Goal: Task Accomplishment & Management: Manage account settings

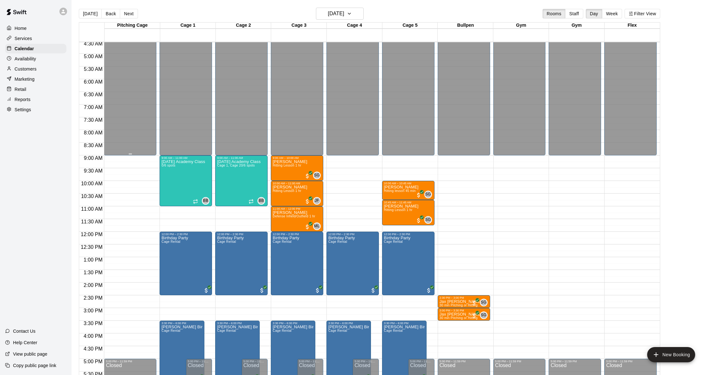
scroll to position [108, 0]
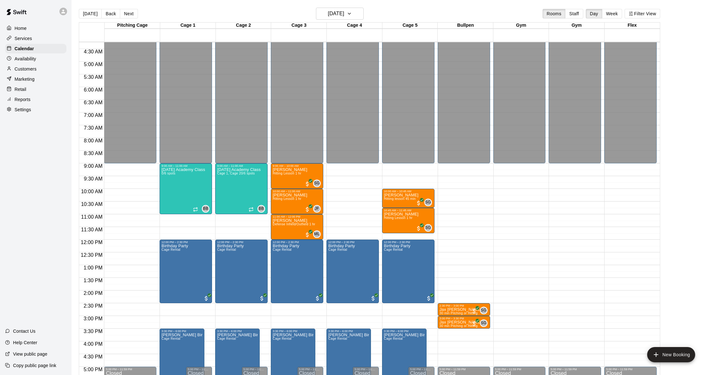
click at [34, 71] on p "Customers" at bounding box center [26, 69] width 22 height 6
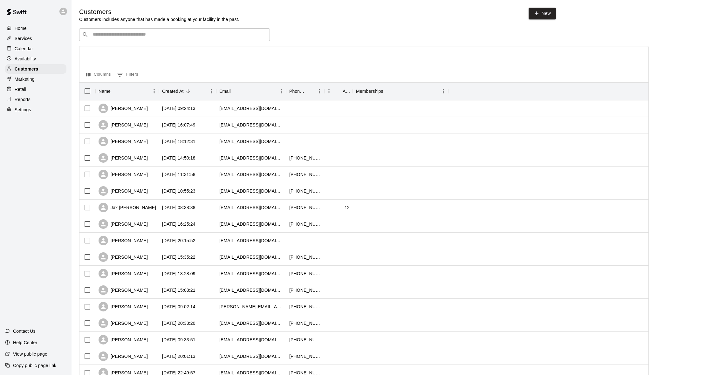
click at [124, 34] on input "Search customers by name or email" at bounding box center [179, 34] width 176 height 6
type input "*"
click at [140, 31] on input "Search customers by name or email" at bounding box center [179, 34] width 176 height 6
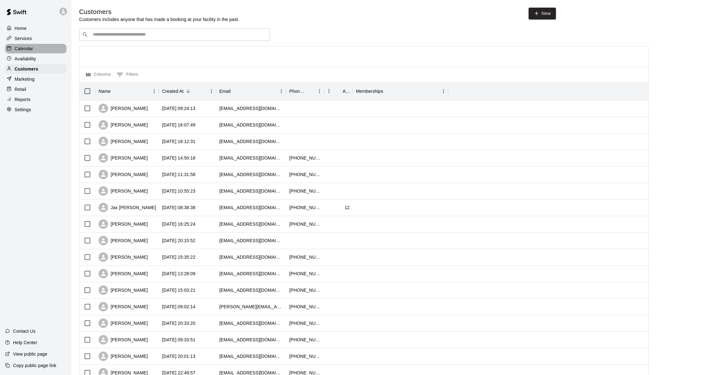
click at [35, 49] on div "Calendar" at bounding box center [35, 49] width 61 height 10
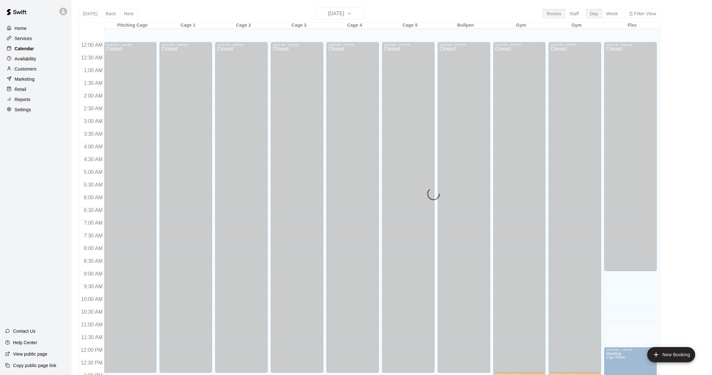
scroll to position [252, 0]
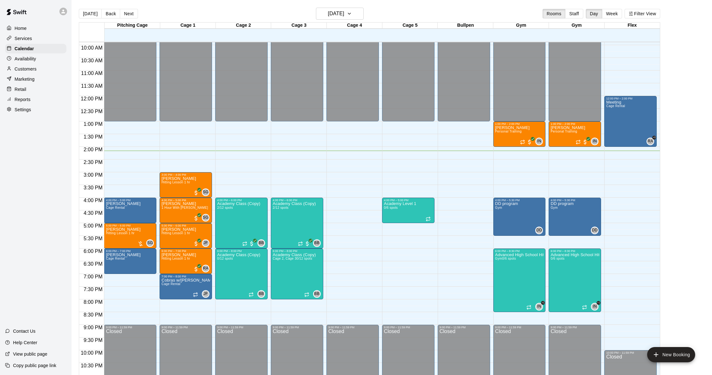
click at [24, 71] on p "Customers" at bounding box center [26, 69] width 22 height 6
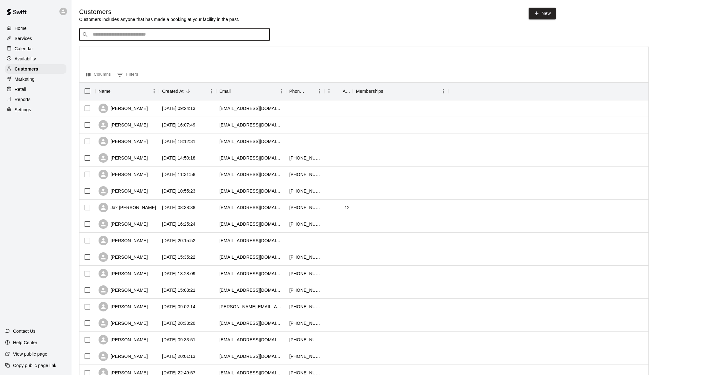
click at [139, 31] on input "Search customers by name or email" at bounding box center [179, 34] width 176 height 6
click at [537, 18] on link "New" at bounding box center [542, 14] width 27 height 12
select select "**"
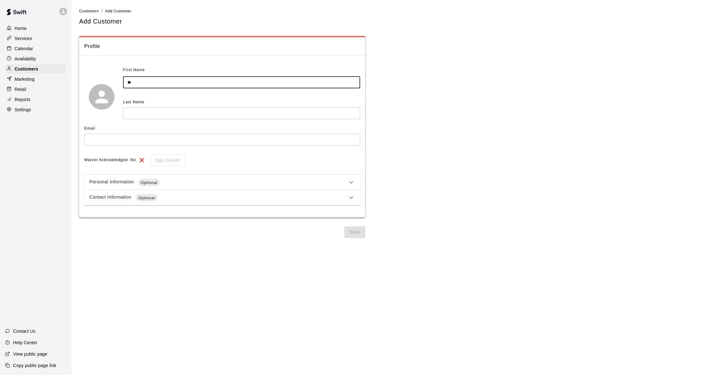
type input "*"
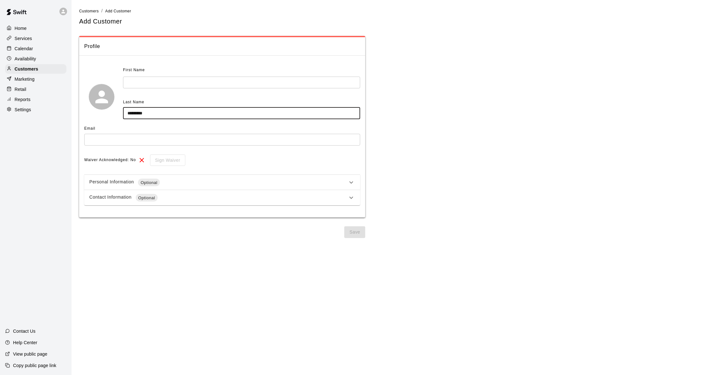
type input "********"
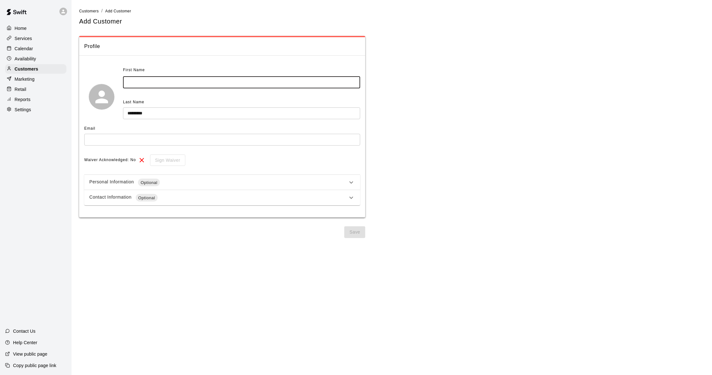
scroll to position [0, 0]
click at [137, 82] on input "text" at bounding box center [241, 83] width 237 height 12
type input "****"
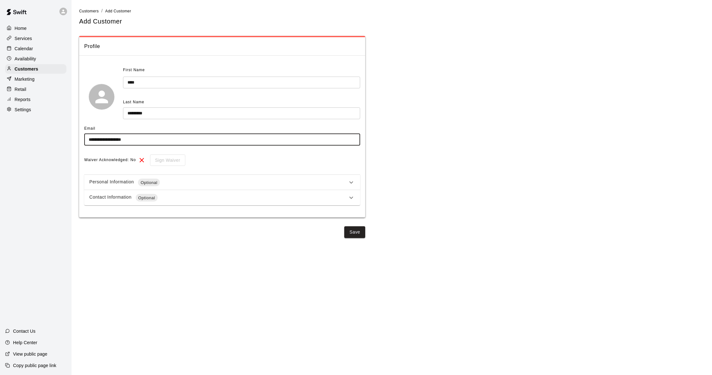
type input "**********"
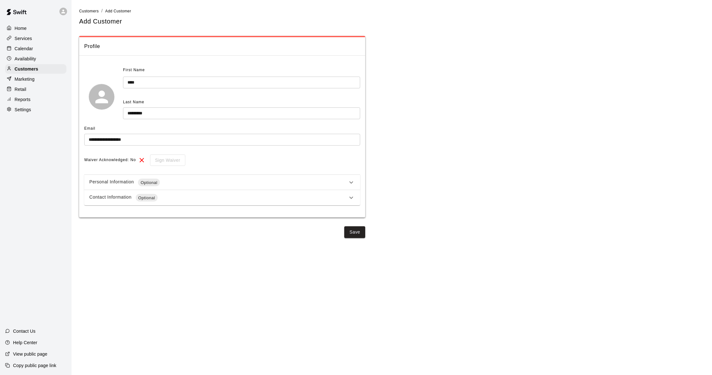
click at [167, 199] on div "Contact Information Optional" at bounding box center [218, 198] width 258 height 8
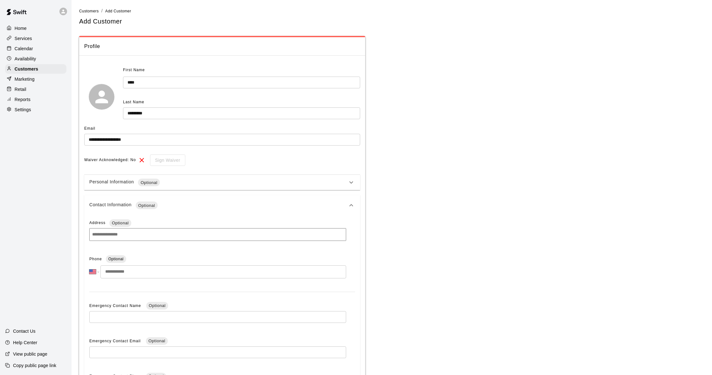
click at [143, 267] on input "tel" at bounding box center [223, 272] width 246 height 13
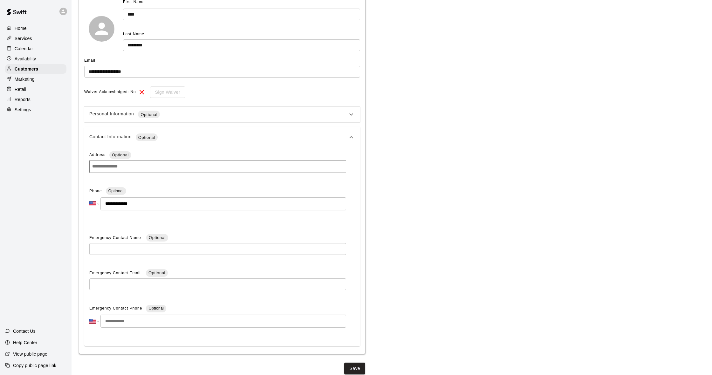
scroll to position [68, 0]
type input "**********"
click at [358, 366] on button "Save" at bounding box center [354, 369] width 21 height 12
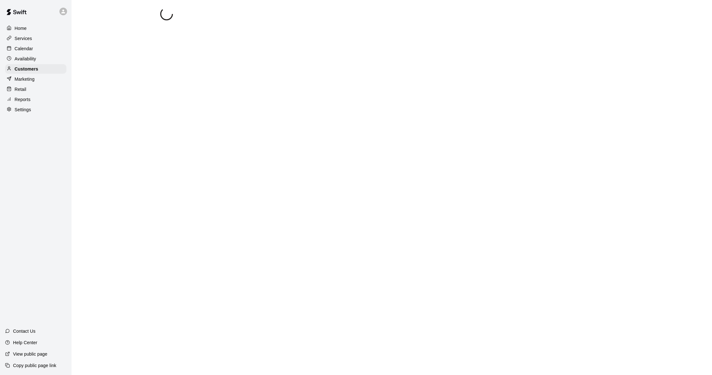
scroll to position [0, 0]
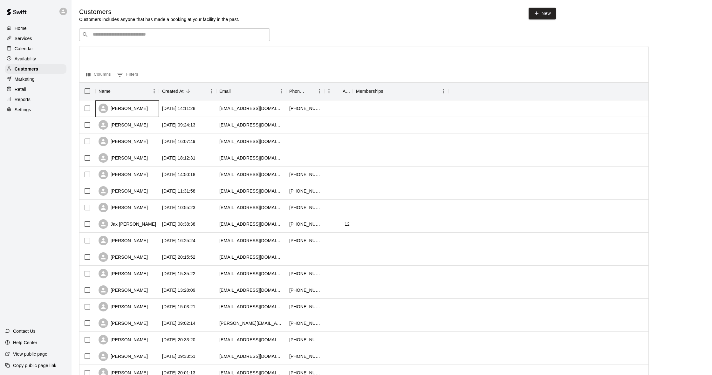
click at [149, 110] on div "[PERSON_NAME]" at bounding box center [127, 108] width 64 height 17
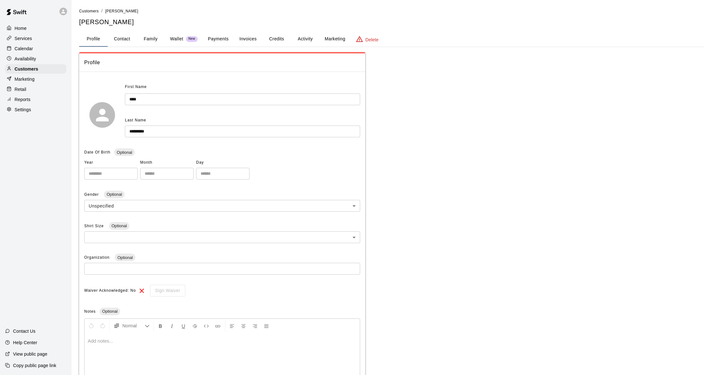
scroll to position [0, 0]
click at [294, 37] on button "Activity" at bounding box center [305, 38] width 29 height 15
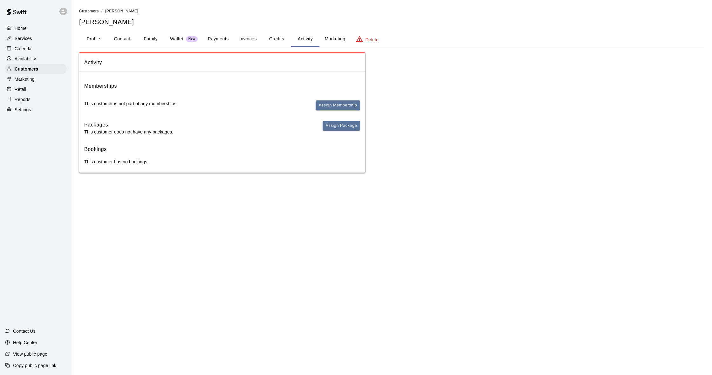
scroll to position [0, 0]
click at [334, 126] on button "Assign Package" at bounding box center [342, 126] width 38 height 10
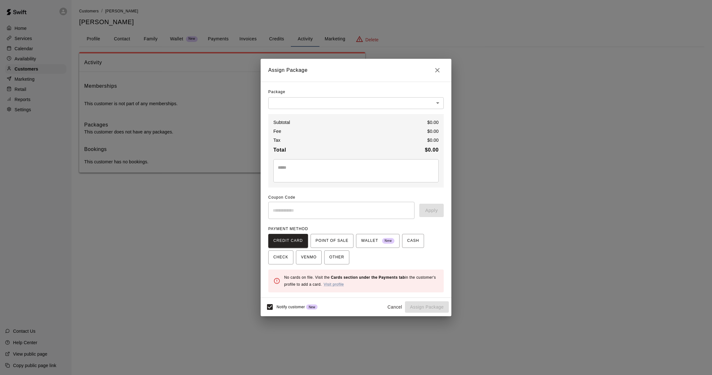
click at [320, 101] on body "Home Services Calendar Availability Customers Marketing Retail Reports Settings…" at bounding box center [356, 92] width 712 height 185
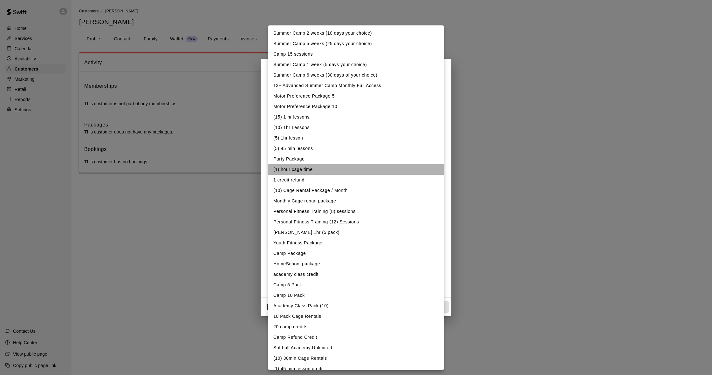
click at [310, 171] on li "(1) hour cage time" at bounding box center [356, 169] width 176 height 10
type input "**********"
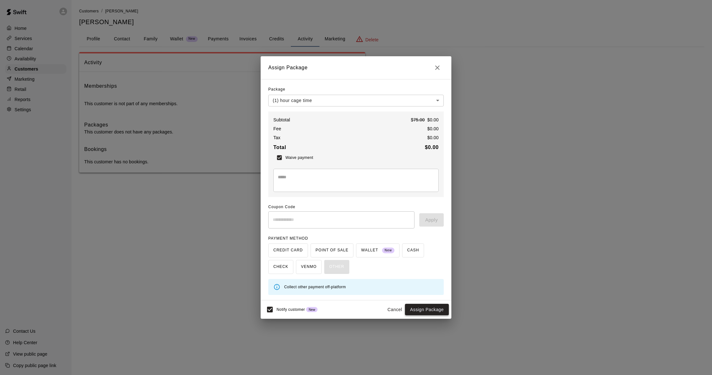
click at [433, 310] on button "Assign Package" at bounding box center [427, 310] width 44 height 12
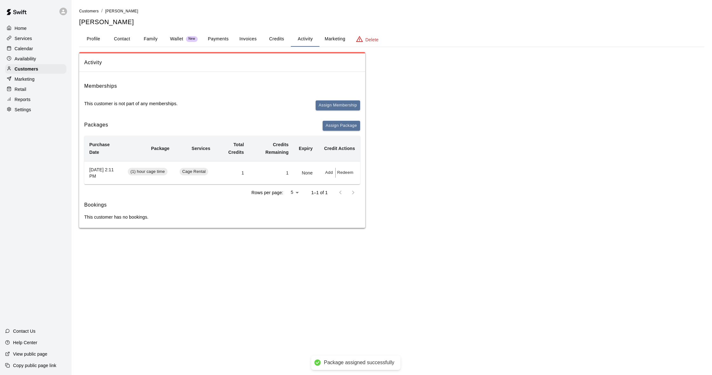
click at [216, 39] on button "Payments" at bounding box center [218, 38] width 31 height 15
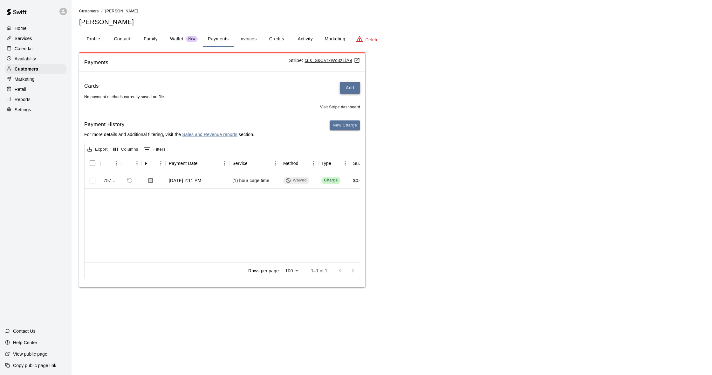
click at [349, 89] on button "Add" at bounding box center [350, 88] width 20 height 12
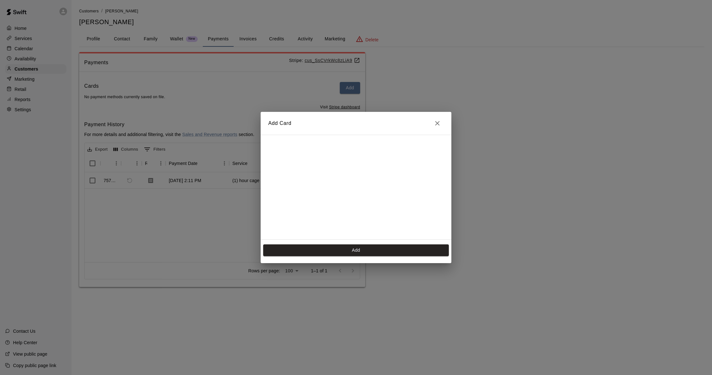
scroll to position [88, 0]
click at [354, 252] on button "Add" at bounding box center [356, 251] width 186 height 12
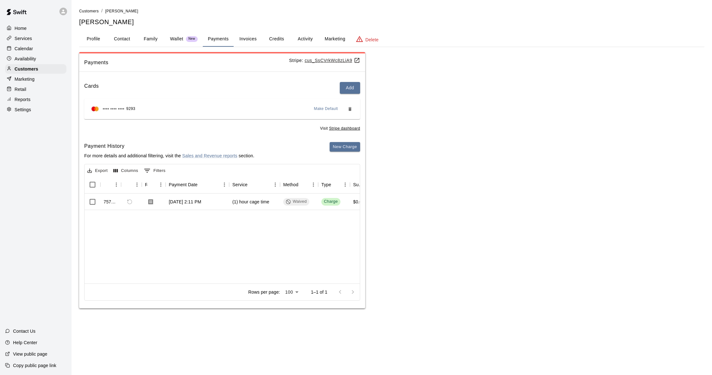
scroll to position [0, 0]
click at [271, 39] on button "Credits" at bounding box center [276, 38] width 29 height 15
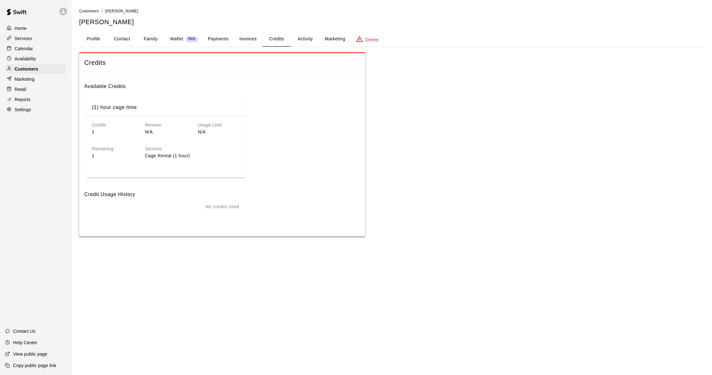
click at [229, 37] on button "Payments" at bounding box center [218, 38] width 31 height 15
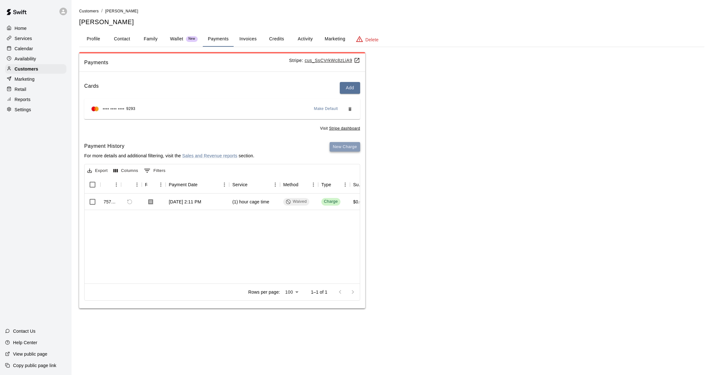
click at [345, 147] on button "New Charge" at bounding box center [345, 147] width 31 height 10
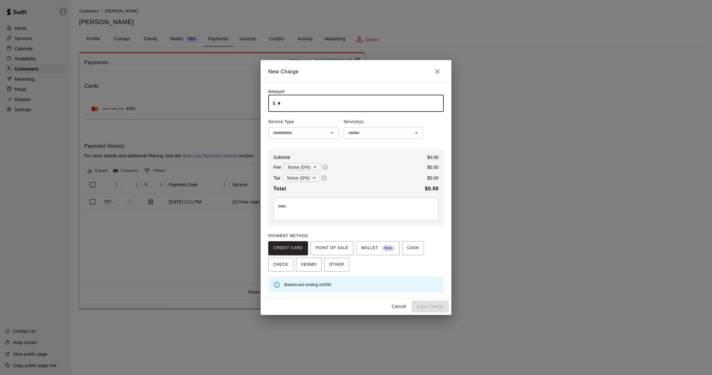
click at [286, 105] on input "*" at bounding box center [361, 103] width 166 height 17
type input "*******"
click at [304, 136] on input "text" at bounding box center [298, 133] width 56 height 8
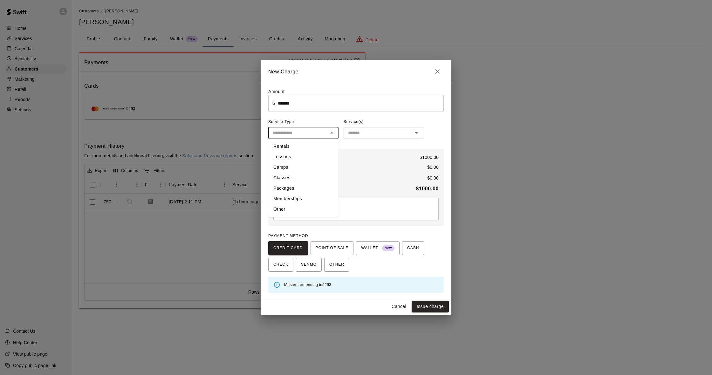
click at [294, 191] on li "Packages" at bounding box center [303, 188] width 70 height 10
type input "********"
click at [357, 142] on div "Amount ​ $ ******* ​ Service Type ******** ​ Service(s) ​ Subtotal $ 1000.00 Fe…" at bounding box center [356, 190] width 176 height 204
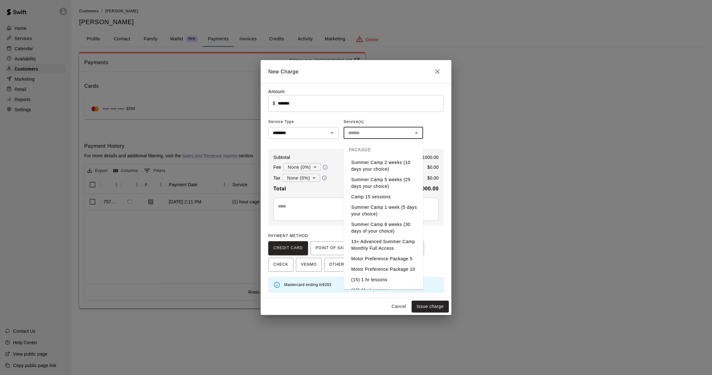
click at [358, 137] on input "text" at bounding box center [378, 133] width 65 height 8
click at [374, 204] on li "Motor Preference Package 10" at bounding box center [384, 206] width 80 height 10
type input "**********"
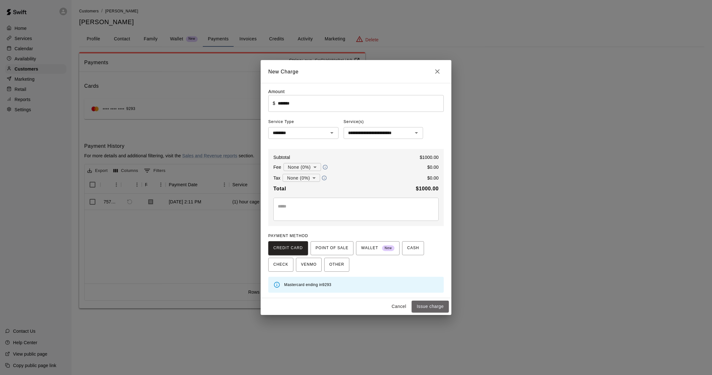
click at [421, 303] on button "Issue charge" at bounding box center [430, 307] width 37 height 12
type input "*"
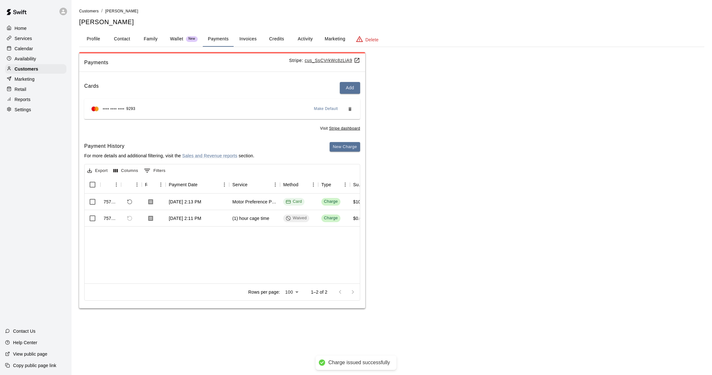
click at [310, 36] on button "Activity" at bounding box center [305, 38] width 29 height 15
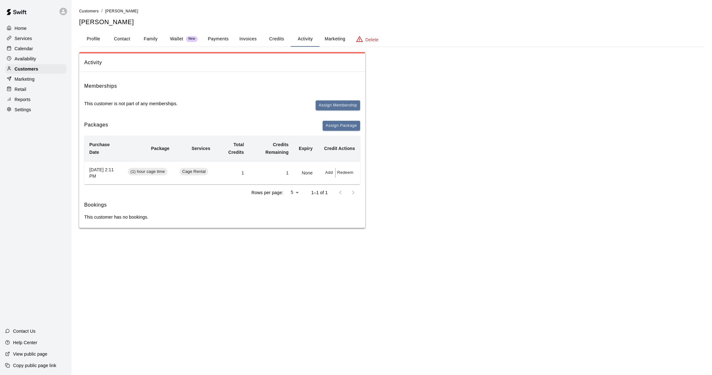
scroll to position [0, 0]
click at [339, 121] on button "Assign Package" at bounding box center [342, 126] width 38 height 10
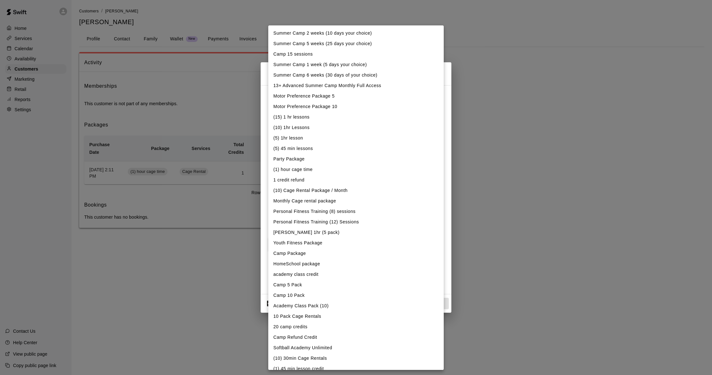
click at [346, 107] on body "Home Services Calendar Availability Customers Marketing Retail Reports Settings…" at bounding box center [356, 120] width 712 height 241
click at [319, 108] on li "Motor Preference Package 10" at bounding box center [356, 106] width 176 height 10
type input "**********"
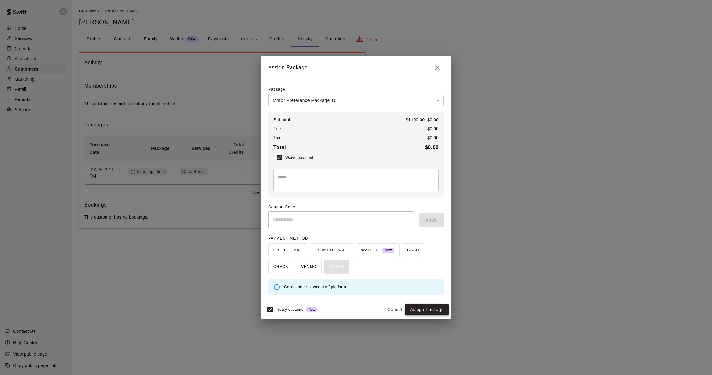
click at [429, 310] on button "Assign Package" at bounding box center [427, 310] width 44 height 12
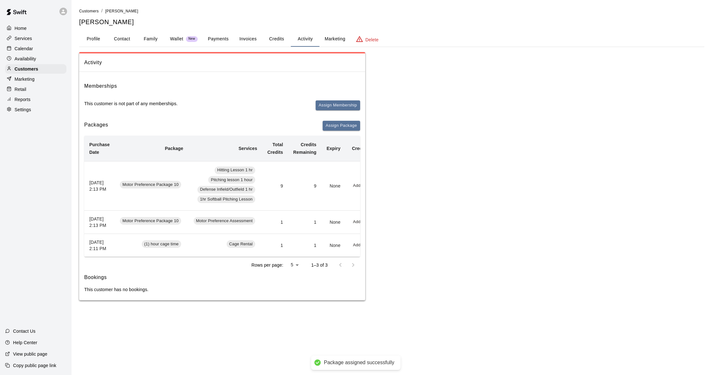
click at [32, 50] on p "Calendar" at bounding box center [24, 48] width 18 height 6
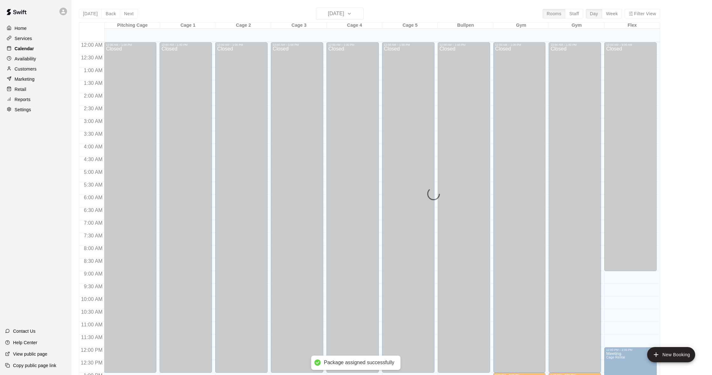
scroll to position [252, 0]
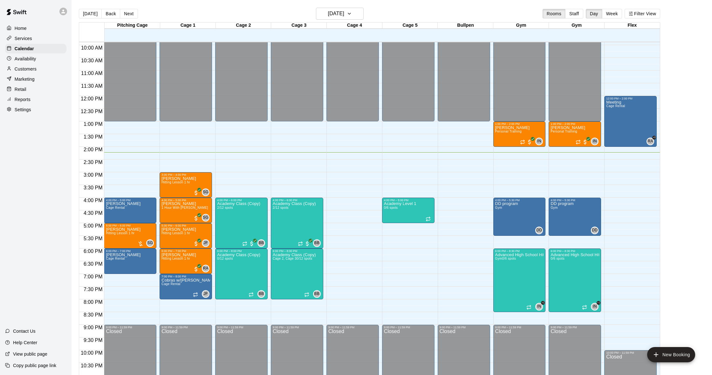
click at [133, 15] on button "Next" at bounding box center [129, 14] width 18 height 10
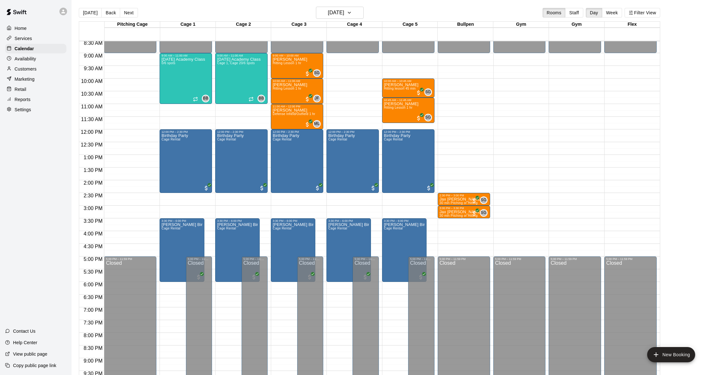
scroll to position [217, 0]
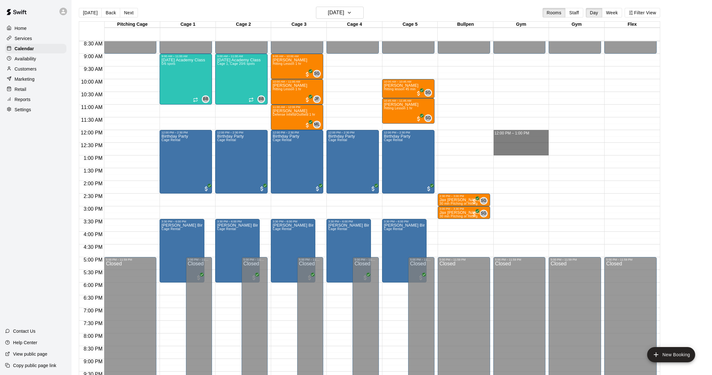
drag, startPoint x: 499, startPoint y: 132, endPoint x: 502, endPoint y: 151, distance: 19.8
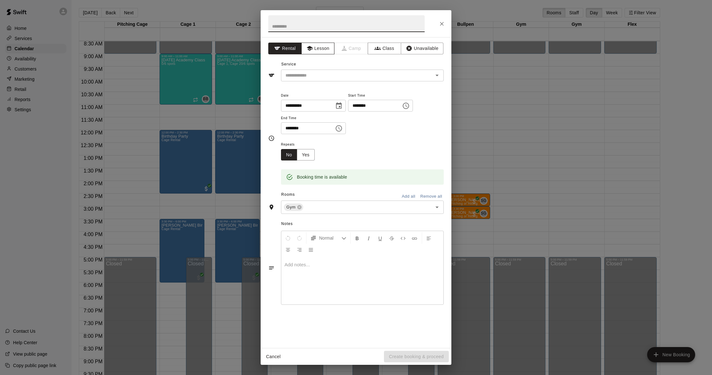
click at [323, 49] on button "Lesson" at bounding box center [317, 49] width 33 height 12
click at [318, 70] on div "​" at bounding box center [362, 76] width 163 height 12
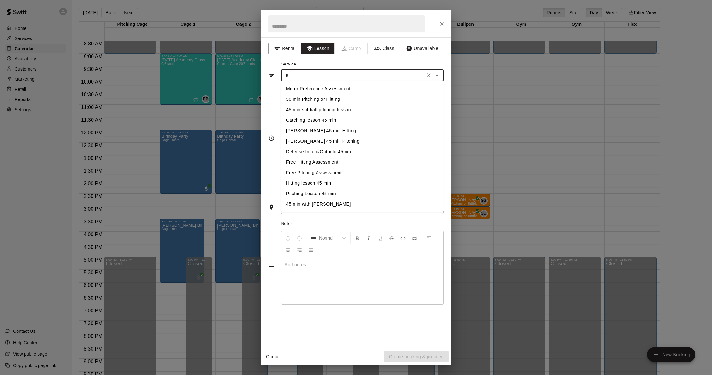
scroll to position [0, 0]
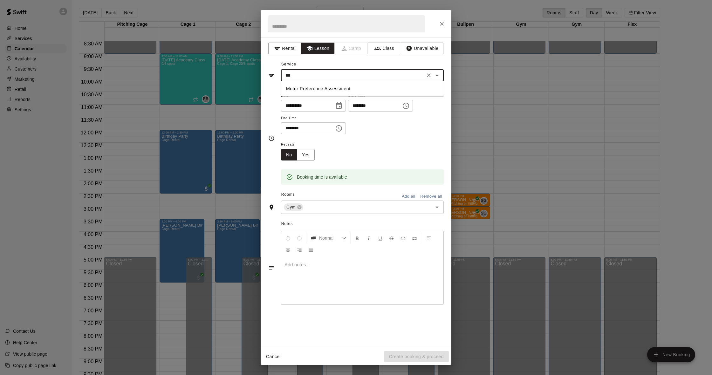
click at [342, 94] on li "Motor Preference Assessment" at bounding box center [362, 89] width 163 height 10
type input "**********"
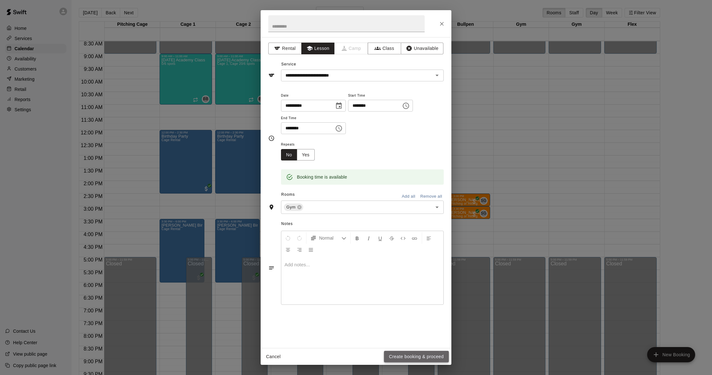
click at [425, 351] on button "Create booking & proceed" at bounding box center [416, 357] width 65 height 12
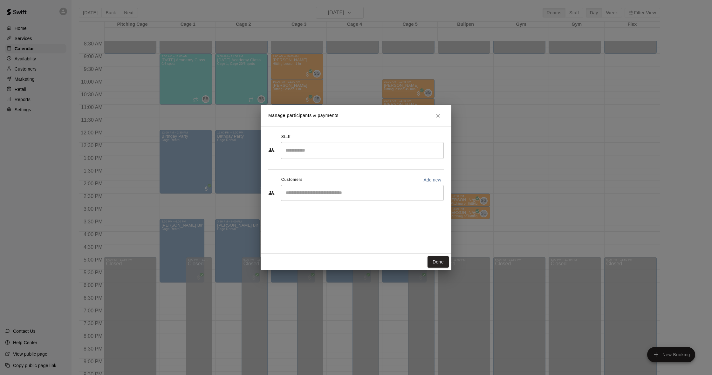
click at [322, 152] on input "Search staff" at bounding box center [362, 150] width 157 height 11
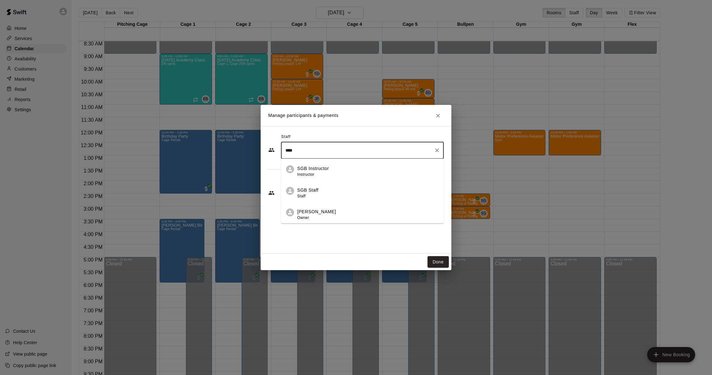
click at [314, 216] on div "Shaun Garceau Owner" at bounding box center [316, 215] width 39 height 12
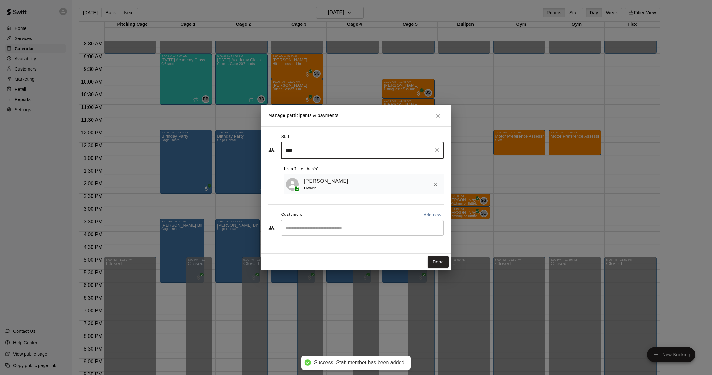
type input "****"
click at [314, 225] on input "Start typing to search customers..." at bounding box center [362, 228] width 157 height 6
type input "*****"
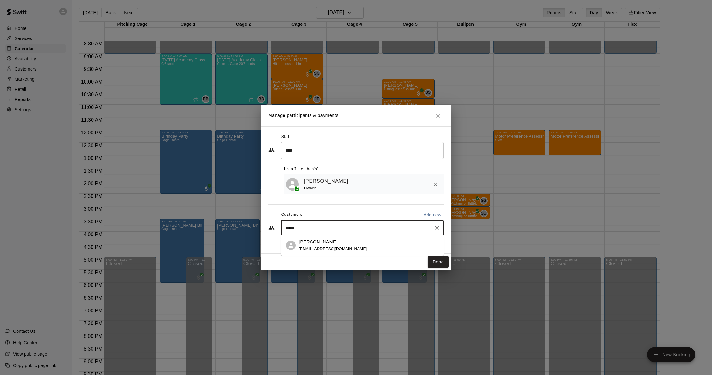
click at [315, 247] on span "[EMAIL_ADDRESS][DOMAIN_NAME]" at bounding box center [333, 249] width 68 height 4
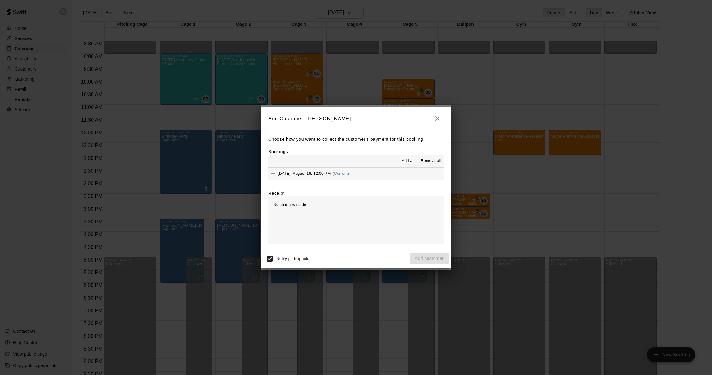
click at [369, 175] on button "Saturday, August 16: 12:00 PM (Current)" at bounding box center [356, 174] width 176 height 12
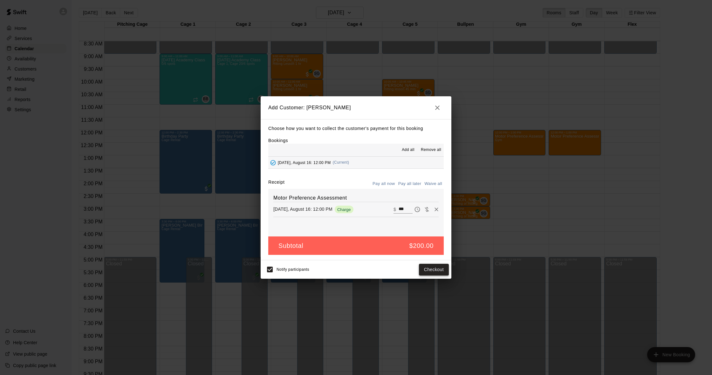
click at [434, 267] on button "Checkout" at bounding box center [434, 270] width 30 height 12
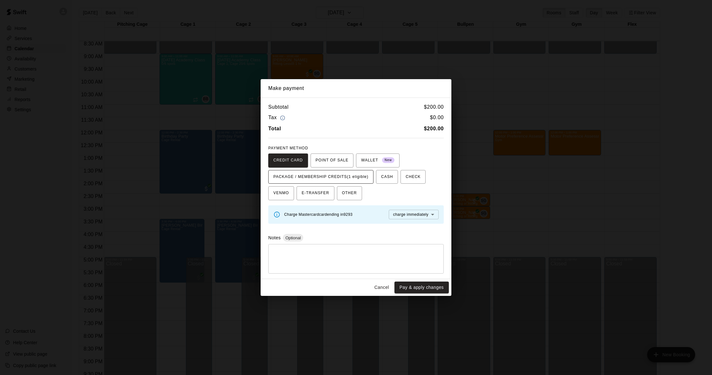
click at [332, 177] on span "PACKAGE / MEMBERSHIP CREDITS (1 eligible)" at bounding box center [321, 177] width 95 height 10
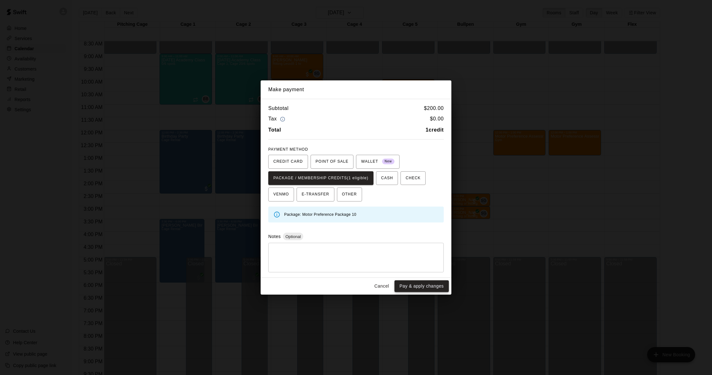
click at [419, 283] on button "Pay & apply changes" at bounding box center [422, 287] width 54 height 12
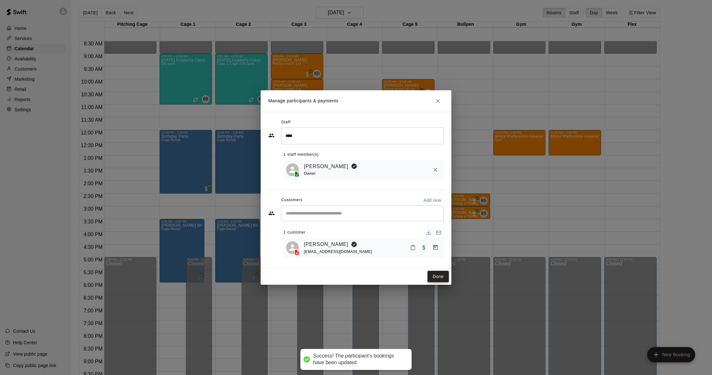
click at [439, 278] on button "Done" at bounding box center [438, 277] width 21 height 12
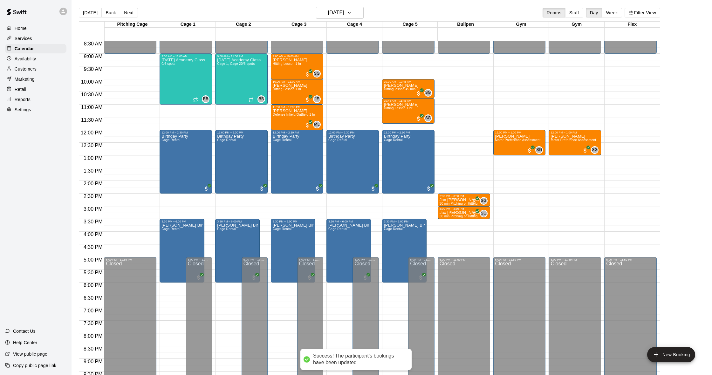
click at [31, 69] on p "Customers" at bounding box center [26, 69] width 22 height 6
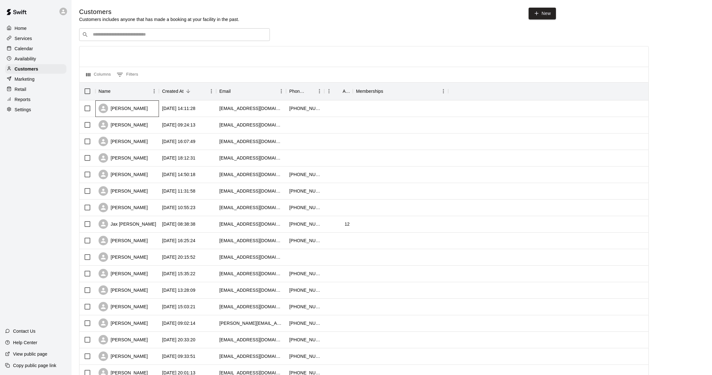
click at [139, 108] on div "[PERSON_NAME]" at bounding box center [127, 108] width 64 height 17
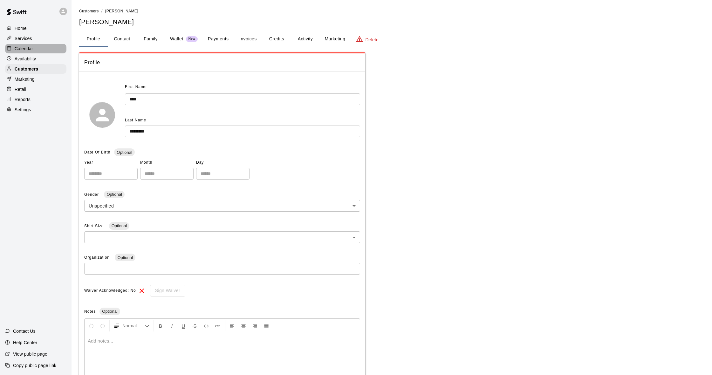
click at [34, 51] on div "Calendar" at bounding box center [35, 49] width 61 height 10
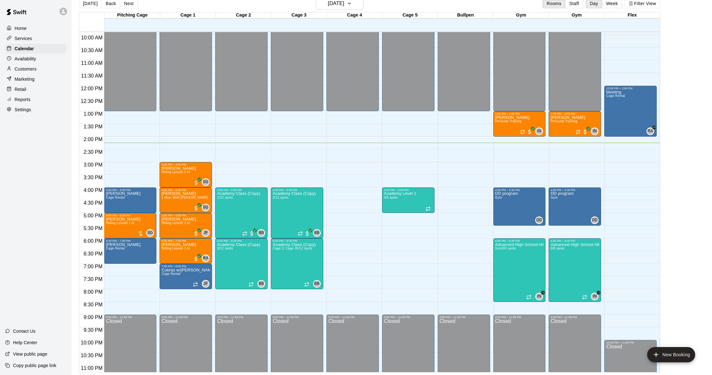
scroll to position [10, 0]
click at [36, 60] on p "Availability" at bounding box center [26, 59] width 22 height 6
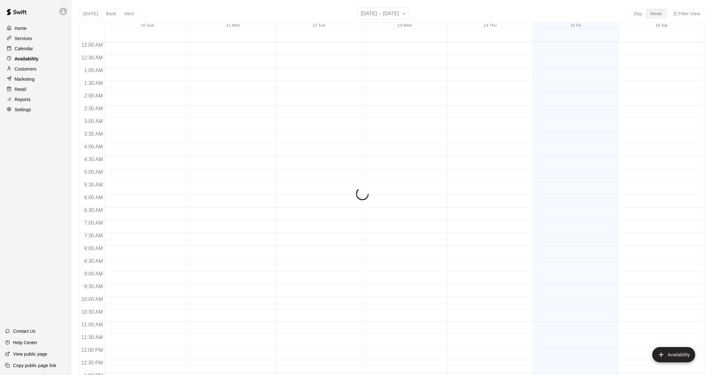
scroll to position [271, 0]
click at [30, 34] on div "Services" at bounding box center [35, 39] width 61 height 10
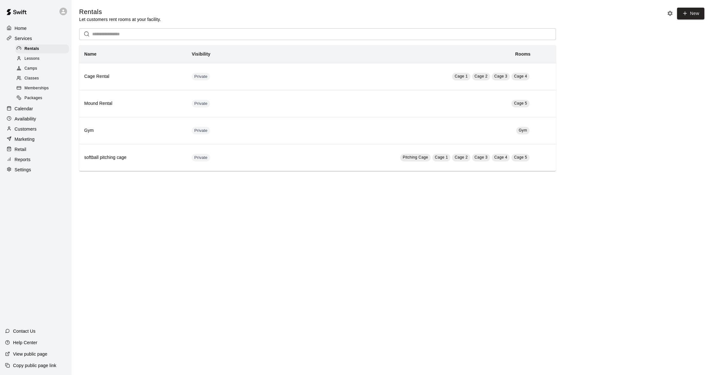
click at [32, 37] on div "Services" at bounding box center [35, 39] width 61 height 10
click at [34, 40] on div "Services" at bounding box center [35, 39] width 61 height 10
click at [40, 78] on div "Classes" at bounding box center [42, 78] width 54 height 9
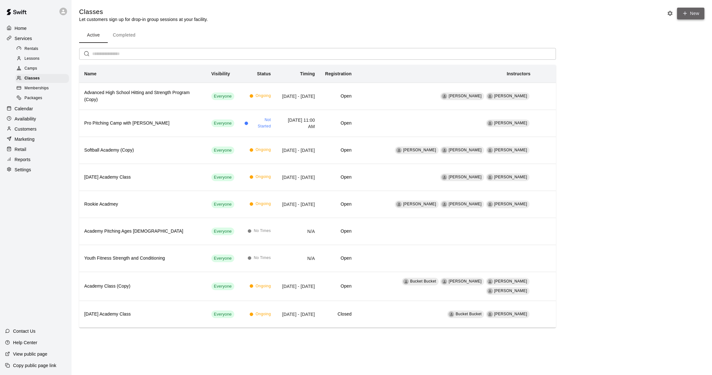
click at [688, 17] on button "New" at bounding box center [690, 14] width 27 height 12
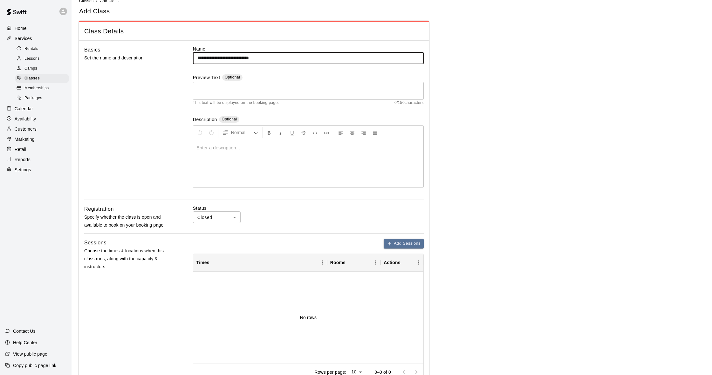
scroll to position [9, 0]
type input "**********"
click at [227, 152] on div at bounding box center [308, 165] width 230 height 48
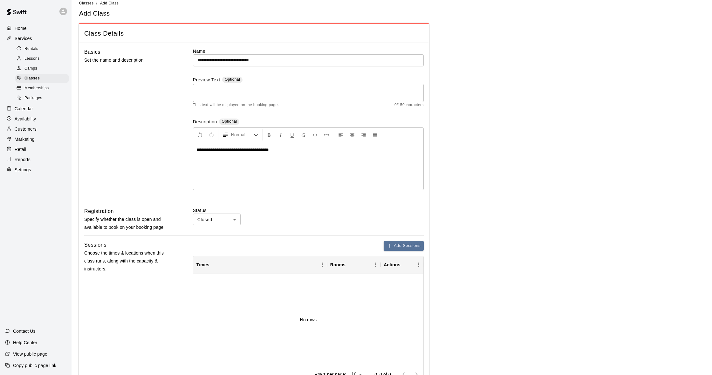
scroll to position [9, 0]
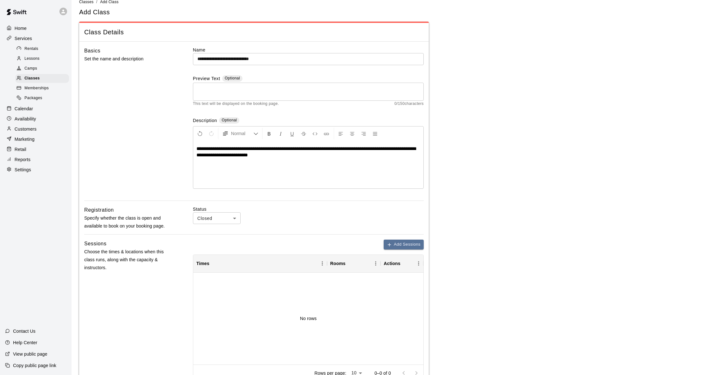
click at [284, 146] on span "**********" at bounding box center [306, 151] width 219 height 11
click at [346, 155] on p "**********" at bounding box center [309, 152] width 224 height 13
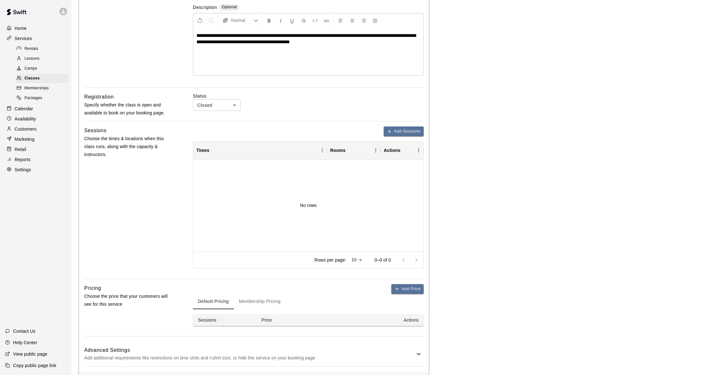
scroll to position [124, 0]
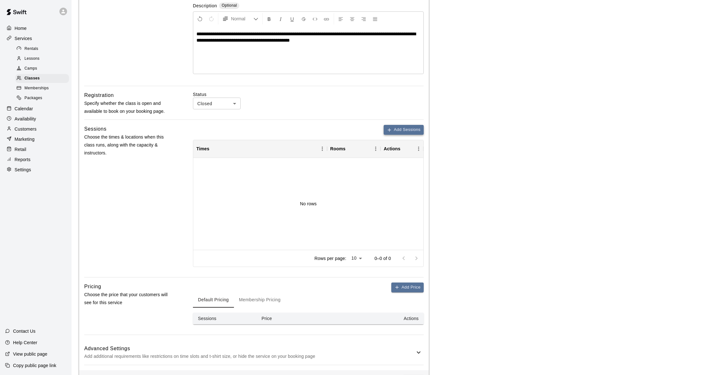
click at [407, 128] on button "Add Sessions" at bounding box center [404, 130] width 40 height 10
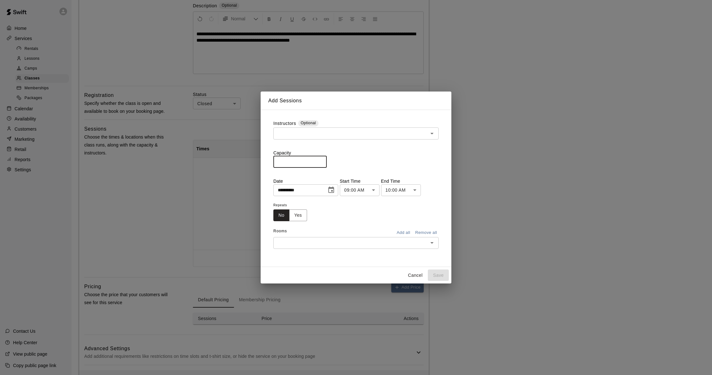
click at [324, 160] on input "*" at bounding box center [300, 162] width 53 height 12
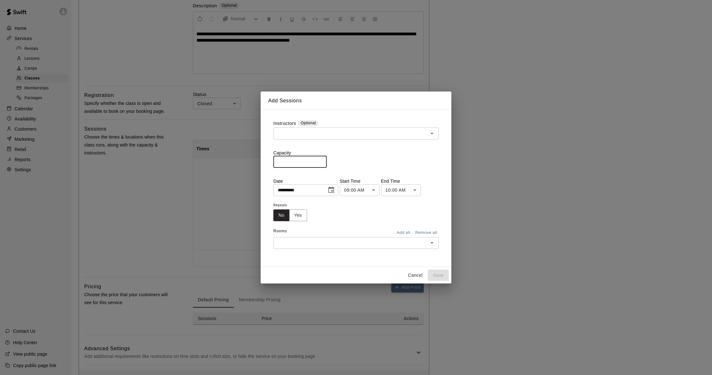
click at [324, 160] on input "*" at bounding box center [300, 162] width 53 height 12
type input "**"
click at [324, 160] on input "**" at bounding box center [300, 162] width 53 height 12
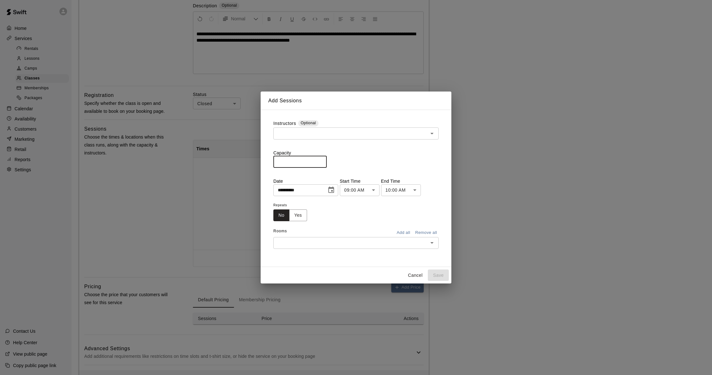
click at [335, 191] on icon "Choose date, selected date is Aug 15, 2025" at bounding box center [332, 190] width 8 height 8
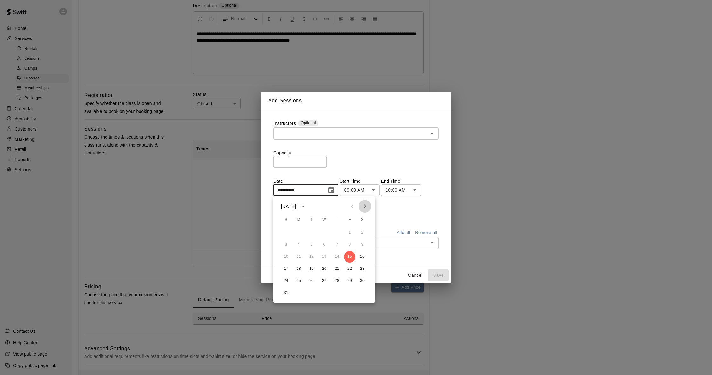
click at [365, 208] on icon "Next month" at bounding box center [365, 206] width 2 height 4
click at [298, 45] on div "**********" at bounding box center [356, 187] width 712 height 375
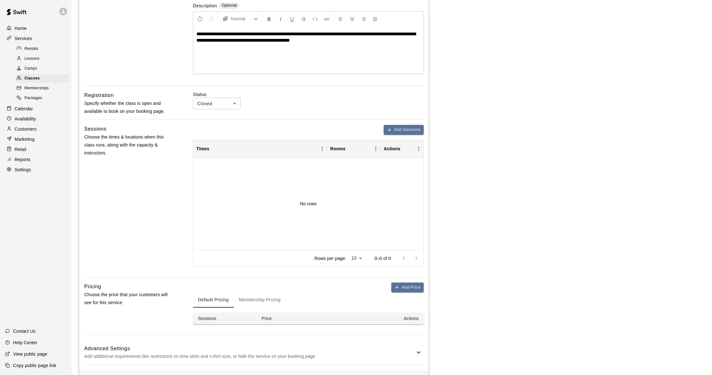
click at [301, 34] on span "**********" at bounding box center [306, 36] width 219 height 11
click at [378, 34] on span "**********" at bounding box center [306, 36] width 219 height 11
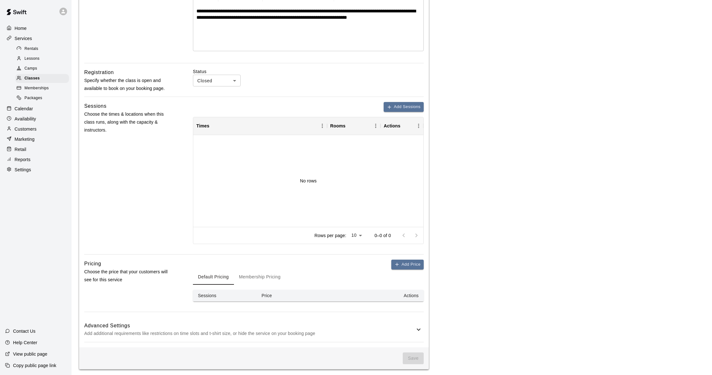
scroll to position [147, 0]
click at [390, 107] on icon "button" at bounding box center [390, 107] width 0 height 3
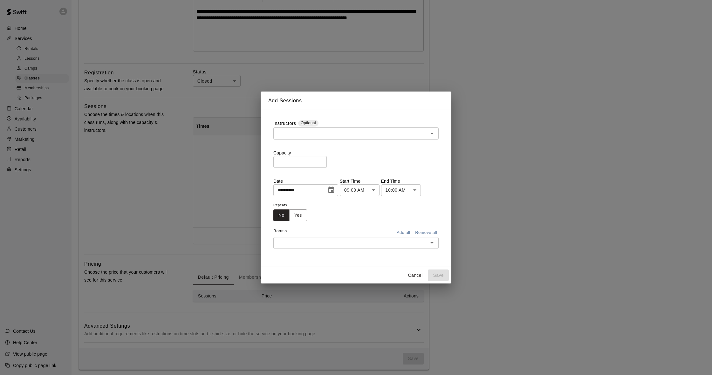
drag, startPoint x: 336, startPoint y: 193, endPoint x: 331, endPoint y: 191, distance: 4.3
click at [335, 193] on icon "Choose date, selected date is Aug 15, 2025" at bounding box center [332, 190] width 8 height 8
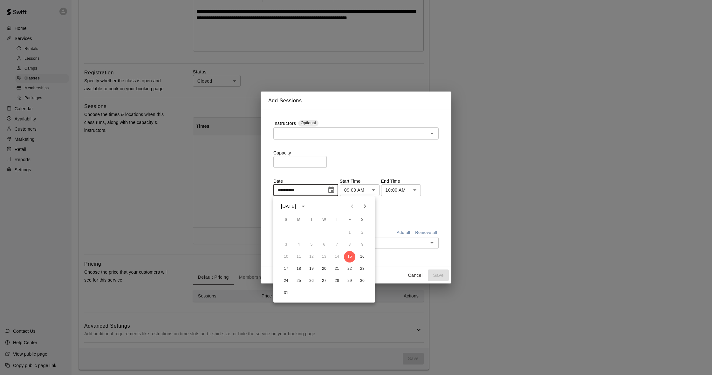
click at [365, 208] on icon "Next month" at bounding box center [365, 206] width 2 height 4
click at [308, 233] on button "2" at bounding box center [311, 232] width 11 height 11
type input "**********"
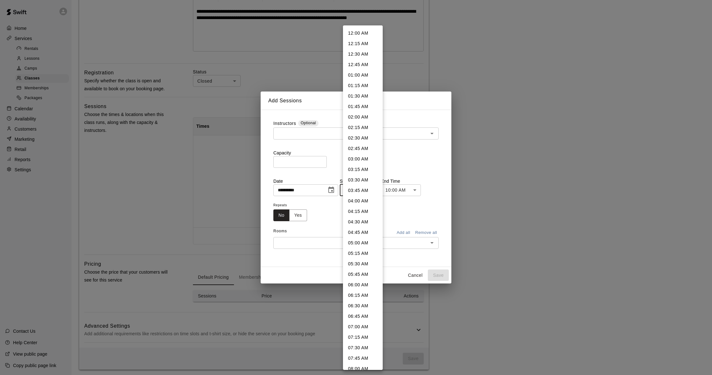
click at [379, 191] on body "**********" at bounding box center [356, 115] width 712 height 524
click at [369, 273] on li "01:00 PM" at bounding box center [363, 275] width 40 height 10
type input "********"
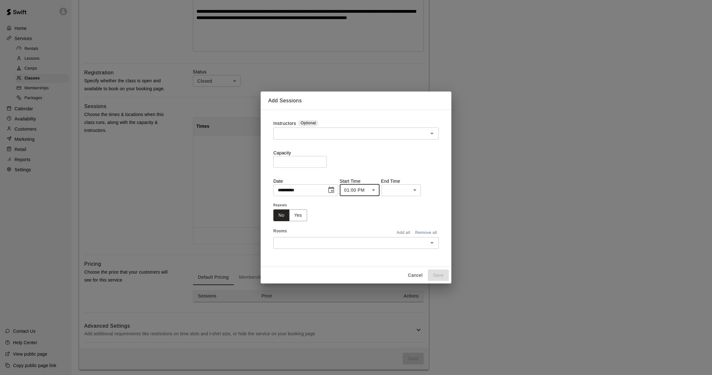
scroll to position [304, 0]
click at [402, 193] on body "**********" at bounding box center [356, 115] width 712 height 524
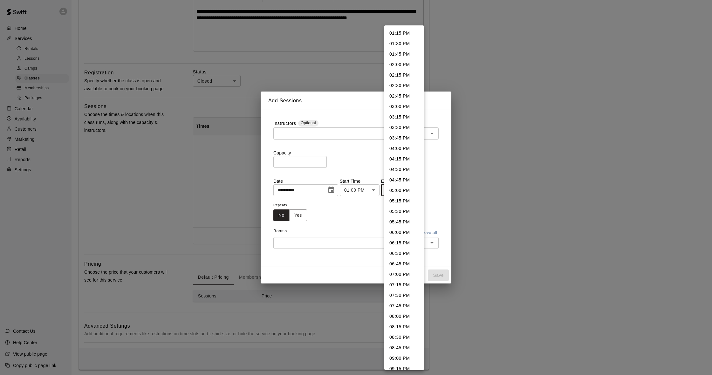
click at [405, 84] on li "02:30 PM" at bounding box center [405, 85] width 40 height 10
type input "********"
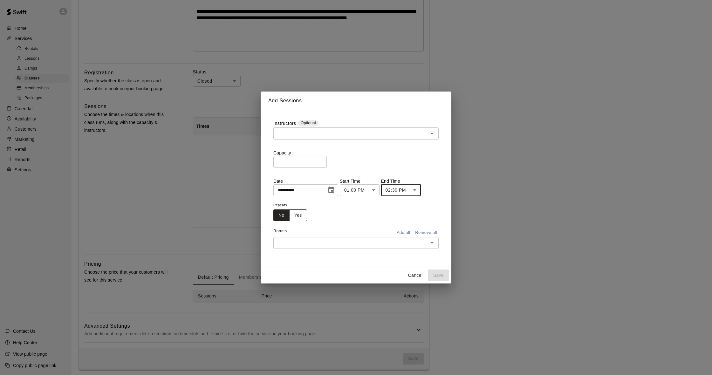
click at [304, 215] on button "Yes" at bounding box center [298, 216] width 18 height 12
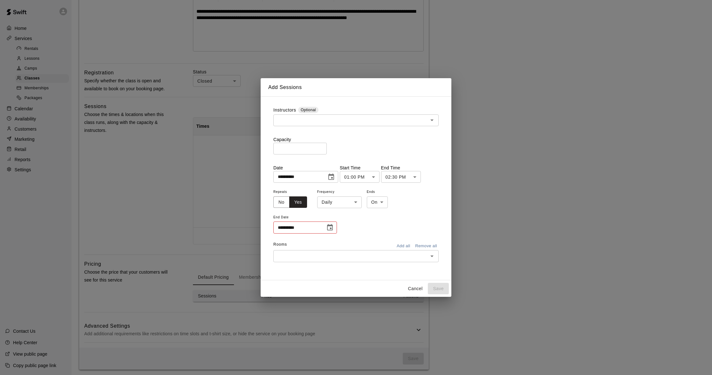
click at [336, 202] on body "**********" at bounding box center [356, 115] width 712 height 524
click at [330, 226] on li "Weekly on Tuesday" at bounding box center [340, 226] width 80 height 10
type input "******"
click at [389, 204] on body "**********" at bounding box center [356, 115] width 712 height 524
drag, startPoint x: 412, startPoint y: 221, endPoint x: 366, endPoint y: 219, distance: 45.2
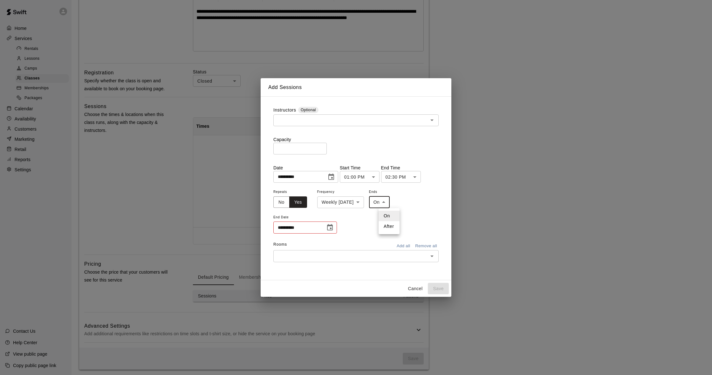
click at [411, 221] on div at bounding box center [356, 187] width 712 height 375
click at [330, 229] on icon "Choose date" at bounding box center [330, 227] width 6 height 6
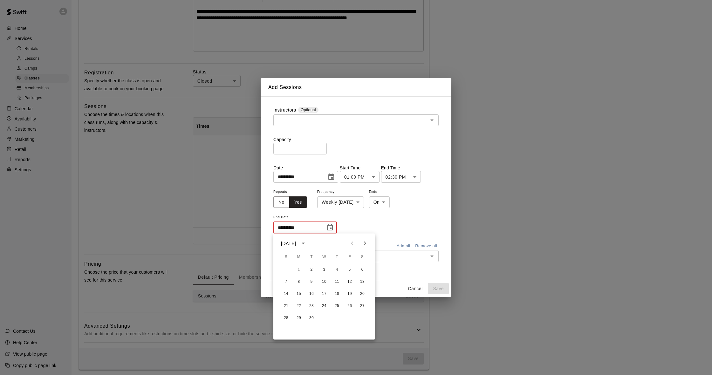
click at [365, 245] on icon "Next month" at bounding box center [365, 244] width 2 height 4
click at [312, 318] on button "30" at bounding box center [311, 318] width 11 height 11
type input "**********"
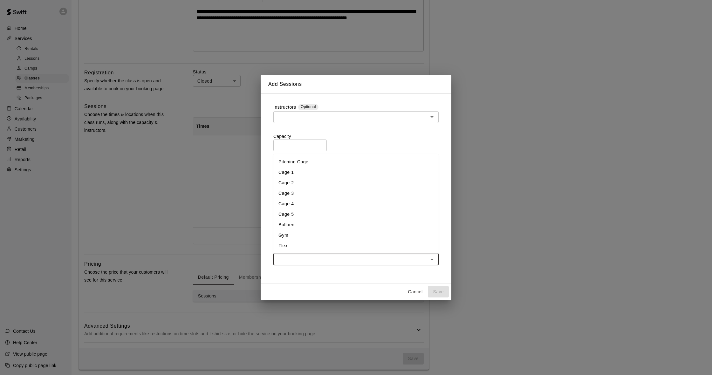
click at [349, 257] on input "text" at bounding box center [350, 259] width 151 height 8
click at [296, 201] on li "Cage 4" at bounding box center [356, 204] width 165 height 10
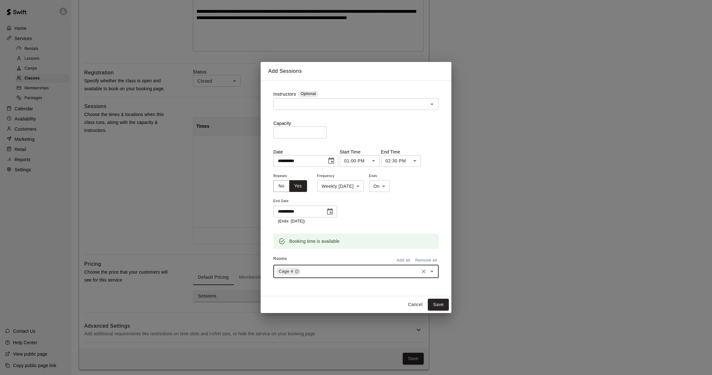
click at [315, 270] on input "text" at bounding box center [360, 271] width 116 height 8
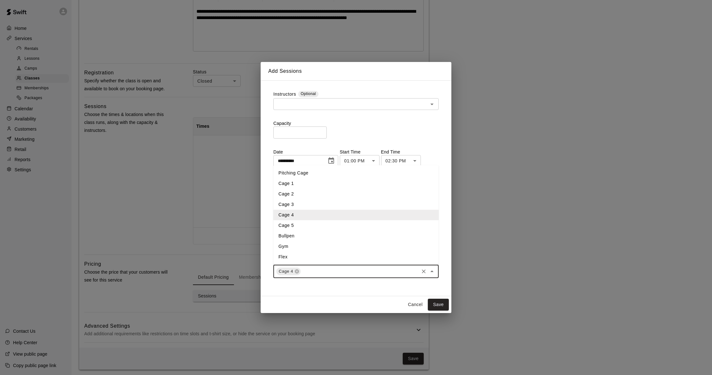
click at [298, 227] on li "Cage 5" at bounding box center [356, 225] width 165 height 10
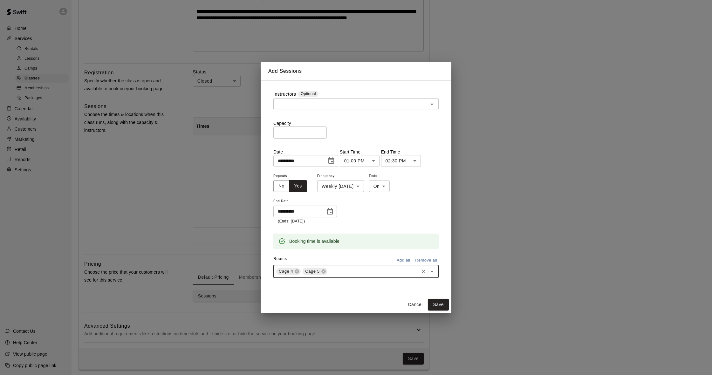
click at [340, 269] on input "text" at bounding box center [374, 271] width 90 height 8
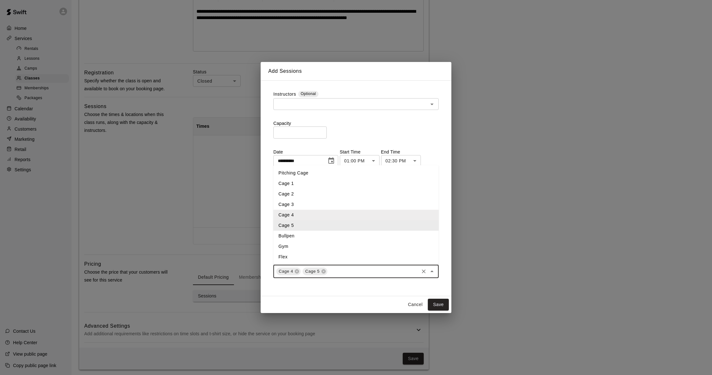
click at [170, 151] on div "**********" at bounding box center [356, 187] width 712 height 375
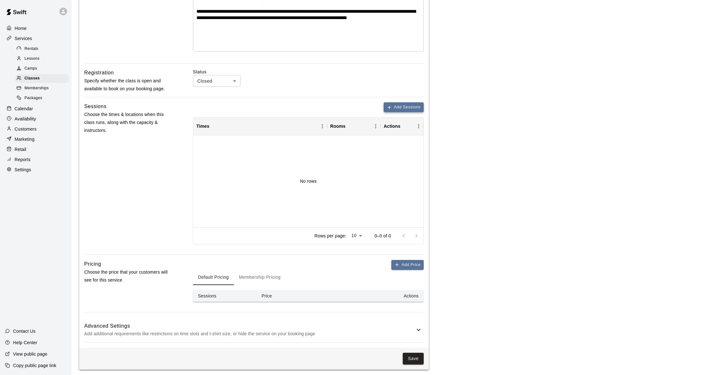
click at [419, 103] on button "Add Sessions" at bounding box center [404, 107] width 40 height 10
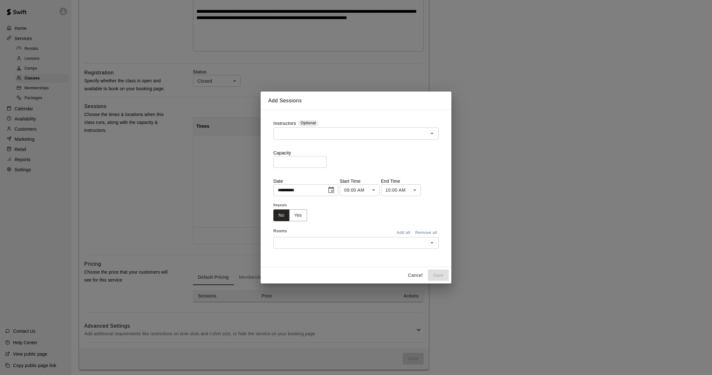
click at [335, 136] on input "text" at bounding box center [350, 133] width 151 height 8
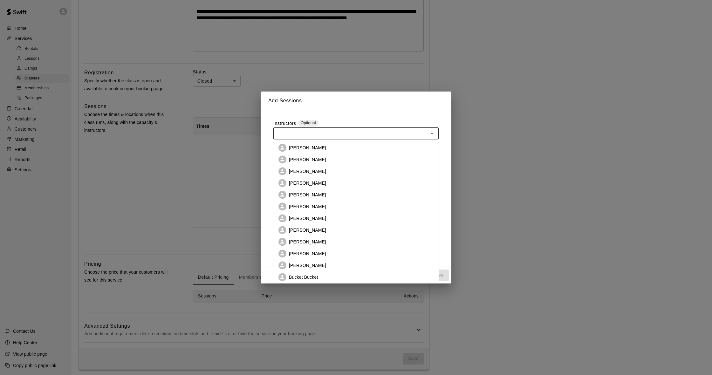
click at [335, 120] on div "**********" at bounding box center [356, 188] width 176 height 147
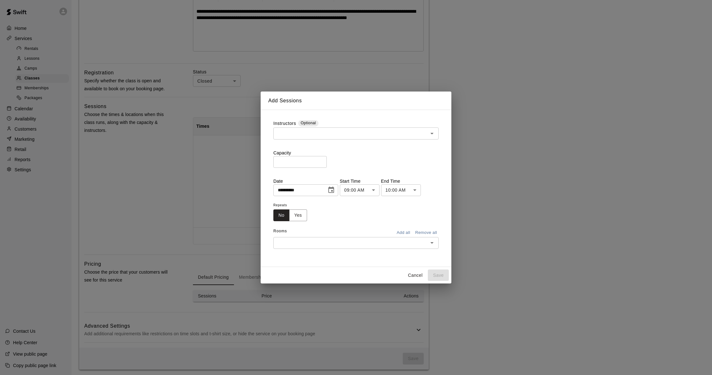
click at [322, 159] on input "*" at bounding box center [300, 162] width 53 height 12
click at [323, 159] on input "*" at bounding box center [300, 162] width 53 height 12
click at [323, 160] on input "*" at bounding box center [300, 162] width 53 height 12
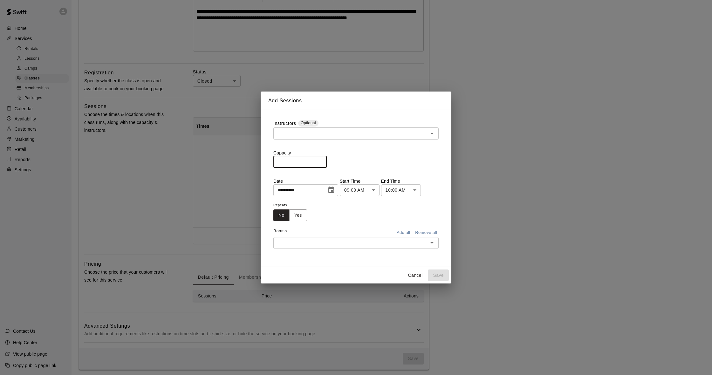
click at [323, 160] on input "*" at bounding box center [300, 162] width 53 height 12
type input "**"
click at [323, 160] on input "**" at bounding box center [300, 162] width 53 height 12
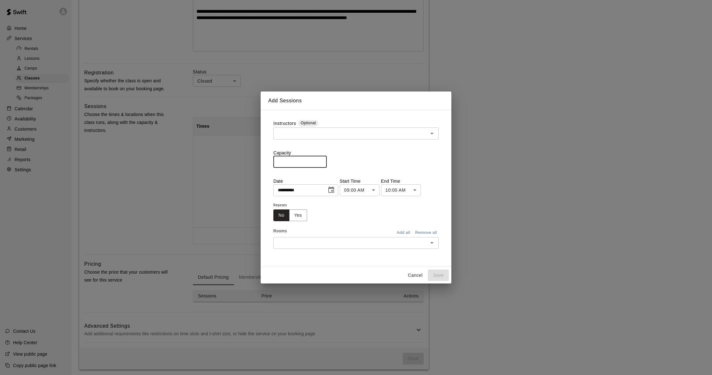
click at [334, 192] on icon "Choose date, selected date is Aug 15, 2025" at bounding box center [332, 190] width 8 height 8
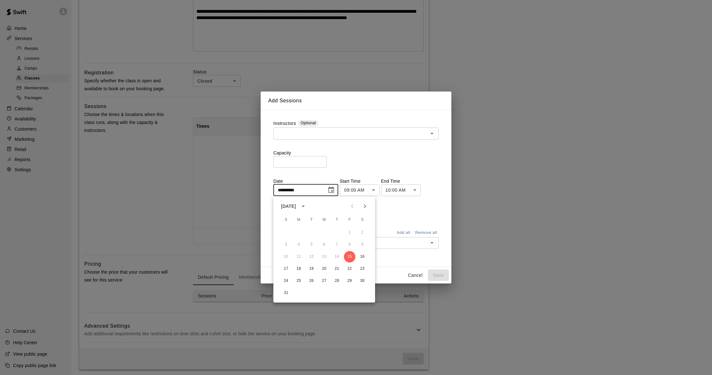
click at [364, 208] on icon "Next month" at bounding box center [365, 207] width 8 height 8
click at [354, 208] on icon "Previous month" at bounding box center [353, 207] width 8 height 8
click at [313, 233] on button "2" at bounding box center [311, 232] width 11 height 11
type input "**********"
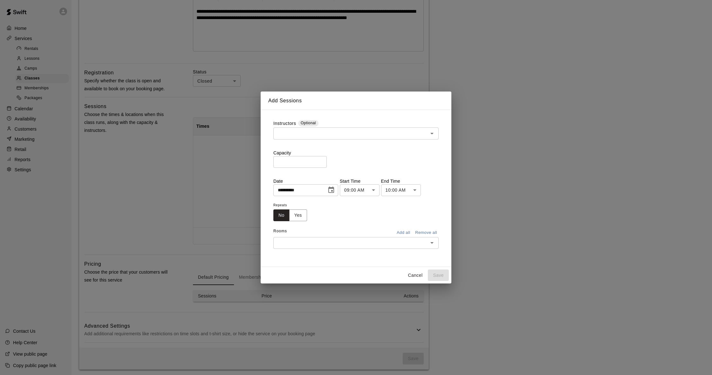
click at [376, 190] on body "**********" at bounding box center [356, 115] width 712 height 524
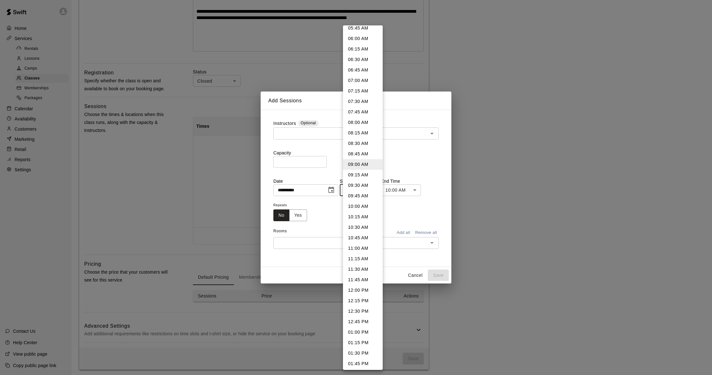
scroll to position [253, 0]
click at [365, 325] on li "01:00 PM" at bounding box center [363, 326] width 40 height 10
type input "********"
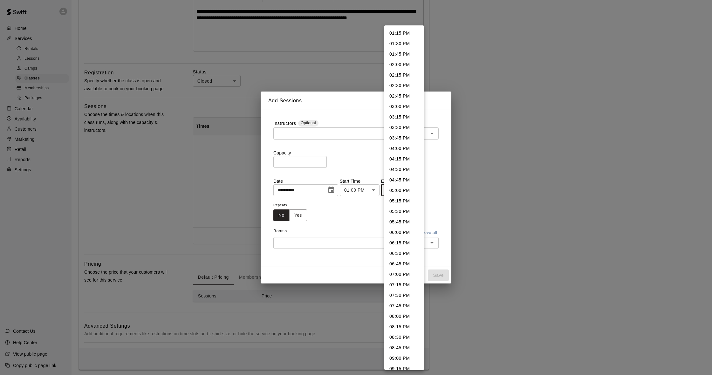
click at [392, 186] on body "**********" at bounding box center [356, 115] width 712 height 524
click at [397, 87] on li "02:30 PM" at bounding box center [405, 85] width 40 height 10
type input "********"
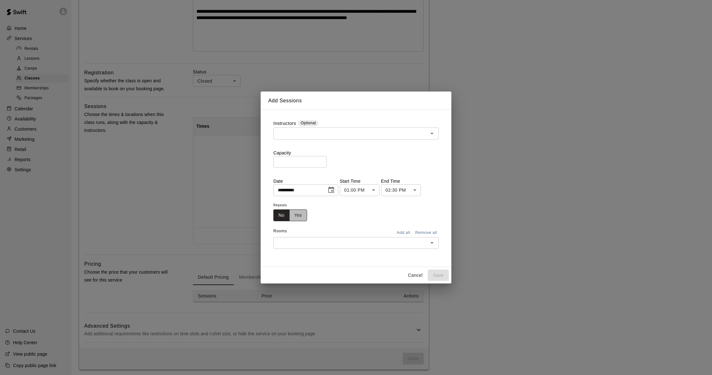
click at [302, 216] on button "Yes" at bounding box center [298, 216] width 18 height 12
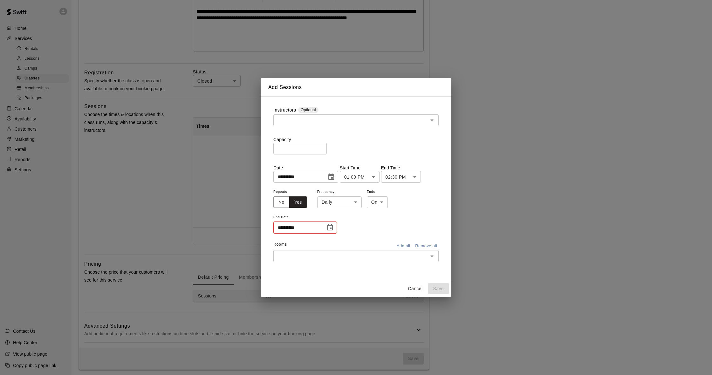
click at [334, 206] on body "**********" at bounding box center [356, 115] width 712 height 524
click at [336, 229] on li "Weekly on Tuesday" at bounding box center [340, 226] width 80 height 10
type input "******"
click at [330, 226] on icon "Choose date" at bounding box center [330, 227] width 6 height 6
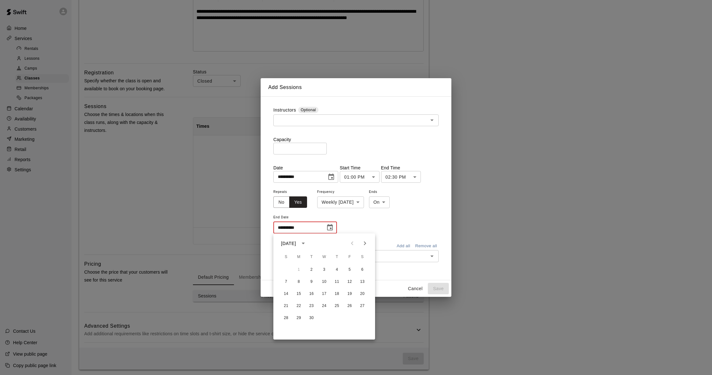
click at [365, 245] on icon "Next month" at bounding box center [365, 244] width 2 height 4
click at [312, 318] on button "30" at bounding box center [311, 318] width 11 height 11
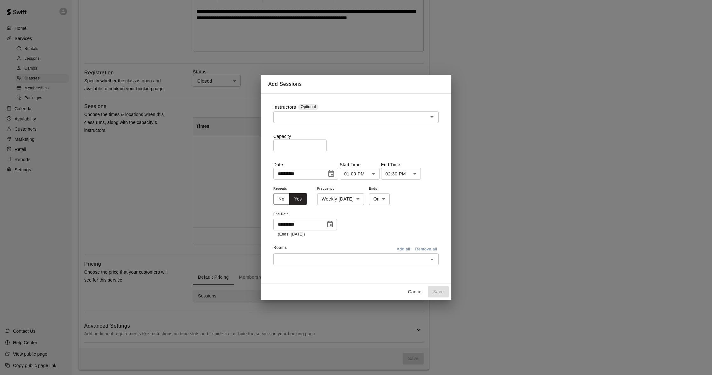
type input "**********"
click at [373, 257] on input "text" at bounding box center [350, 259] width 151 height 8
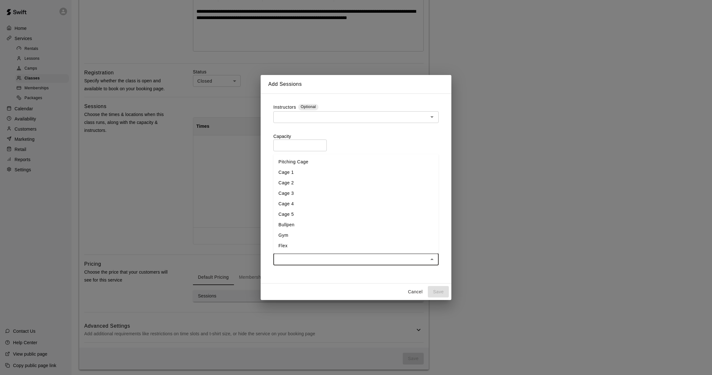
click at [297, 203] on li "Cage 4" at bounding box center [356, 204] width 165 height 10
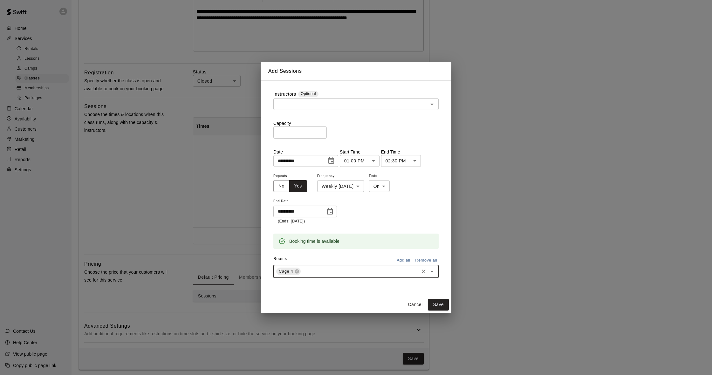
click at [323, 271] on input "text" at bounding box center [360, 271] width 116 height 8
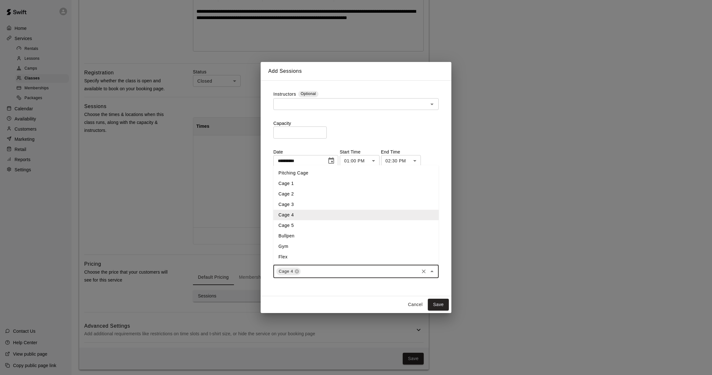
click at [299, 226] on li "Cage 5" at bounding box center [356, 225] width 165 height 10
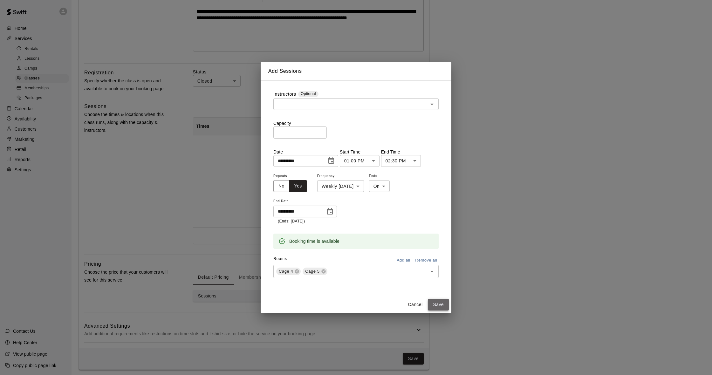
click at [444, 301] on button "Save" at bounding box center [438, 305] width 21 height 12
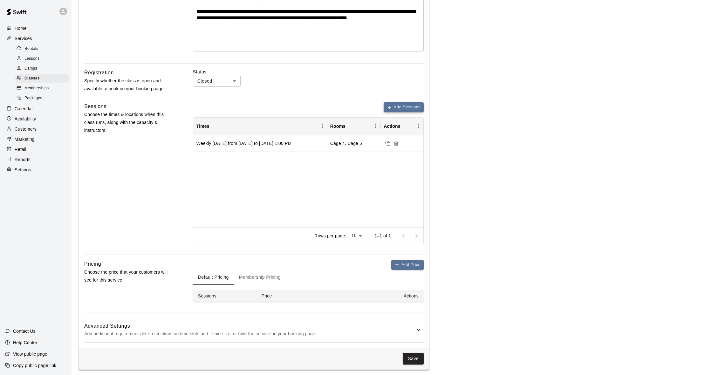
scroll to position [147, 0]
click at [393, 108] on button "Add Sessions" at bounding box center [404, 107] width 40 height 10
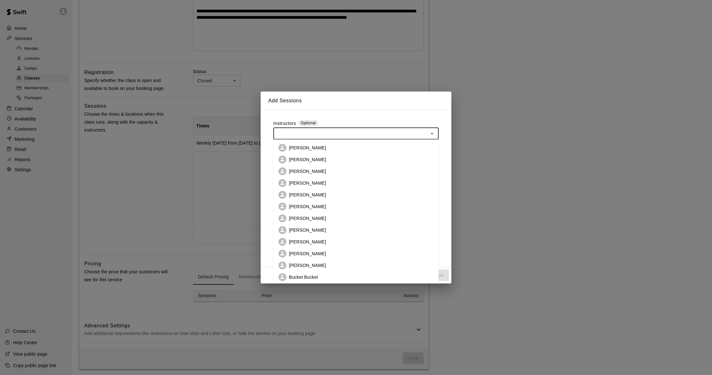
click at [352, 137] on input "text" at bounding box center [350, 133] width 151 height 8
click at [345, 117] on div "**********" at bounding box center [356, 188] width 176 height 147
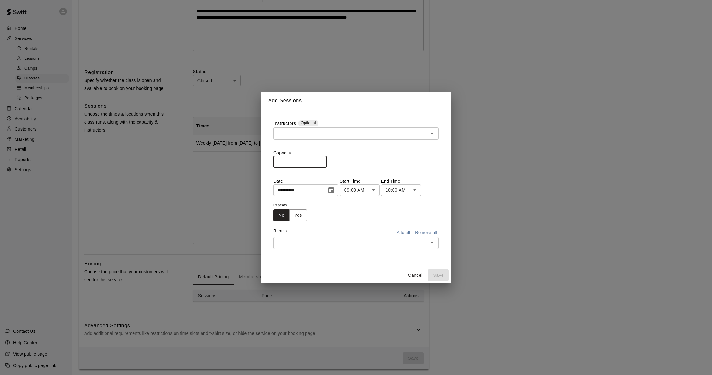
click at [322, 161] on input "*" at bounding box center [300, 162] width 53 height 12
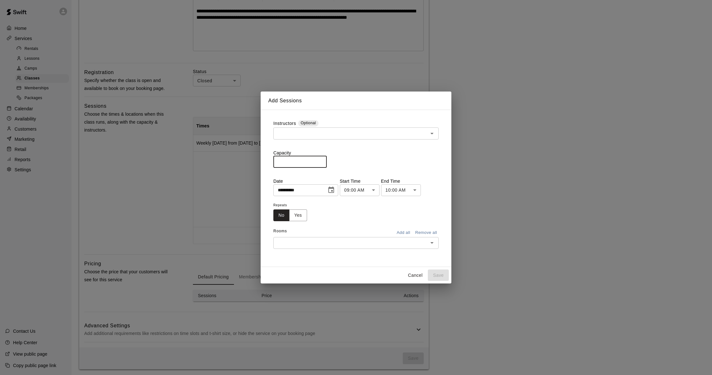
click at [322, 161] on input "*" at bounding box center [300, 162] width 53 height 12
type input "**"
click at [322, 161] on input "**" at bounding box center [300, 162] width 53 height 12
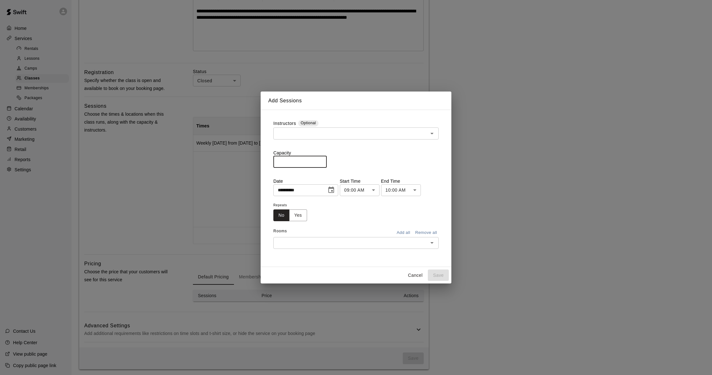
click at [334, 188] on icon "Choose date, selected date is Aug 15, 2025" at bounding box center [332, 190] width 6 height 6
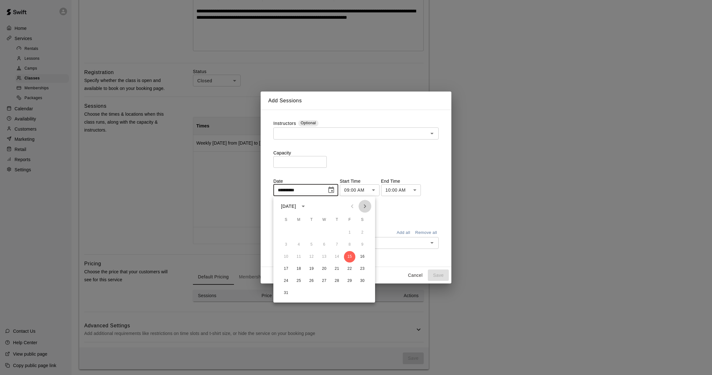
click at [366, 204] on icon "Next month" at bounding box center [365, 207] width 8 height 8
click at [313, 281] on button "30" at bounding box center [311, 280] width 11 height 11
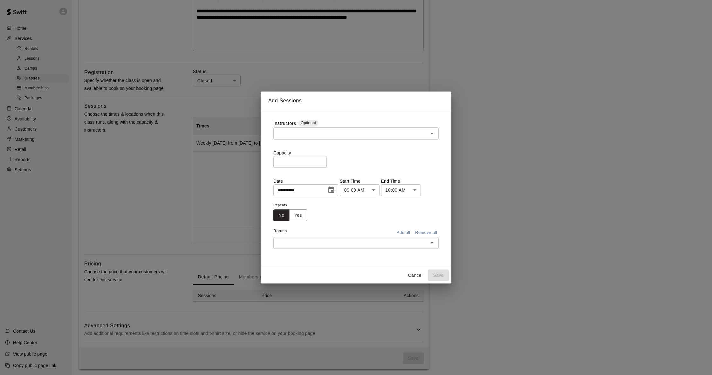
type input "**********"
click at [297, 215] on button "Yes" at bounding box center [298, 216] width 18 height 12
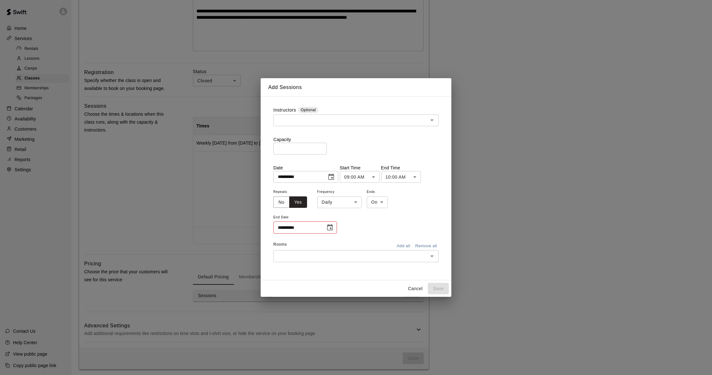
click at [342, 208] on body "**********" at bounding box center [356, 115] width 712 height 524
click at [342, 228] on li "Weekly on Tuesday" at bounding box center [340, 226] width 80 height 10
type input "******"
click at [331, 179] on icon "Choose date, selected date is Dec 30, 2025" at bounding box center [332, 177] width 8 height 8
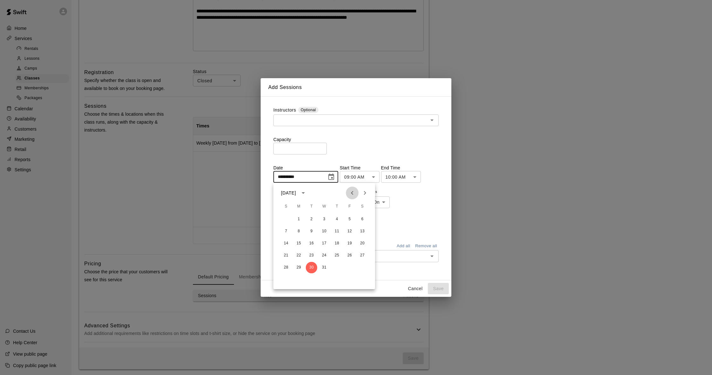
click at [351, 195] on icon "Previous month" at bounding box center [353, 193] width 8 height 8
click at [365, 193] on icon "Next month" at bounding box center [365, 193] width 8 height 8
click at [353, 194] on icon "Previous month" at bounding box center [353, 193] width 8 height 8
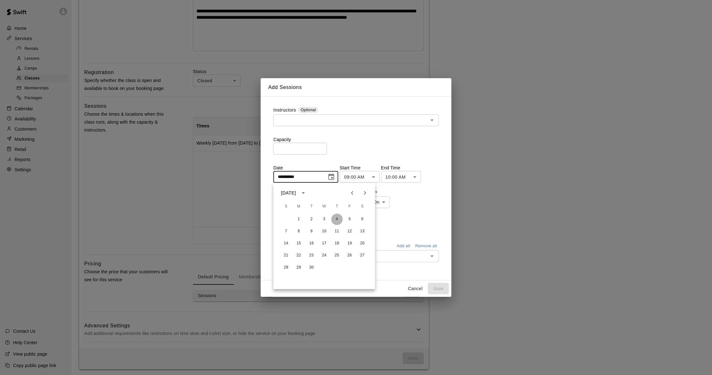
click at [336, 220] on button "4" at bounding box center [336, 219] width 11 height 11
type input "**********"
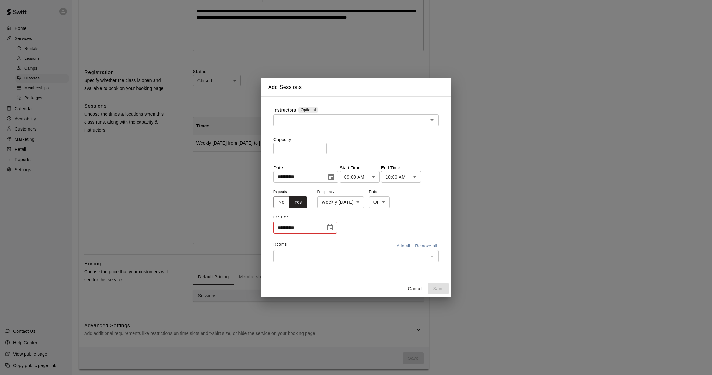
click at [335, 227] on button "Choose date" at bounding box center [330, 227] width 13 height 13
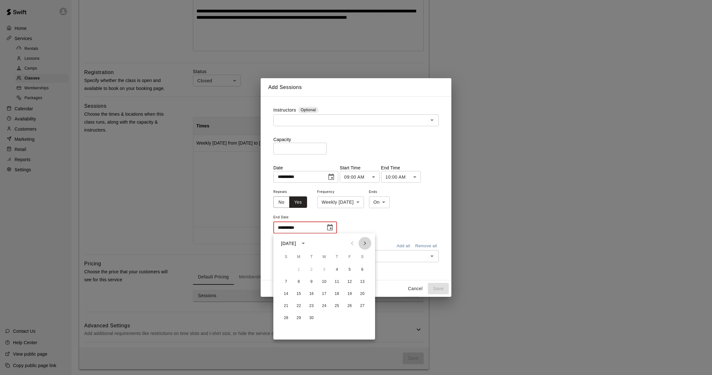
click at [368, 246] on icon "Next month" at bounding box center [365, 244] width 8 height 8
click at [352, 246] on icon "Previous month" at bounding box center [353, 244] width 8 height 8
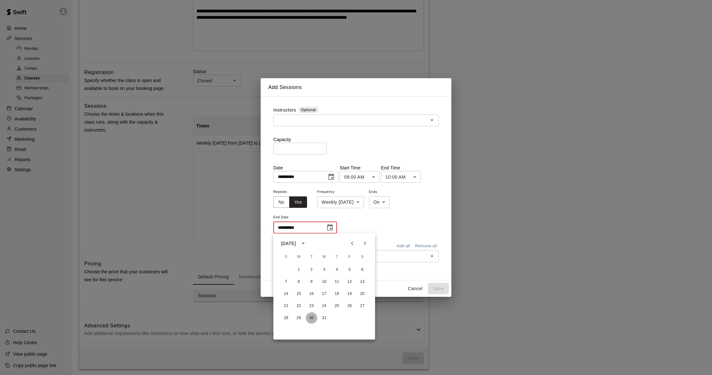
click at [313, 318] on button "30" at bounding box center [311, 318] width 11 height 11
type input "**********"
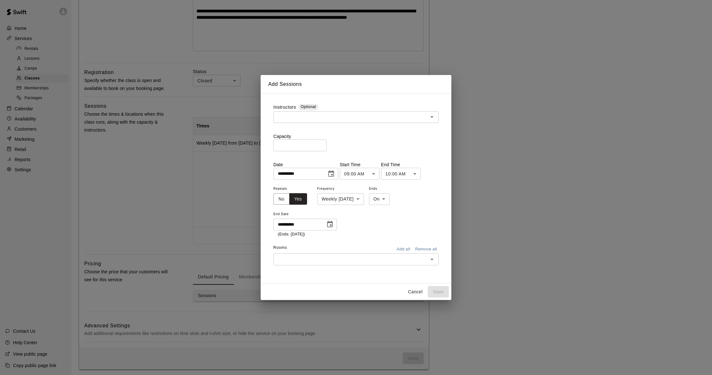
click at [357, 258] on input "text" at bounding box center [350, 259] width 151 height 8
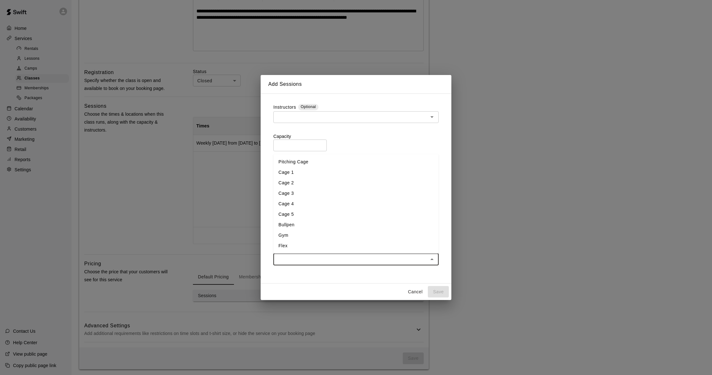
click at [292, 203] on li "Cage 4" at bounding box center [356, 204] width 165 height 10
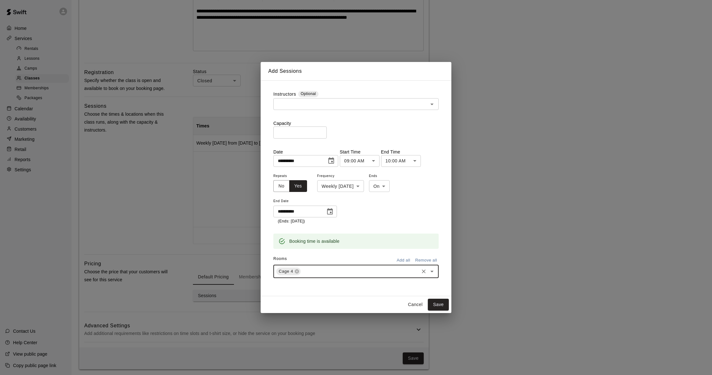
click at [319, 270] on input "text" at bounding box center [360, 271] width 116 height 8
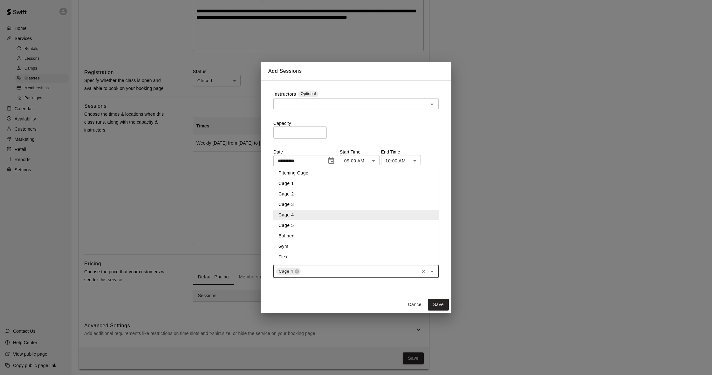
click at [289, 228] on li "Cage 5" at bounding box center [356, 225] width 165 height 10
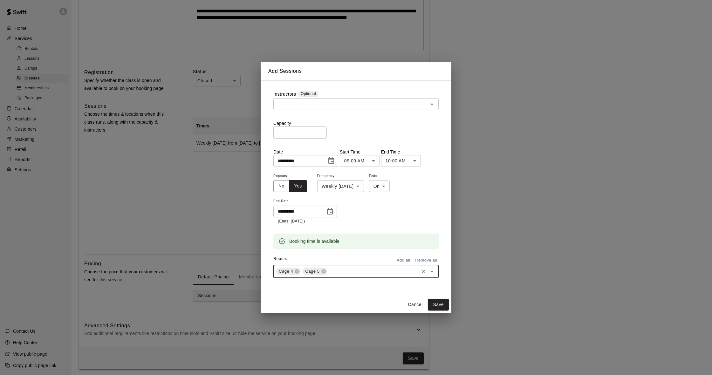
click at [368, 163] on body "**********" at bounding box center [356, 115] width 712 height 524
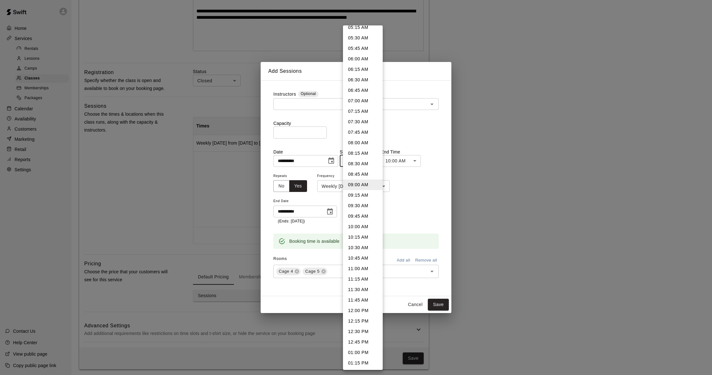
scroll to position [241, 0]
click at [364, 335] on li "01:00 PM" at bounding box center [363, 338] width 40 height 10
type input "********"
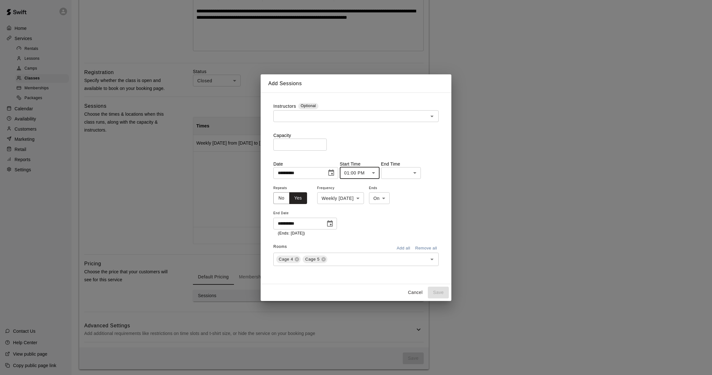
click at [401, 173] on body "**********" at bounding box center [356, 115] width 712 height 524
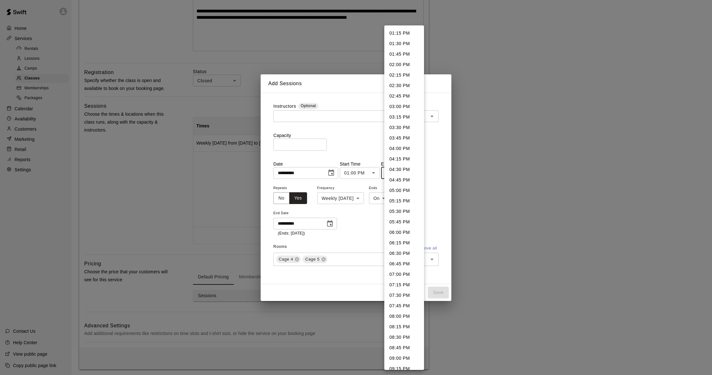
click at [408, 86] on li "02:30 PM" at bounding box center [405, 85] width 40 height 10
type input "********"
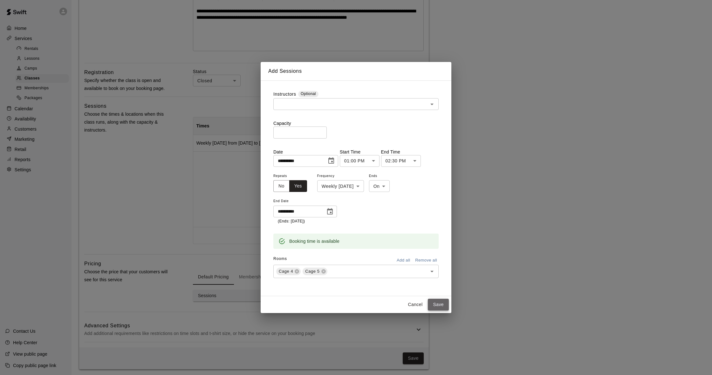
click at [438, 306] on button "Save" at bounding box center [438, 305] width 21 height 12
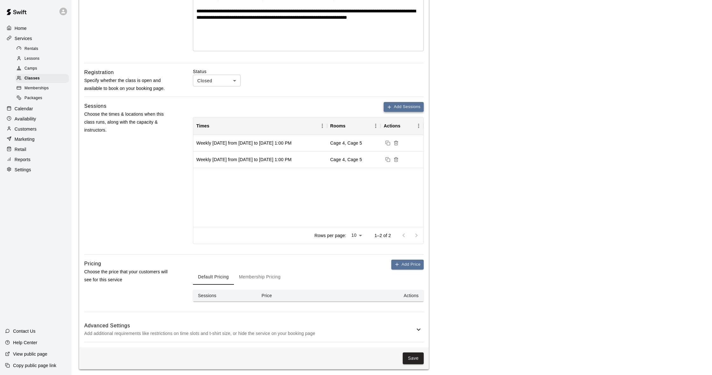
click at [396, 107] on button "Add Sessions" at bounding box center [404, 107] width 40 height 10
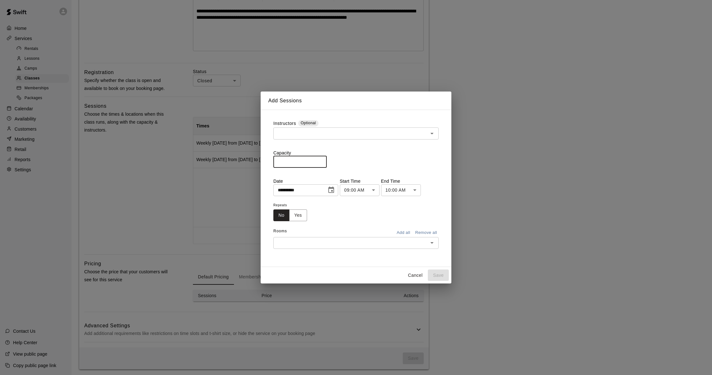
click at [323, 161] on input "*" at bounding box center [300, 162] width 53 height 12
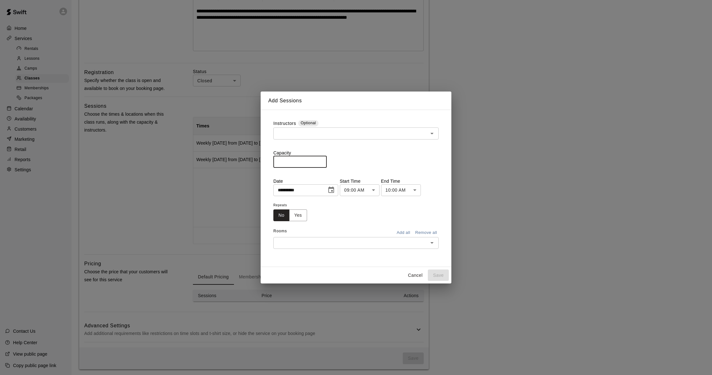
click at [323, 161] on input "*" at bounding box center [300, 162] width 53 height 12
type input "**"
click at [323, 161] on input "**" at bounding box center [300, 162] width 53 height 12
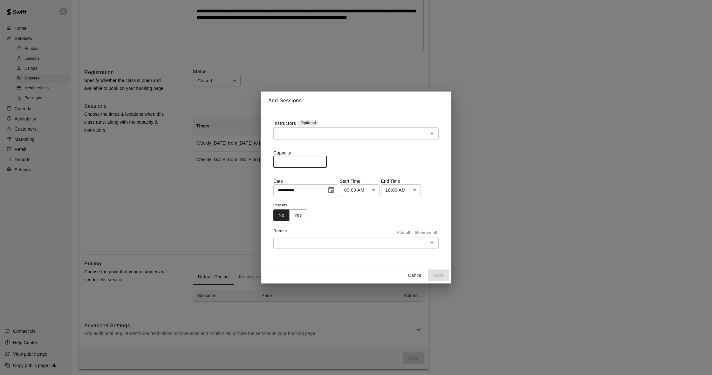
click at [334, 192] on icon "Choose date, selected date is Aug 15, 2025" at bounding box center [332, 190] width 8 height 8
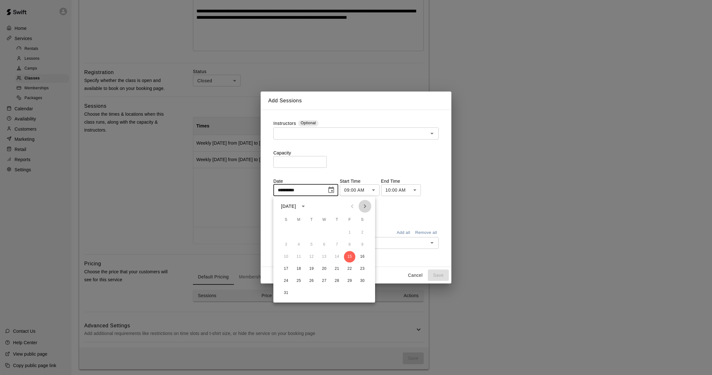
click at [365, 206] on icon "Next month" at bounding box center [365, 206] width 2 height 4
click at [348, 233] on button "5" at bounding box center [349, 232] width 11 height 11
type input "**********"
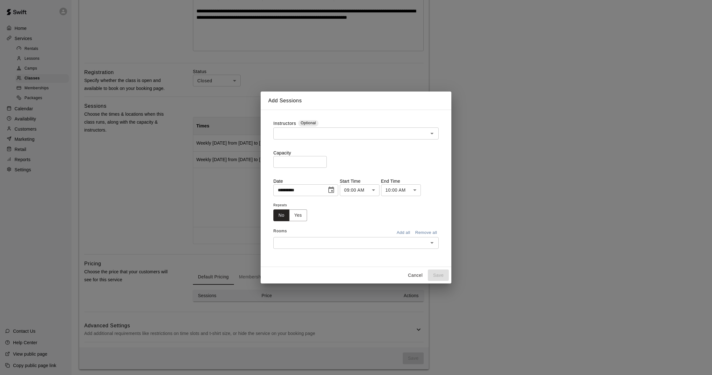
click at [361, 185] on body "**********" at bounding box center [356, 115] width 712 height 524
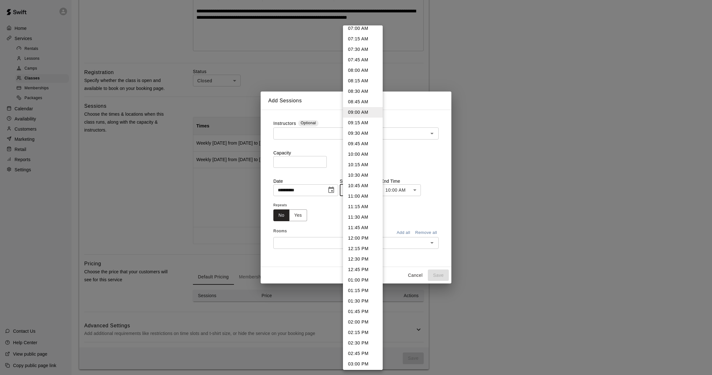
scroll to position [306, 0]
click at [355, 274] on li "01:00 PM" at bounding box center [363, 272] width 40 height 10
type input "********"
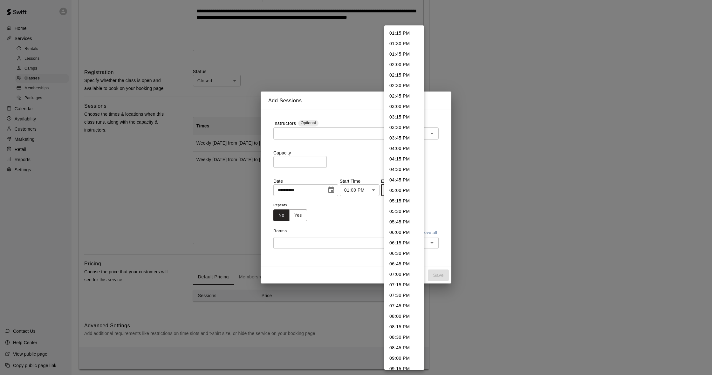
click at [392, 187] on body "**********" at bounding box center [356, 115] width 712 height 524
click at [402, 87] on li "02:30 PM" at bounding box center [405, 85] width 40 height 10
type input "********"
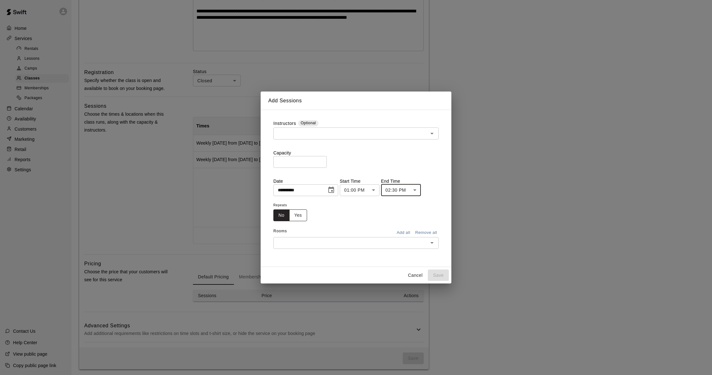
click at [299, 214] on button "Yes" at bounding box center [298, 216] width 18 height 12
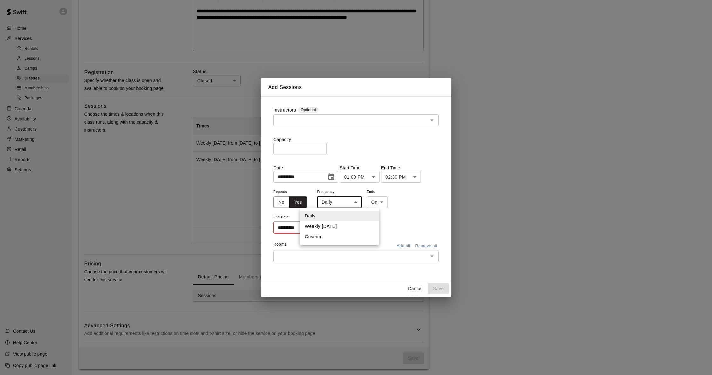
click at [327, 203] on body "**********" at bounding box center [356, 115] width 712 height 524
click at [322, 226] on li "Weekly on Friday" at bounding box center [340, 226] width 80 height 10
type input "******"
click at [331, 227] on icon "Choose date" at bounding box center [330, 228] width 8 height 8
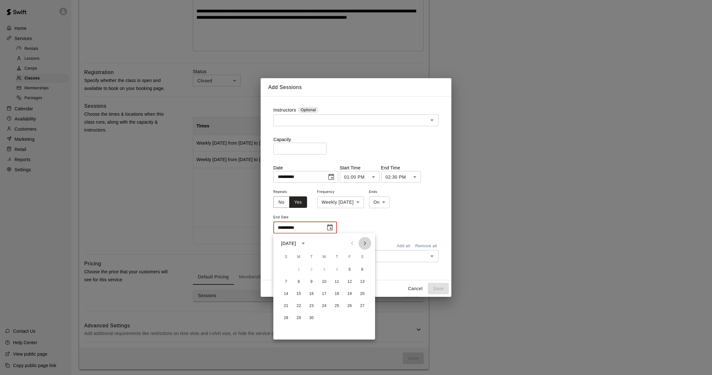
click at [363, 244] on icon "Next month" at bounding box center [365, 244] width 8 height 8
click at [324, 320] on button "31" at bounding box center [324, 318] width 11 height 11
type input "**********"
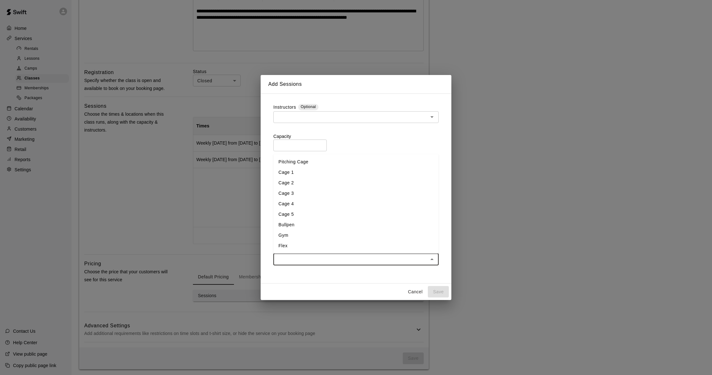
click at [361, 256] on input "text" at bounding box center [350, 259] width 151 height 8
click at [295, 206] on li "Cage 4" at bounding box center [356, 204] width 165 height 10
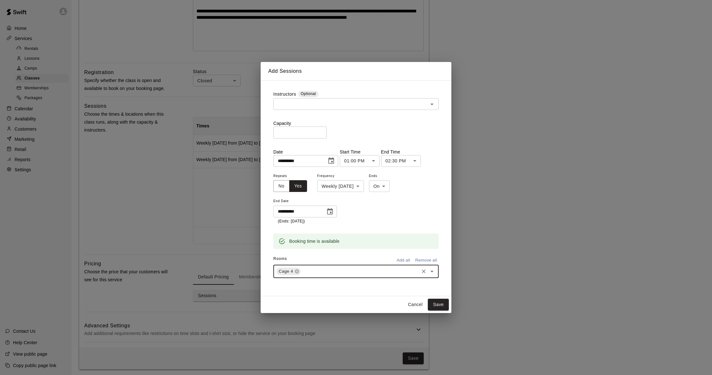
click at [327, 269] on input "text" at bounding box center [360, 271] width 116 height 8
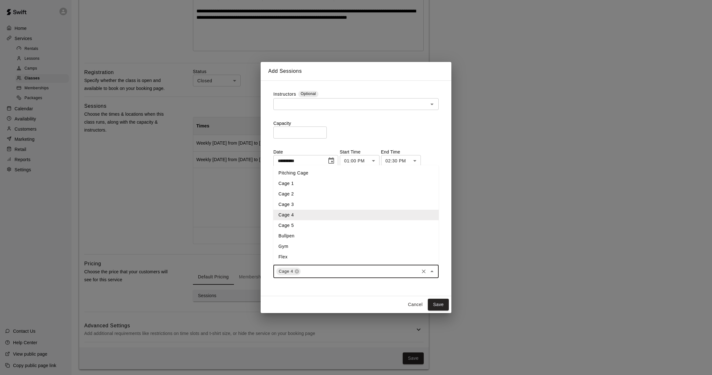
click at [303, 228] on li "Cage 5" at bounding box center [356, 225] width 165 height 10
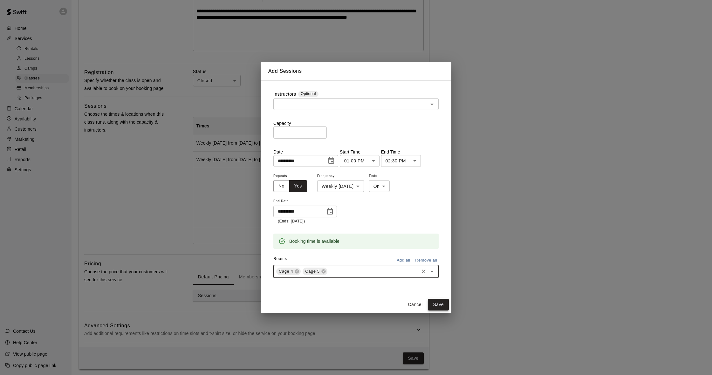
click at [434, 301] on button "Save" at bounding box center [438, 305] width 21 height 12
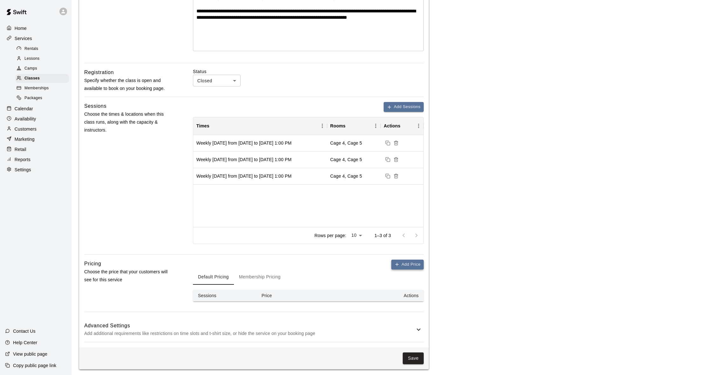
scroll to position [147, 0]
click at [409, 264] on button "Add Price" at bounding box center [407, 265] width 32 height 10
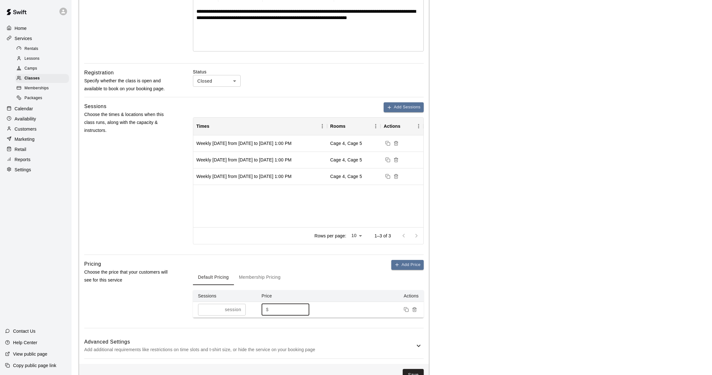
click at [275, 306] on input "*" at bounding box center [290, 310] width 38 height 12
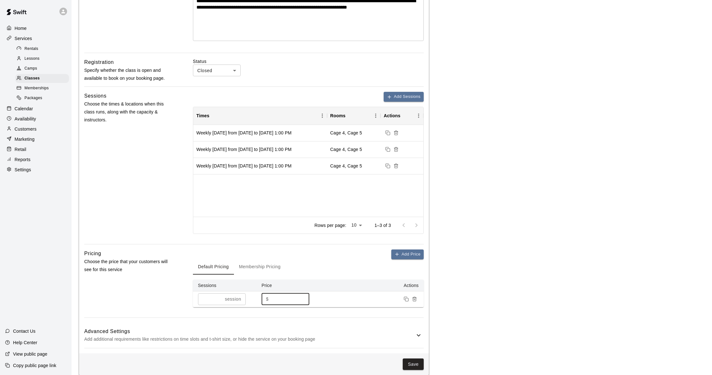
scroll to position [156, 0]
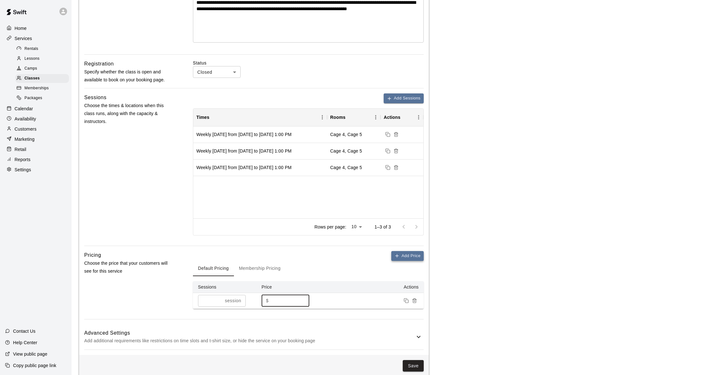
type input "**"
click at [405, 256] on button "Add Price" at bounding box center [407, 256] width 32 height 10
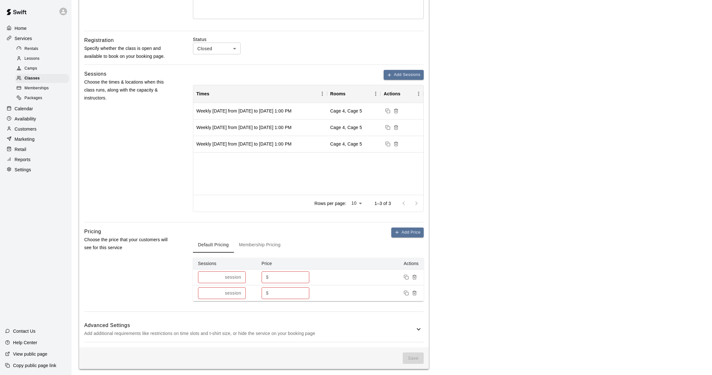
scroll to position [179, 0]
click at [221, 291] on input "*" at bounding box center [210, 294] width 24 height 12
type input "*"
click at [218, 290] on input "*" at bounding box center [209, 294] width 22 height 12
click at [276, 292] on input "*" at bounding box center [290, 294] width 38 height 12
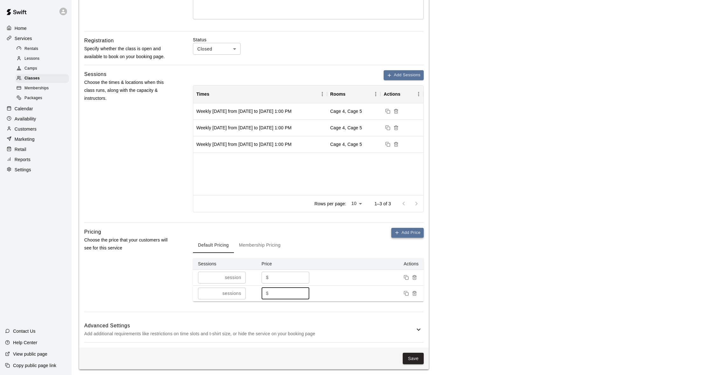
type input "***"
click at [405, 232] on button "Add Price" at bounding box center [407, 233] width 32 height 10
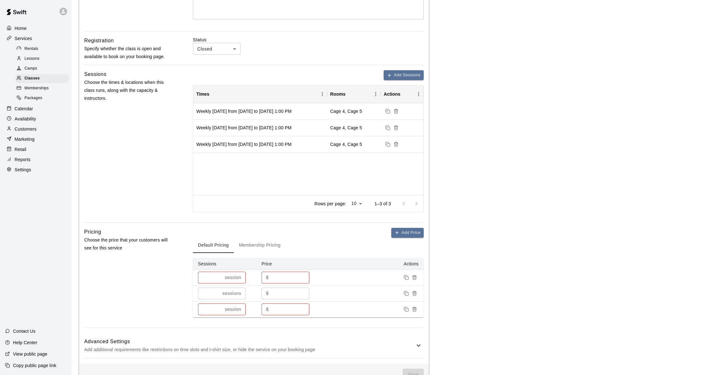
click at [220, 307] on input "*" at bounding box center [210, 310] width 24 height 12
click at [220, 307] on input "*" at bounding box center [209, 310] width 22 height 12
click at [217, 307] on input "*" at bounding box center [209, 310] width 22 height 12
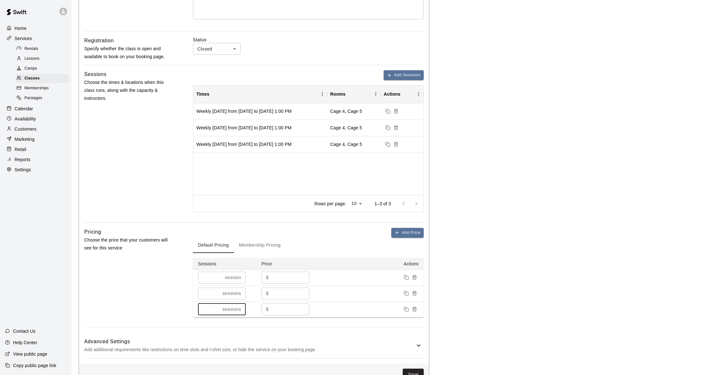
click at [217, 307] on input "*" at bounding box center [209, 310] width 22 height 12
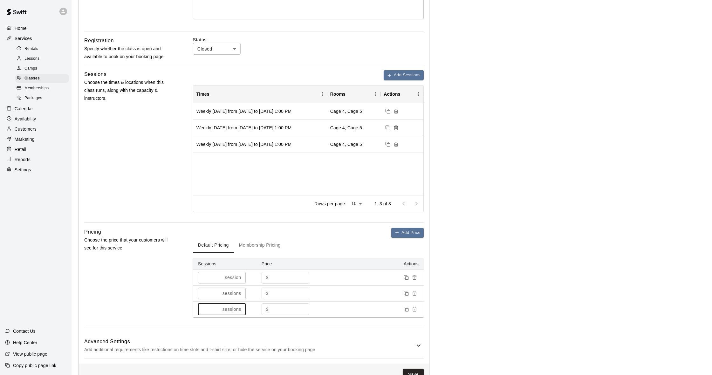
click at [217, 307] on input "**" at bounding box center [209, 310] width 22 height 12
type input "**"
click at [217, 307] on input "**" at bounding box center [209, 310] width 22 height 12
drag, startPoint x: 279, startPoint y: 310, endPoint x: 269, endPoint y: 308, distance: 10.6
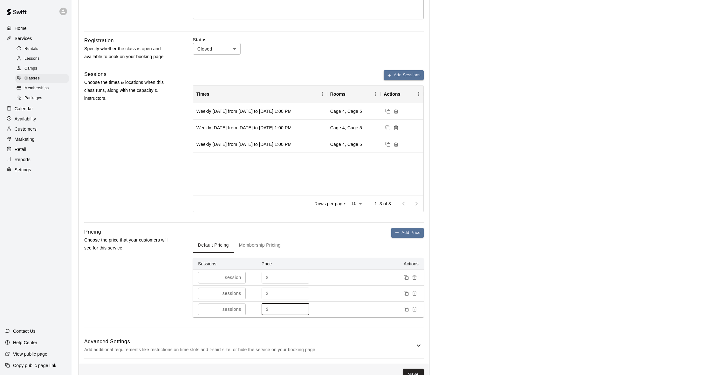
click at [269, 308] on div "$ * ​" at bounding box center [286, 310] width 48 height 12
type input "***"
click at [326, 245] on div "Default Pricing Membership Pricing" at bounding box center [308, 245] width 231 height 15
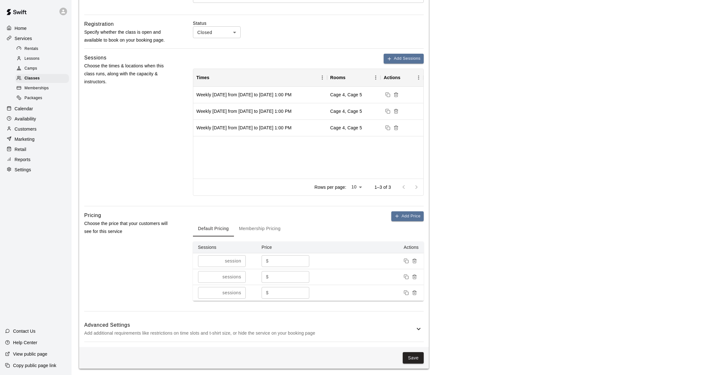
scroll to position [195, 0]
click at [413, 327] on h6 "Advanced Settings" at bounding box center [249, 326] width 331 height 8
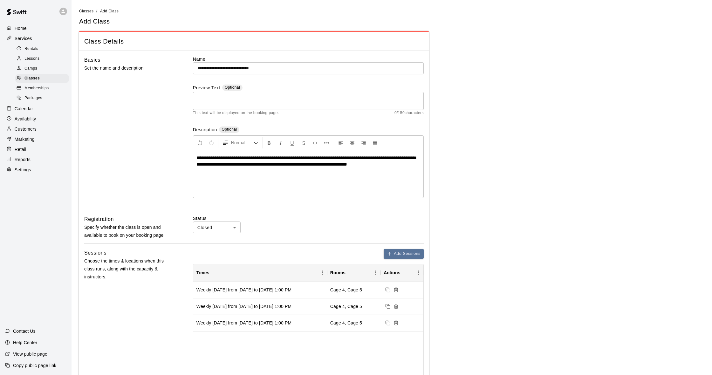
scroll to position [0, 0]
drag, startPoint x: 196, startPoint y: 157, endPoint x: 300, endPoint y: 157, distance: 103.7
click at [300, 157] on span "**********" at bounding box center [306, 161] width 219 height 11
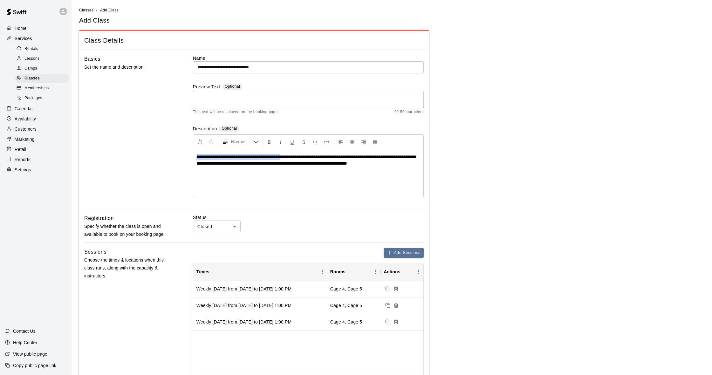
copy span "**********"
paste textarea "**********"
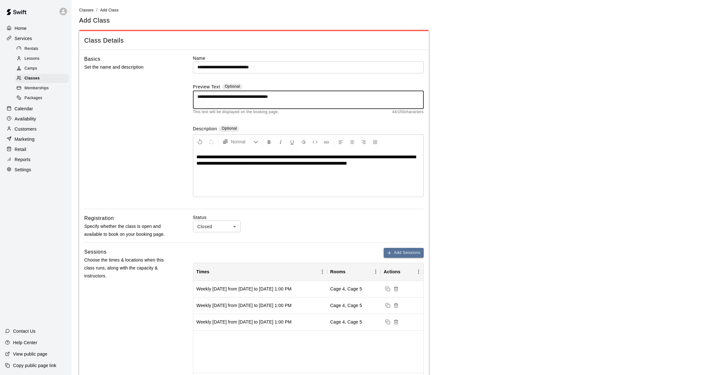
click at [223, 96] on textarea "**********" at bounding box center [308, 100] width 222 height 13
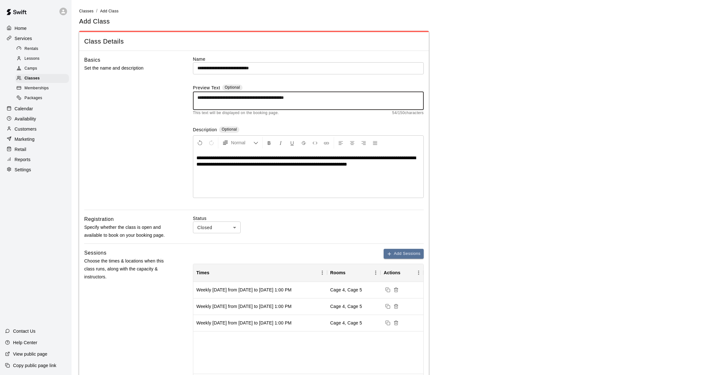
scroll to position [0, 0]
drag, startPoint x: 243, startPoint y: 97, endPoint x: 221, endPoint y: 96, distance: 21.3
click at [221, 96] on textarea "**********" at bounding box center [308, 100] width 222 height 13
click at [269, 96] on textarea "**********" at bounding box center [308, 100] width 222 height 13
click at [337, 98] on textarea "**********" at bounding box center [308, 100] width 222 height 13
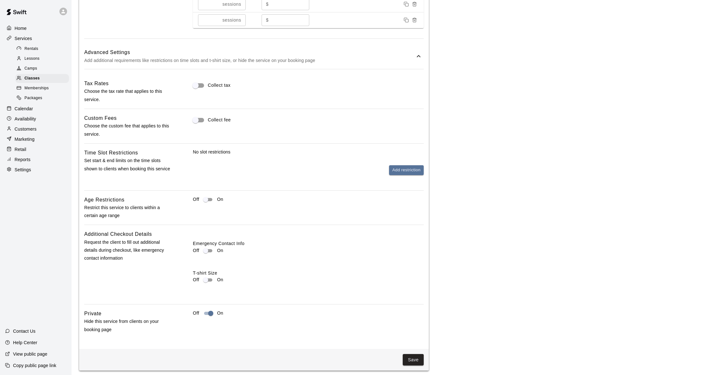
scroll to position [468, 0]
type textarea "**********"
click at [415, 355] on button "Save" at bounding box center [413, 361] width 21 height 12
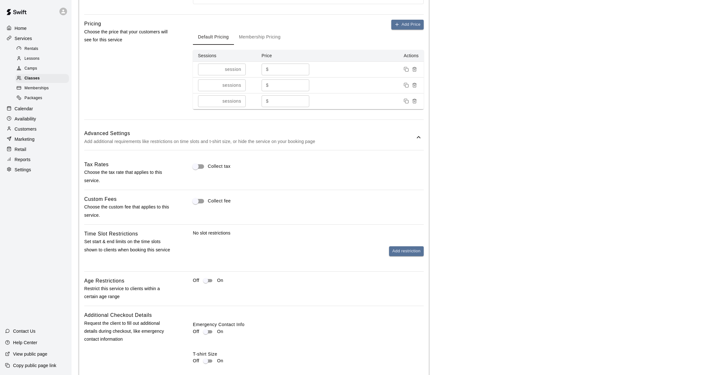
scroll to position [387, 0]
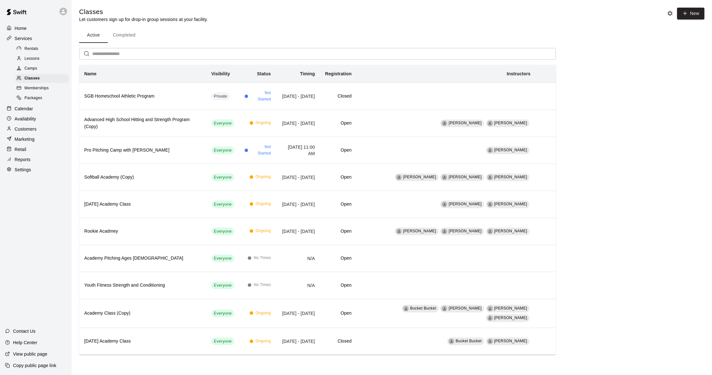
click at [38, 107] on div "Calendar" at bounding box center [35, 109] width 61 height 10
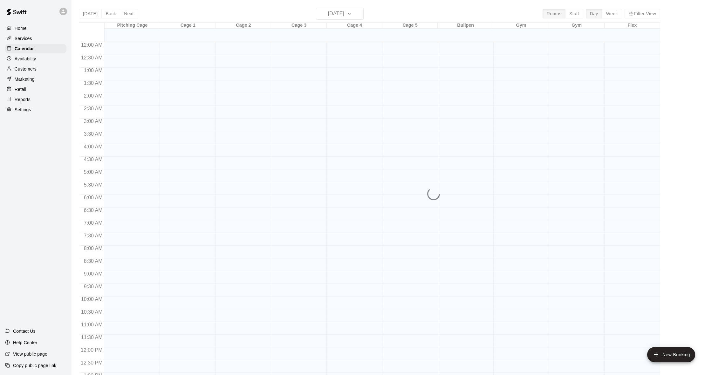
scroll to position [252, 0]
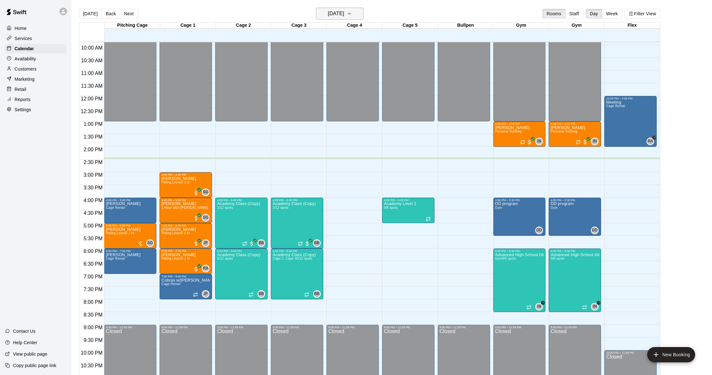
click at [344, 13] on h6 "[DATE]" at bounding box center [336, 13] width 16 height 9
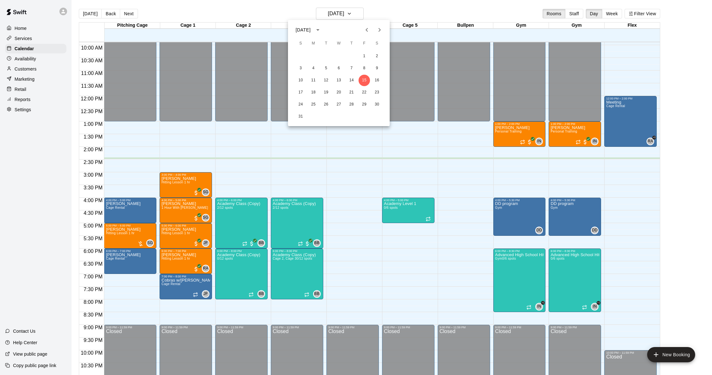
click at [381, 30] on icon "Next month" at bounding box center [380, 30] width 8 height 8
click at [330, 55] on button "2" at bounding box center [326, 56] width 11 height 11
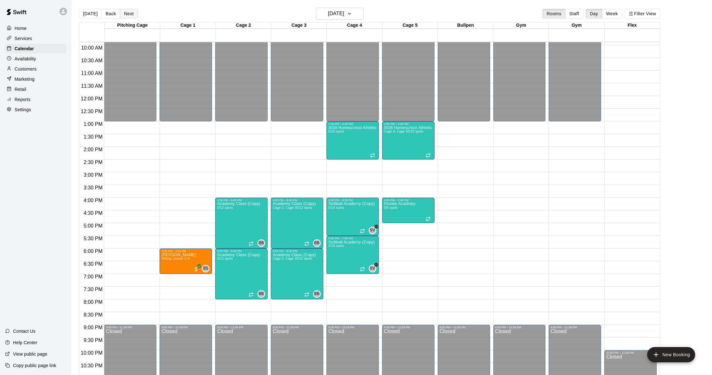
click at [132, 14] on button "Next" at bounding box center [129, 14] width 18 height 10
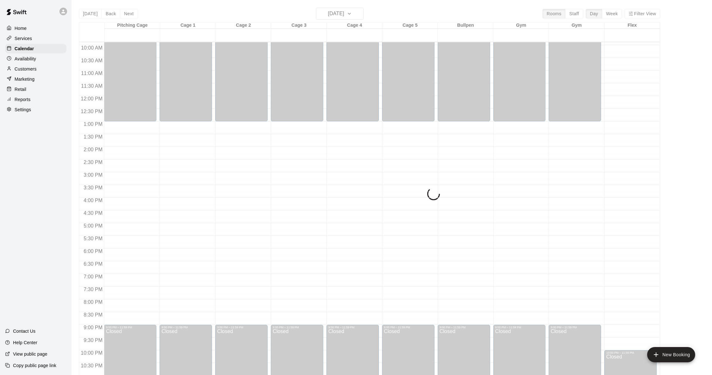
click at [132, 14] on div "Today Back Next Wednesday Sep 03 Rooms Staff Day Week Filter View Pitching Cage…" at bounding box center [370, 195] width 582 height 375
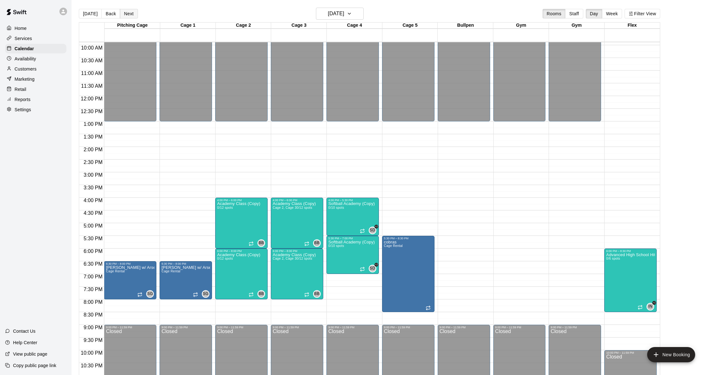
click at [130, 14] on button "Next" at bounding box center [129, 14] width 18 height 10
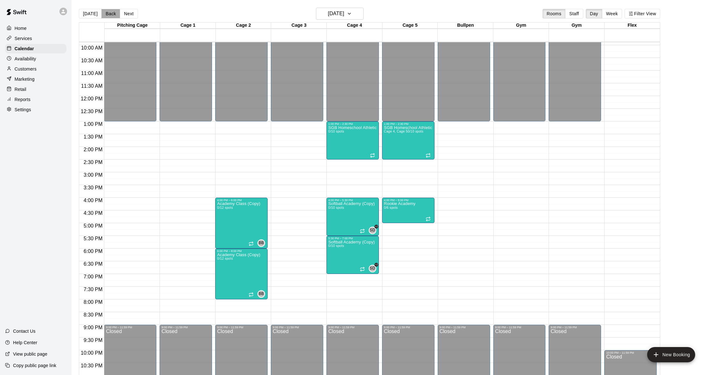
click at [107, 15] on button "Back" at bounding box center [110, 14] width 19 height 10
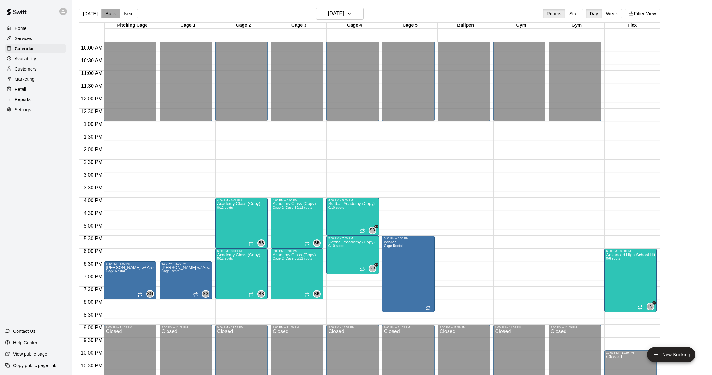
click at [107, 15] on button "Back" at bounding box center [110, 14] width 19 height 10
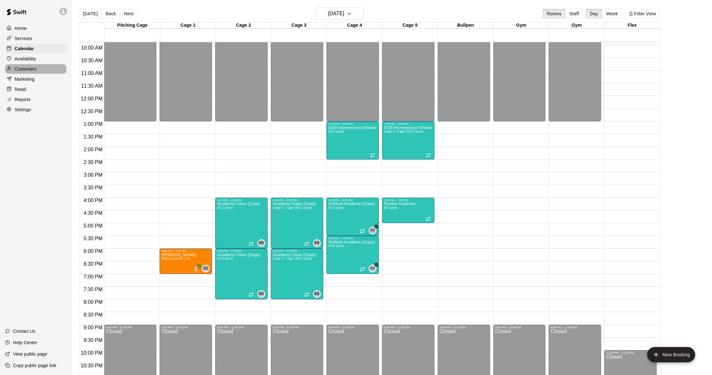
click at [31, 72] on p "Customers" at bounding box center [26, 69] width 22 height 6
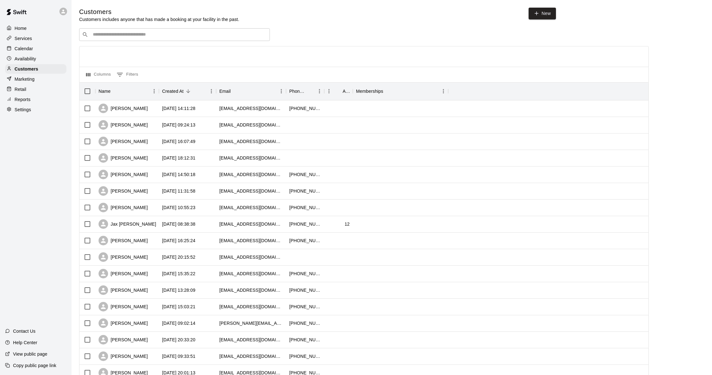
click at [38, 47] on div "Calendar" at bounding box center [35, 49] width 61 height 10
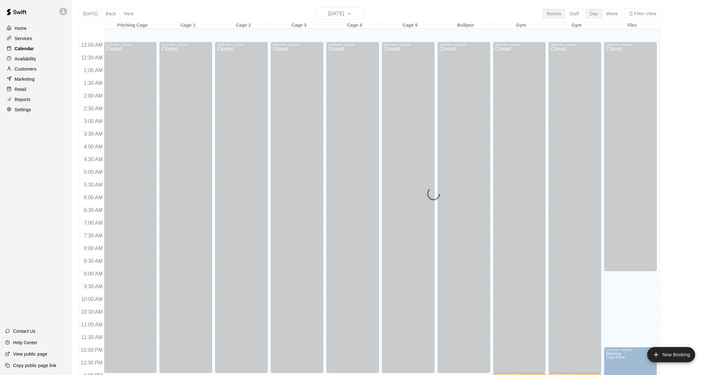
scroll to position [252, 0]
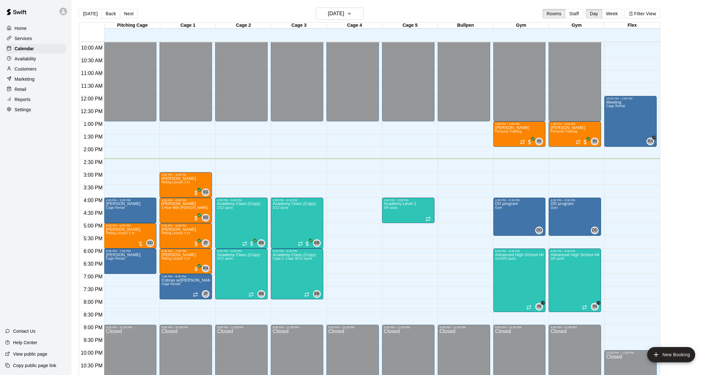
click at [33, 101] on div "Reports" at bounding box center [35, 100] width 61 height 10
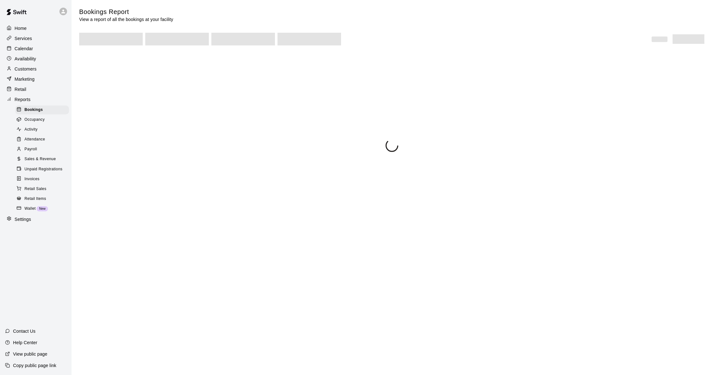
click at [46, 155] on div "Sales & Revenue" at bounding box center [42, 159] width 54 height 9
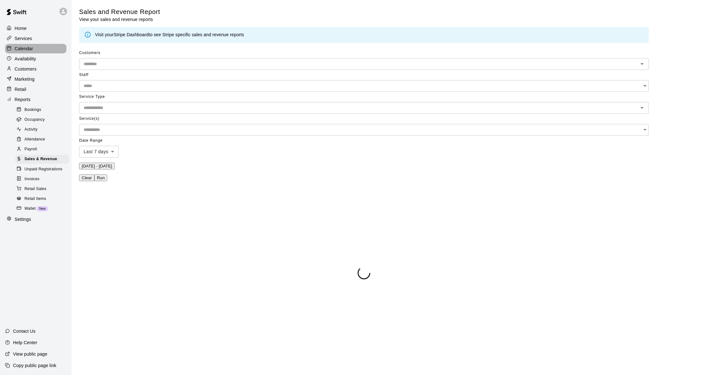
click at [29, 47] on p "Calendar" at bounding box center [24, 48] width 18 height 6
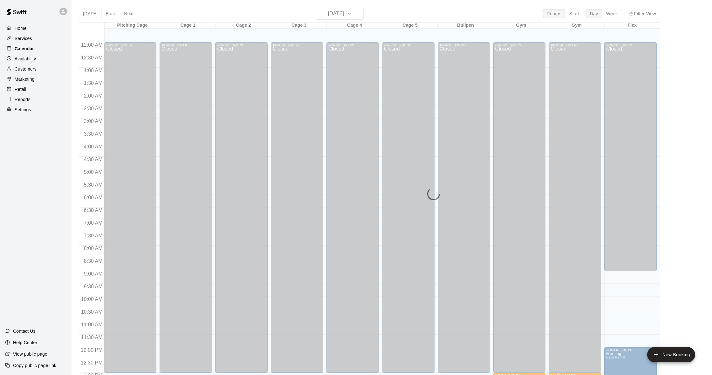
scroll to position [252, 0]
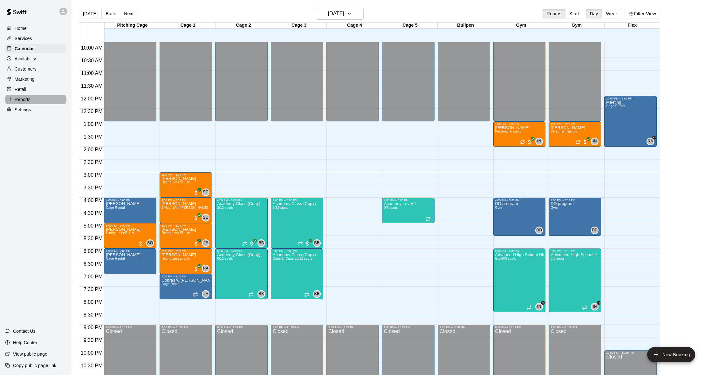
click at [20, 95] on div "Reports" at bounding box center [35, 100] width 61 height 10
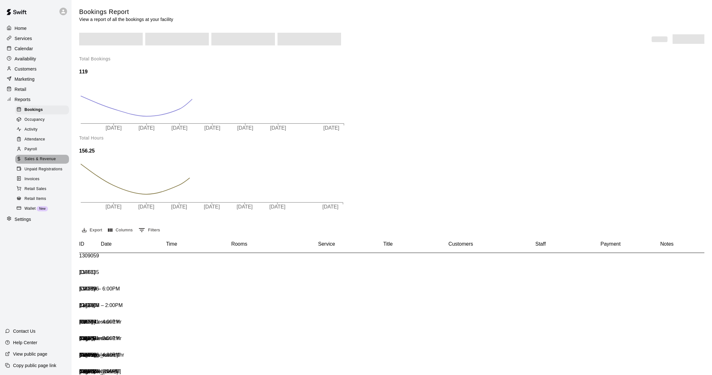
click at [39, 159] on span "Sales & Revenue" at bounding box center [39, 159] width 31 height 6
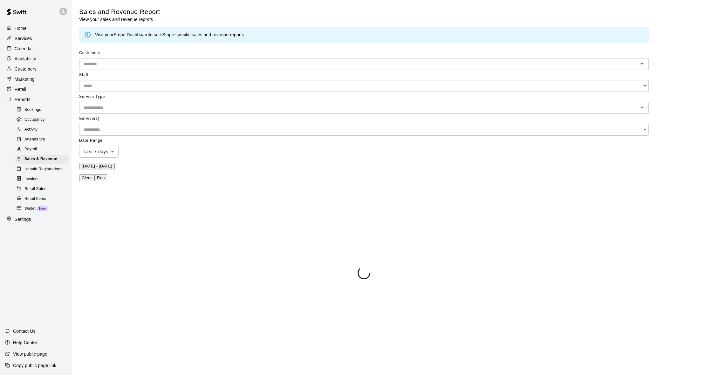
click at [138, 35] on link "Stripe Dashboard" at bounding box center [131, 34] width 35 height 5
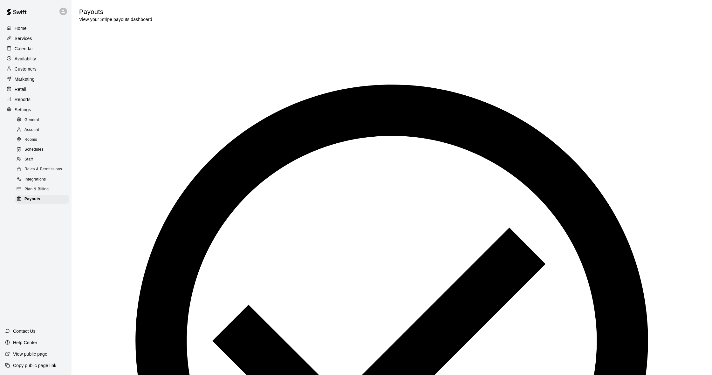
click at [33, 47] on div "Calendar" at bounding box center [35, 49] width 61 height 10
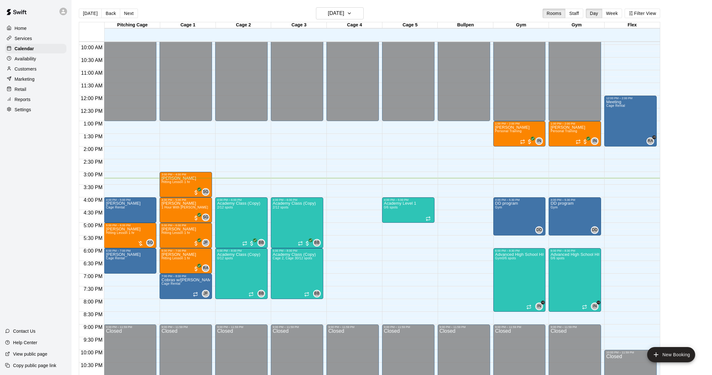
scroll to position [1, 0]
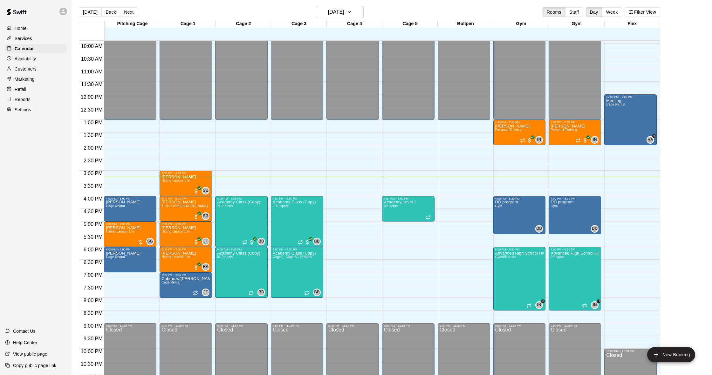
click at [31, 68] on p "Customers" at bounding box center [26, 69] width 22 height 6
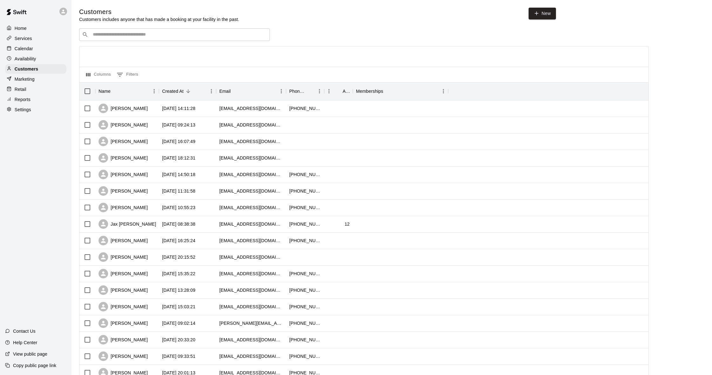
click at [34, 46] on div "Calendar" at bounding box center [35, 49] width 61 height 10
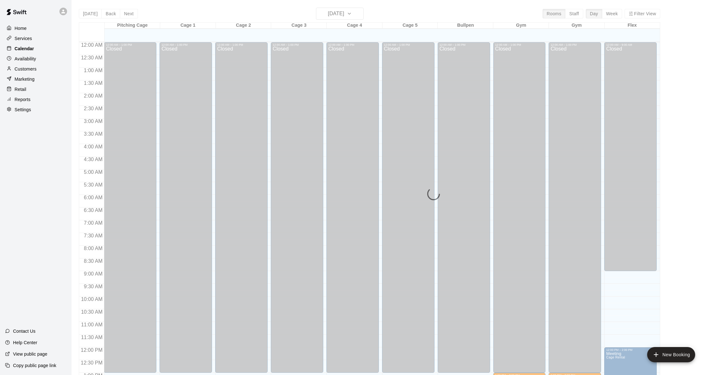
scroll to position [252, 0]
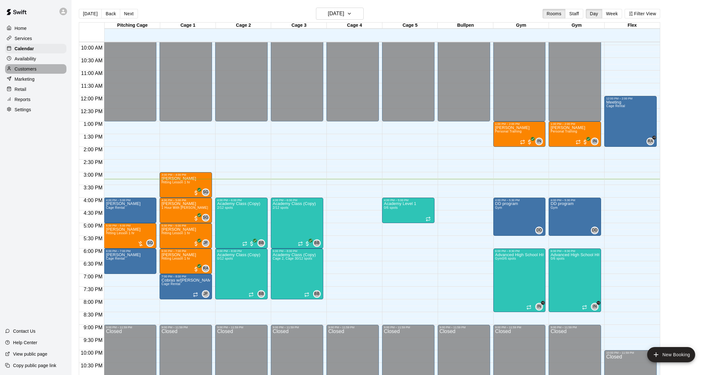
click at [29, 68] on p "Customers" at bounding box center [26, 69] width 22 height 6
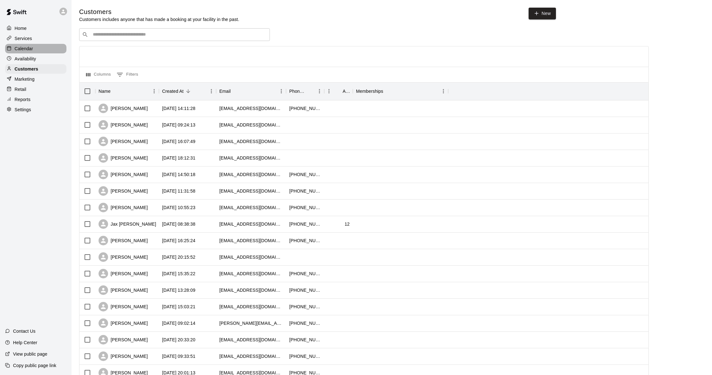
click at [23, 50] on p "Calendar" at bounding box center [24, 48] width 18 height 6
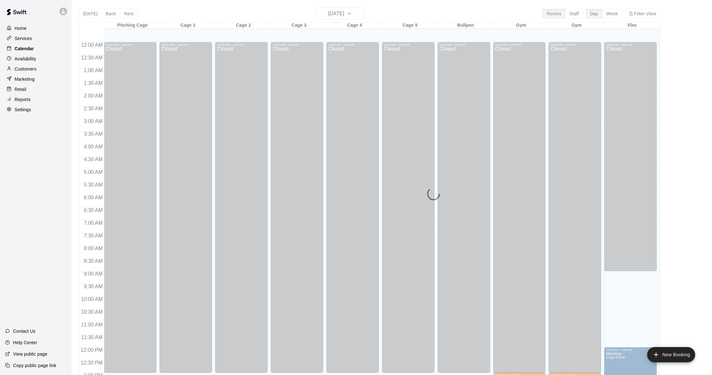
scroll to position [252, 0]
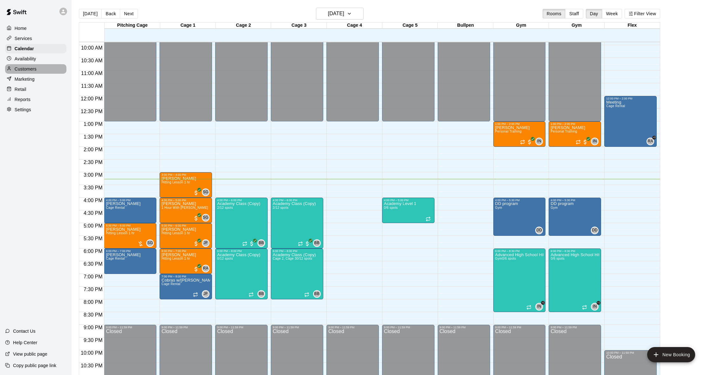
click at [31, 67] on p "Customers" at bounding box center [26, 69] width 22 height 6
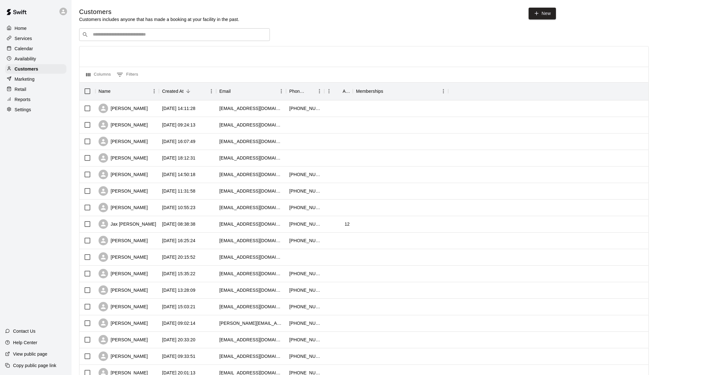
click at [34, 51] on div "Calendar" at bounding box center [35, 49] width 61 height 10
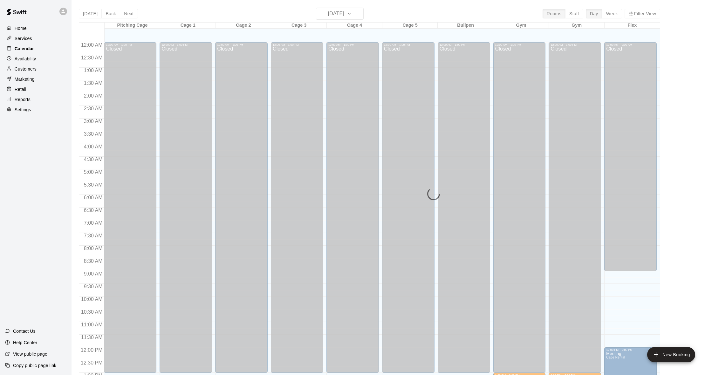
scroll to position [252, 0]
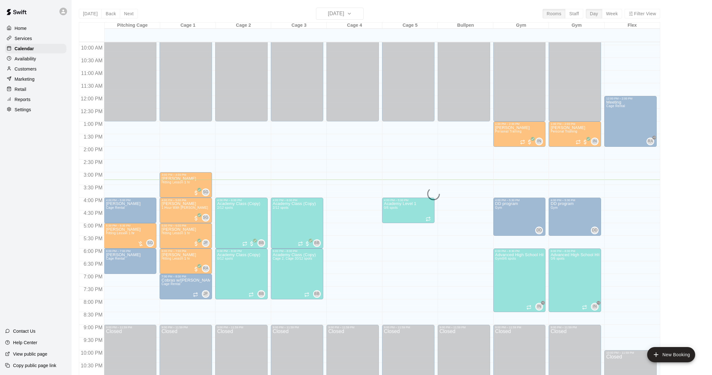
click at [41, 66] on div "Customers" at bounding box center [35, 69] width 61 height 10
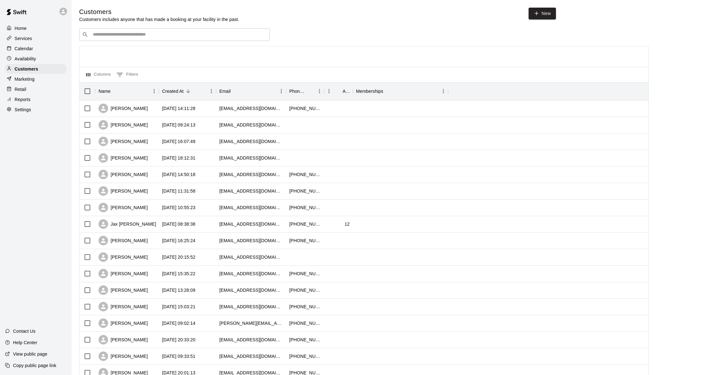
click at [127, 38] on input "Search customers by name or email" at bounding box center [179, 34] width 176 height 6
type input "********"
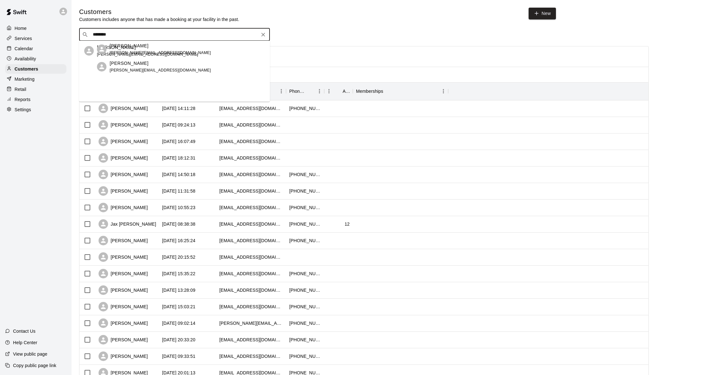
click at [141, 56] on div "brian springer alicia.joy92@gmail.com" at bounding box center [187, 50] width 155 height 14
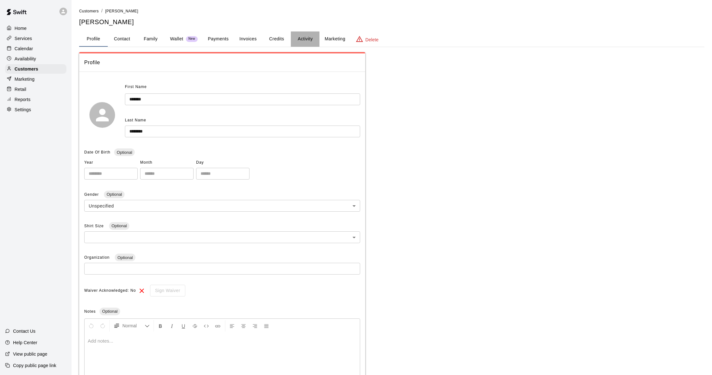
click at [310, 41] on button "Activity" at bounding box center [305, 38] width 29 height 15
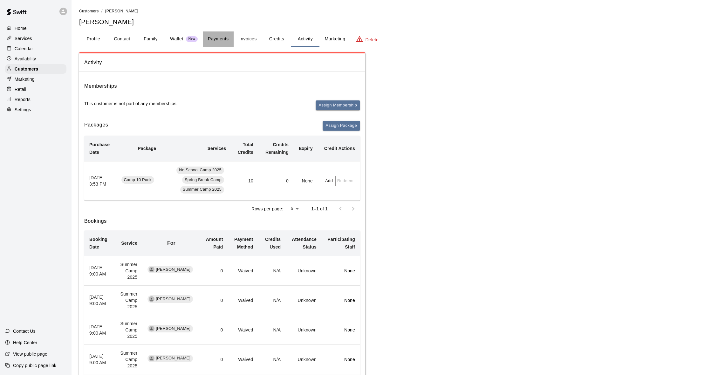
drag, startPoint x: 221, startPoint y: 35, endPoint x: 221, endPoint y: 38, distance: 3.2
click at [221, 35] on button "Payments" at bounding box center [218, 38] width 31 height 15
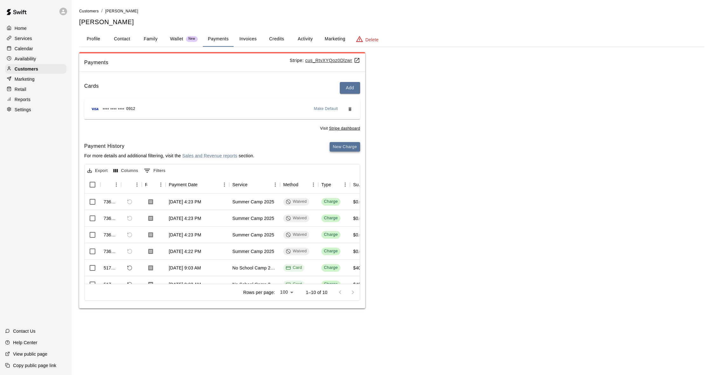
click at [349, 147] on button "New Charge" at bounding box center [345, 147] width 31 height 10
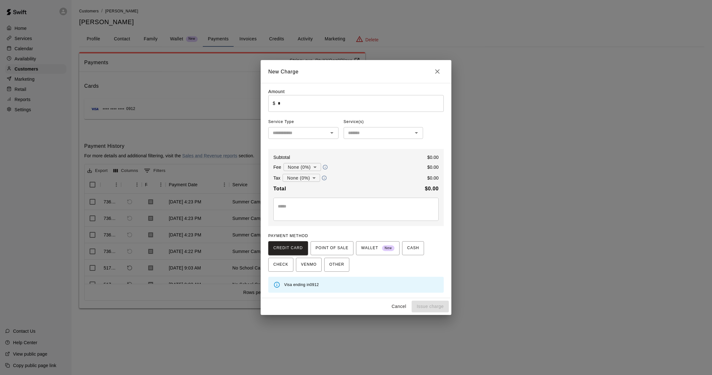
click at [440, 73] on icon "Close" at bounding box center [438, 72] width 8 height 8
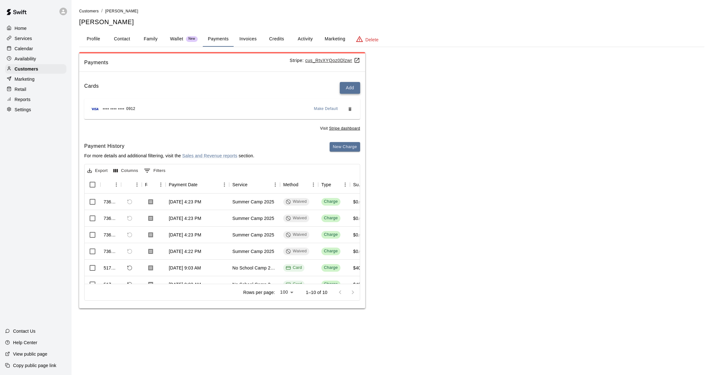
click at [348, 90] on button "Add" at bounding box center [350, 88] width 20 height 12
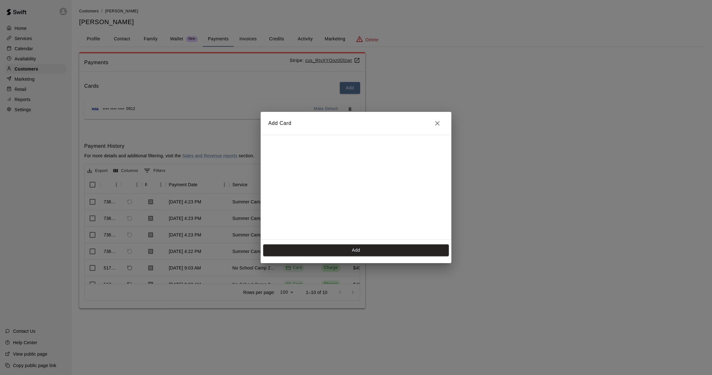
scroll to position [88, 0]
click at [369, 248] on button "Add" at bounding box center [356, 251] width 186 height 12
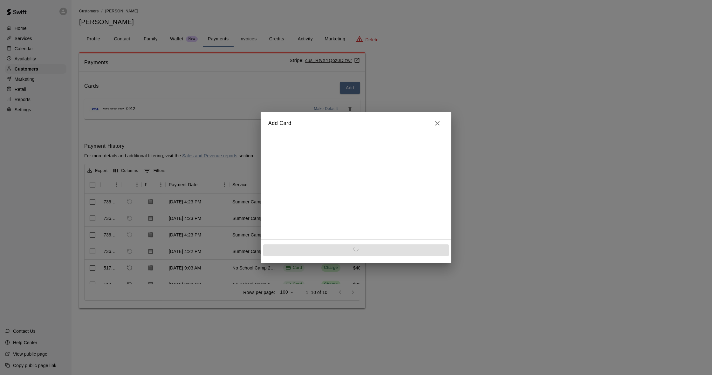
scroll to position [0, 0]
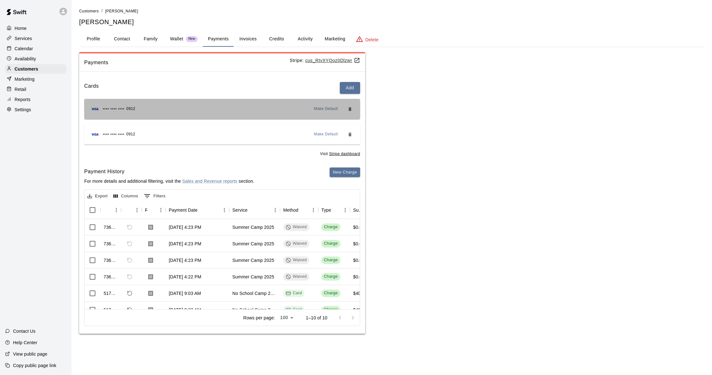
click at [204, 109] on div "**** **** **** 0912 Make Default" at bounding box center [222, 109] width 266 height 10
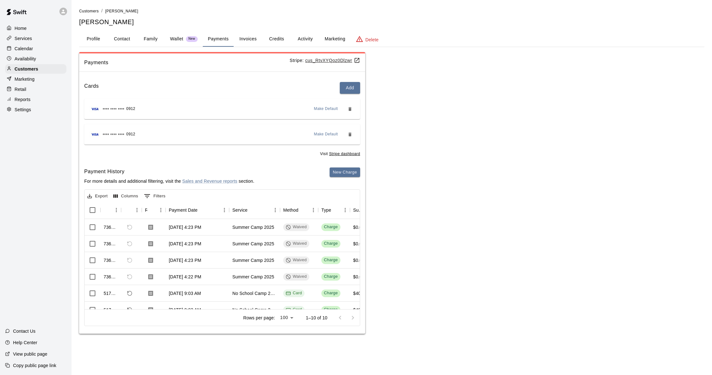
click at [324, 134] on span "Make Default" at bounding box center [326, 134] width 24 height 6
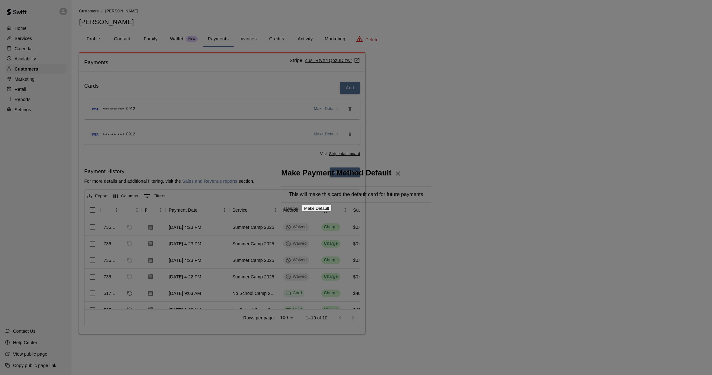
click at [332, 207] on button "Make Default" at bounding box center [317, 208] width 30 height 7
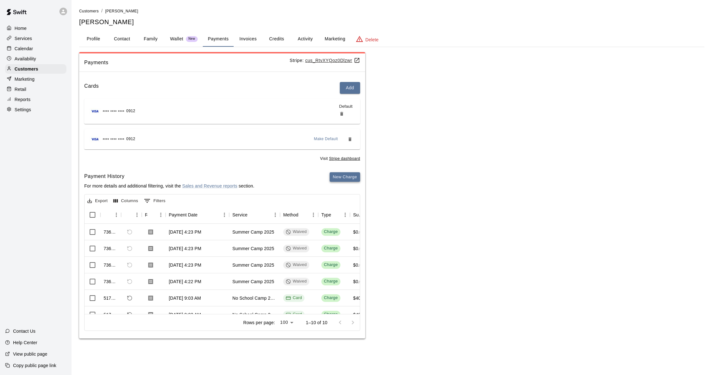
click at [345, 173] on button "New Charge" at bounding box center [345, 177] width 31 height 10
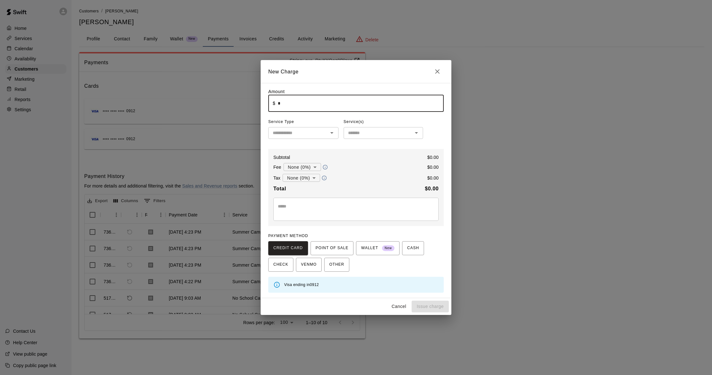
drag, startPoint x: 284, startPoint y: 106, endPoint x: 278, endPoint y: 106, distance: 5.7
click at [278, 106] on input "*" at bounding box center [361, 103] width 166 height 17
type input "*******"
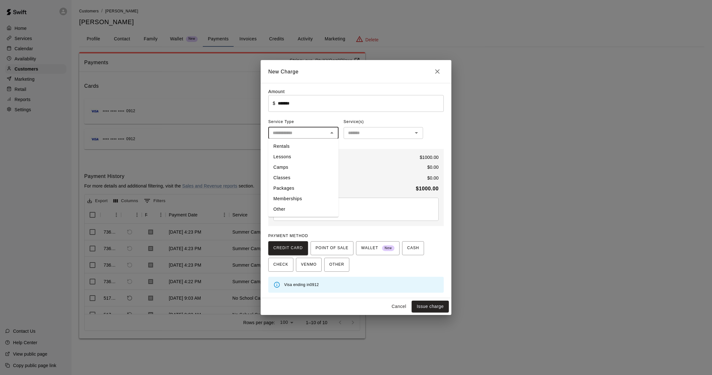
click at [306, 136] on input "text" at bounding box center [298, 133] width 56 height 8
click at [285, 210] on li "Other" at bounding box center [303, 209] width 70 height 10
click at [339, 129] on div "Amount ​ $ ******* ​ Service Type ***** ​ Service(s) Manage Options ​ Subtotal …" at bounding box center [356, 190] width 176 height 204
click at [336, 133] on icon "Open" at bounding box center [332, 133] width 8 height 8
click at [295, 186] on li "Packages" at bounding box center [303, 188] width 70 height 10
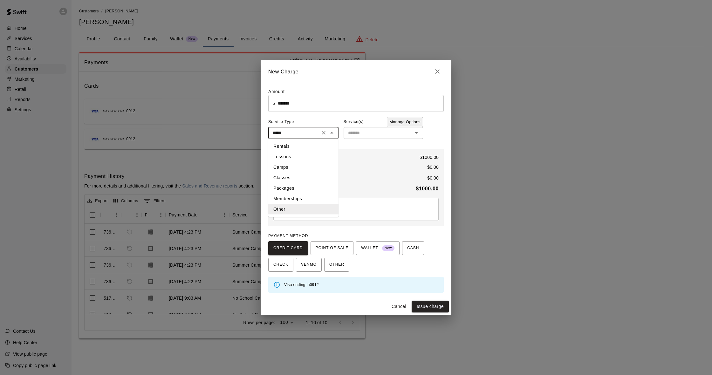
type input "********"
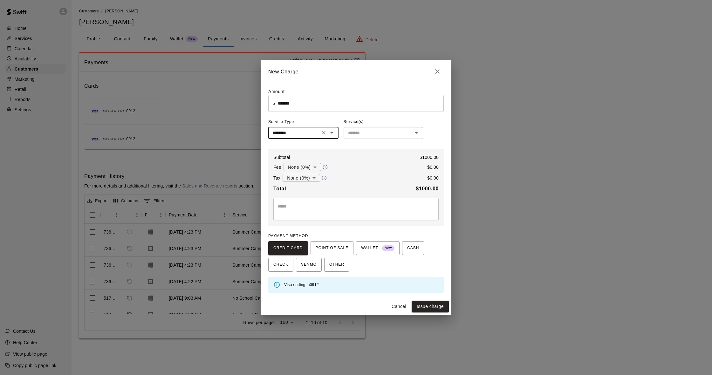
click at [382, 129] on div "​" at bounding box center [384, 133] width 80 height 12
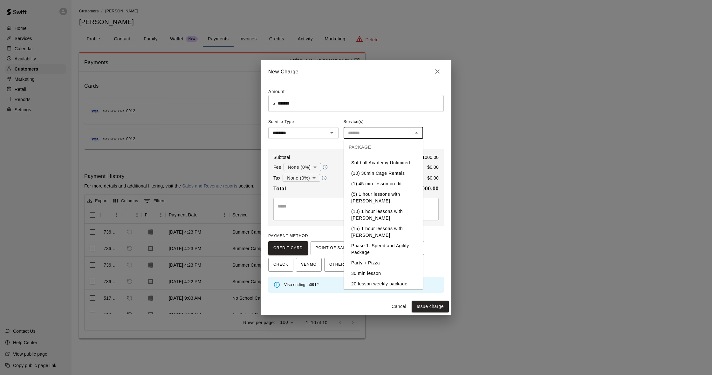
scroll to position [367, 0]
click at [379, 290] on li "No School & Holiday Camp Access Package" at bounding box center [384, 298] width 80 height 17
type input "**********"
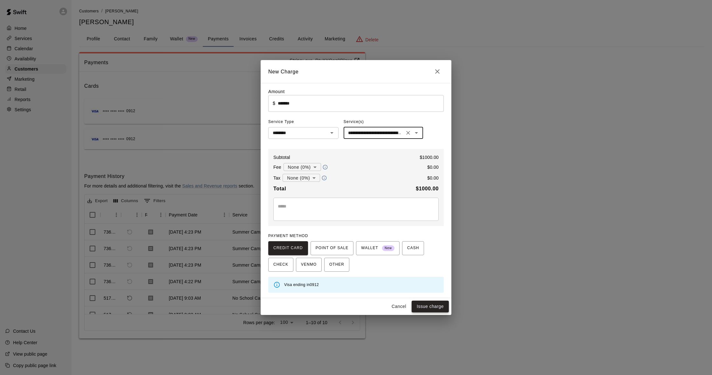
click at [436, 302] on button "Issue charge" at bounding box center [430, 307] width 37 height 12
type input "*"
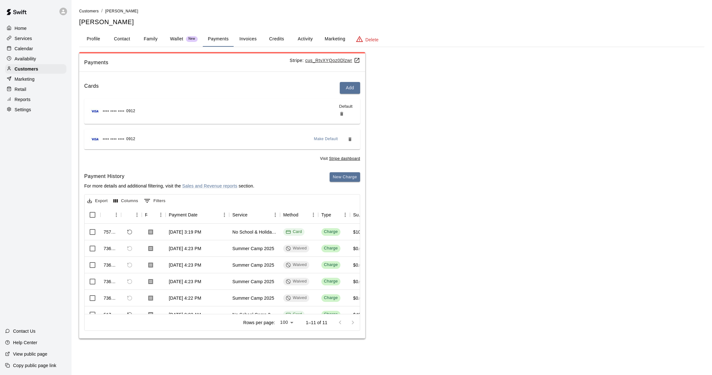
scroll to position [0, 0]
click at [304, 37] on button "Activity" at bounding box center [305, 38] width 29 height 15
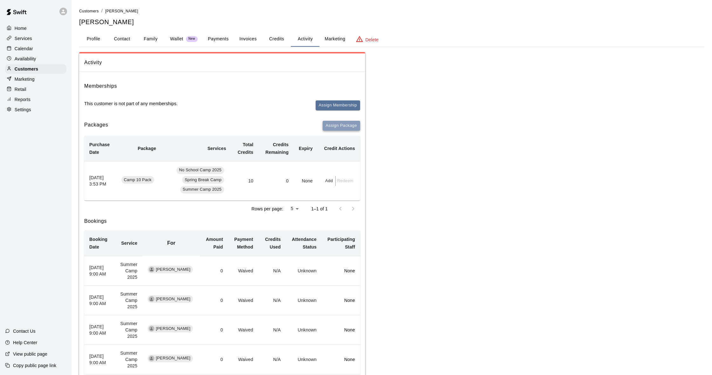
click at [339, 126] on button "Assign Package" at bounding box center [342, 126] width 38 height 10
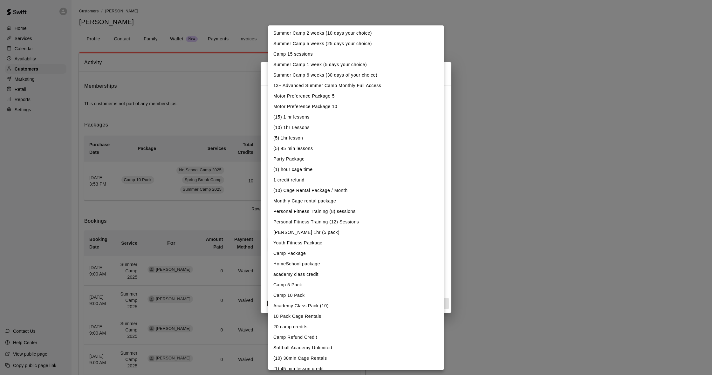
click at [341, 111] on body "Home Services Calendar Availability Customers Marketing Retail Reports Settings…" at bounding box center [356, 300] width 712 height 601
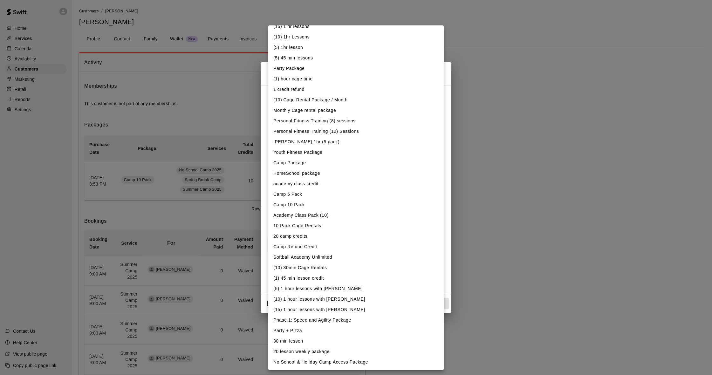
scroll to position [91, 0]
click at [318, 365] on li "No School & Holiday Camp Access Package" at bounding box center [356, 362] width 176 height 10
type input "**********"
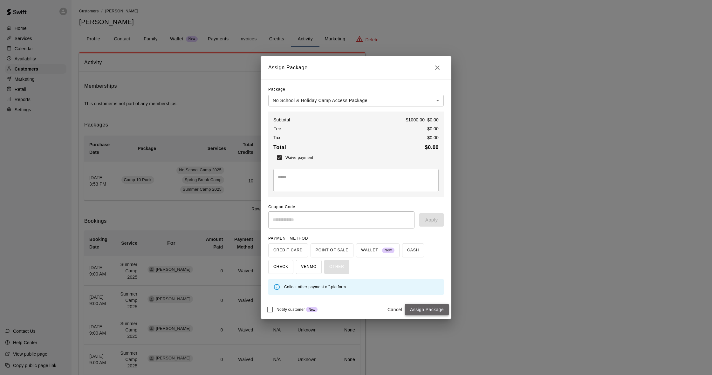
click at [433, 307] on button "Assign Package" at bounding box center [427, 310] width 44 height 12
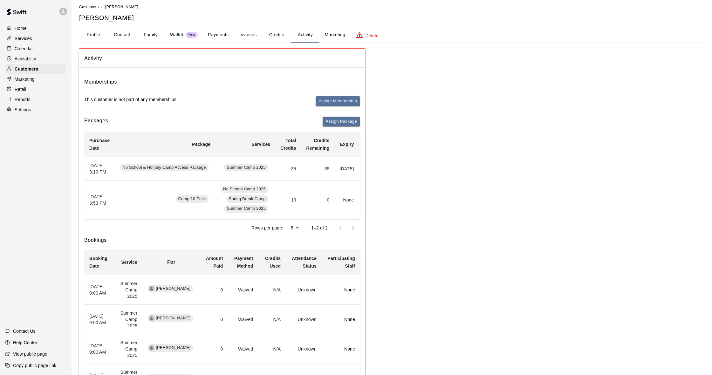
scroll to position [5, 0]
drag, startPoint x: 55, startPoint y: 50, endPoint x: 51, endPoint y: 50, distance: 3.5
click at [54, 50] on div "Calendar" at bounding box center [35, 49] width 61 height 10
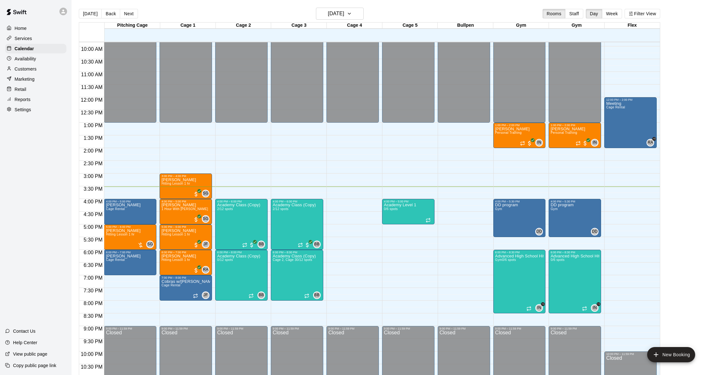
scroll to position [0, 0]
click at [32, 97] on div "Reports" at bounding box center [35, 100] width 61 height 10
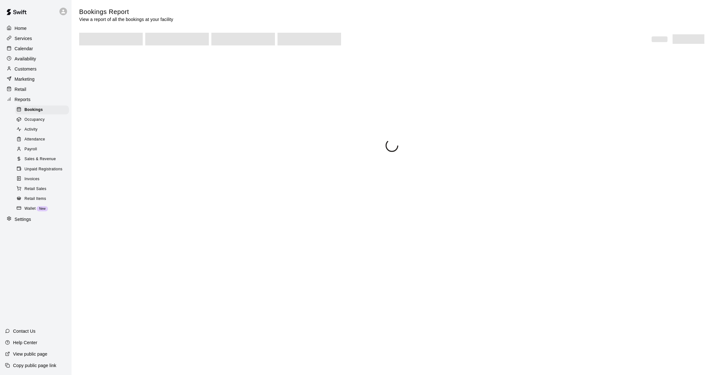
click at [45, 152] on div "Payroll" at bounding box center [42, 149] width 54 height 9
click at [46, 156] on span "Sales & Revenue" at bounding box center [39, 159] width 31 height 6
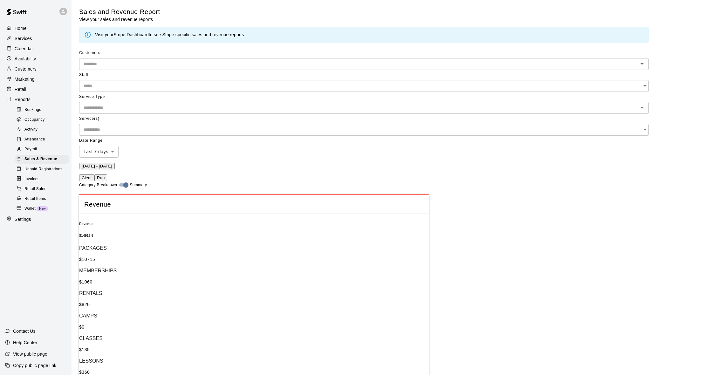
click at [386, 144] on li "Custom" at bounding box center [391, 140] width 39 height 10
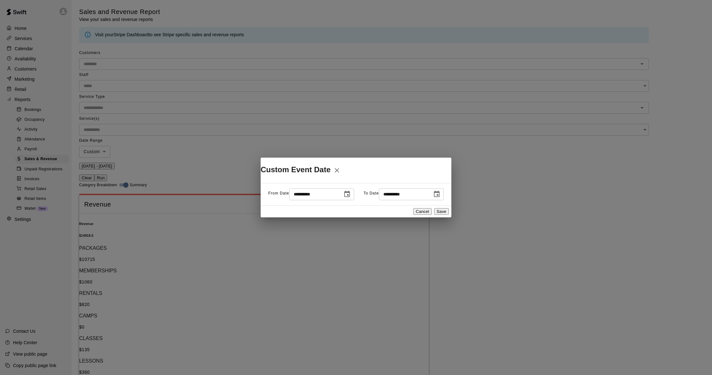
type input "******"
click at [343, 198] on icon "Choose date, selected date is Aug 8, 2025" at bounding box center [347, 195] width 8 height 8
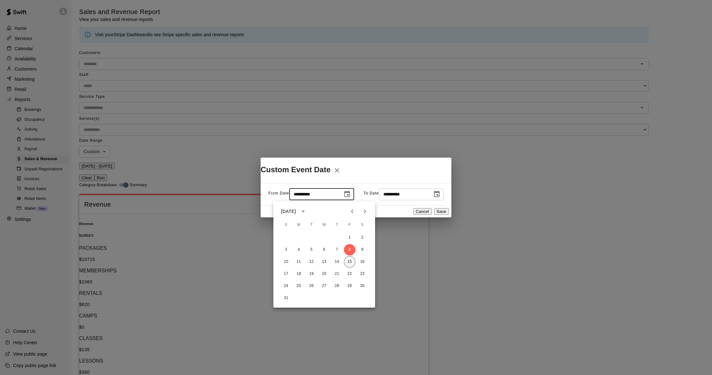
click at [349, 263] on button "15" at bounding box center [349, 261] width 11 height 11
type input "**********"
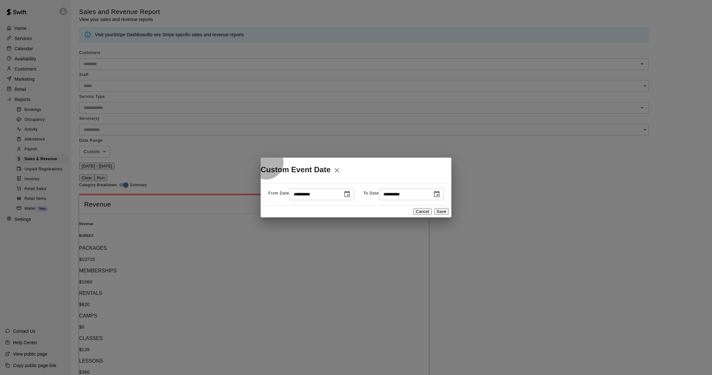
click at [434, 214] on button "Save" at bounding box center [441, 211] width 15 height 7
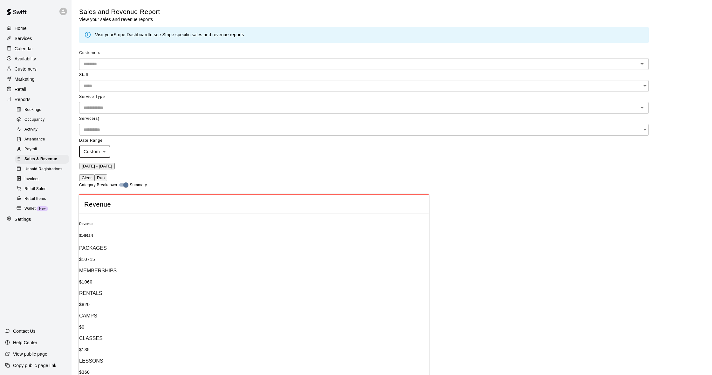
click at [107, 175] on button "Run" at bounding box center [100, 178] width 13 height 7
click at [433, 69] on div at bounding box center [356, 187] width 712 height 375
click at [115, 163] on button "[DATE] - [DATE]" at bounding box center [97, 166] width 36 height 7
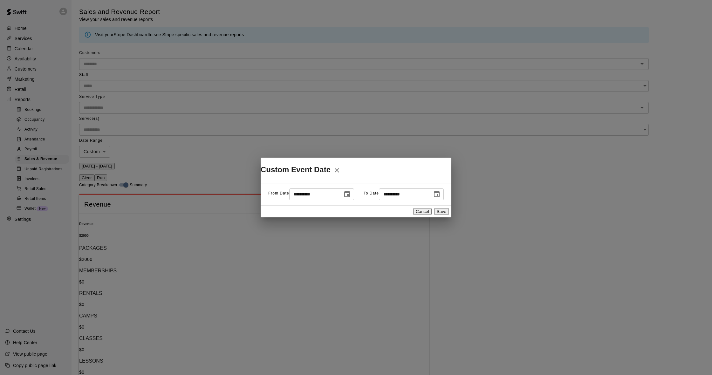
drag, startPoint x: 337, startPoint y: 195, endPoint x: 334, endPoint y: 188, distance: 7.8
click at [344, 195] on icon "Choose date, selected date is Aug 15, 2025" at bounding box center [347, 194] width 6 height 6
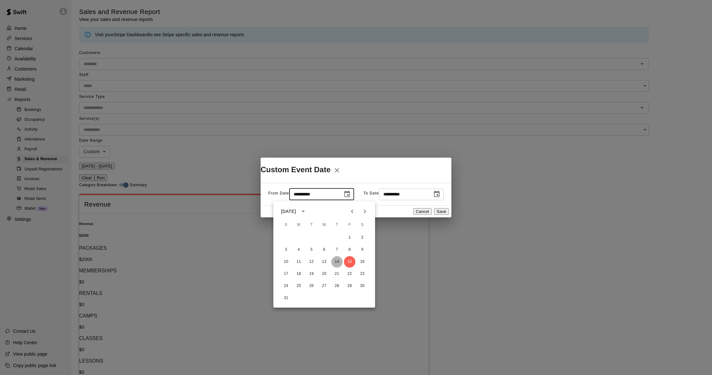
click at [336, 263] on button "14" at bounding box center [336, 261] width 11 height 11
type input "**********"
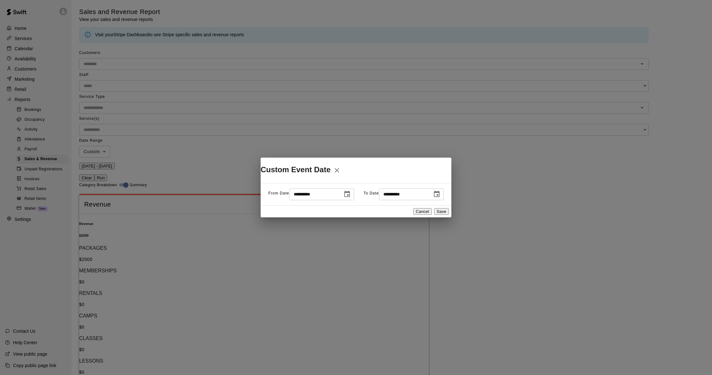
click at [434, 194] on icon "Choose date, selected date is Aug 15, 2025" at bounding box center [437, 194] width 6 height 6
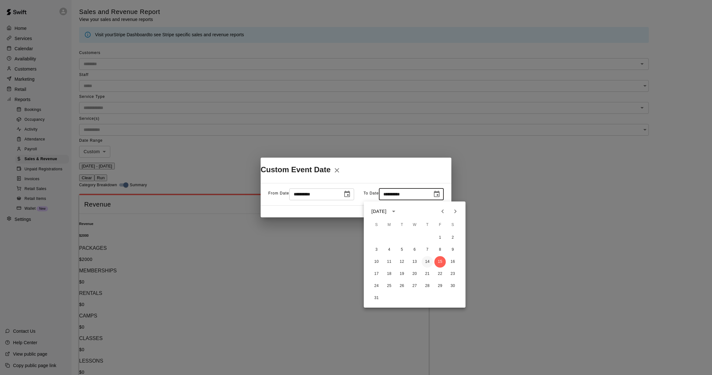
click at [426, 261] on button "14" at bounding box center [427, 261] width 11 height 11
type input "**********"
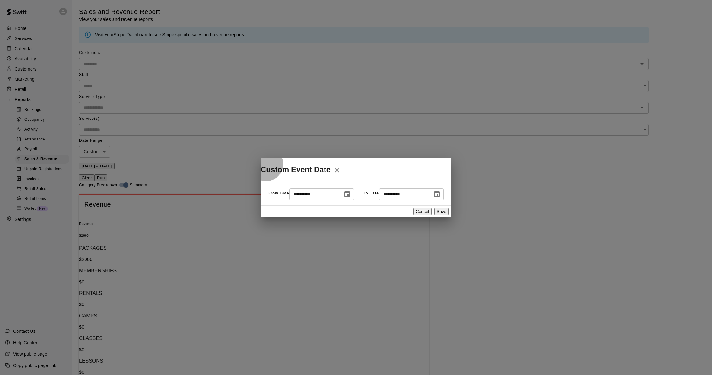
drag, startPoint x: 433, startPoint y: 216, endPoint x: 430, endPoint y: 216, distance: 3.8
click at [434, 215] on button "Save" at bounding box center [441, 211] width 15 height 7
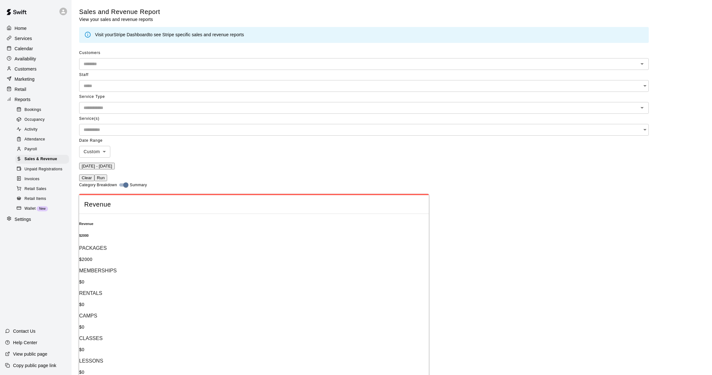
click at [107, 175] on button "Run" at bounding box center [100, 178] width 13 height 7
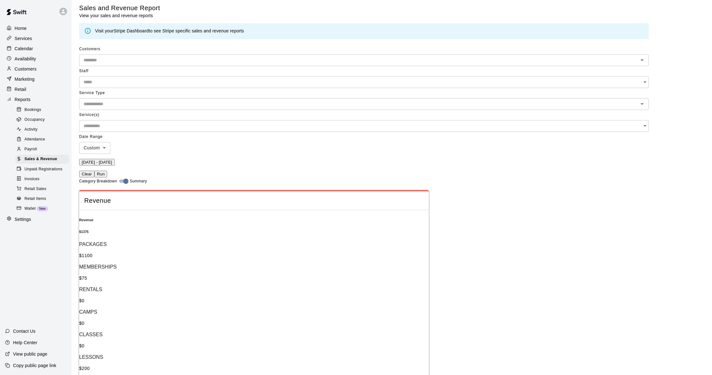
scroll to position [4, 0]
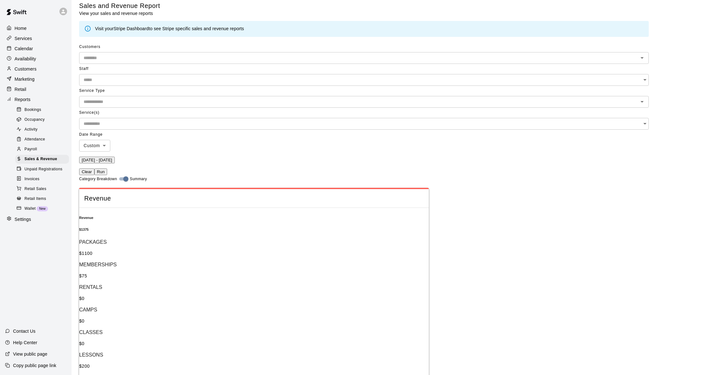
click at [35, 59] on p "Availability" at bounding box center [26, 59] width 22 height 6
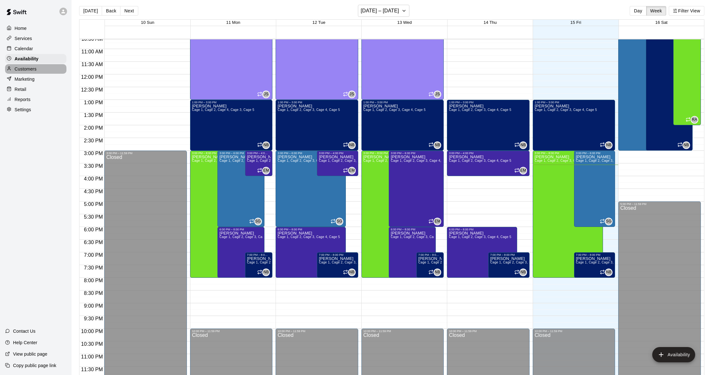
drag, startPoint x: 32, startPoint y: 68, endPoint x: 28, endPoint y: 67, distance: 4.1
click at [32, 68] on p "Customers" at bounding box center [26, 69] width 22 height 6
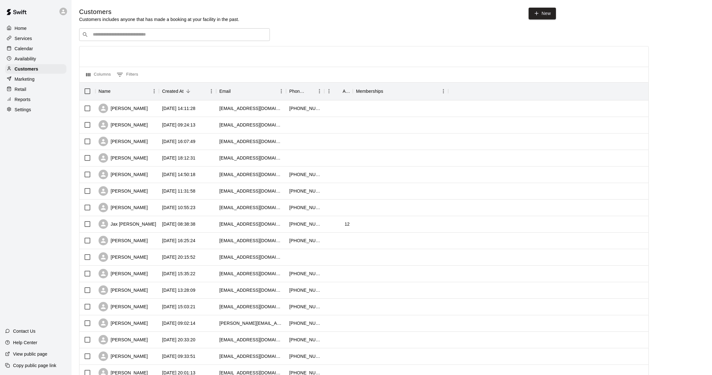
scroll to position [1, 0]
click at [30, 48] on p "Calendar" at bounding box center [24, 48] width 18 height 6
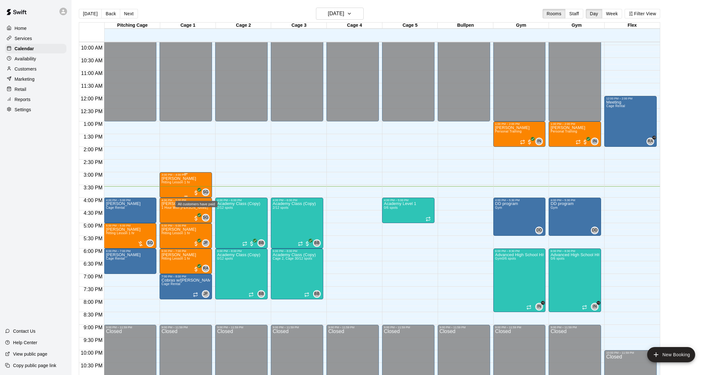
scroll to position [252, 0]
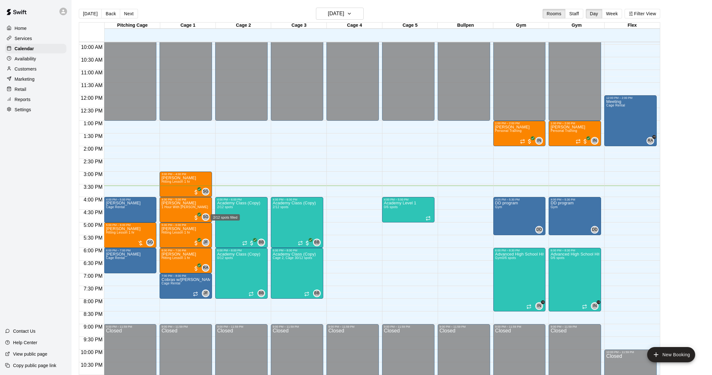
click at [233, 213] on div "2/12 spots filled" at bounding box center [225, 215] width 31 height 11
click at [258, 213] on div at bounding box center [356, 187] width 712 height 375
click at [21, 68] on div at bounding box center [356, 187] width 712 height 375
click at [22, 70] on p "Customers" at bounding box center [26, 69] width 22 height 6
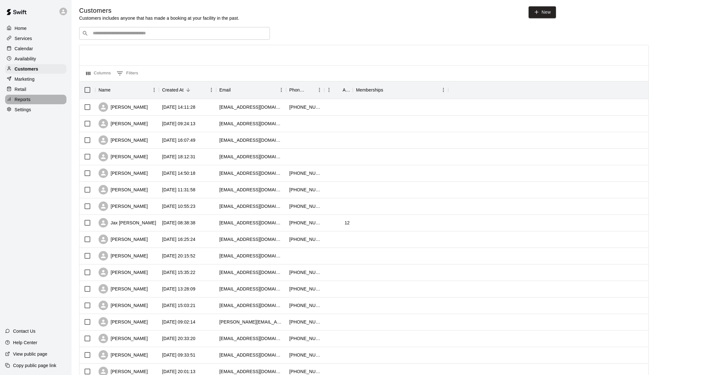
scroll to position [3, 0]
click at [30, 99] on p "Reports" at bounding box center [23, 99] width 16 height 6
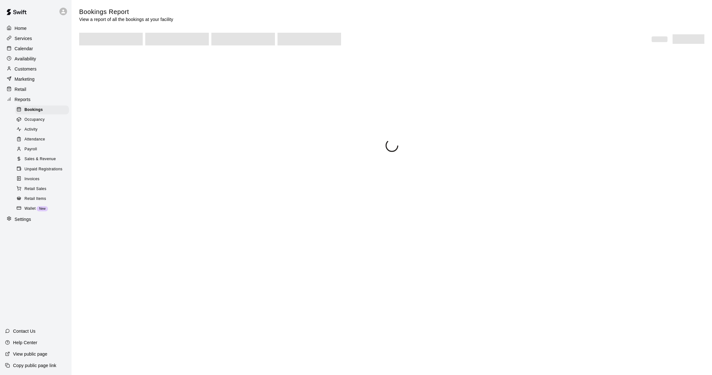
click at [37, 83] on div "Marketing" at bounding box center [35, 79] width 61 height 10
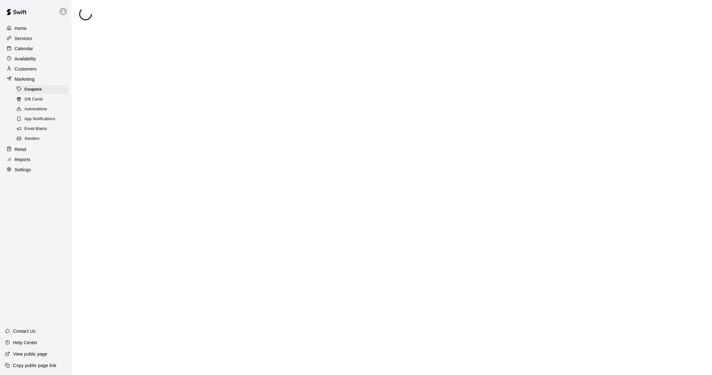
click at [41, 128] on span "Email Blasts" at bounding box center [35, 129] width 23 height 6
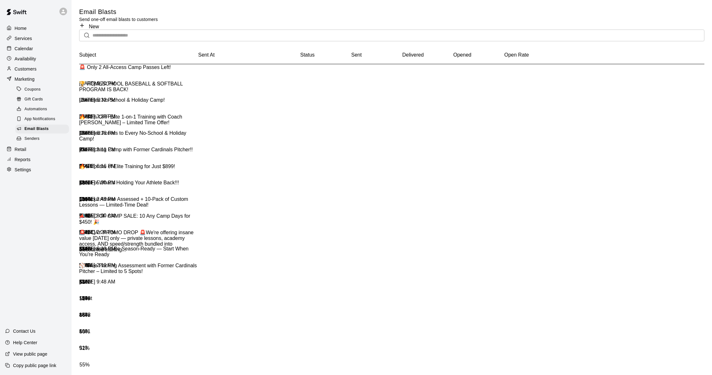
click at [168, 85] on div "🏆 HOMESCHOOL BASEBALL & SOFTBALL PROGRAM IS BACK!" at bounding box center [138, 87] width 119 height 12
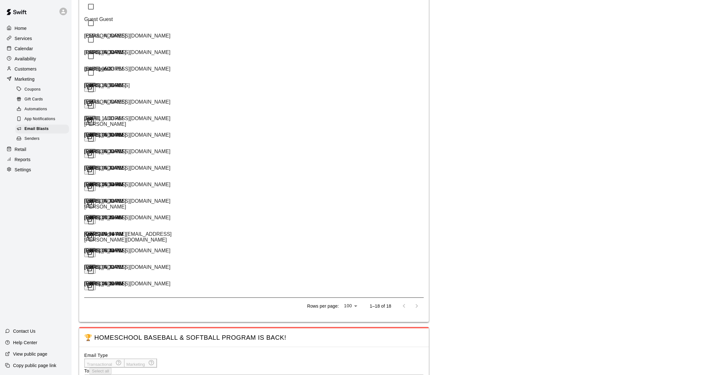
scroll to position [351, 0]
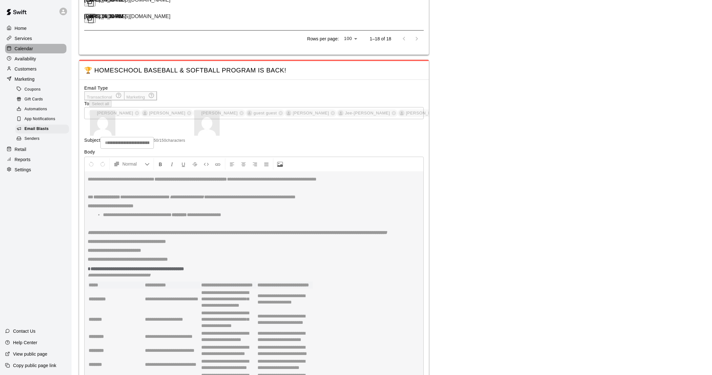
click at [26, 47] on p "Calendar" at bounding box center [24, 48] width 18 height 6
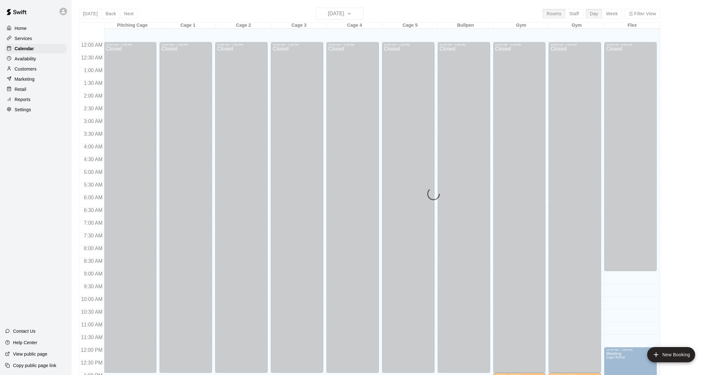
scroll to position [252, 0]
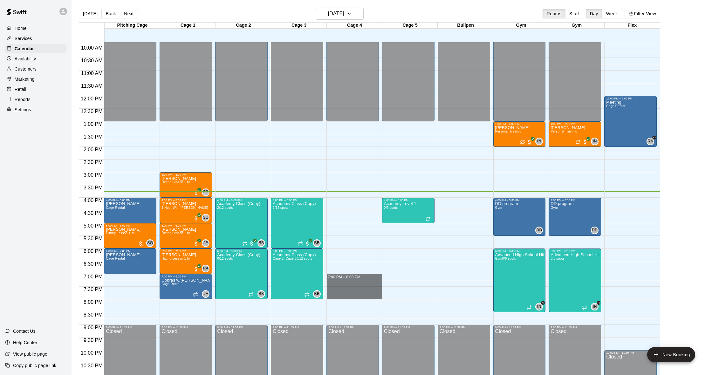
drag, startPoint x: 331, startPoint y: 275, endPoint x: 331, endPoint y: 295, distance: 20.4
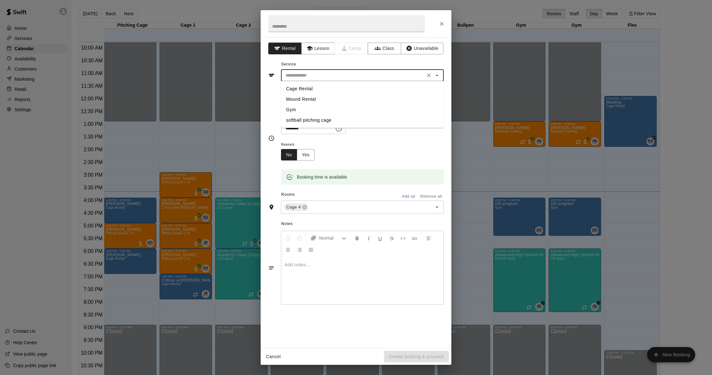
click at [331, 77] on input "text" at bounding box center [353, 76] width 140 height 8
click at [325, 87] on li "Cage Rental" at bounding box center [362, 89] width 163 height 10
type input "**********"
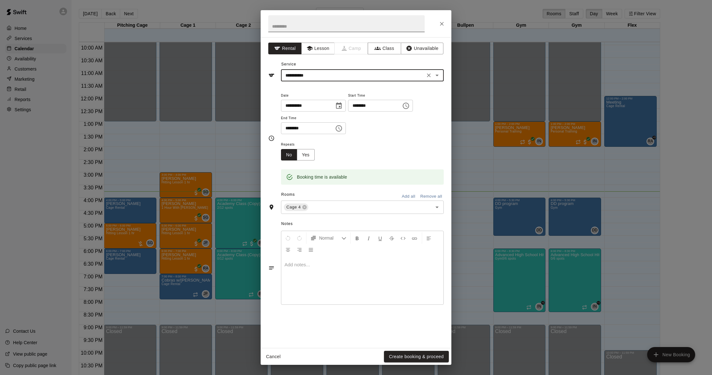
click at [291, 17] on input "text" at bounding box center [346, 23] width 156 height 17
type input "**********"
click at [441, 360] on button "Create booking & proceed" at bounding box center [416, 357] width 65 height 12
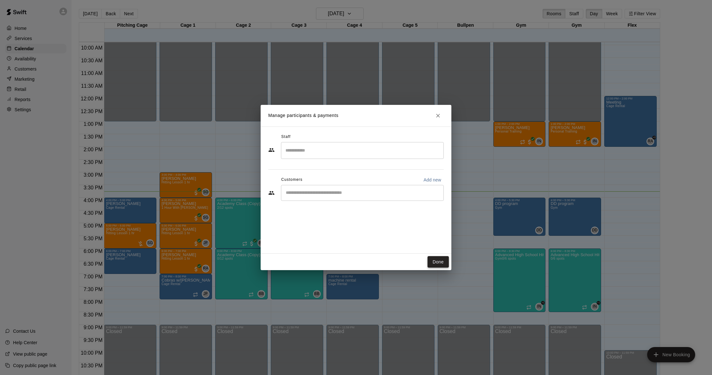
click at [442, 267] on button "Done" at bounding box center [438, 262] width 21 height 12
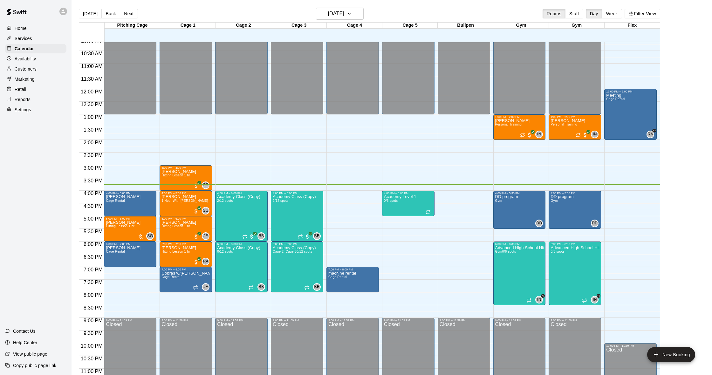
scroll to position [4, 0]
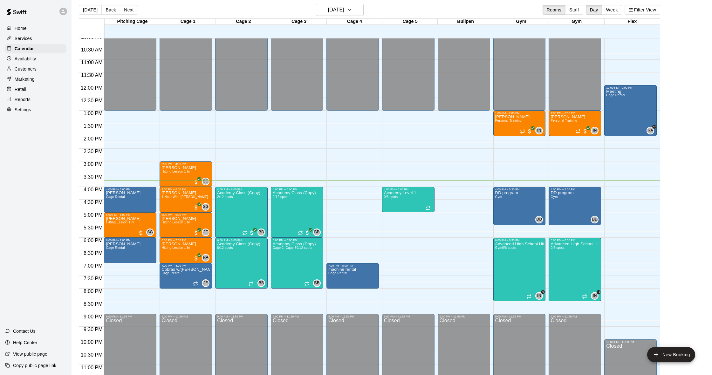
click at [32, 80] on p "Marketing" at bounding box center [25, 79] width 20 height 6
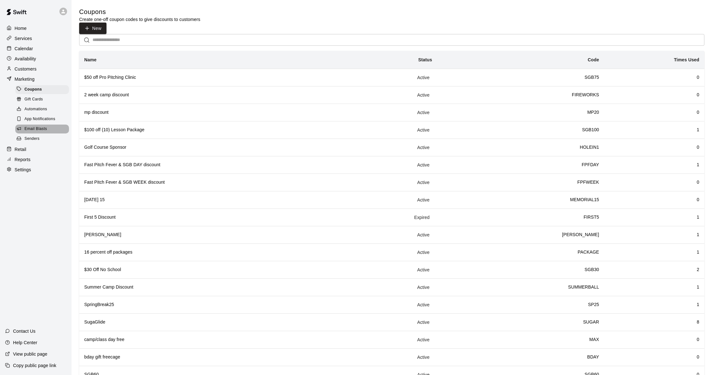
click at [42, 126] on span "Email Blasts" at bounding box center [35, 129] width 23 height 6
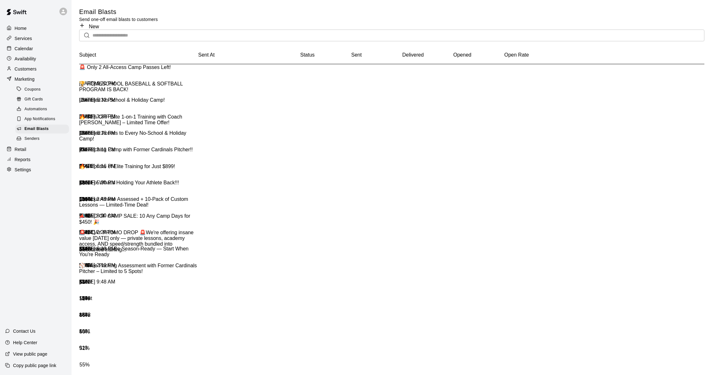
click at [179, 82] on div "🏆 HOMESCHOOL BASEBALL & SOFTBALL PROGRAM IS BACK!" at bounding box center [138, 89] width 119 height 17
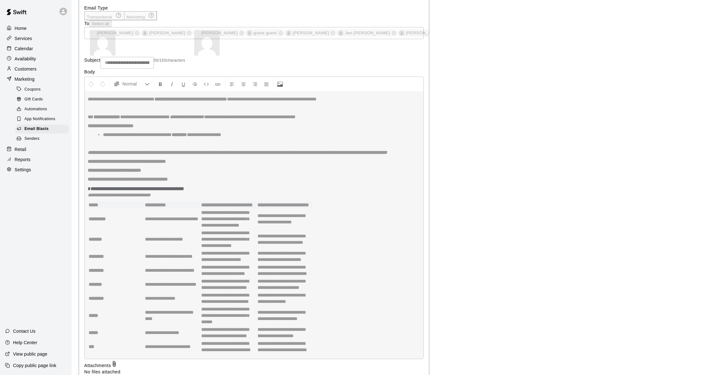
scroll to position [432, 0]
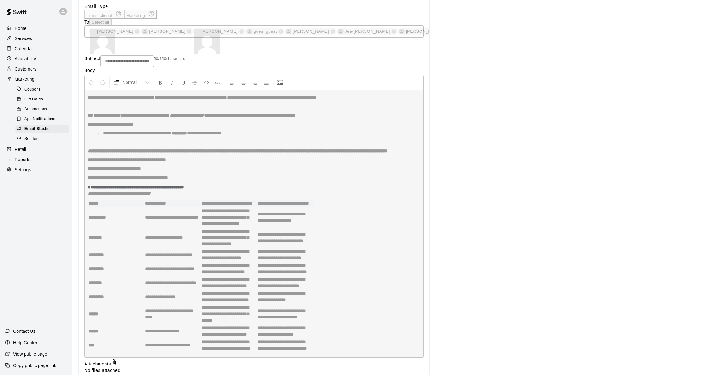
click at [41, 45] on div "Calendar" at bounding box center [35, 49] width 61 height 10
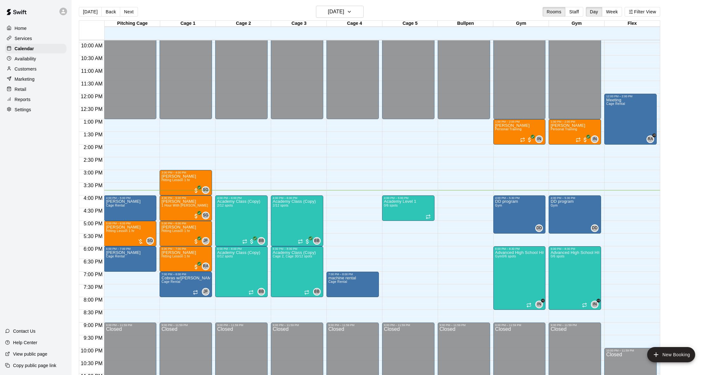
scroll to position [2, 0]
click at [124, 14] on button "Next" at bounding box center [129, 12] width 18 height 10
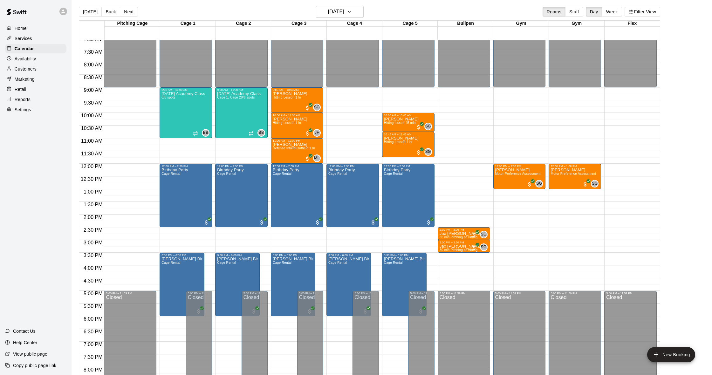
click at [34, 59] on p "Availability" at bounding box center [26, 59] width 22 height 6
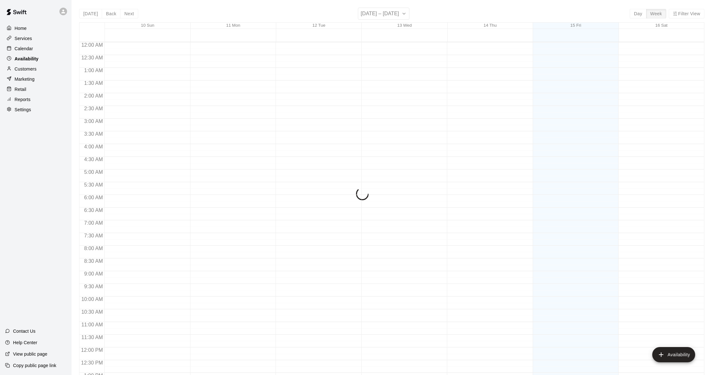
scroll to position [271, 0]
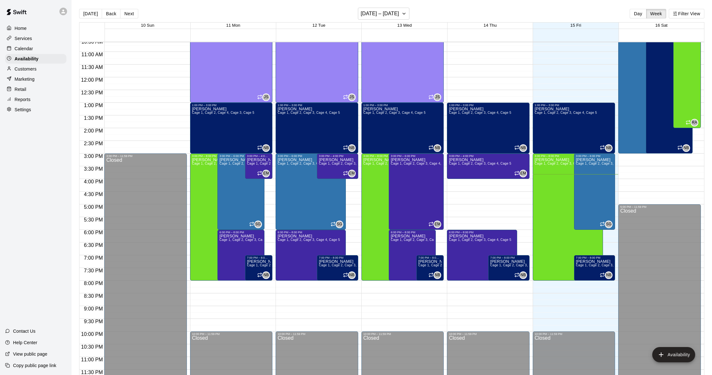
click at [35, 50] on div "Calendar" at bounding box center [35, 49] width 61 height 10
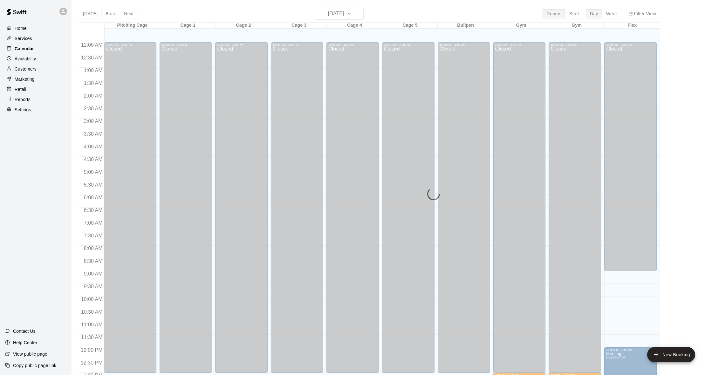
scroll to position [252, 0]
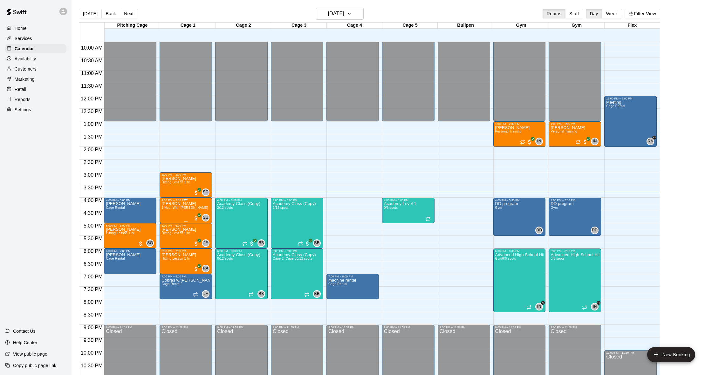
click at [177, 213] on img "edit" at bounding box center [180, 208] width 7 height 7
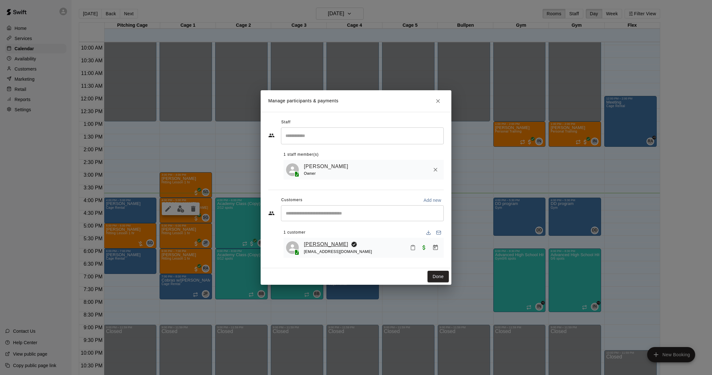
click at [317, 245] on link "[PERSON_NAME]" at bounding box center [326, 244] width 45 height 8
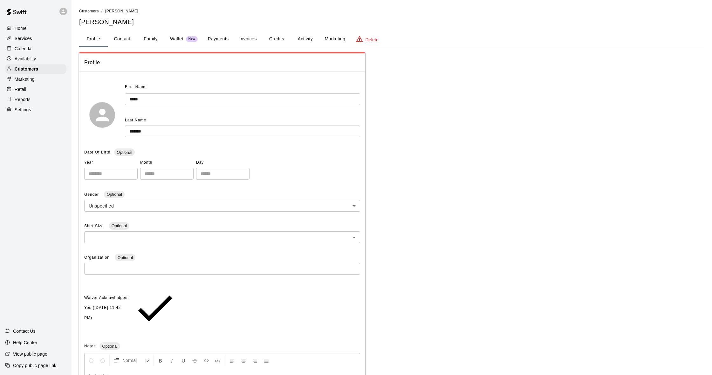
click at [150, 45] on button "Family" at bounding box center [150, 38] width 29 height 15
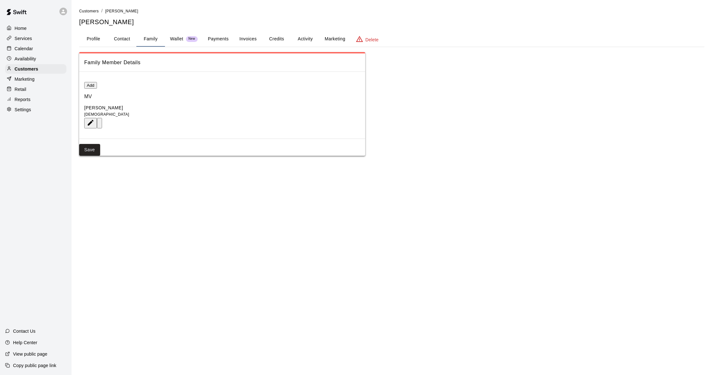
click at [23, 51] on p "Calendar" at bounding box center [24, 48] width 18 height 6
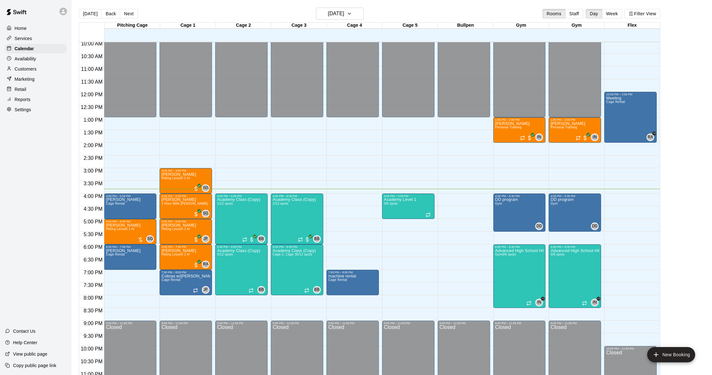
scroll to position [256, 0]
click at [37, 67] on div "Customers" at bounding box center [35, 69] width 61 height 10
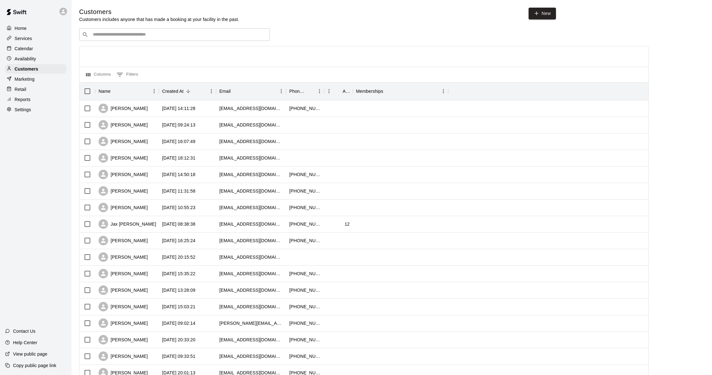
click at [148, 30] on div "​ ​" at bounding box center [174, 34] width 191 height 13
type input "*****"
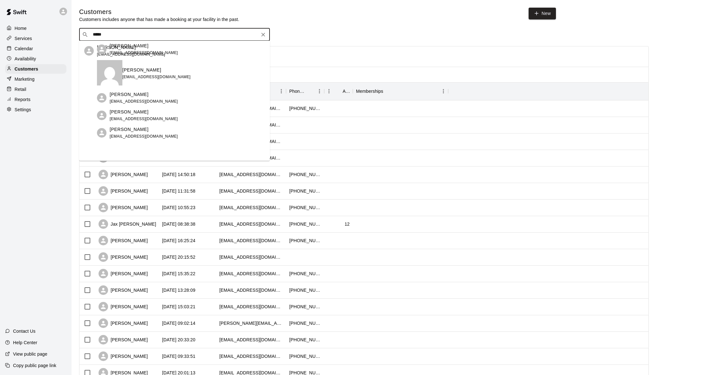
click at [149, 50] on div "[PERSON_NAME] [EMAIL_ADDRESS][DOMAIN_NAME]" at bounding box center [181, 51] width 168 height 14
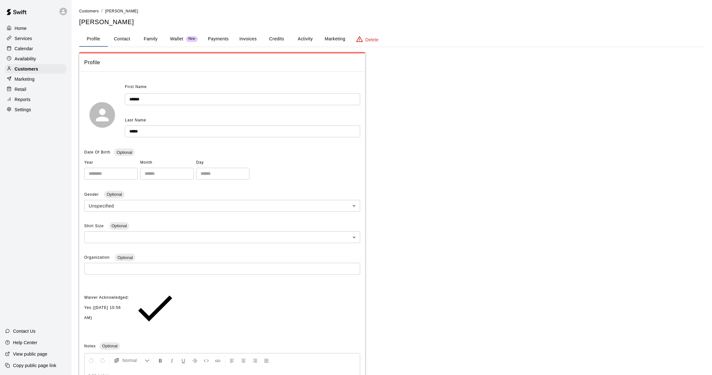
click at [299, 41] on button "Activity" at bounding box center [305, 38] width 29 height 15
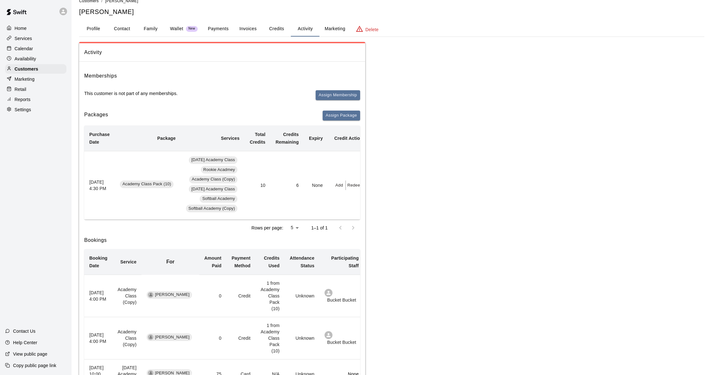
scroll to position [0, 0]
click at [27, 49] on p "Calendar" at bounding box center [24, 48] width 18 height 6
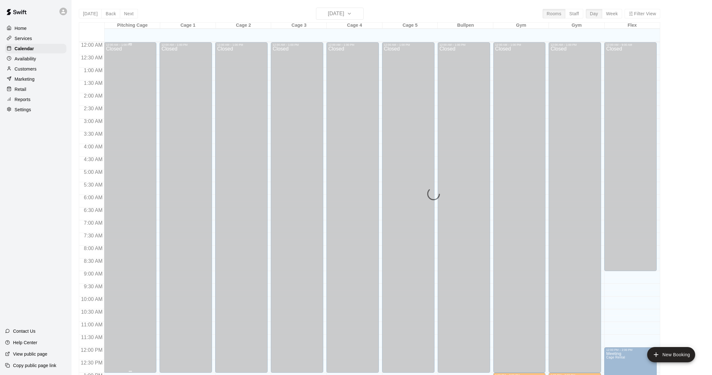
scroll to position [252, 0]
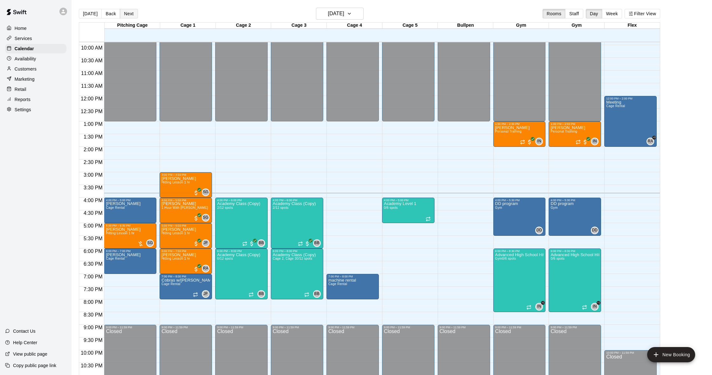
click at [124, 13] on button "Next" at bounding box center [129, 14] width 18 height 10
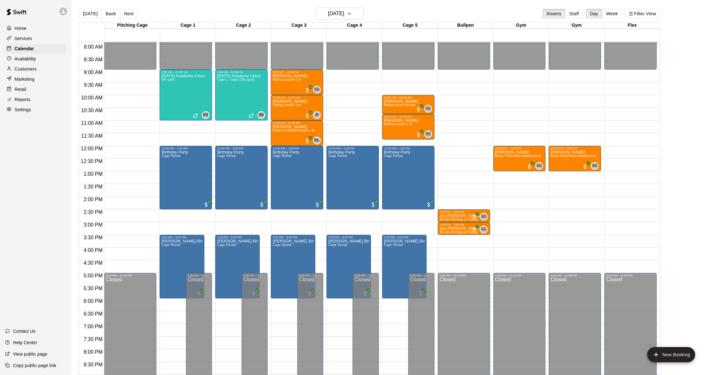
scroll to position [0, 0]
click at [125, 15] on button "Next" at bounding box center [129, 14] width 18 height 10
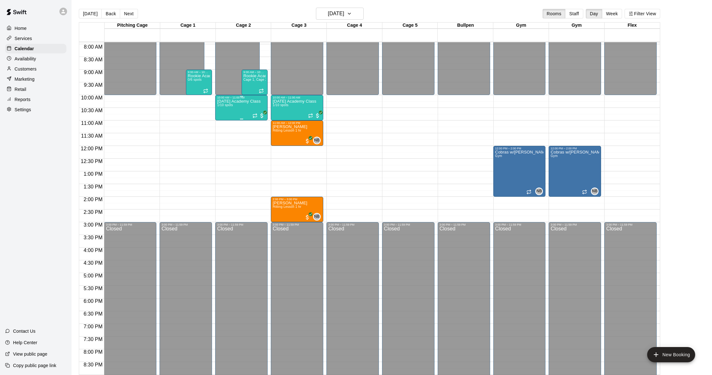
scroll to position [196, 0]
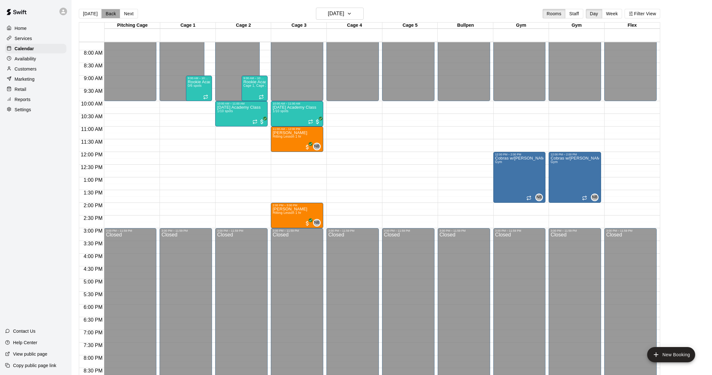
click at [110, 11] on button "Back" at bounding box center [110, 14] width 19 height 10
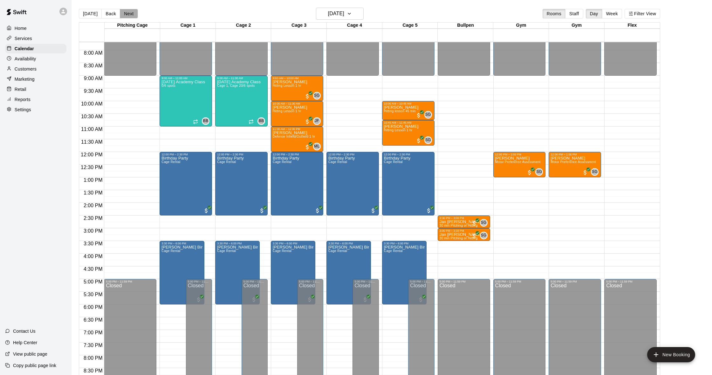
click at [129, 15] on button "Next" at bounding box center [129, 14] width 18 height 10
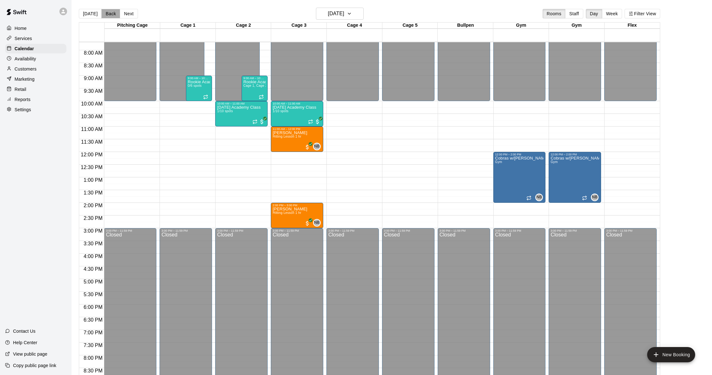
click at [104, 16] on button "Back" at bounding box center [110, 14] width 19 height 10
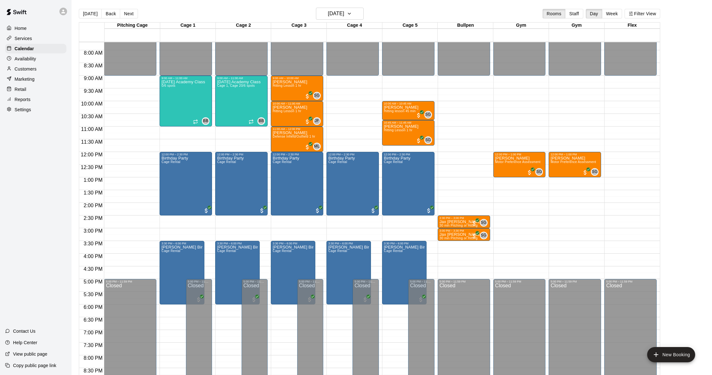
scroll to position [196, 0]
click at [41, 69] on div "Customers" at bounding box center [35, 69] width 61 height 10
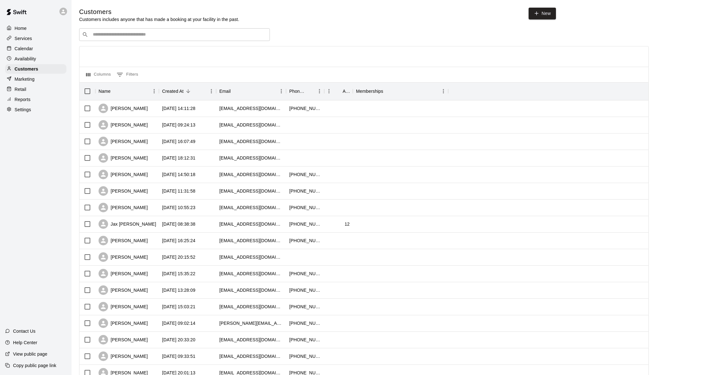
click at [21, 51] on p "Calendar" at bounding box center [24, 48] width 18 height 6
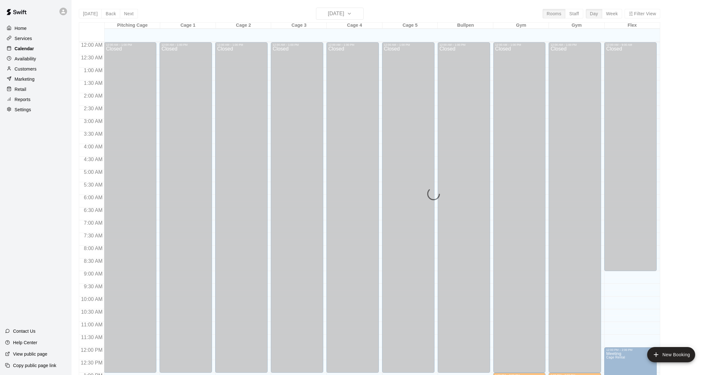
scroll to position [252, 0]
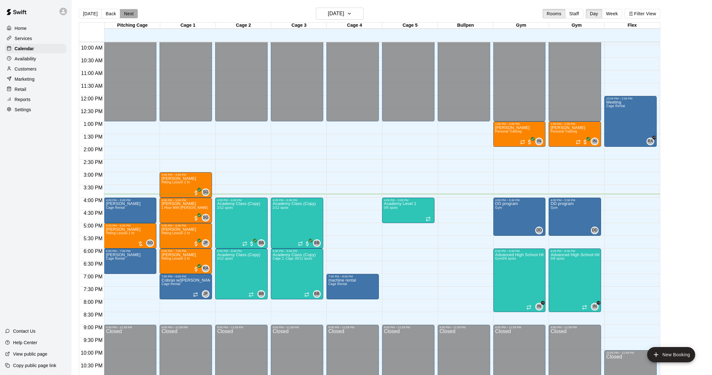
click at [130, 12] on button "Next" at bounding box center [129, 14] width 18 height 10
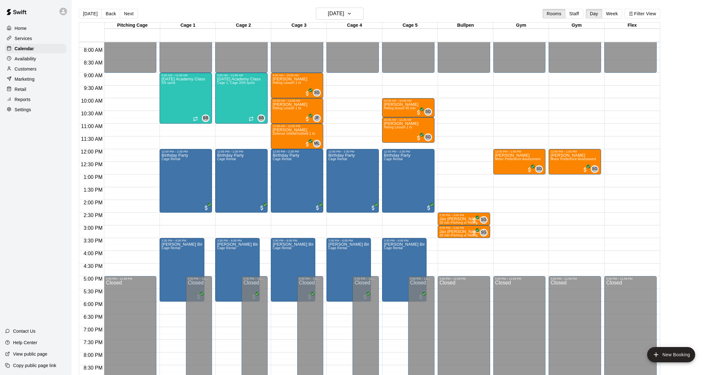
scroll to position [0, 0]
click at [25, 68] on p "Customers" at bounding box center [26, 69] width 22 height 6
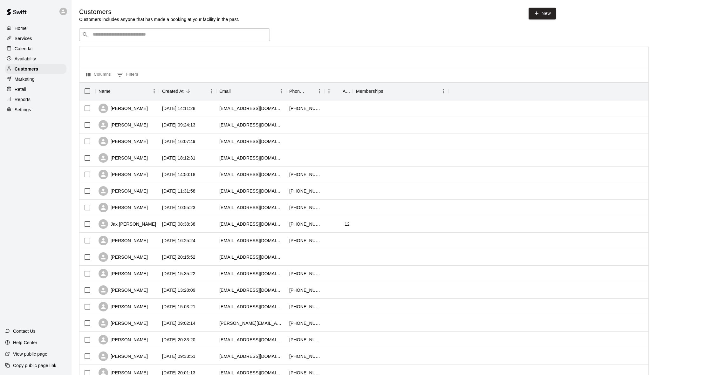
click at [138, 33] on input "Search customers by name or email" at bounding box center [179, 34] width 176 height 6
type input "*"
type input "*****"
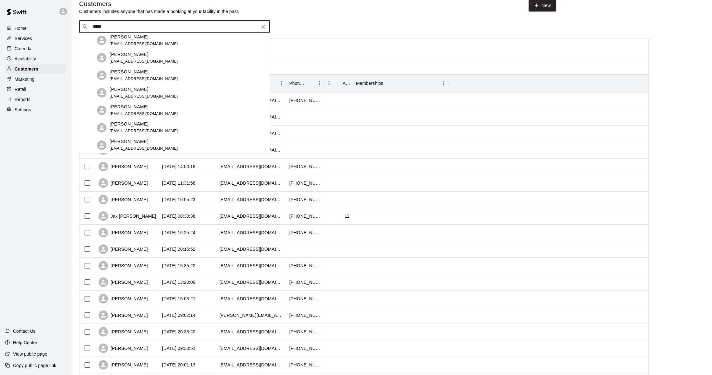
scroll to position [22, 0]
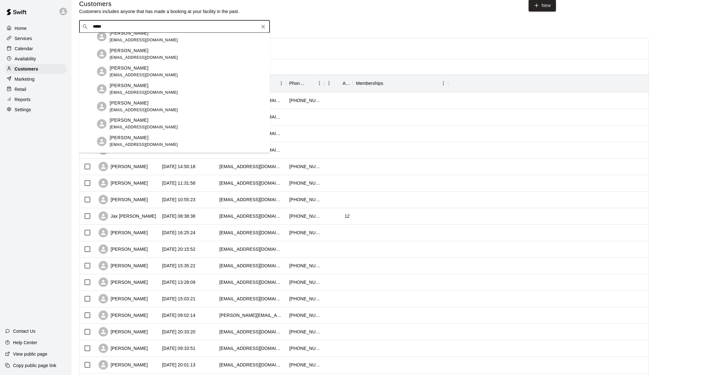
click at [137, 72] on div "Gavin McBriar" at bounding box center [144, 68] width 68 height 7
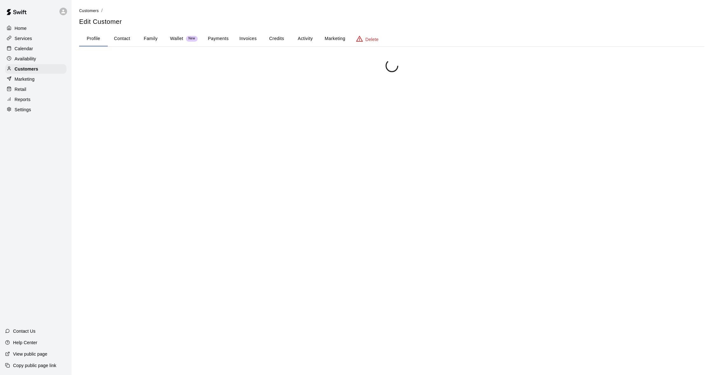
scroll to position [1, 0]
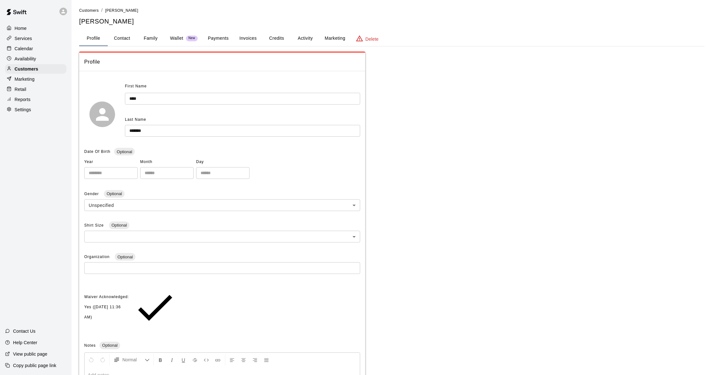
click at [303, 38] on button "Activity" at bounding box center [305, 38] width 29 height 15
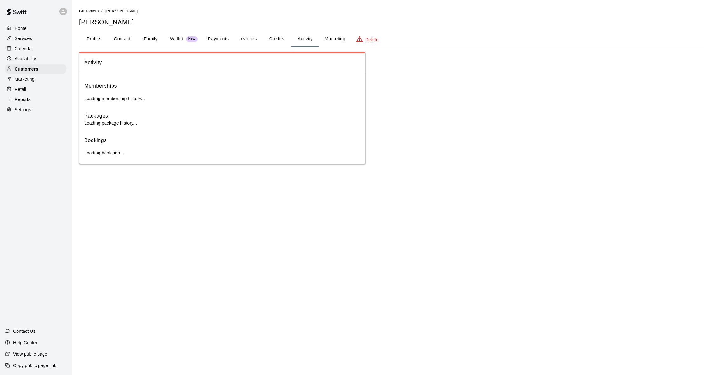
scroll to position [0, 0]
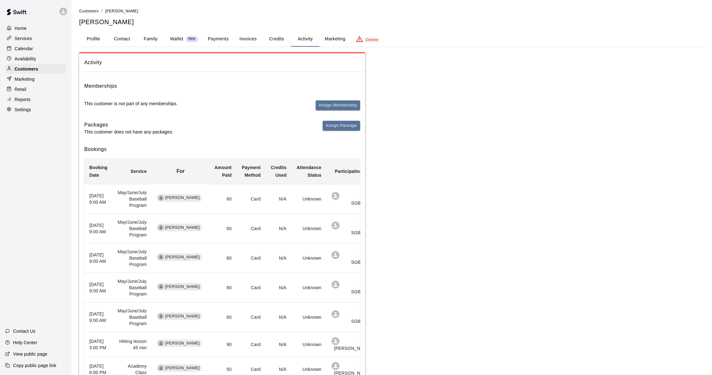
click at [146, 39] on button "Family" at bounding box center [150, 38] width 29 height 15
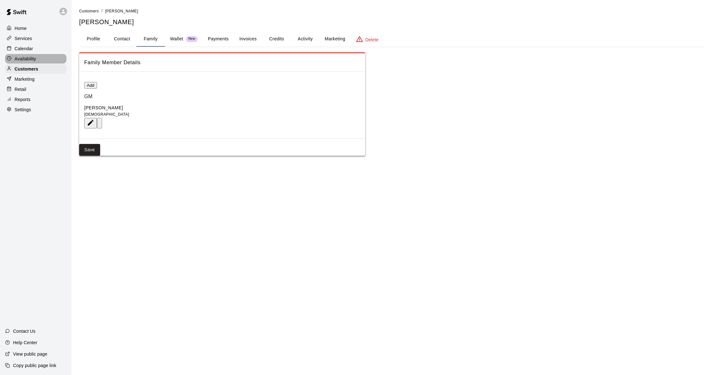
click at [29, 58] on p "Availability" at bounding box center [26, 59] width 22 height 6
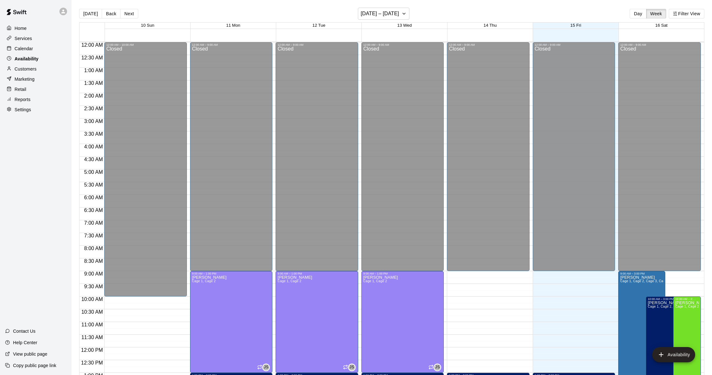
scroll to position [271, 0]
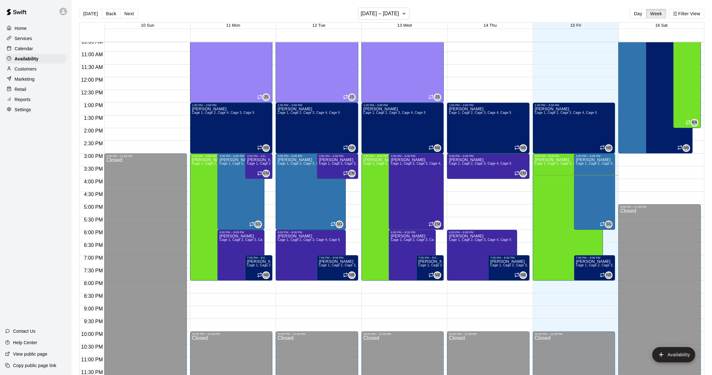
click at [30, 50] on p "Calendar" at bounding box center [24, 48] width 18 height 6
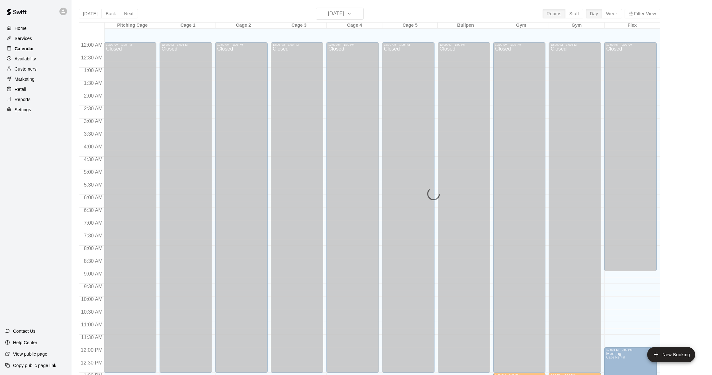
scroll to position [252, 0]
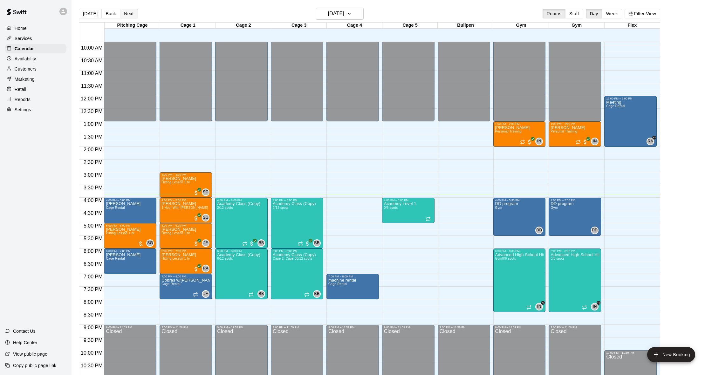
click at [135, 16] on button "Next" at bounding box center [129, 14] width 18 height 10
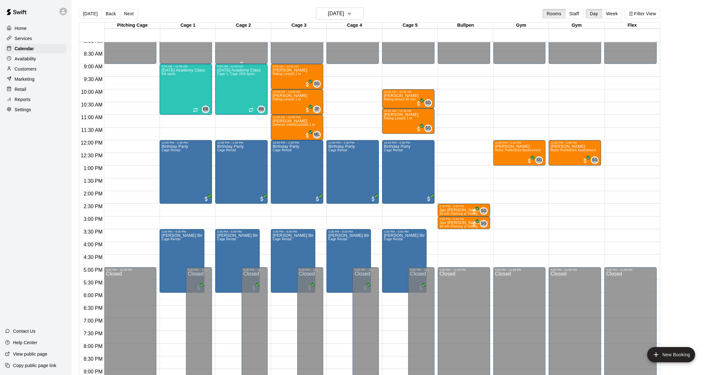
scroll to position [0, 0]
click at [126, 14] on button "Next" at bounding box center [129, 14] width 18 height 10
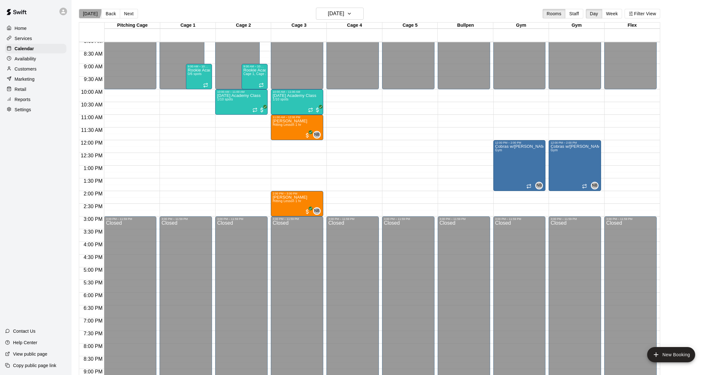
click at [85, 11] on button "[DATE]" at bounding box center [90, 14] width 23 height 10
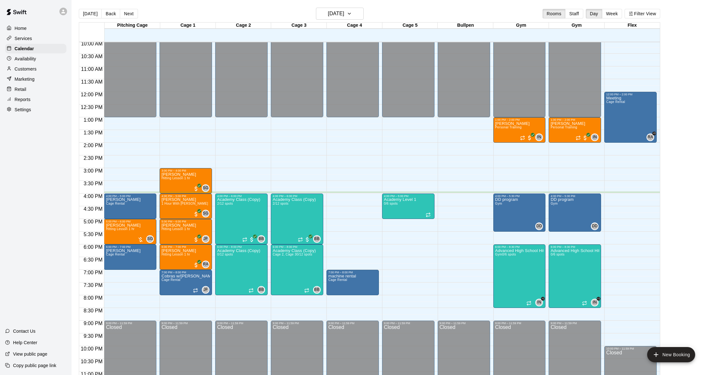
click at [38, 71] on div "Customers" at bounding box center [35, 69] width 61 height 10
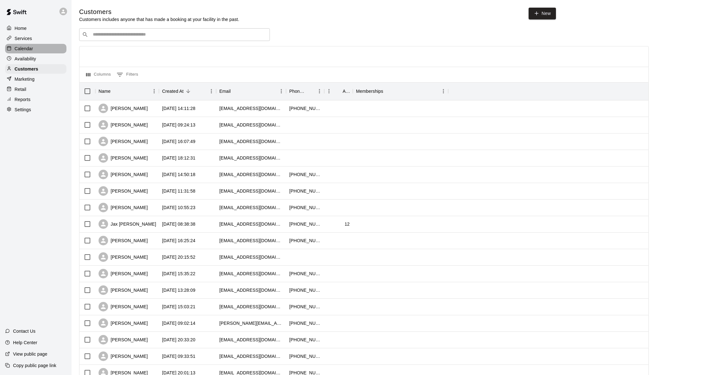
click at [37, 49] on div "Calendar" at bounding box center [35, 49] width 61 height 10
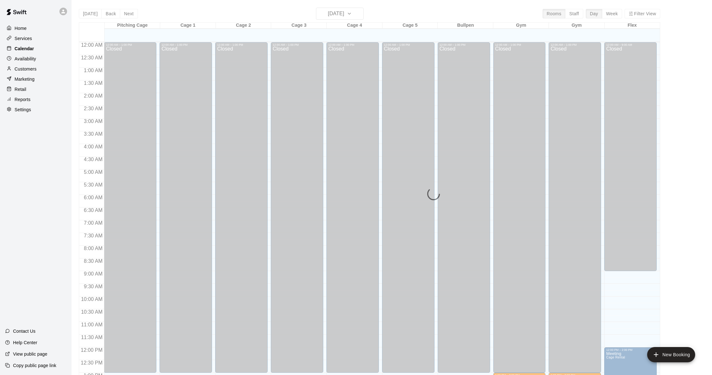
scroll to position [252, 0]
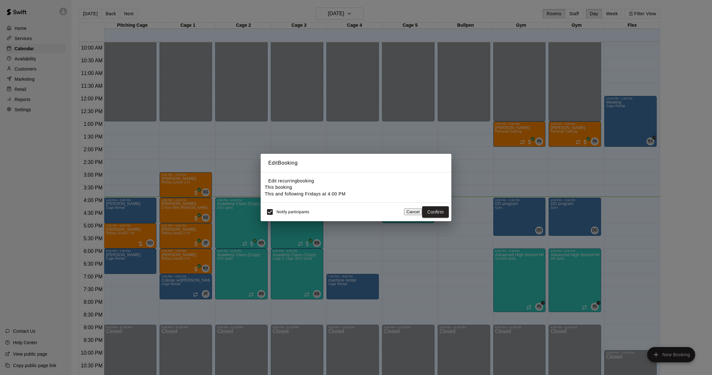
click at [411, 214] on button "Cancel" at bounding box center [413, 212] width 18 height 7
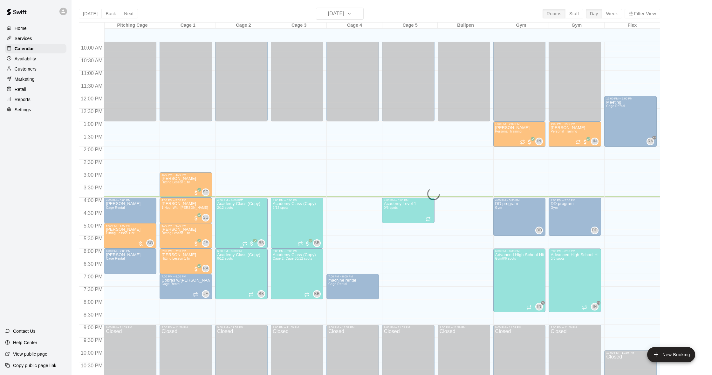
click at [248, 204] on p "Academy Class (Copy)" at bounding box center [238, 204] width 43 height 0
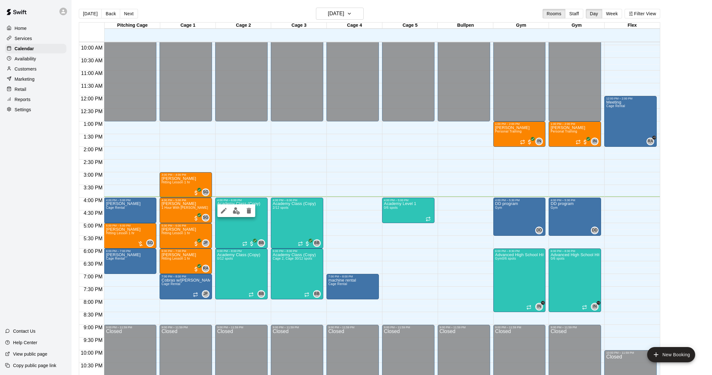
click at [233, 215] on img "edit" at bounding box center [236, 210] width 7 height 7
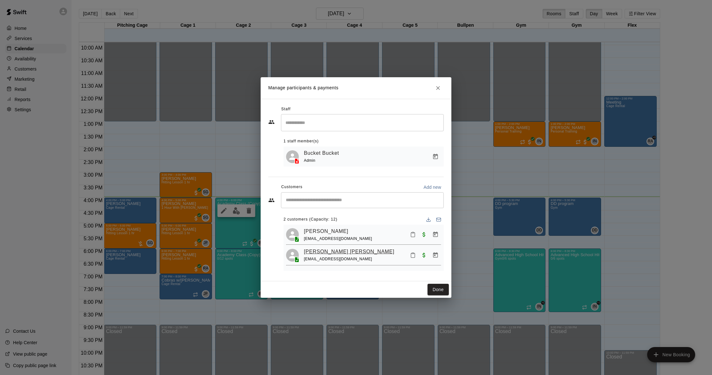
click at [312, 255] on link "Jackson Perdigon" at bounding box center [349, 252] width 91 height 8
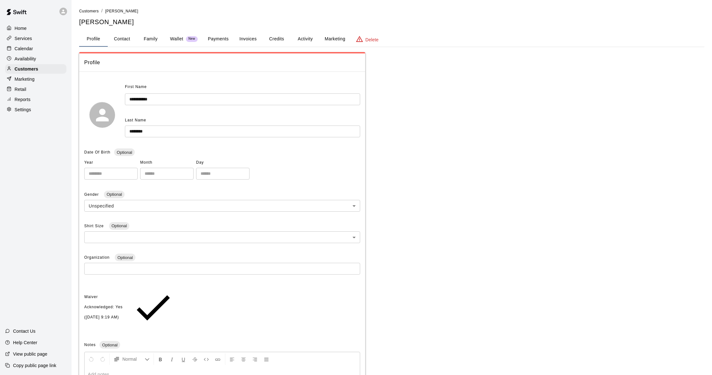
scroll to position [1, 0]
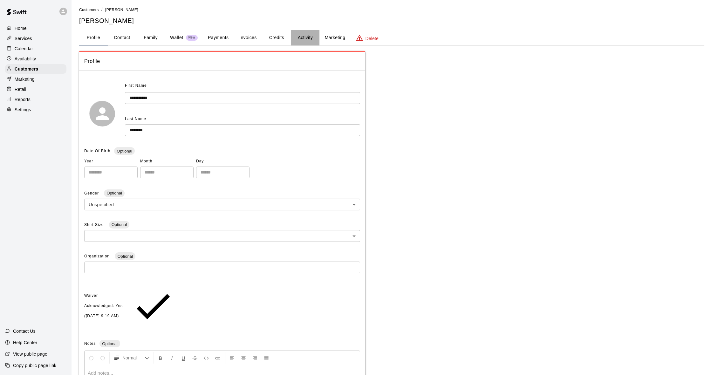
click at [302, 36] on button "Activity" at bounding box center [305, 37] width 29 height 15
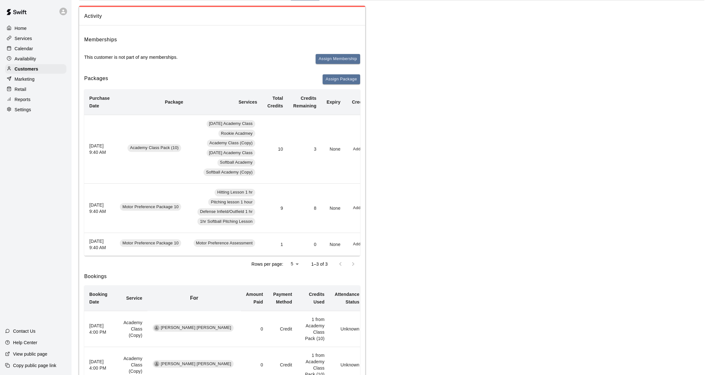
scroll to position [50, 0]
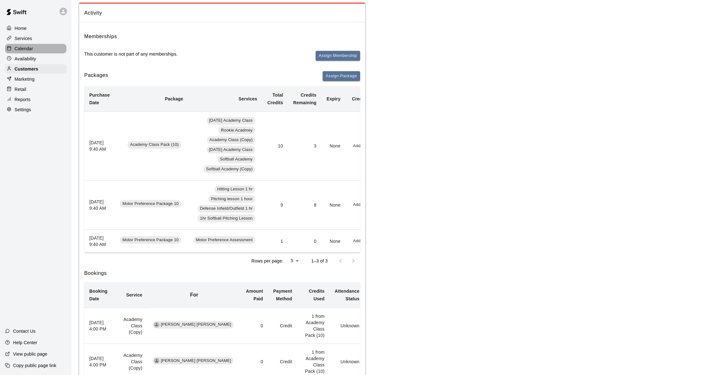
click at [23, 48] on p "Calendar" at bounding box center [24, 48] width 18 height 6
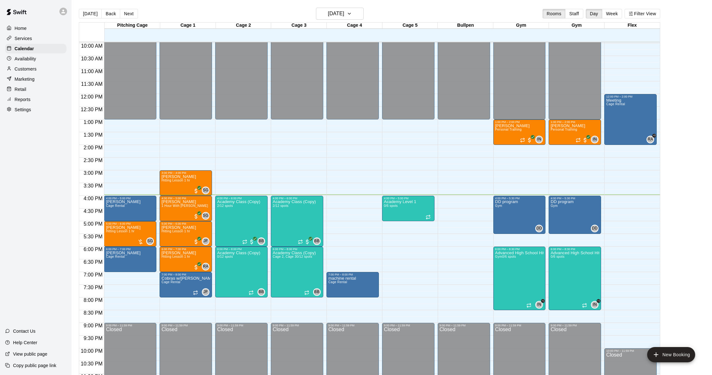
click at [36, 72] on div "Customers" at bounding box center [35, 69] width 61 height 10
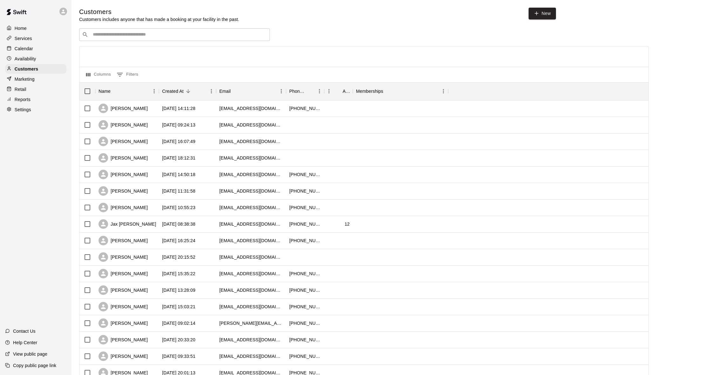
click at [33, 49] on div "Calendar" at bounding box center [35, 49] width 61 height 10
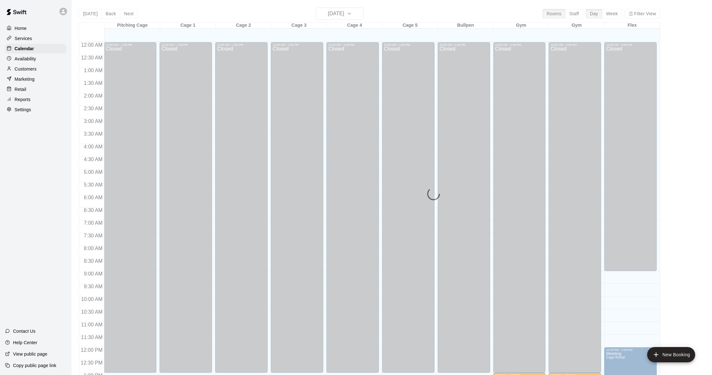
scroll to position [252, 0]
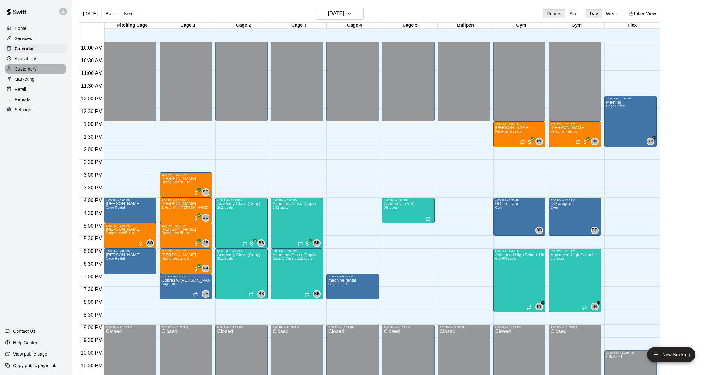
click at [31, 71] on p "Customers" at bounding box center [26, 69] width 22 height 6
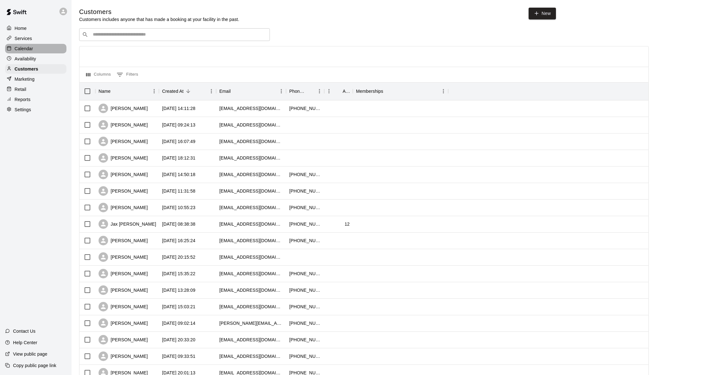
click at [29, 50] on p "Calendar" at bounding box center [24, 48] width 18 height 6
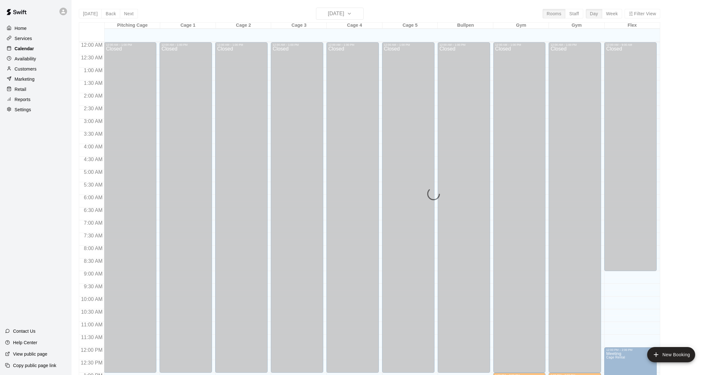
scroll to position [252, 0]
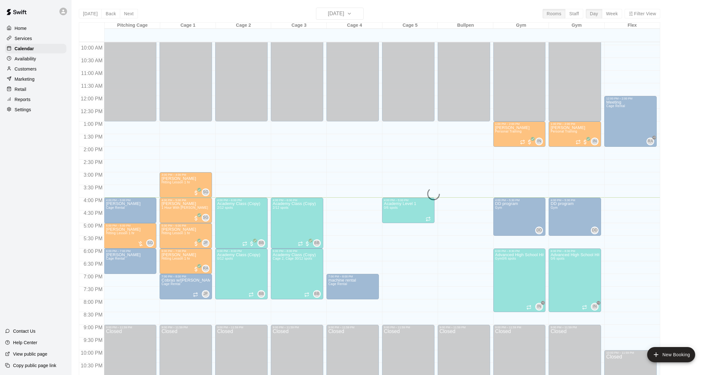
click at [33, 59] on p "Availability" at bounding box center [26, 59] width 22 height 6
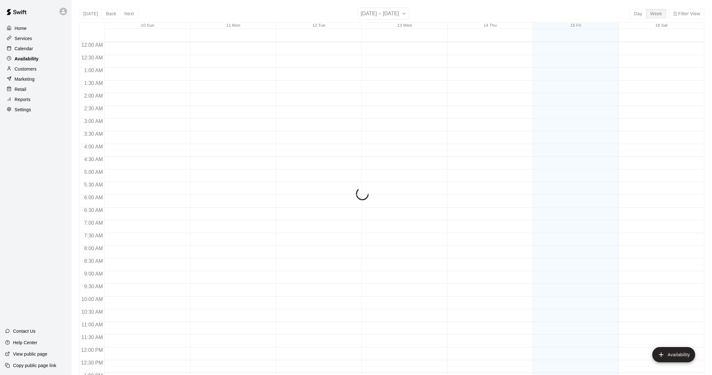
scroll to position [271, 0]
click at [36, 77] on div "Marketing" at bounding box center [35, 79] width 61 height 10
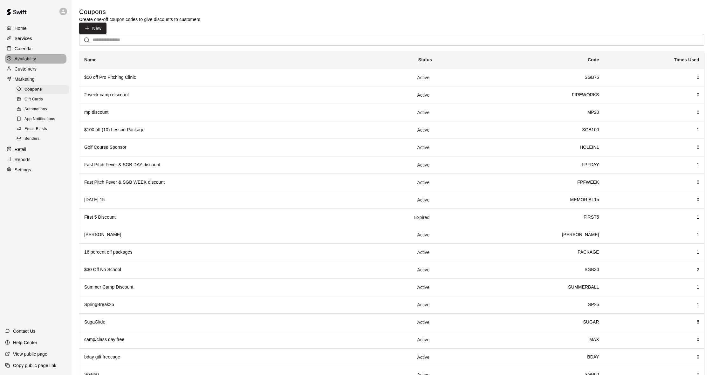
click at [30, 59] on p "Availability" at bounding box center [26, 59] width 22 height 6
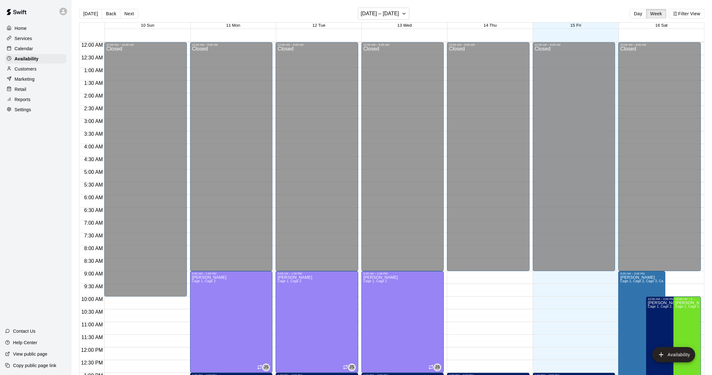
scroll to position [271, 0]
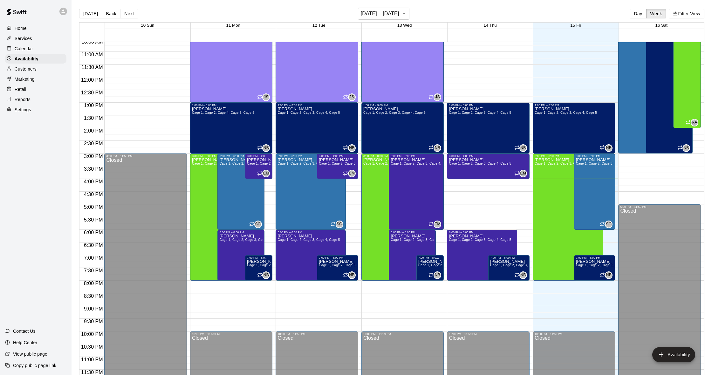
click at [43, 81] on div "Marketing" at bounding box center [35, 79] width 61 height 10
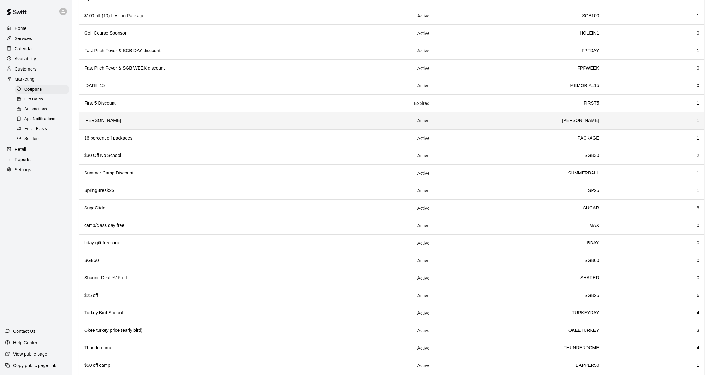
scroll to position [115, 0]
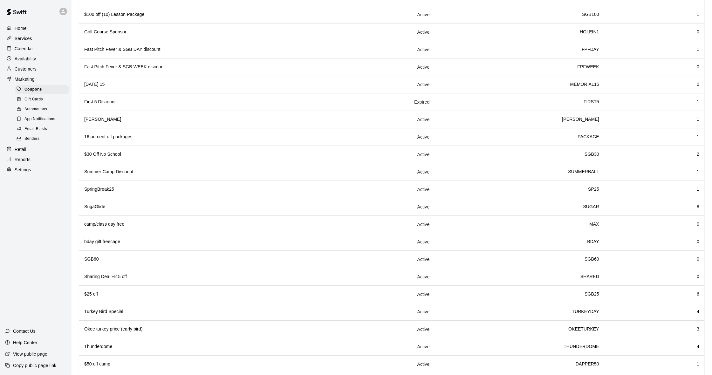
click at [49, 125] on div "Email Blasts" at bounding box center [42, 129] width 54 height 9
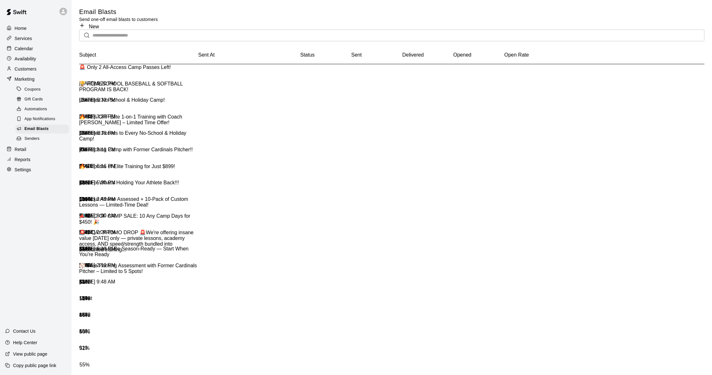
click at [39, 60] on div "Availability" at bounding box center [35, 59] width 61 height 10
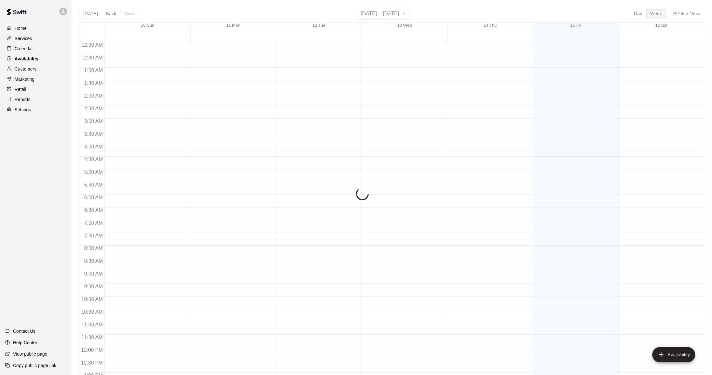
scroll to position [271, 0]
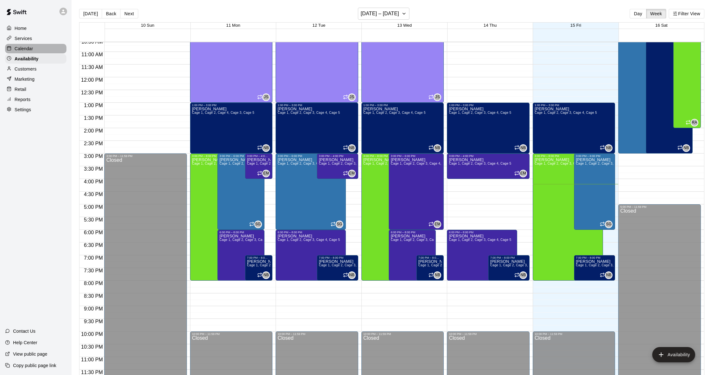
click at [36, 51] on div "Calendar" at bounding box center [35, 49] width 61 height 10
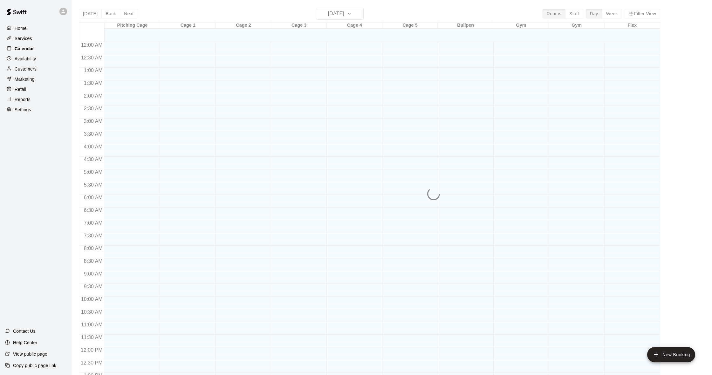
scroll to position [252, 0]
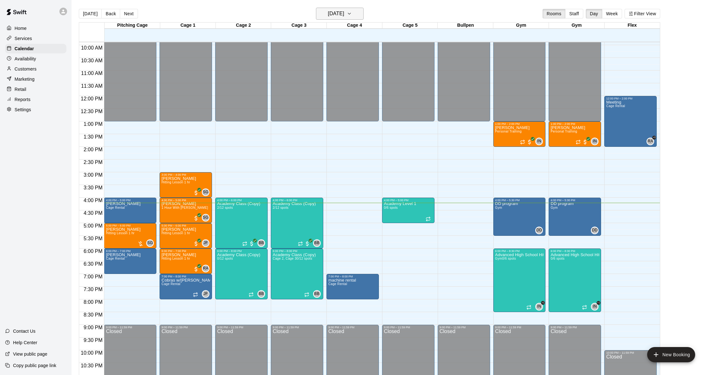
click at [352, 16] on button "[DATE]" at bounding box center [340, 14] width 48 height 12
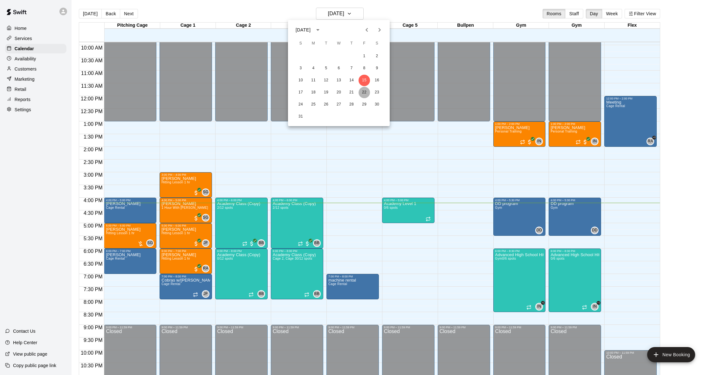
click at [361, 92] on button "22" at bounding box center [364, 92] width 11 height 11
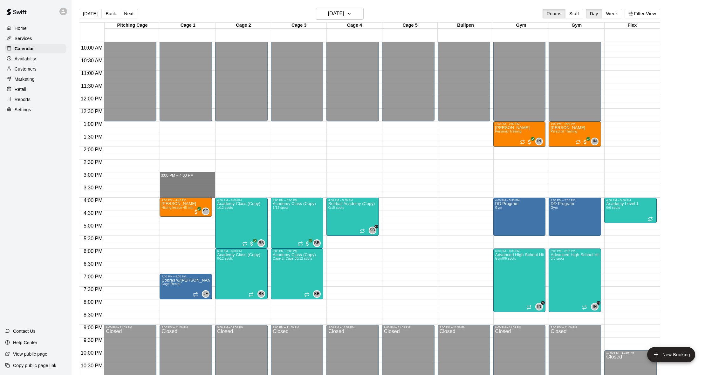
drag, startPoint x: 167, startPoint y: 175, endPoint x: 167, endPoint y: 193, distance: 18.1
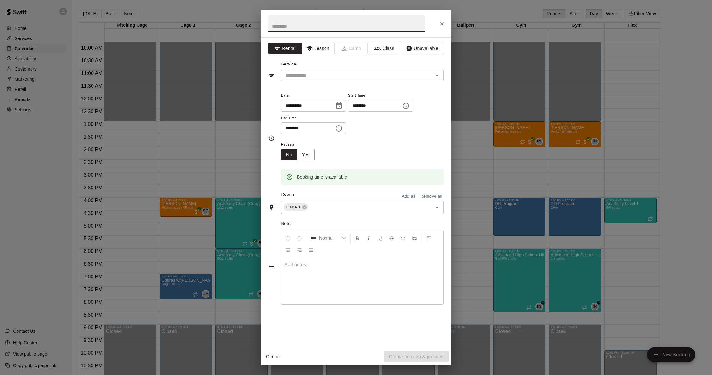
click at [314, 52] on button "Lesson" at bounding box center [317, 49] width 33 height 12
click at [322, 74] on input "text" at bounding box center [353, 76] width 140 height 8
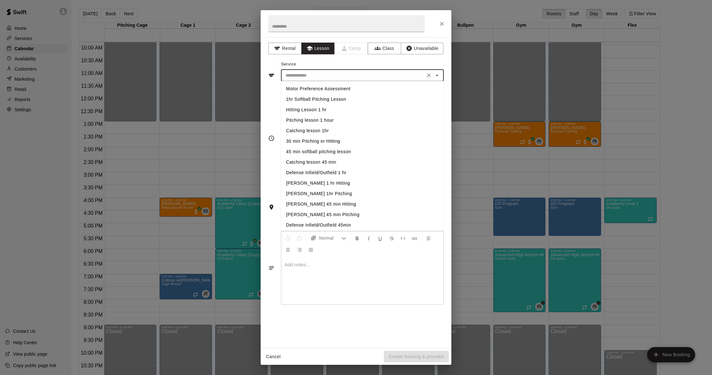
click at [319, 108] on li "Hitting Lesson 1 hr" at bounding box center [362, 110] width 163 height 10
type input "**********"
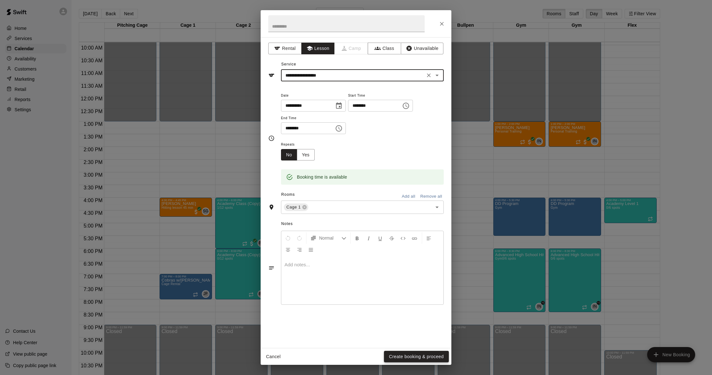
click at [416, 355] on button "Create booking & proceed" at bounding box center [416, 357] width 65 height 12
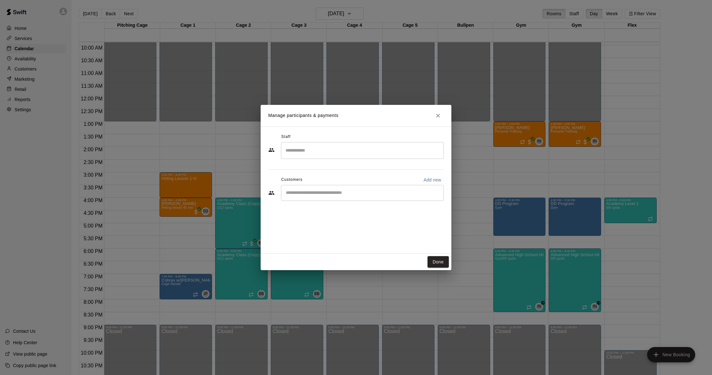
click at [331, 151] on input "Search staff" at bounding box center [362, 150] width 157 height 11
type input "**"
click at [434, 118] on button "Close" at bounding box center [438, 115] width 11 height 11
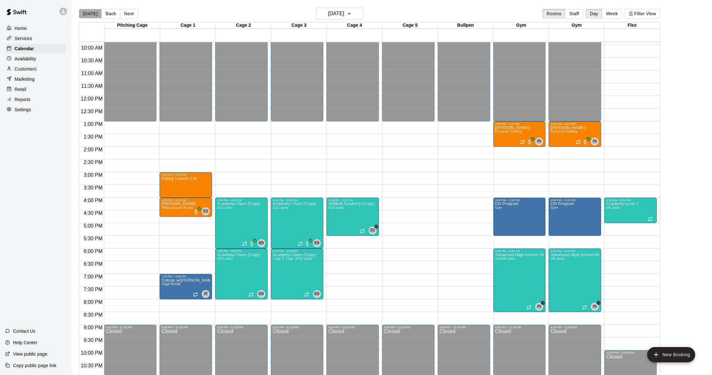
click at [91, 15] on button "[DATE]" at bounding box center [90, 14] width 23 height 10
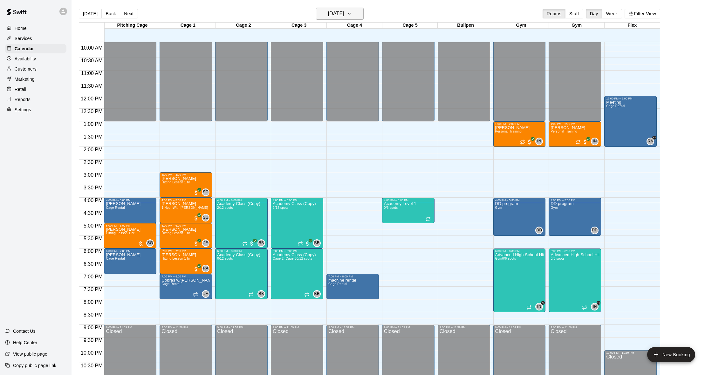
click at [333, 15] on h6 "[DATE]" at bounding box center [336, 13] width 16 height 9
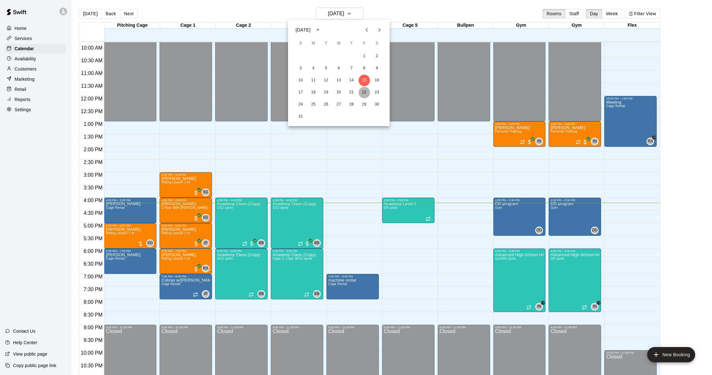
click at [365, 90] on button "22" at bounding box center [364, 92] width 11 height 11
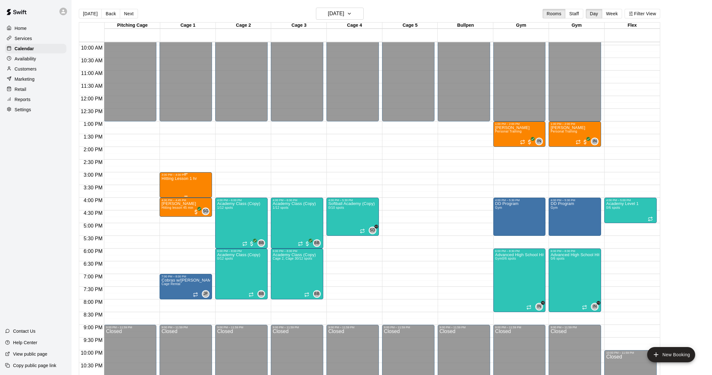
click at [197, 182] on div "Hitting Lesson 1 hr" at bounding box center [179, 364] width 35 height 375
click at [177, 187] on img "edit" at bounding box center [180, 183] width 7 height 7
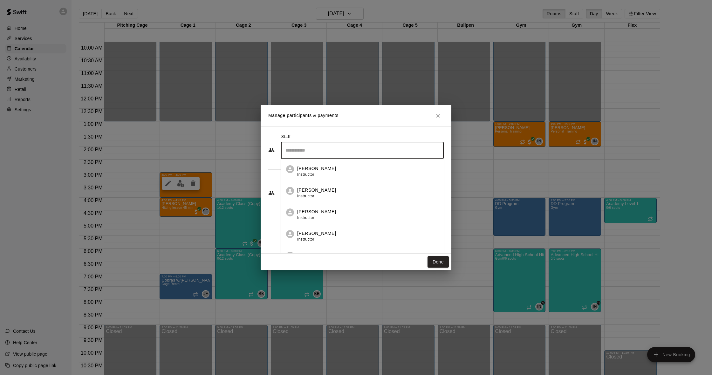
click at [318, 153] on input "Search staff" at bounding box center [362, 150] width 157 height 11
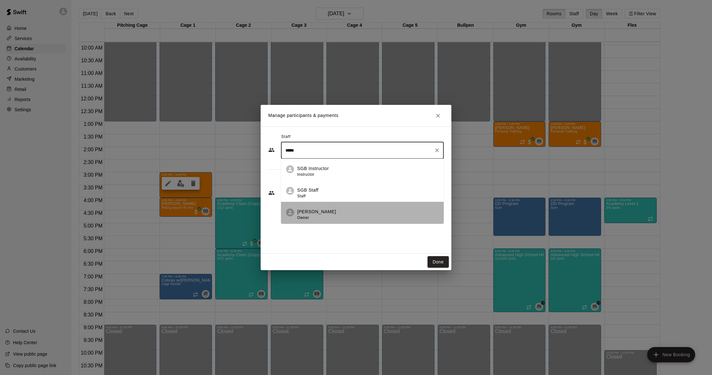
click at [333, 209] on div "Shaun Garceau Owner" at bounding box center [368, 215] width 142 height 12
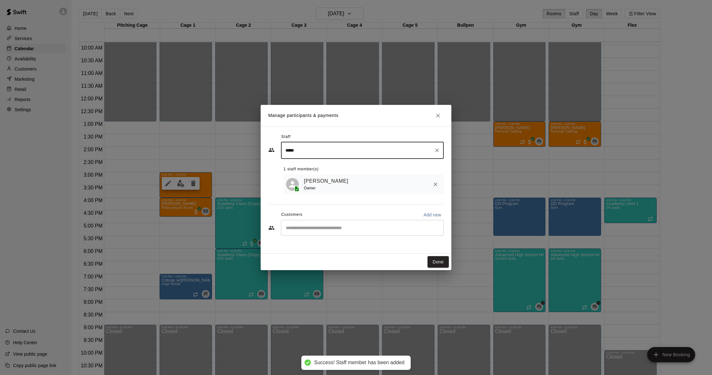
click at [310, 231] on div "​" at bounding box center [362, 228] width 163 height 16
type input "*****"
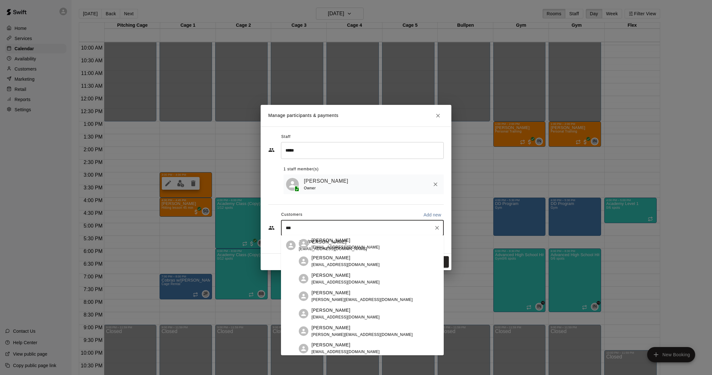
scroll to position [0, 0]
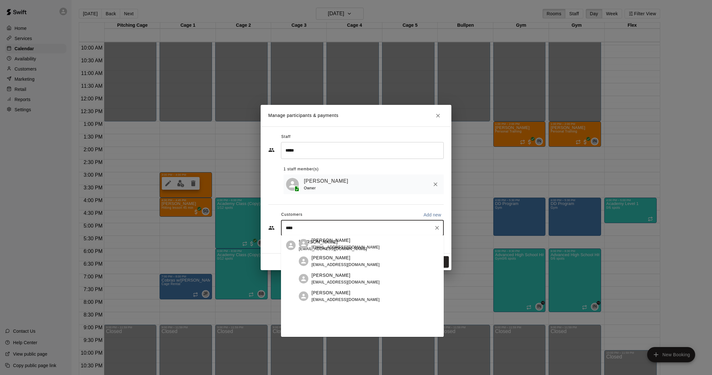
type input "*****"
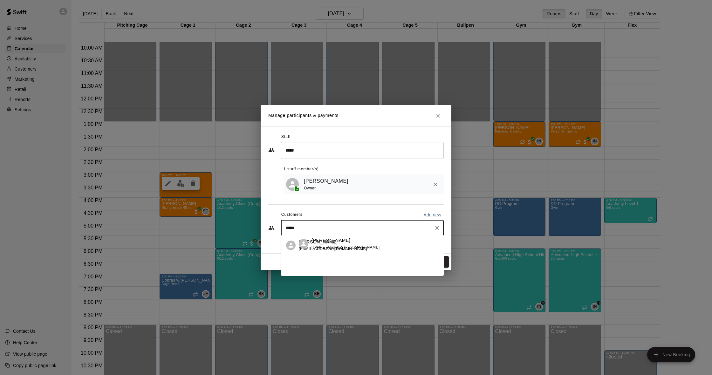
click at [338, 251] on div "Wyatt Schneider ellee791@gmail.com" at bounding box center [375, 244] width 127 height 14
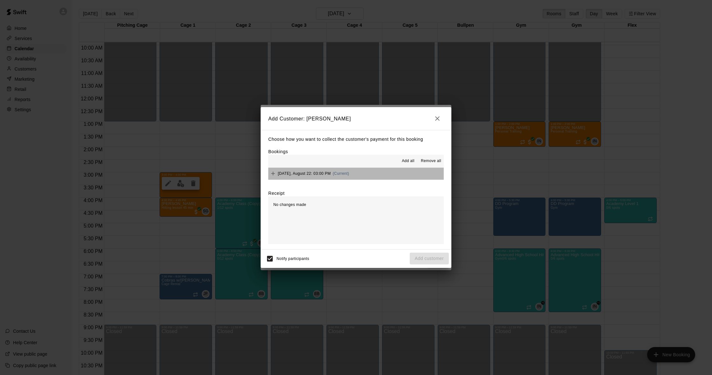
click at [376, 177] on button "Friday, August 22: 03:00 PM (Current)" at bounding box center [356, 174] width 176 height 12
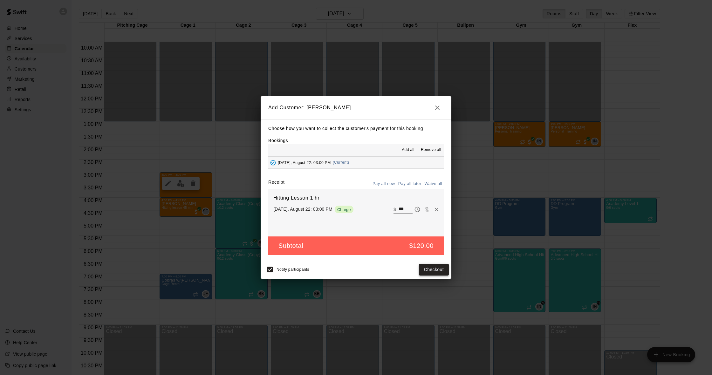
click at [435, 273] on button "Checkout" at bounding box center [434, 270] width 30 height 12
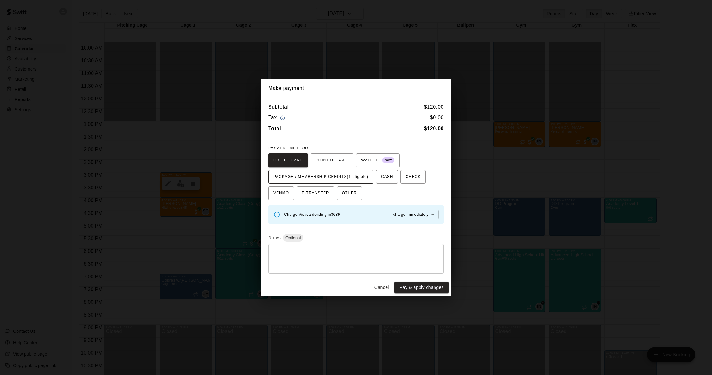
click at [335, 177] on span "PACKAGE / MEMBERSHIP CREDITS (1 eligible)" at bounding box center [321, 177] width 95 height 10
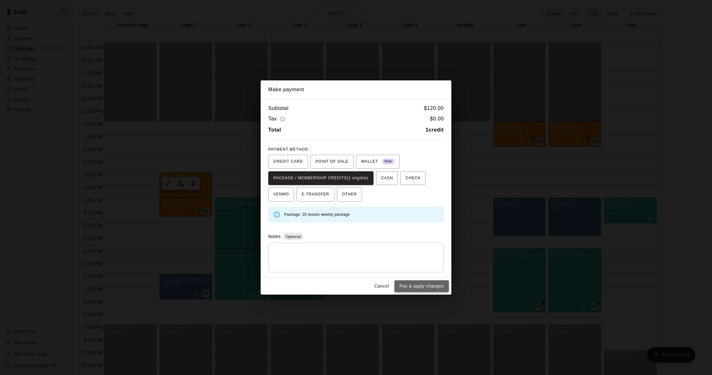
click at [421, 285] on button "Pay & apply changes" at bounding box center [422, 287] width 54 height 12
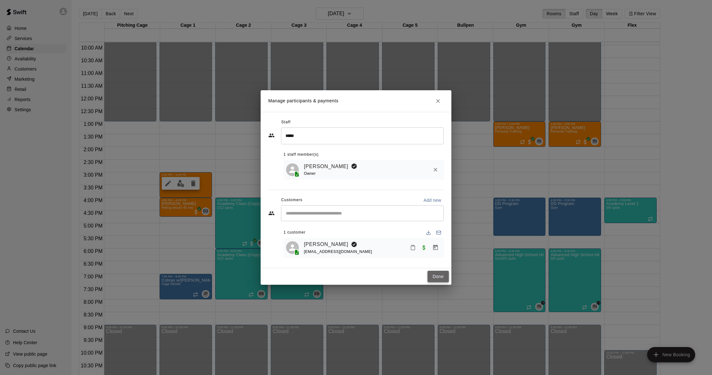
click at [442, 275] on button "Done" at bounding box center [438, 277] width 21 height 12
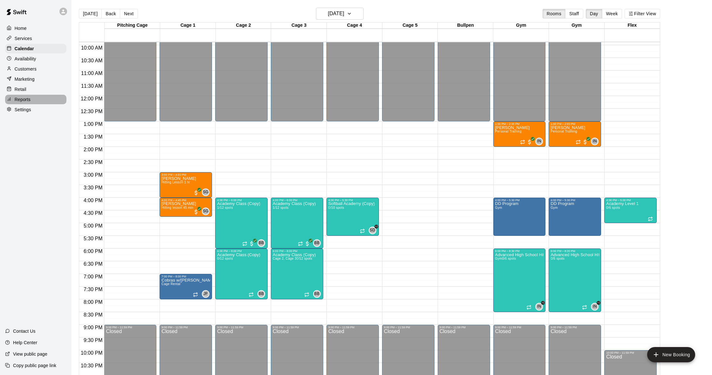
click at [25, 101] on p "Reports" at bounding box center [23, 99] width 16 height 6
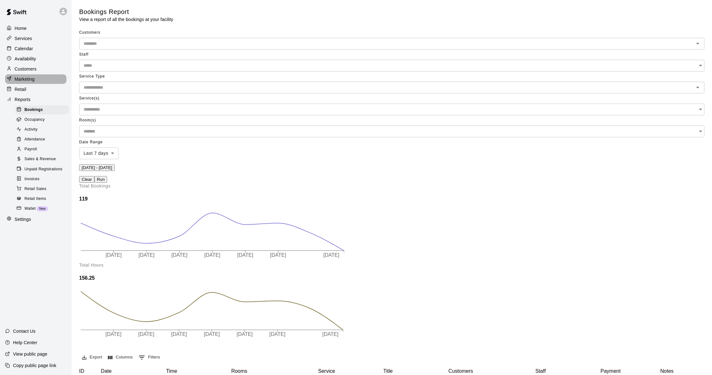
click at [31, 83] on div "Marketing" at bounding box center [35, 79] width 61 height 10
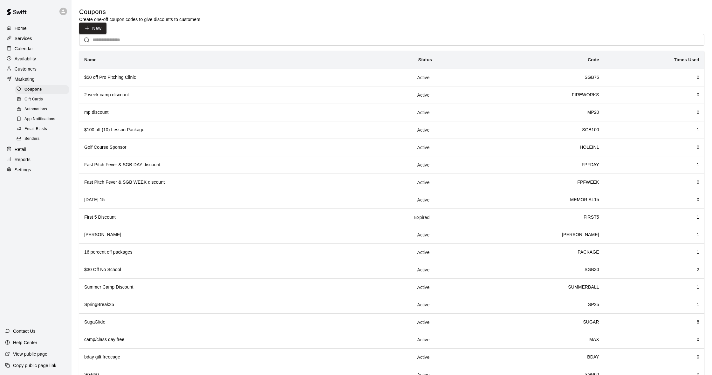
click at [45, 128] on span "Email Blasts" at bounding box center [35, 129] width 23 height 6
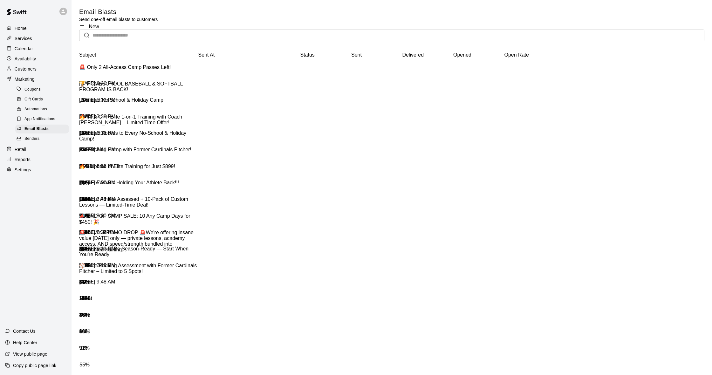
click at [85, 23] on icon at bounding box center [82, 26] width 6 height 6
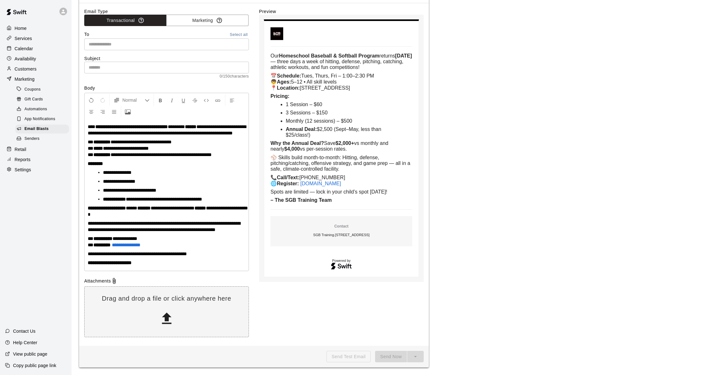
scroll to position [48, 0]
click at [119, 230] on p "**********" at bounding box center [167, 226] width 158 height 13
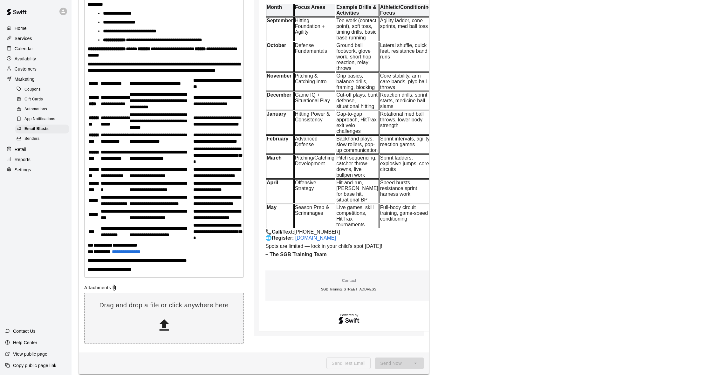
scroll to position [205, 0]
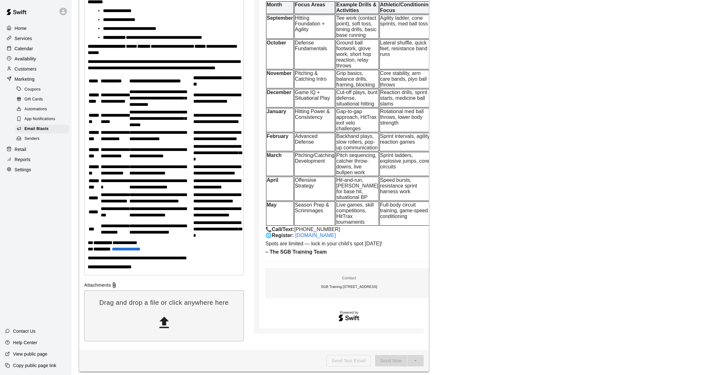
click at [156, 235] on span "**********" at bounding box center [157, 229] width 57 height 11
click at [177, 235] on span "**********" at bounding box center [157, 229] width 57 height 11
drag, startPoint x: 128, startPoint y: 280, endPoint x: 103, endPoint y: 272, distance: 25.7
click at [101, 236] on p "**********" at bounding box center [114, 229] width 27 height 13
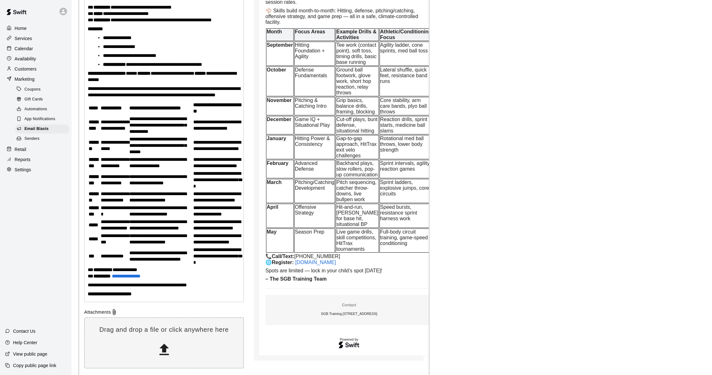
scroll to position [201, 0]
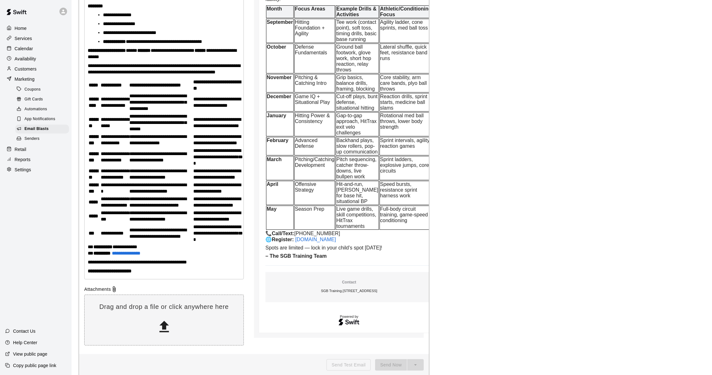
click at [236, 243] on p "**********" at bounding box center [216, 233] width 46 height 19
click at [88, 249] on span "**" at bounding box center [91, 247] width 6 height 5
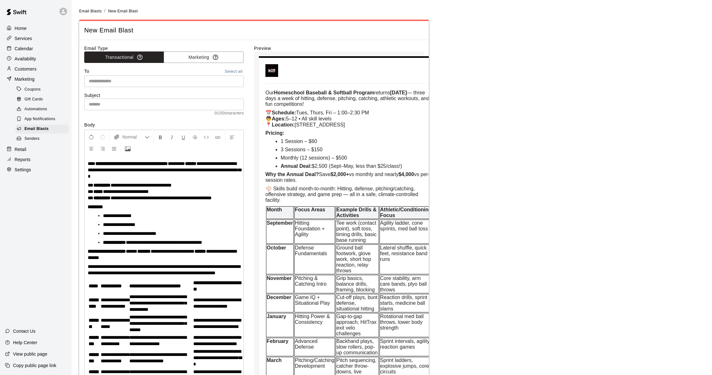
scroll to position [0, 0]
click at [140, 107] on input "text" at bounding box center [164, 105] width 160 height 12
paste input "**********"
type input "**********"
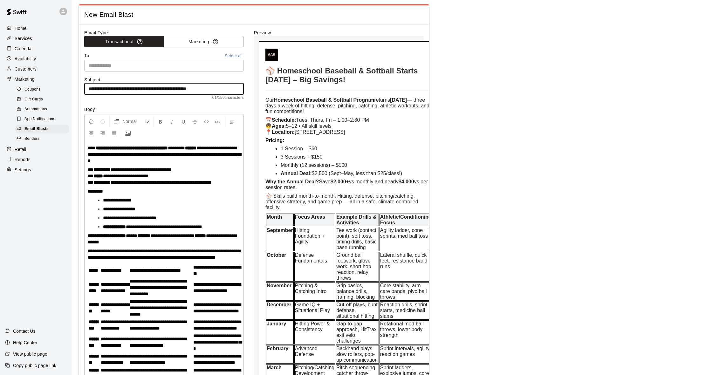
scroll to position [15, 0]
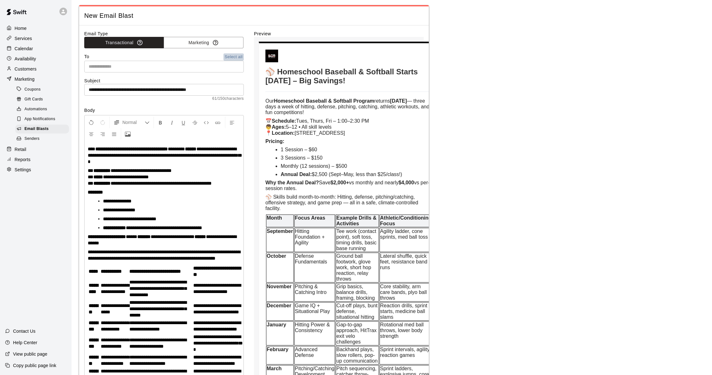
click at [229, 55] on button "Select all" at bounding box center [234, 56] width 20 height 7
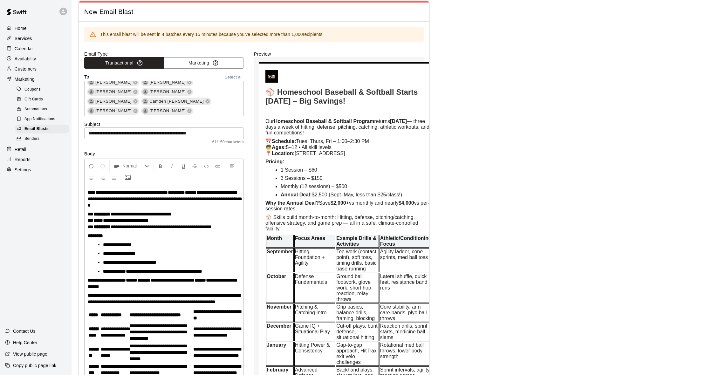
scroll to position [10979, 0]
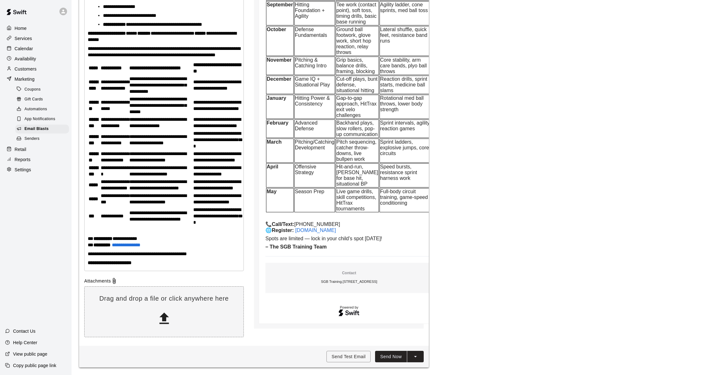
scroll to position [309, 0]
type input "*******"
click at [393, 356] on button "Send Now" at bounding box center [391, 357] width 32 height 12
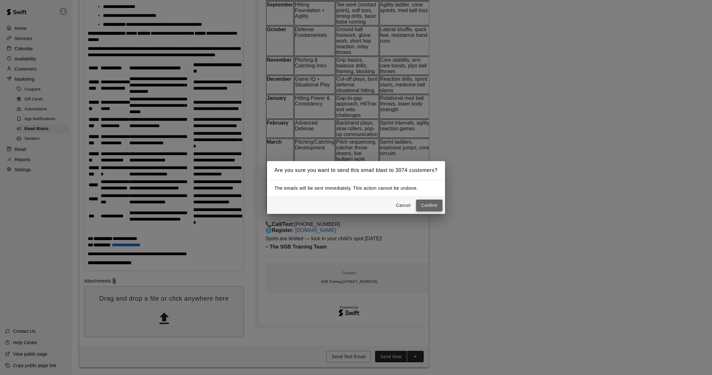
click at [429, 205] on button "Confirm" at bounding box center [429, 206] width 27 height 12
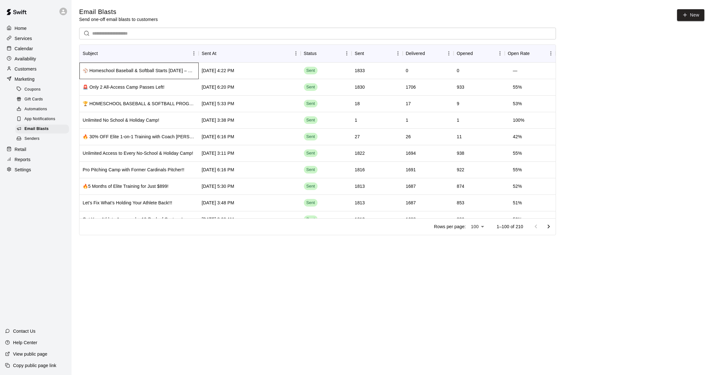
click at [170, 73] on div "⚾ Homeschool Baseball & Softball Starts Sept 2 – Big Savings!" at bounding box center [139, 70] width 113 height 6
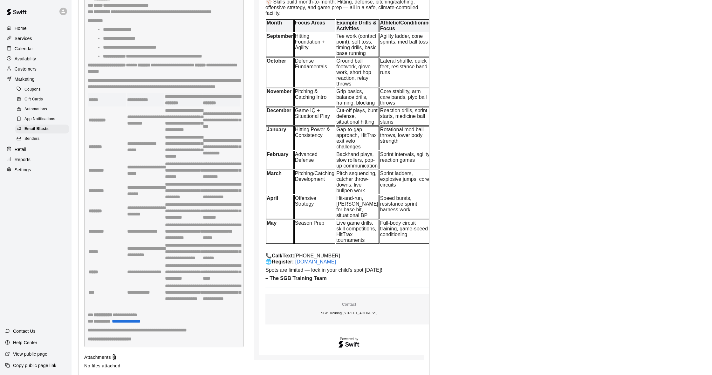
scroll to position [1987, 0]
click at [29, 60] on p "Availability" at bounding box center [26, 59] width 22 height 6
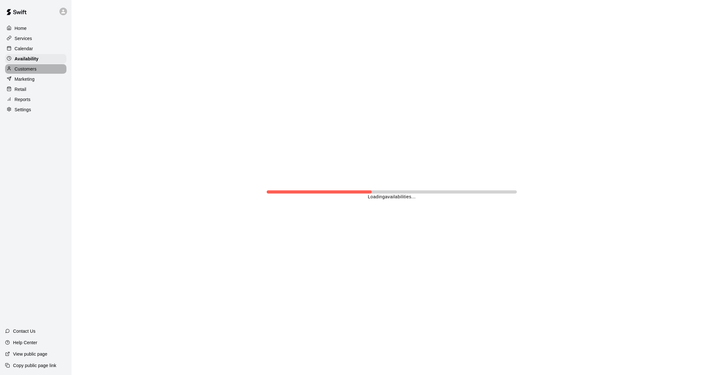
click at [29, 68] on p "Customers" at bounding box center [26, 69] width 22 height 6
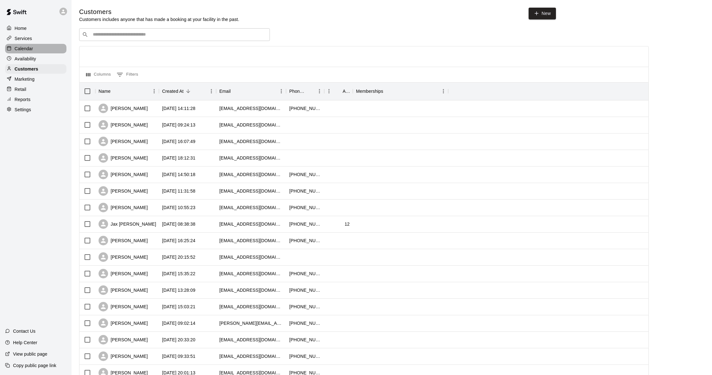
click at [45, 50] on div "Calendar" at bounding box center [35, 49] width 61 height 10
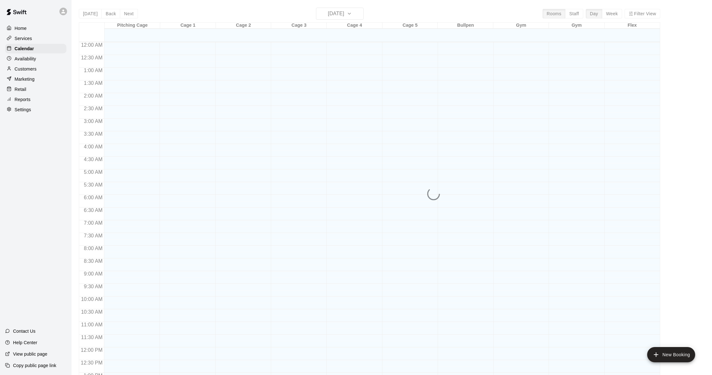
scroll to position [252, 0]
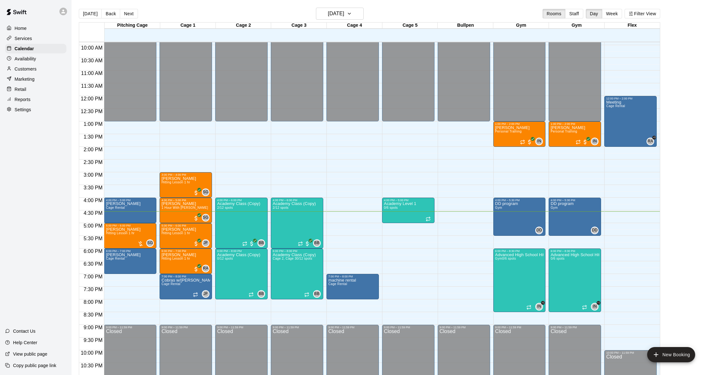
click at [31, 71] on p "Customers" at bounding box center [26, 69] width 22 height 6
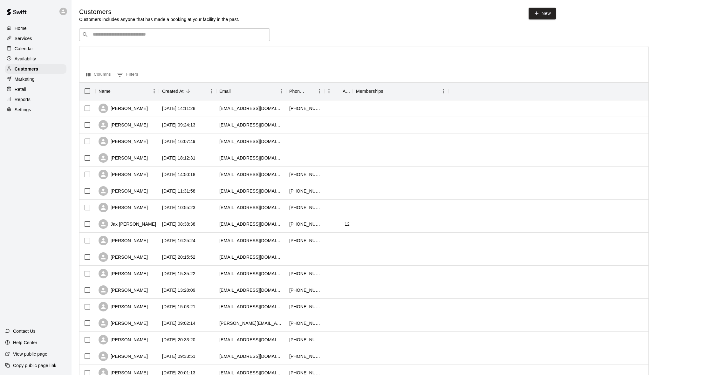
click at [33, 76] on p "Marketing" at bounding box center [25, 79] width 20 height 6
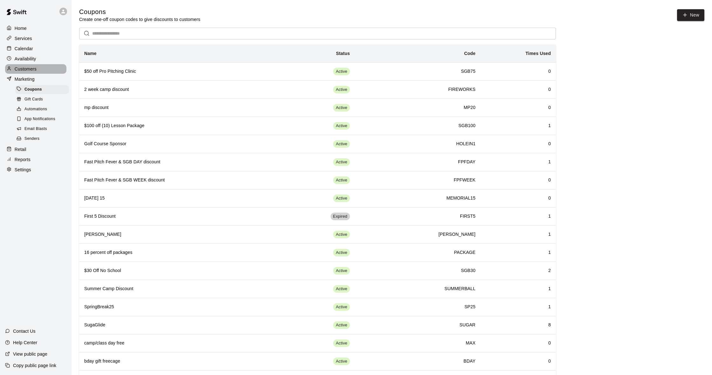
click at [30, 70] on p "Customers" at bounding box center [26, 69] width 22 height 6
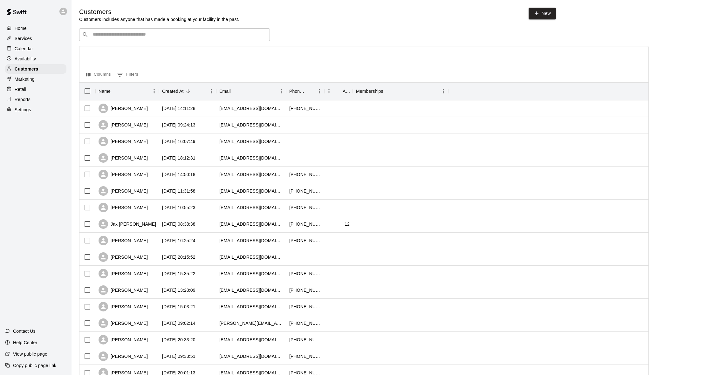
click at [28, 80] on p "Marketing" at bounding box center [25, 79] width 20 height 6
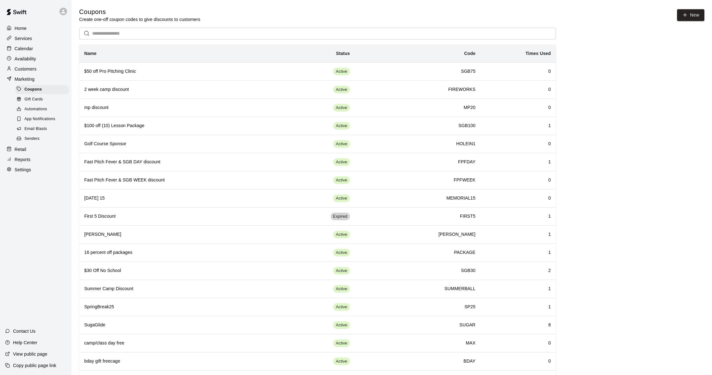
click at [48, 131] on div "Email Blasts" at bounding box center [42, 129] width 54 height 9
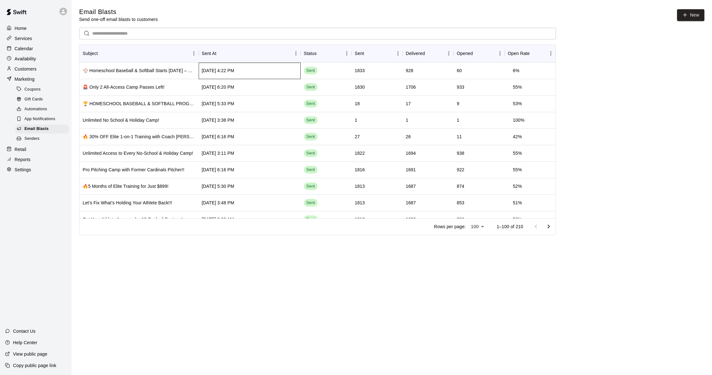
click at [277, 73] on div "Aug 15 2025, 4:22 PM" at bounding box center [250, 71] width 102 height 17
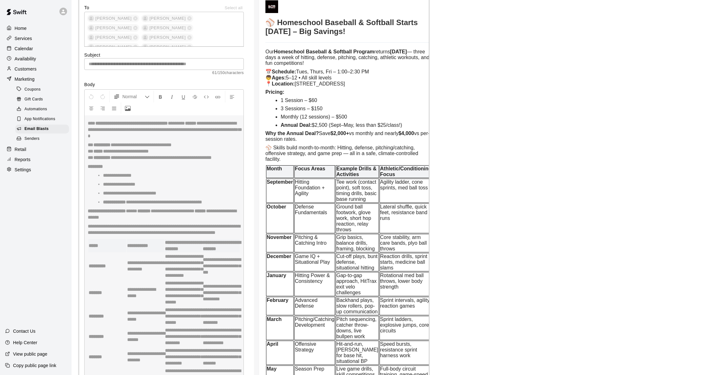
scroll to position [1840, 0]
click at [26, 67] on p "Customers" at bounding box center [26, 69] width 22 height 6
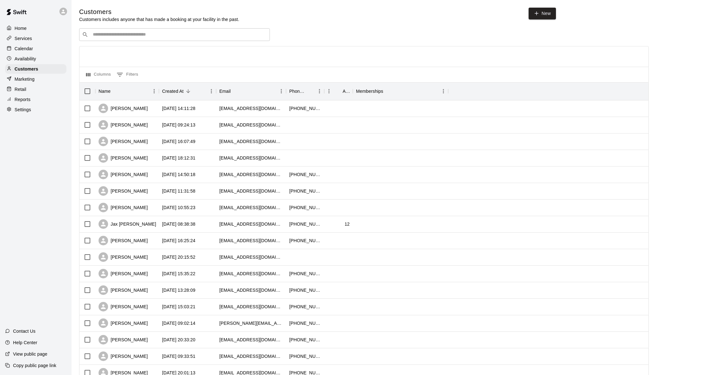
click at [105, 38] on div "​ ​" at bounding box center [174, 34] width 191 height 13
type input "*****"
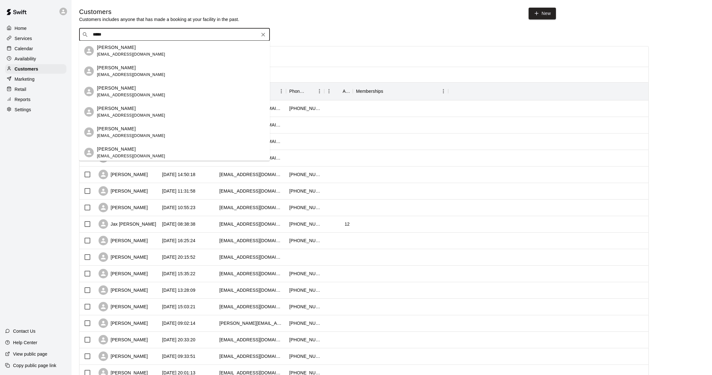
click at [161, 51] on div "Tyler Baker steph.baker84@gmail.com" at bounding box center [181, 51] width 168 height 14
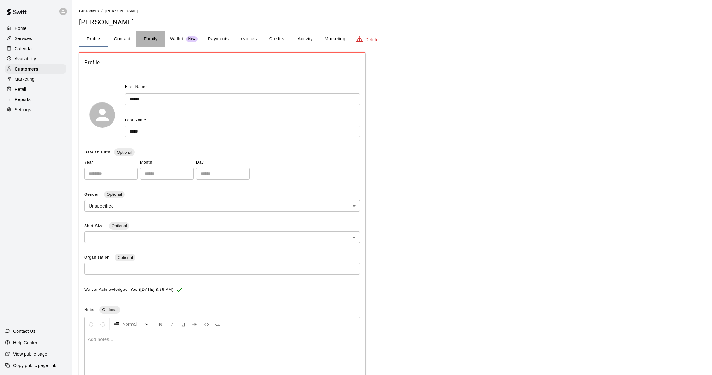
click at [148, 38] on button "Family" at bounding box center [150, 38] width 29 height 15
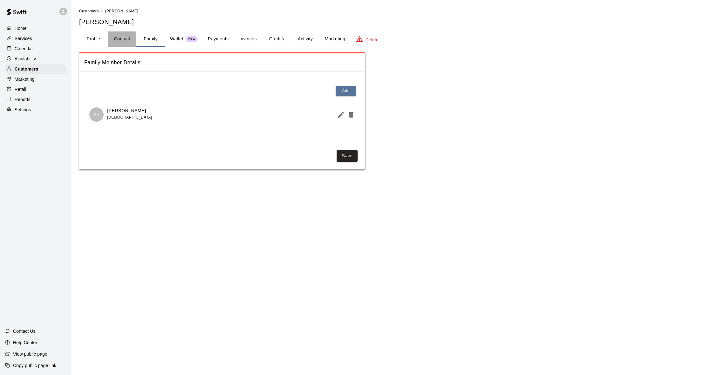
click at [133, 38] on button "Contact" at bounding box center [122, 38] width 29 height 15
select select "**"
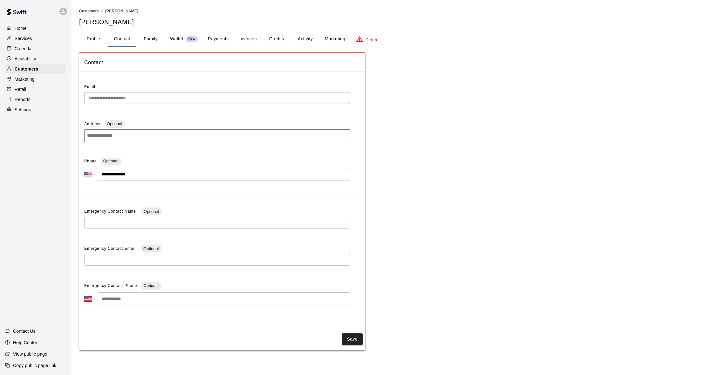
click at [149, 37] on button "Family" at bounding box center [150, 38] width 29 height 15
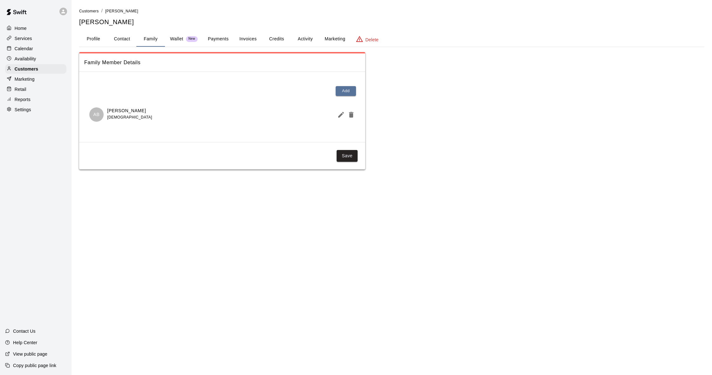
click at [31, 52] on p "Calendar" at bounding box center [24, 48] width 18 height 6
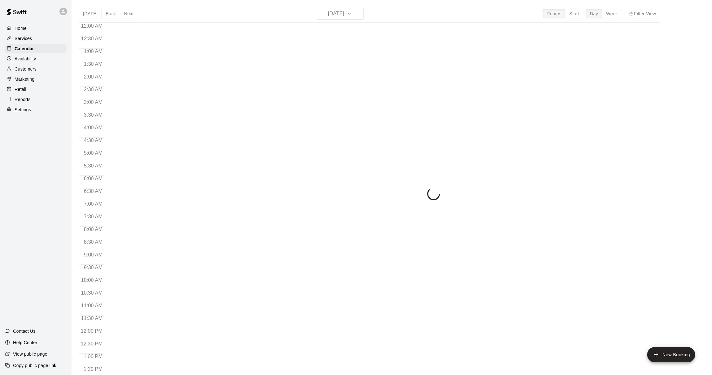
scroll to position [252, 0]
click at [31, 69] on p "Customers" at bounding box center [26, 69] width 22 height 6
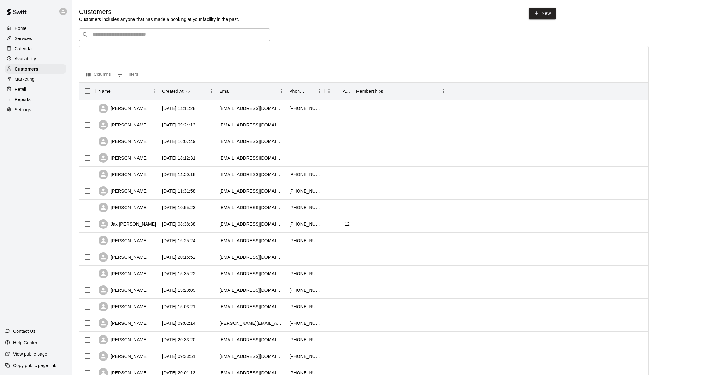
click at [121, 31] on input "Search customers by name or email" at bounding box center [179, 34] width 176 height 6
type input "****"
click at [131, 72] on div "Westyn Byrd rogby5@aol.com" at bounding box center [181, 72] width 168 height 14
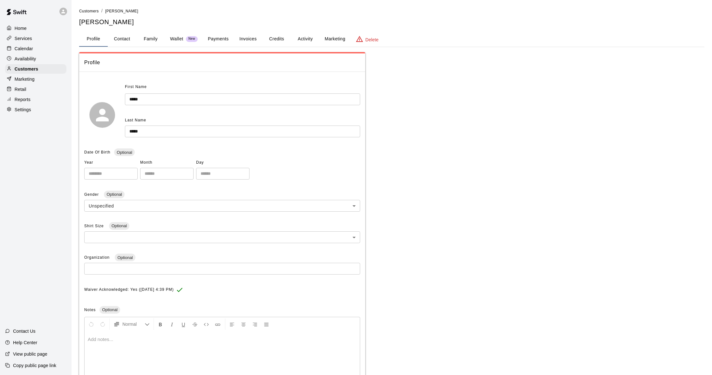
click at [310, 38] on button "Activity" at bounding box center [305, 38] width 29 height 15
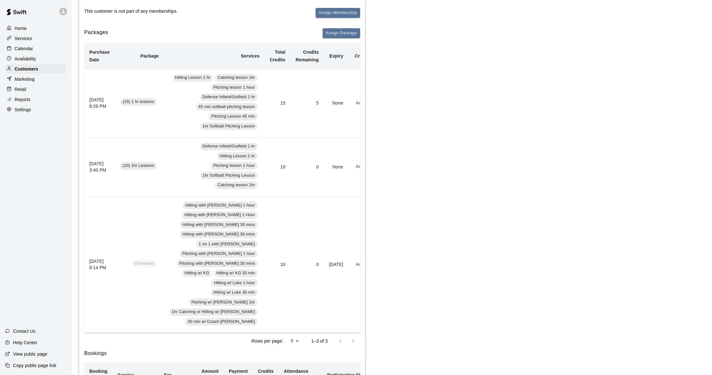
scroll to position [88, 0]
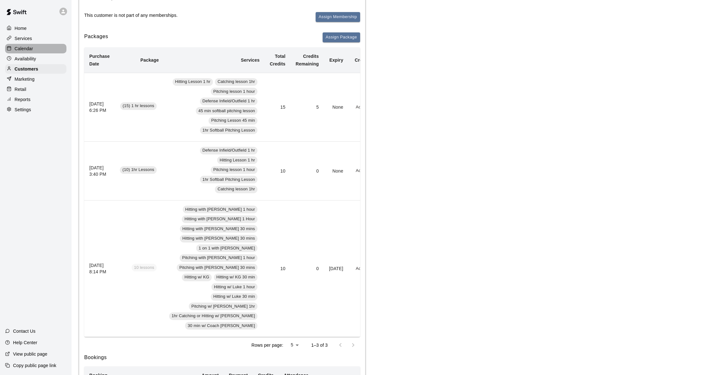
click at [35, 49] on div "Calendar" at bounding box center [35, 49] width 61 height 10
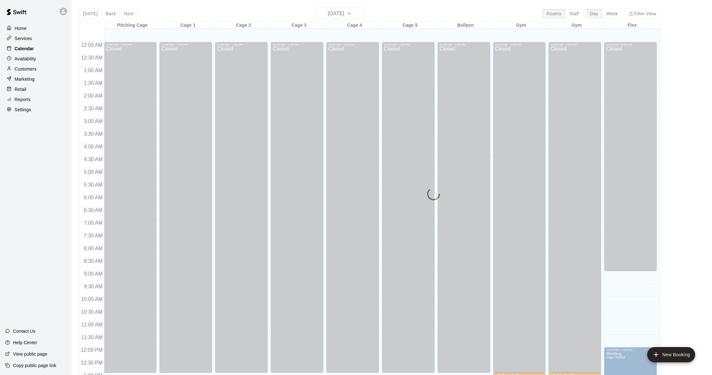
scroll to position [252, 0]
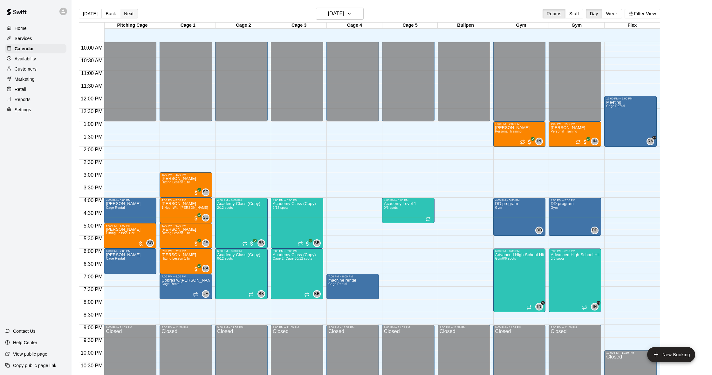
click at [127, 16] on button "Next" at bounding box center [129, 14] width 18 height 10
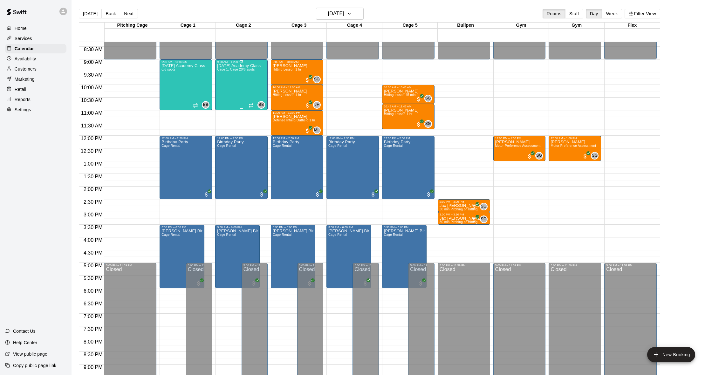
scroll to position [211, 0]
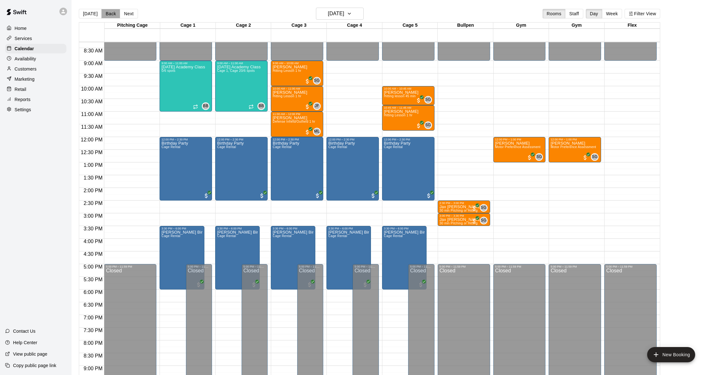
click at [112, 14] on button "Back" at bounding box center [110, 14] width 19 height 10
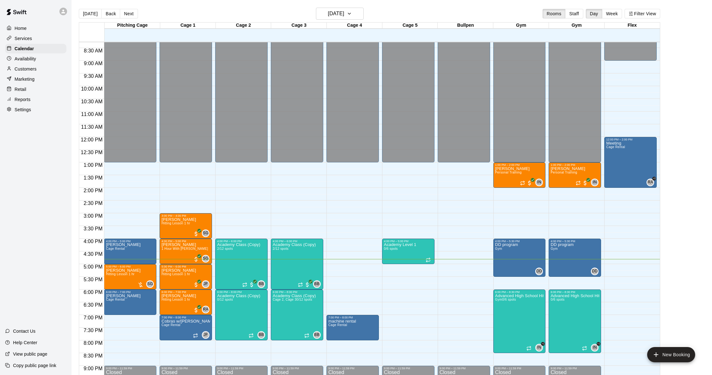
scroll to position [0, 0]
click at [39, 73] on div "Customers" at bounding box center [35, 69] width 61 height 10
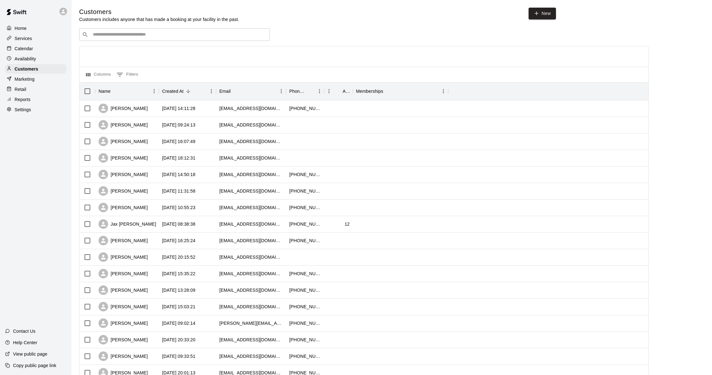
scroll to position [0, 0]
click at [39, 45] on div "Calendar" at bounding box center [35, 49] width 61 height 10
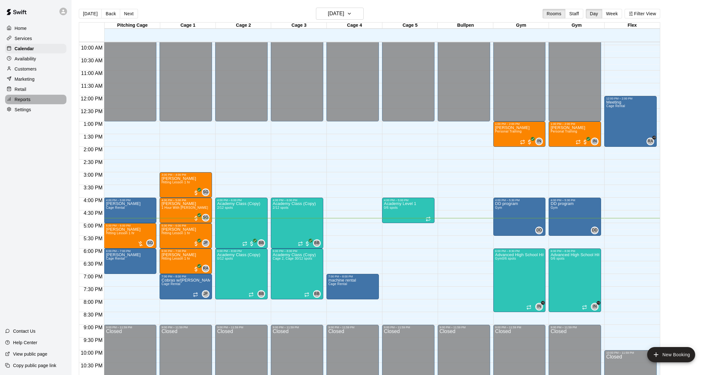
click at [32, 101] on div "Reports" at bounding box center [35, 100] width 61 height 10
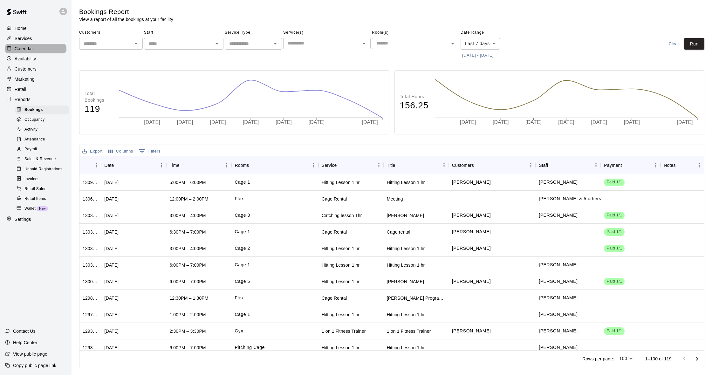
click at [36, 52] on div "Calendar" at bounding box center [35, 49] width 61 height 10
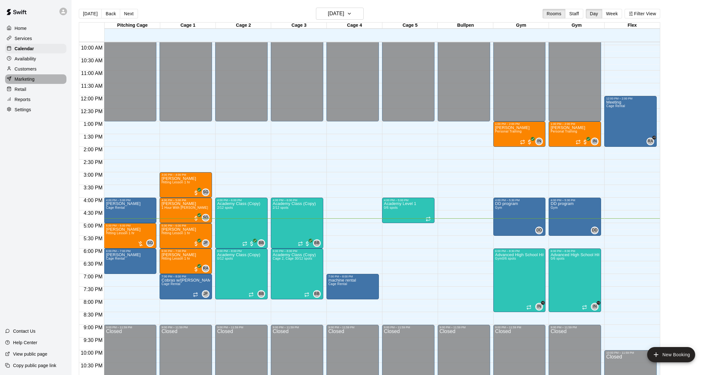
scroll to position [0, 0]
click at [28, 76] on p "Marketing" at bounding box center [25, 79] width 20 height 6
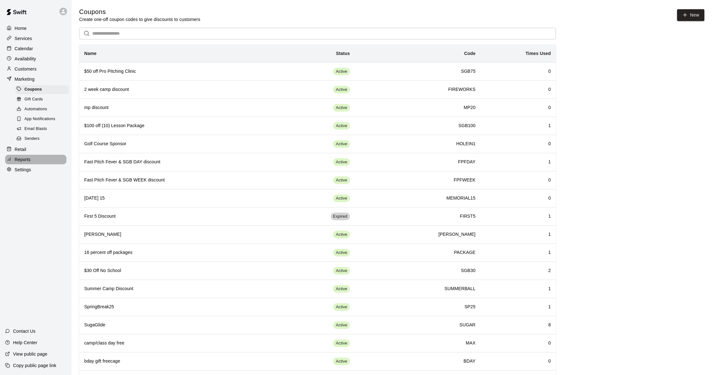
click at [26, 157] on p "Reports" at bounding box center [23, 159] width 16 height 6
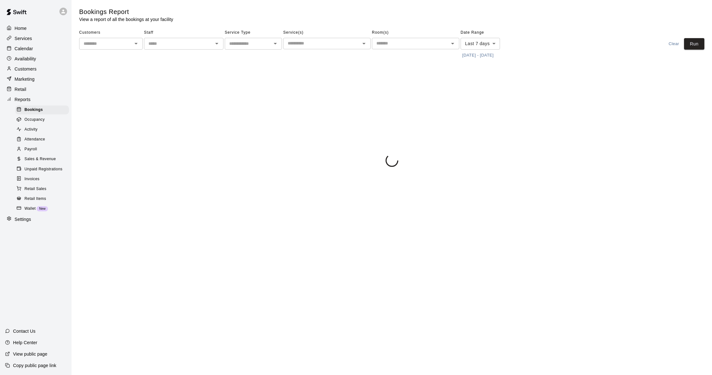
click at [29, 52] on div "Calendar" at bounding box center [35, 49] width 61 height 10
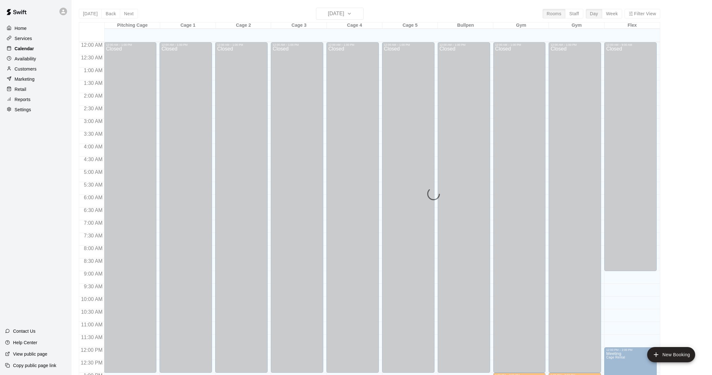
scroll to position [252, 0]
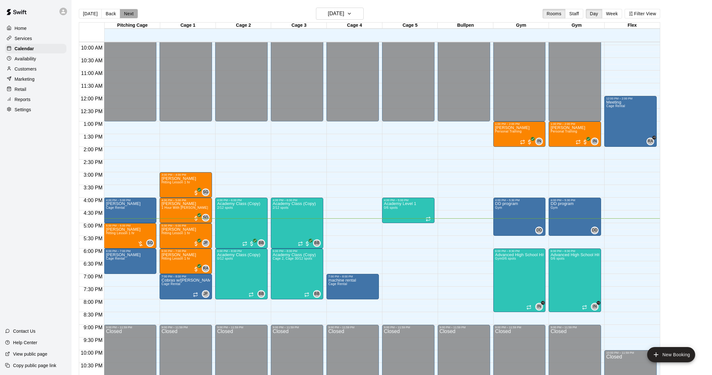
click at [124, 13] on button "Next" at bounding box center [129, 14] width 18 height 10
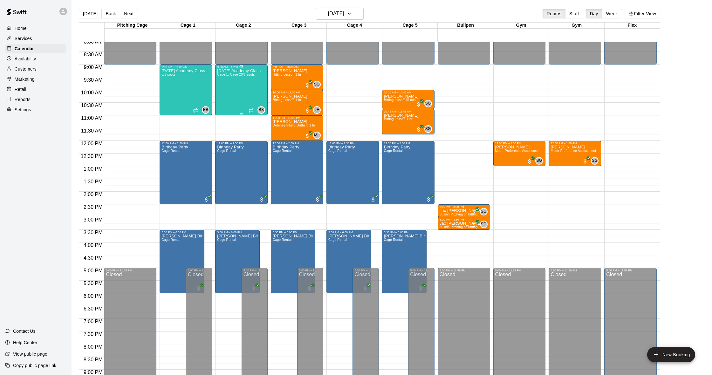
scroll to position [206, 0]
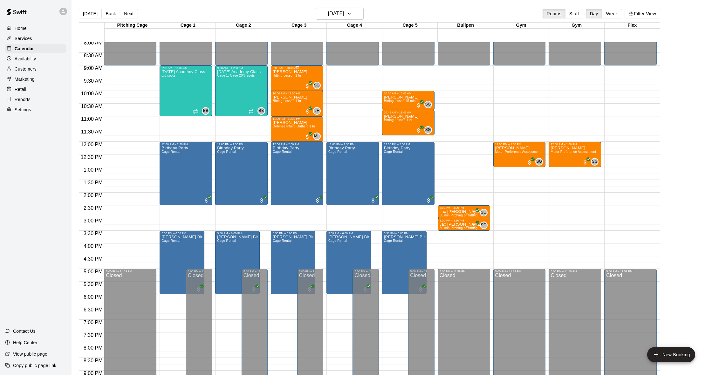
click at [284, 72] on p "[PERSON_NAME]" at bounding box center [290, 72] width 35 height 0
click at [277, 94] on img "edit" at bounding box center [279, 93] width 7 height 7
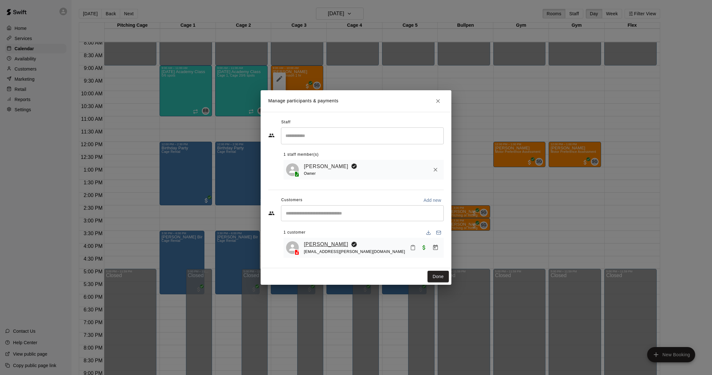
click at [330, 243] on link "[PERSON_NAME]" at bounding box center [326, 244] width 45 height 8
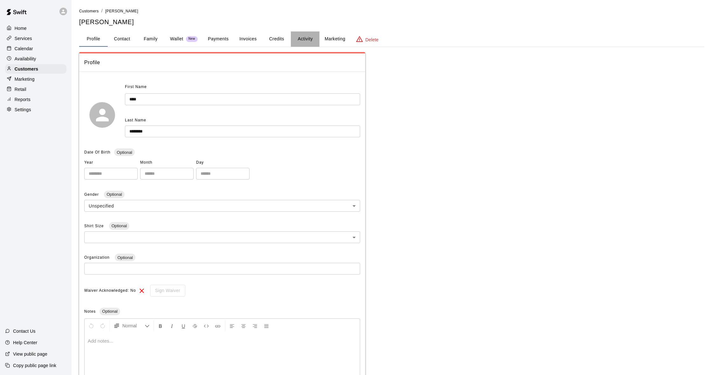
click at [301, 40] on button "Activity" at bounding box center [305, 38] width 29 height 15
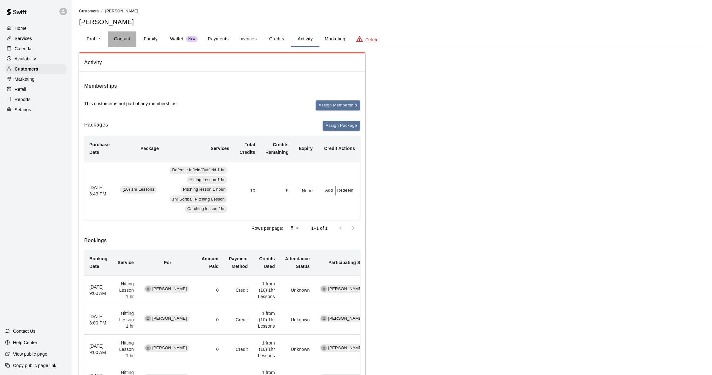
click at [121, 39] on button "Contact" at bounding box center [122, 38] width 29 height 15
select select "**"
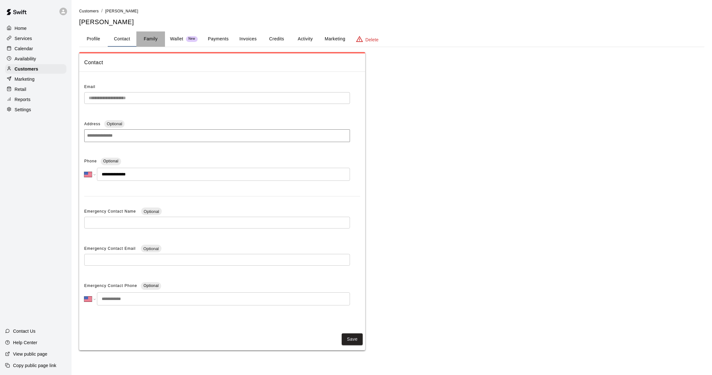
click at [157, 38] on button "Family" at bounding box center [150, 38] width 29 height 15
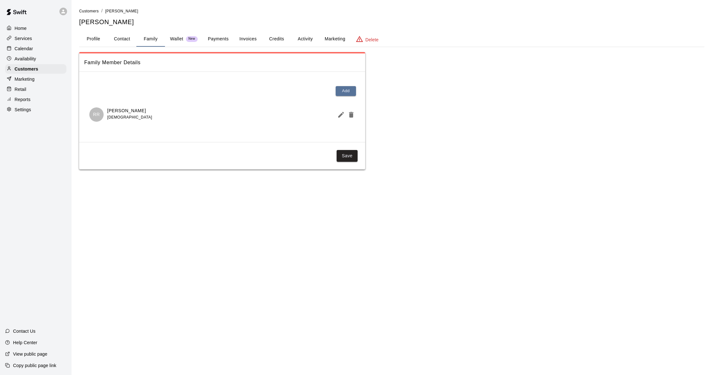
click at [114, 38] on button "Contact" at bounding box center [122, 38] width 29 height 15
select select "**"
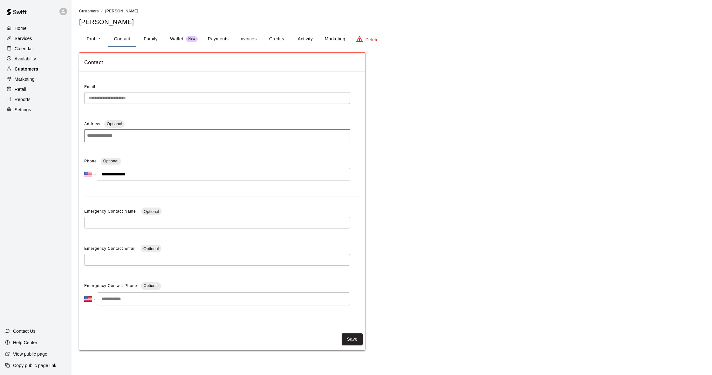
click at [26, 71] on p "Customers" at bounding box center [27, 69] width 24 height 6
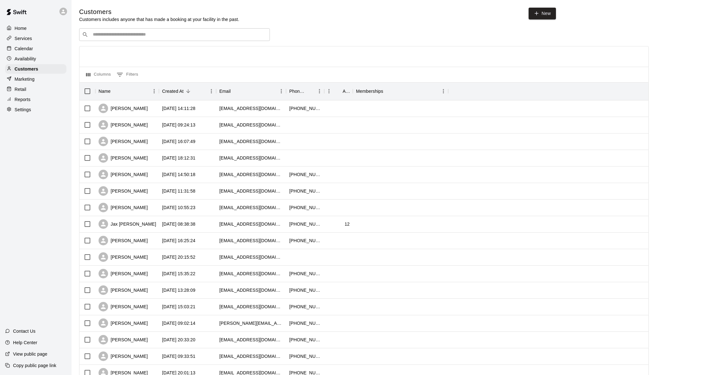
click at [43, 52] on div "Calendar" at bounding box center [35, 49] width 61 height 10
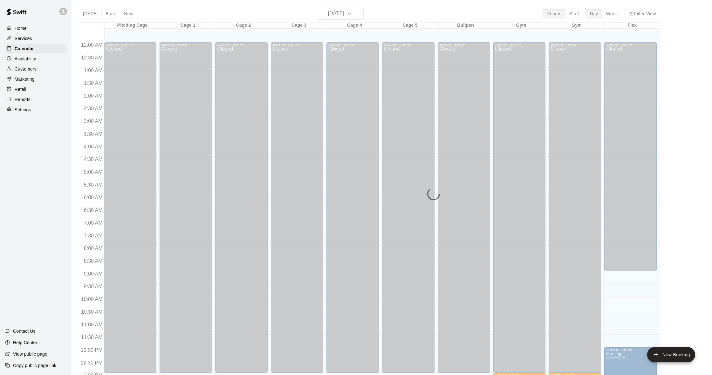
scroll to position [252, 0]
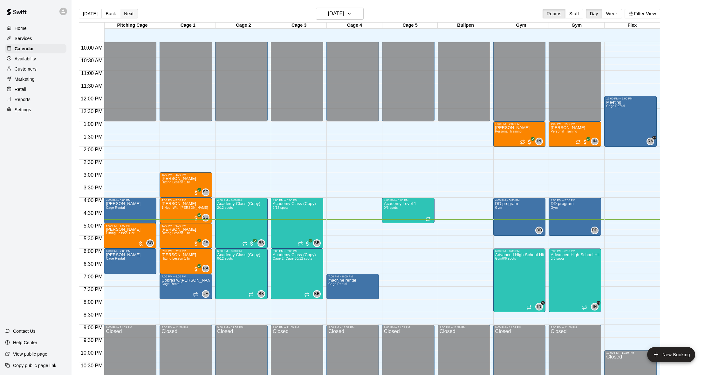
click at [130, 14] on button "Next" at bounding box center [129, 14] width 18 height 10
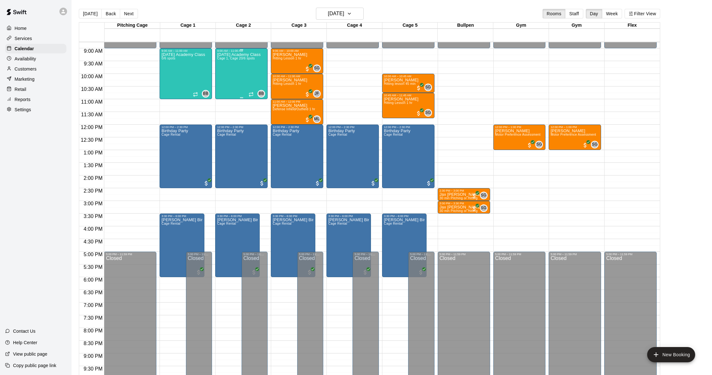
scroll to position [223, 0]
click at [26, 69] on p "Customers" at bounding box center [26, 69] width 22 height 6
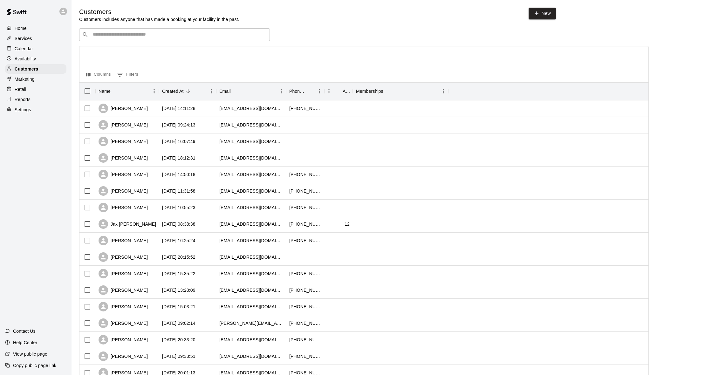
click at [150, 31] on input "Search customers by name or email" at bounding box center [179, 34] width 176 height 6
type input "*****"
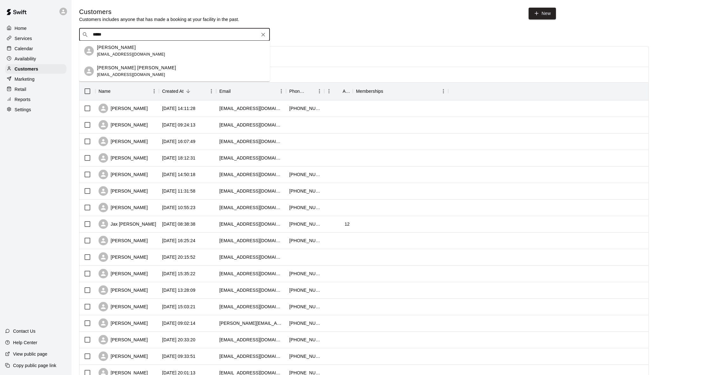
click at [156, 49] on div "Brittany G. Perdigon brittgraceperdigon@gmail.com" at bounding box center [181, 51] width 168 height 14
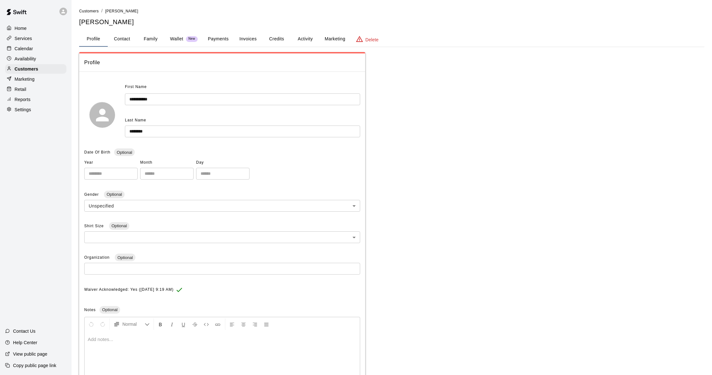
click at [303, 41] on button "Activity" at bounding box center [305, 38] width 29 height 15
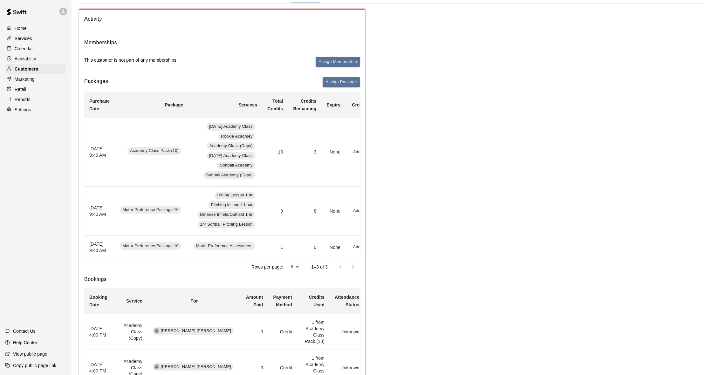
scroll to position [65, 0]
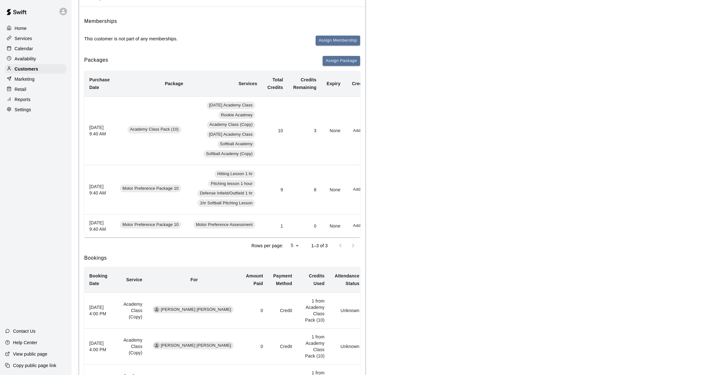
click at [36, 49] on div "Calendar" at bounding box center [35, 49] width 61 height 10
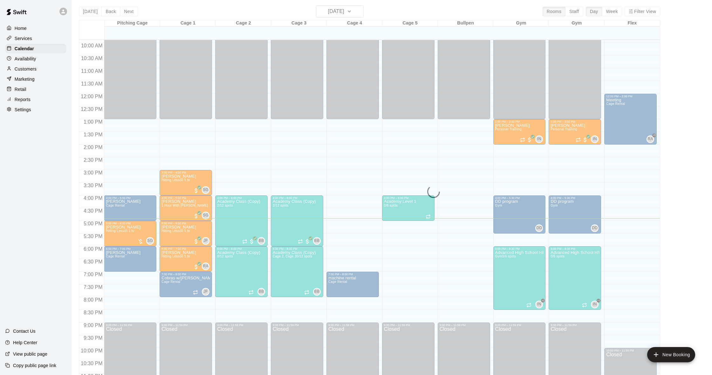
scroll to position [2, 0]
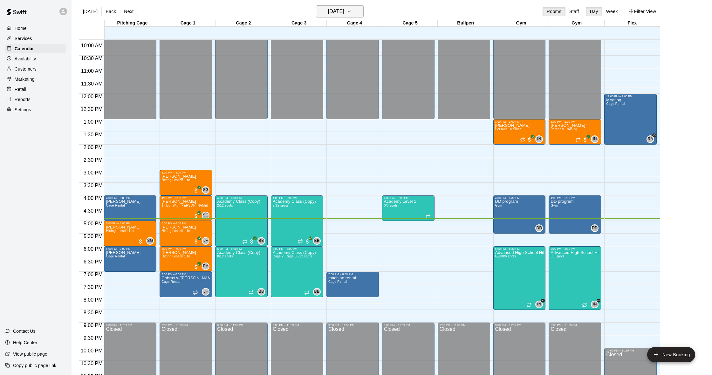
click at [328, 7] on h6 "[DATE]" at bounding box center [336, 11] width 16 height 9
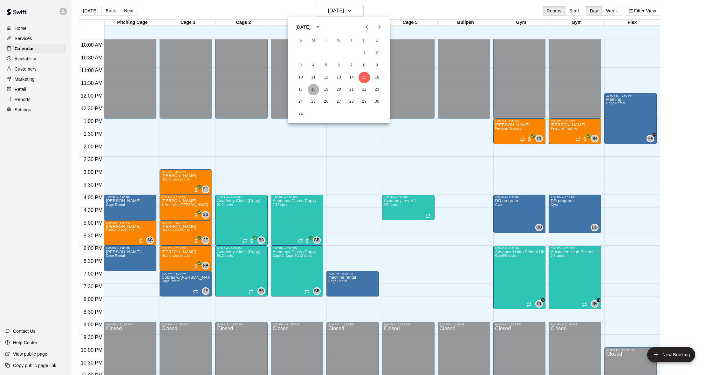
click at [315, 91] on button "18" at bounding box center [313, 89] width 11 height 11
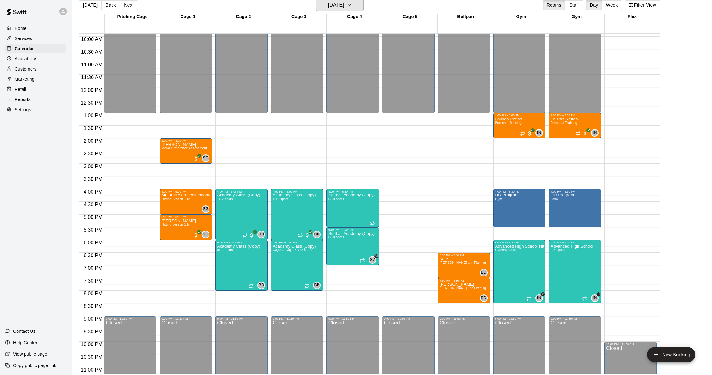
scroll to position [10, 0]
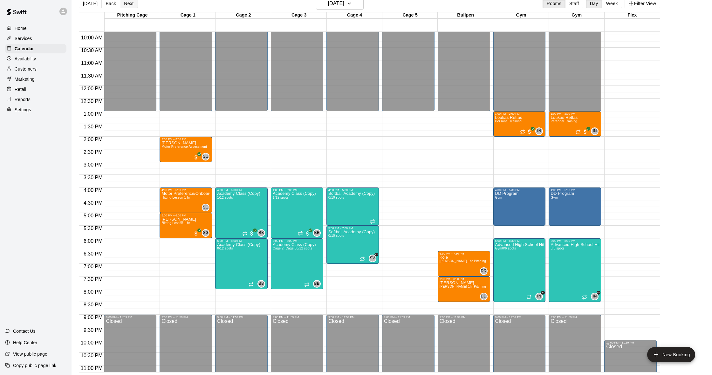
click at [126, 6] on button "Next" at bounding box center [129, 4] width 18 height 10
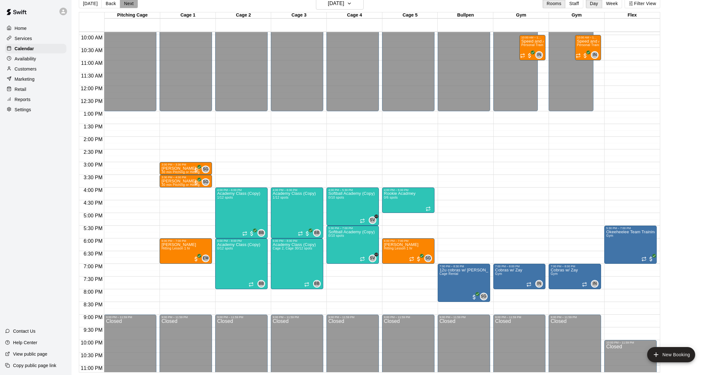
click at [125, 6] on button "Next" at bounding box center [129, 4] width 18 height 10
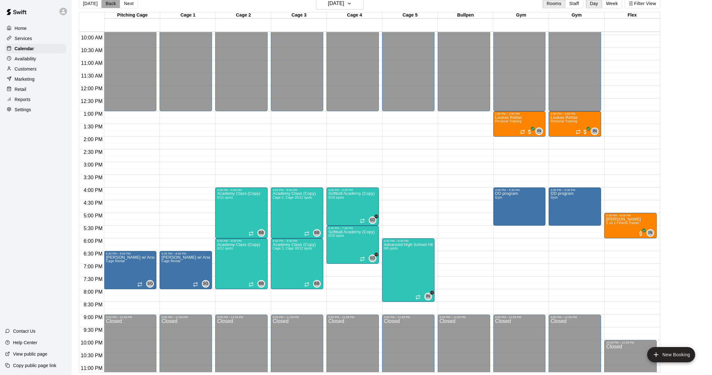
click at [107, 3] on button "Back" at bounding box center [110, 4] width 19 height 10
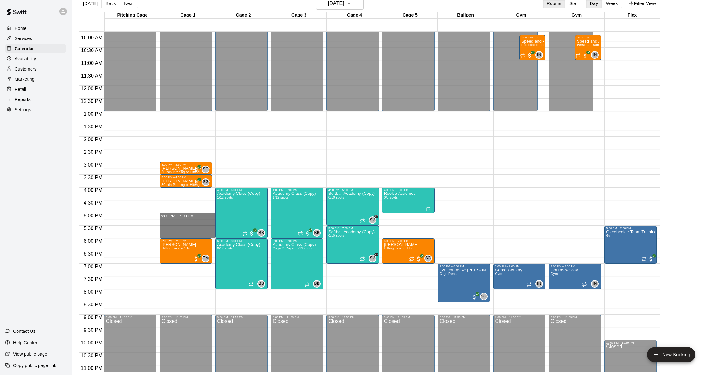
drag, startPoint x: 169, startPoint y: 216, endPoint x: 169, endPoint y: 234, distance: 18.1
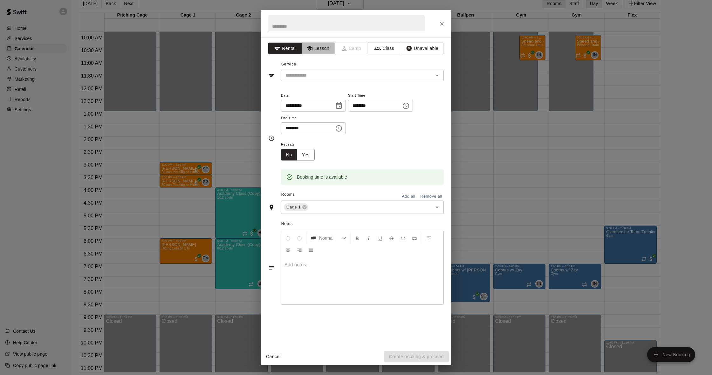
click at [316, 53] on button "Lesson" at bounding box center [317, 49] width 33 height 12
click at [317, 73] on input "text" at bounding box center [353, 76] width 140 height 8
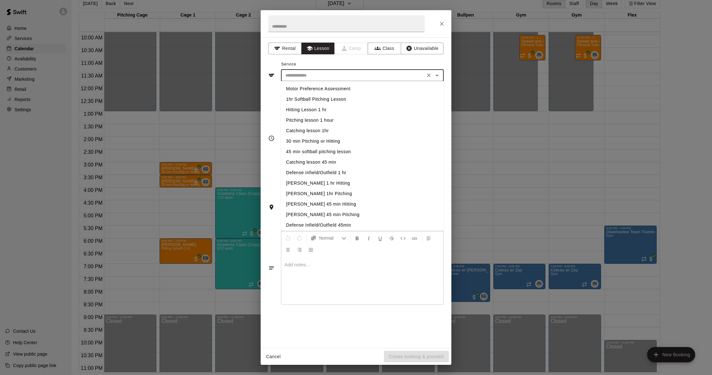
click at [311, 110] on li "Hitting Lesson 1 hr" at bounding box center [362, 110] width 163 height 10
type input "**********"
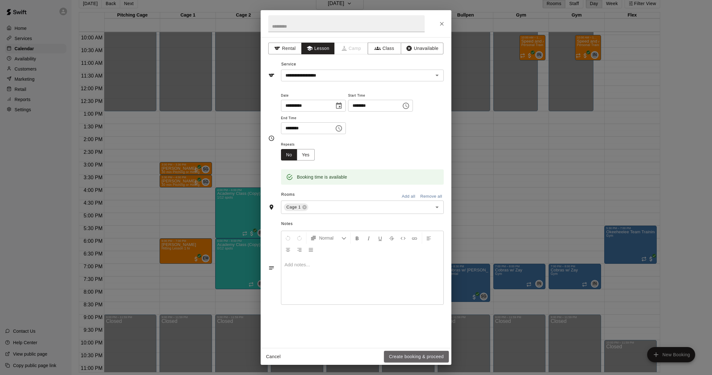
click at [440, 355] on button "Create booking & proceed" at bounding box center [416, 357] width 65 height 12
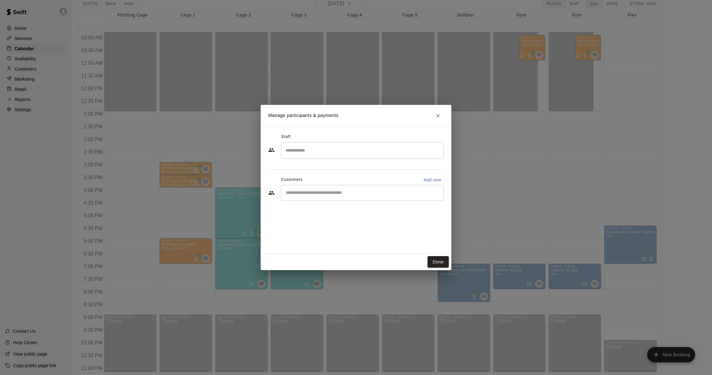
click at [322, 155] on input "Search staff" at bounding box center [362, 150] width 157 height 11
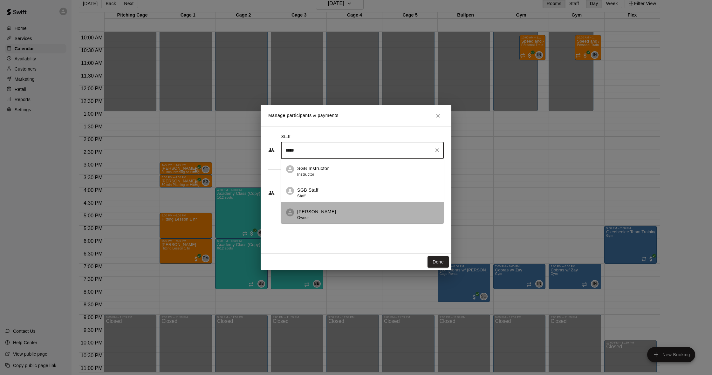
click at [329, 218] on div "Shaun Garceau Owner" at bounding box center [316, 215] width 39 height 12
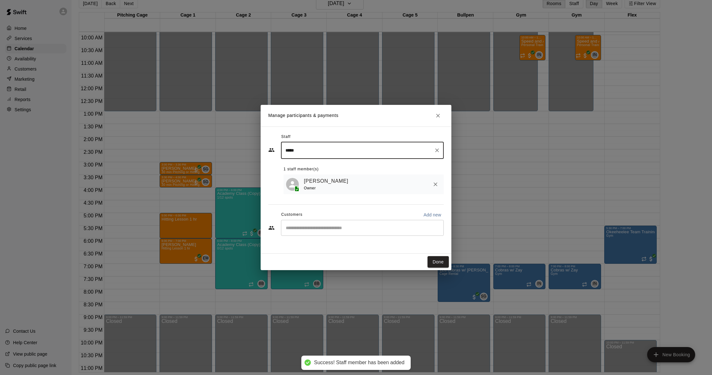
type input "*****"
click at [315, 218] on div "Customers Add new" at bounding box center [356, 215] width 176 height 10
click at [314, 222] on div "​" at bounding box center [362, 228] width 163 height 16
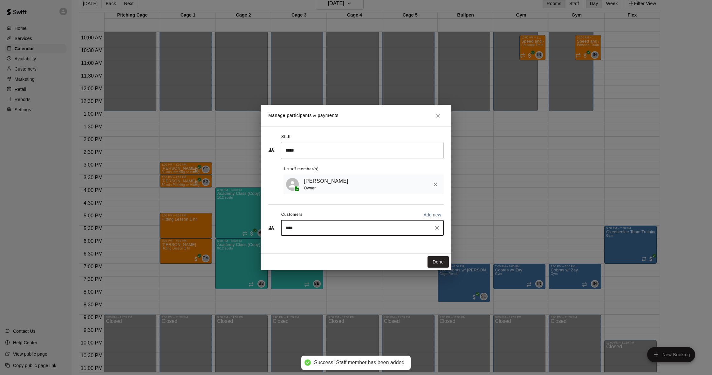
type input "*****"
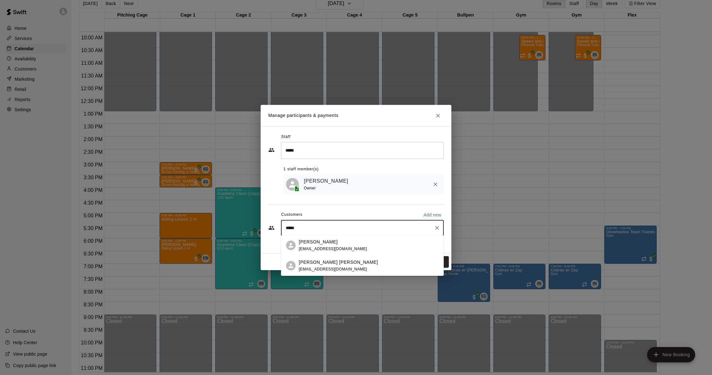
click at [315, 247] on span "brittgraceperdigon@gmail.com" at bounding box center [333, 249] width 68 height 4
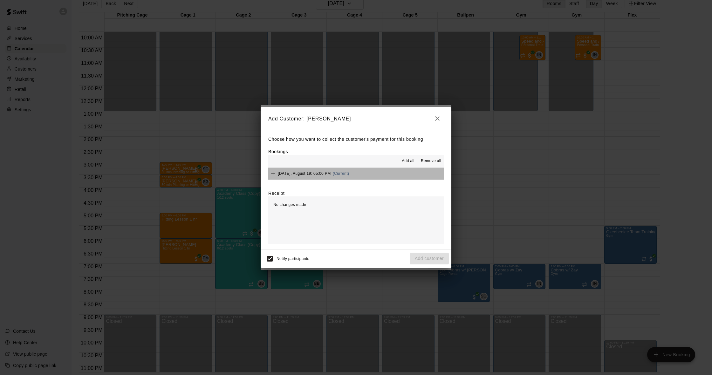
click at [364, 170] on button "Tuesday, August 19: 05:00 PM (Current)" at bounding box center [356, 174] width 176 height 12
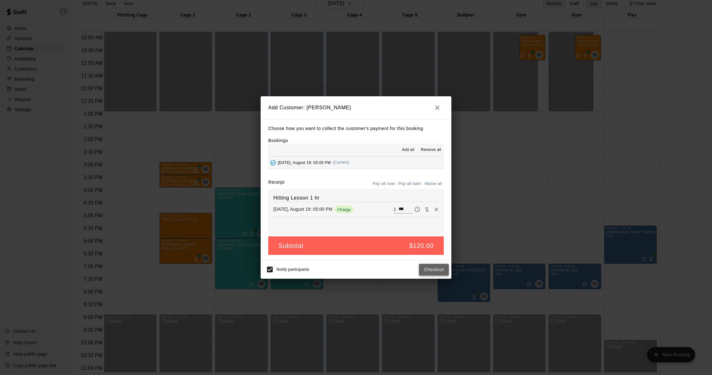
click at [443, 266] on button "Checkout" at bounding box center [434, 270] width 30 height 12
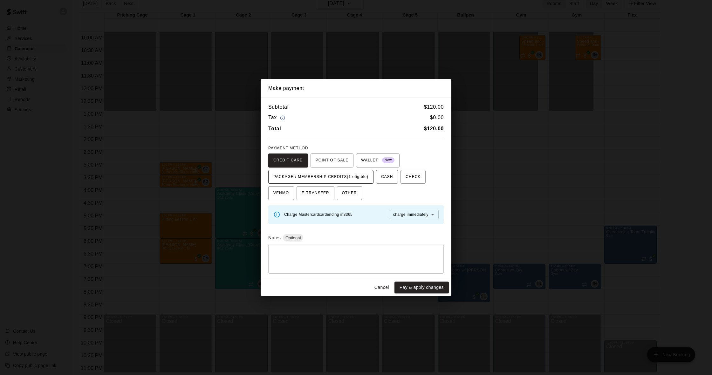
click at [350, 174] on span "PACKAGE / MEMBERSHIP CREDITS (1 eligible)" at bounding box center [321, 177] width 95 height 10
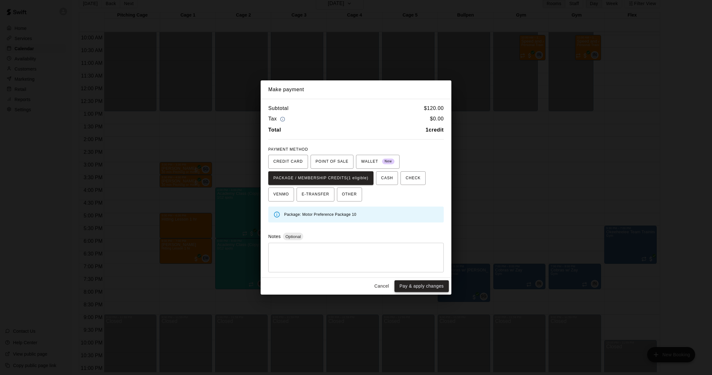
click at [424, 288] on button "Pay & apply changes" at bounding box center [422, 287] width 54 height 12
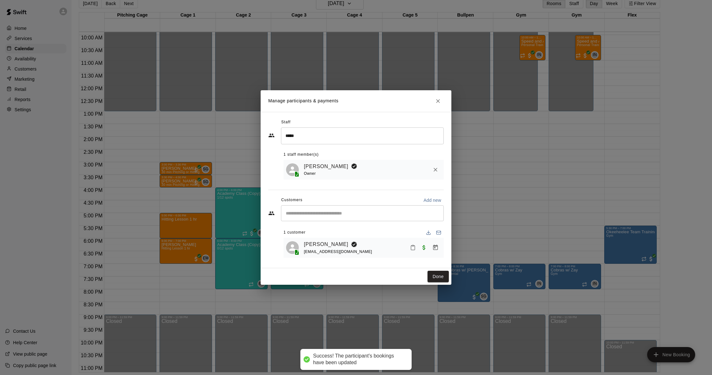
click at [437, 282] on div "Done" at bounding box center [356, 276] width 191 height 17
click at [431, 276] on button "Done" at bounding box center [438, 277] width 21 height 12
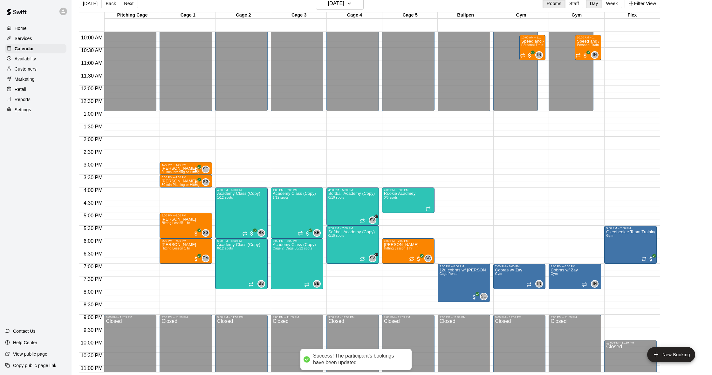
scroll to position [10, 0]
click at [125, 4] on button "Next" at bounding box center [129, 4] width 18 height 10
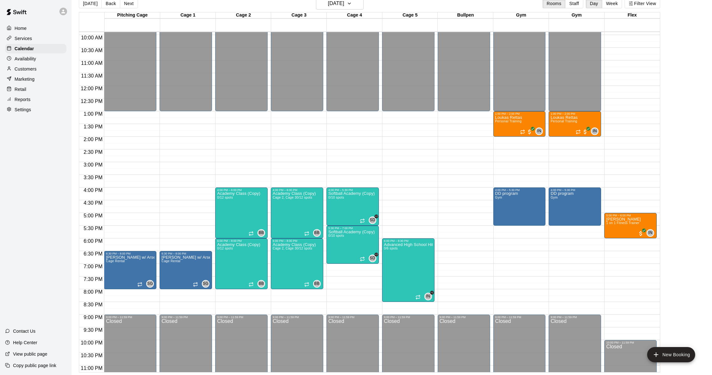
scroll to position [10, 0]
click at [125, 4] on button "Next" at bounding box center [129, 4] width 18 height 10
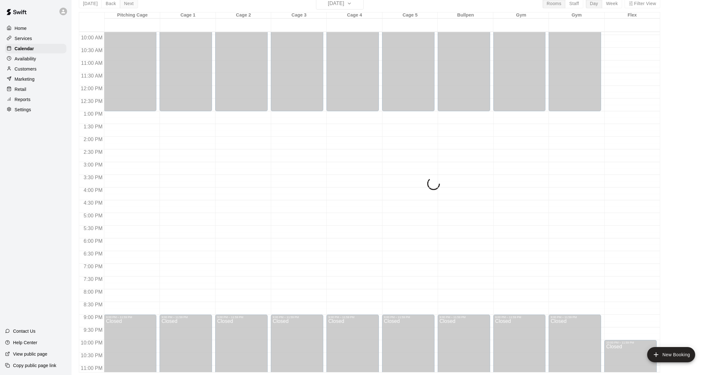
click at [125, 4] on div "Today Back Next Thursday Aug 21 Rooms Staff Day Week Filter View Pitching Cage …" at bounding box center [370, 184] width 582 height 375
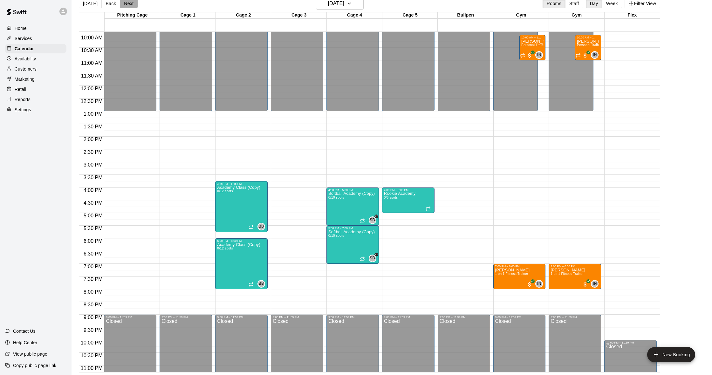
click at [125, 4] on button "Next" at bounding box center [129, 4] width 18 height 10
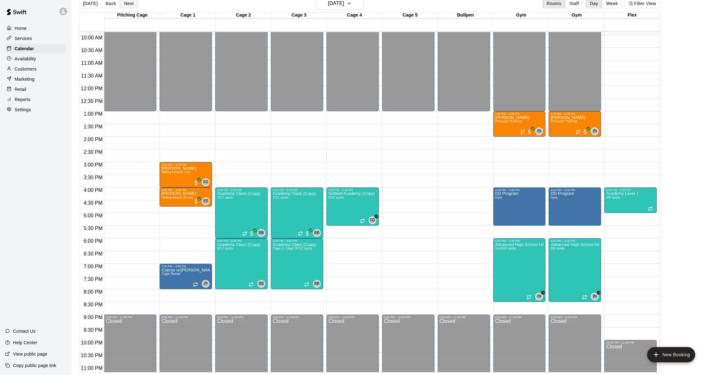
click at [125, 4] on button "Next" at bounding box center [129, 4] width 18 height 10
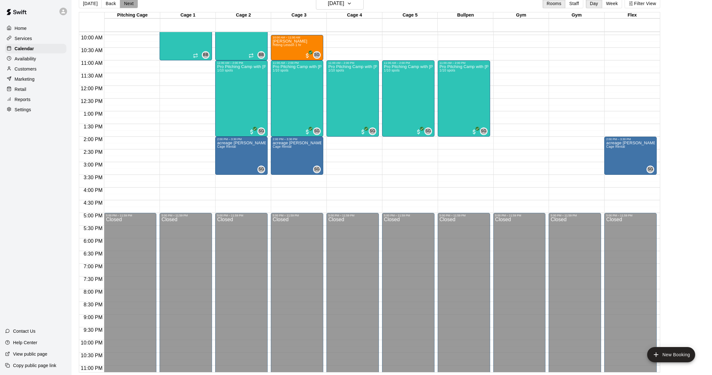
click at [125, 4] on button "Next" at bounding box center [129, 4] width 18 height 10
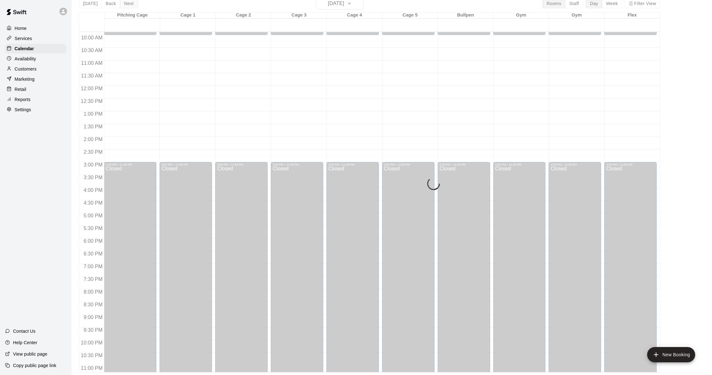
click at [125, 4] on div "Today Back Next Sunday Aug 24 Rooms Staff Day Week Filter View Pitching Cage 24…" at bounding box center [370, 184] width 582 height 375
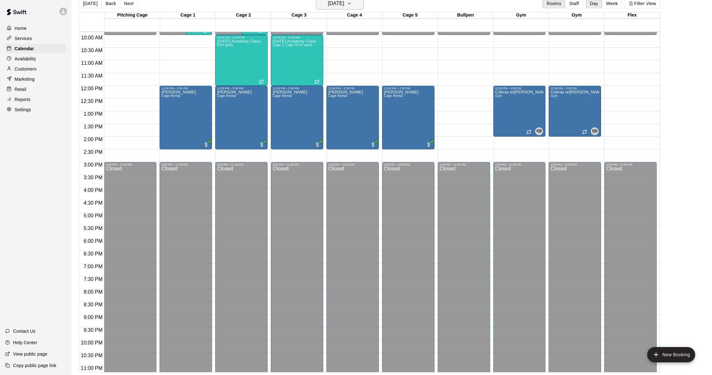
click at [334, 5] on h6 "Sunday Aug 24" at bounding box center [336, 3] width 16 height 9
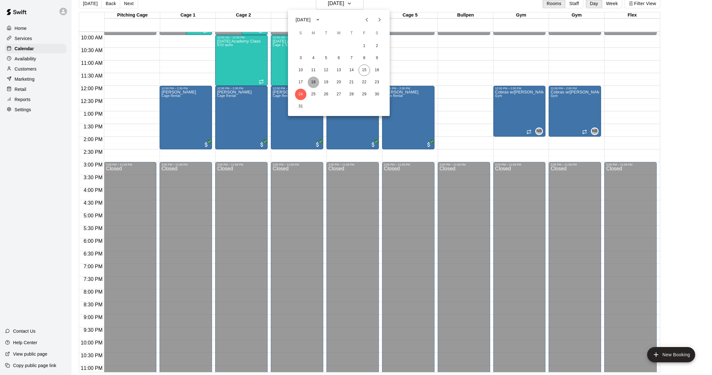
click at [313, 81] on button "18" at bounding box center [313, 82] width 11 height 11
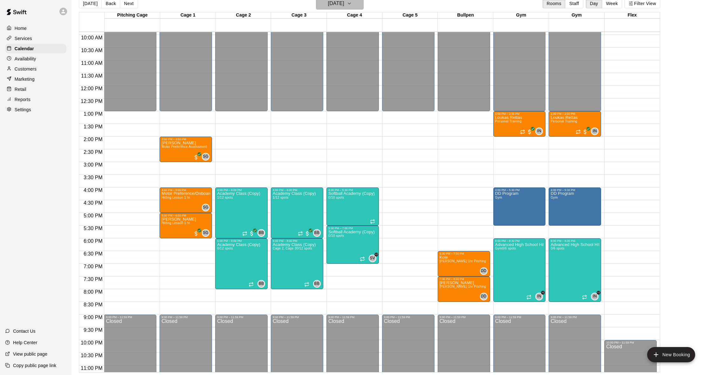
click at [328, 2] on h6 "Monday Aug 18" at bounding box center [336, 3] width 16 height 9
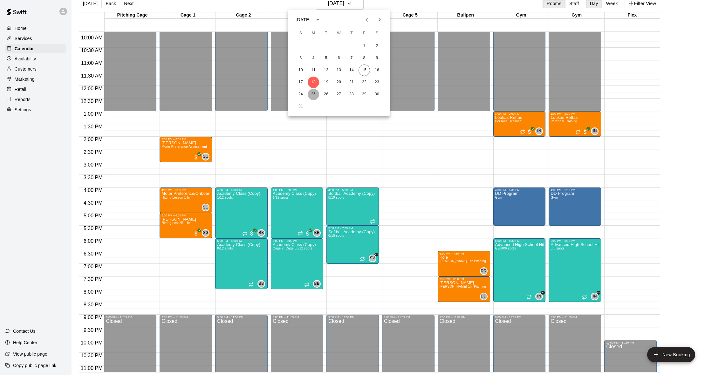
drag, startPoint x: 312, startPoint y: 96, endPoint x: 313, endPoint y: 92, distance: 4.1
click at [312, 96] on button "25" at bounding box center [313, 94] width 11 height 11
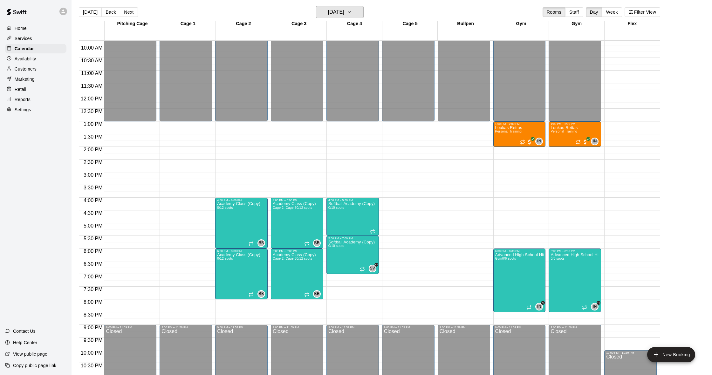
scroll to position [1, 0]
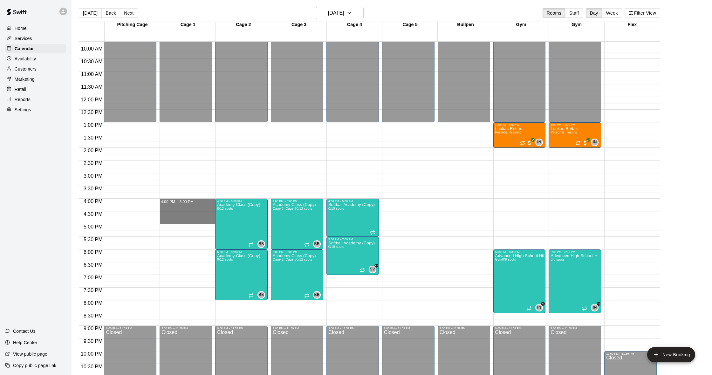
drag, startPoint x: 171, startPoint y: 201, endPoint x: 171, endPoint y: 218, distance: 17.5
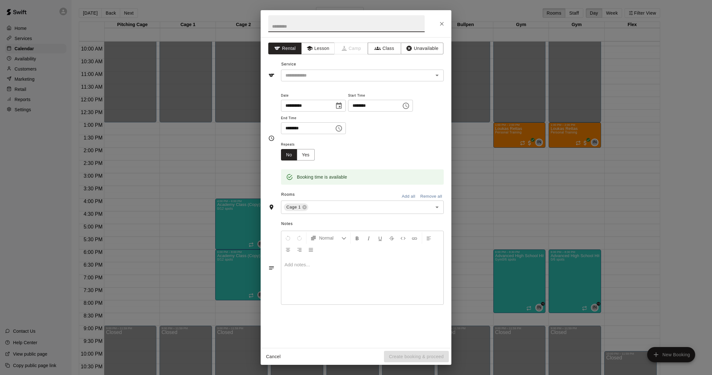
click at [335, 55] on div "**********" at bounding box center [356, 192] width 191 height 311
click at [330, 53] on button "Lesson" at bounding box center [317, 49] width 33 height 12
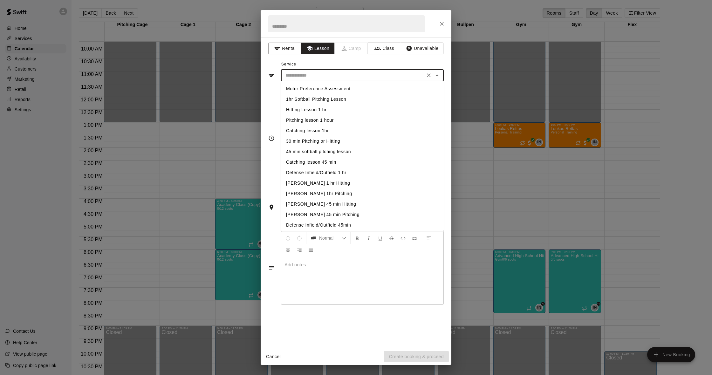
click at [331, 75] on input "text" at bounding box center [353, 76] width 140 height 8
click at [321, 112] on li "Hitting Lesson 1 hr" at bounding box center [362, 110] width 163 height 10
type input "**********"
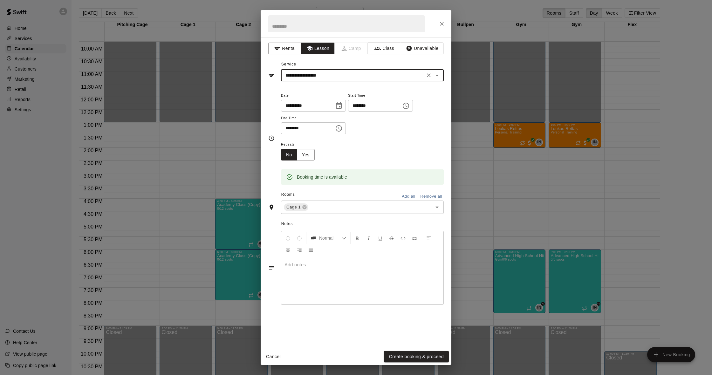
drag, startPoint x: 436, startPoint y: 359, endPoint x: 432, endPoint y: 358, distance: 3.9
click at [436, 359] on button "Create booking & proceed" at bounding box center [416, 357] width 65 height 12
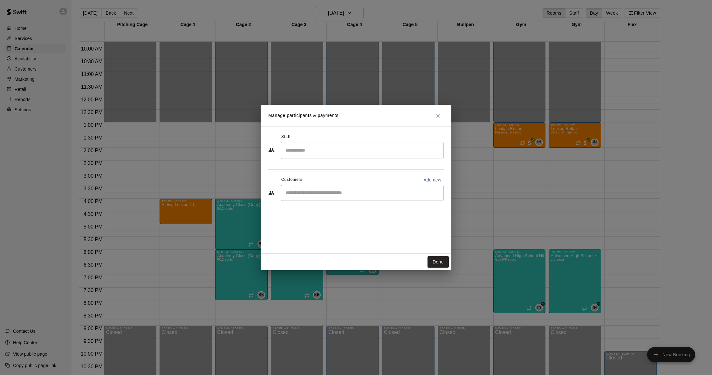
click at [335, 150] on input "Search staff" at bounding box center [362, 150] width 157 height 11
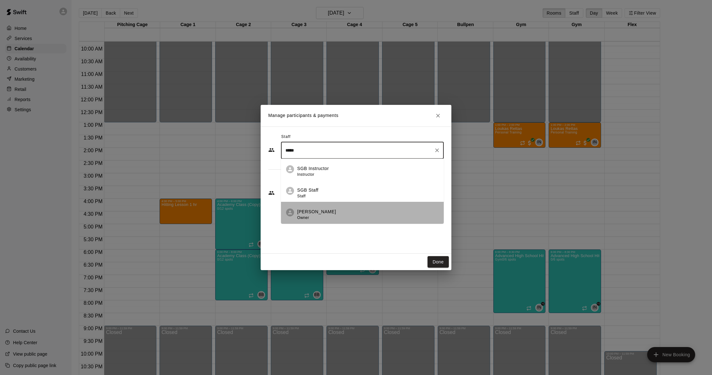
click at [323, 220] on div "Shaun Garceau Owner" at bounding box center [316, 215] width 39 height 12
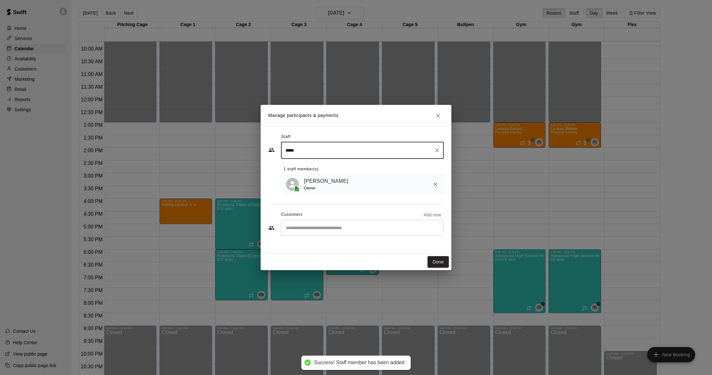
click at [303, 235] on div "​" at bounding box center [362, 228] width 163 height 16
type input "*****"
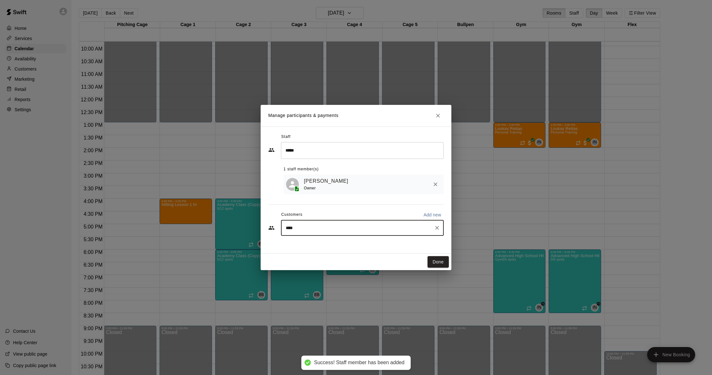
type input "*****"
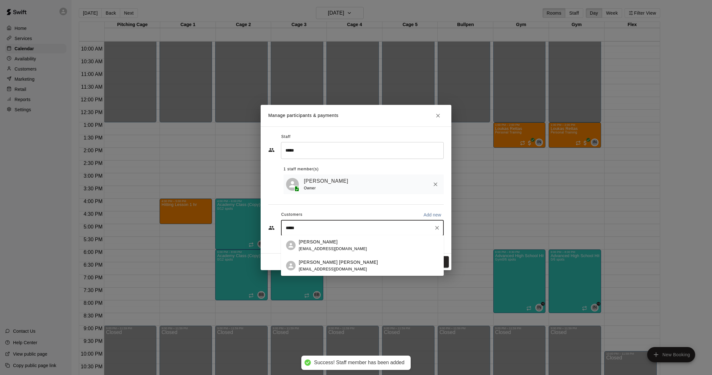
click at [325, 248] on span "brittgraceperdigon@gmail.com" at bounding box center [333, 249] width 68 height 4
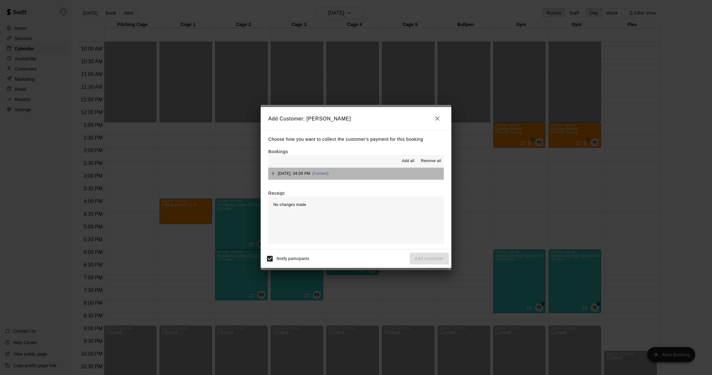
click at [378, 172] on button "Monday, August 25: 04:00 PM (Current)" at bounding box center [356, 174] width 176 height 12
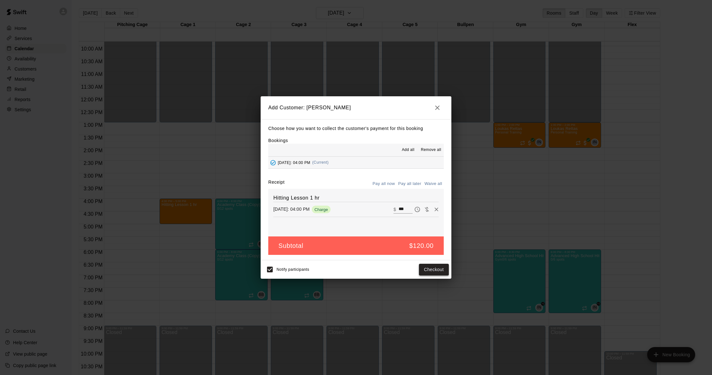
click at [433, 267] on button "Checkout" at bounding box center [434, 270] width 30 height 12
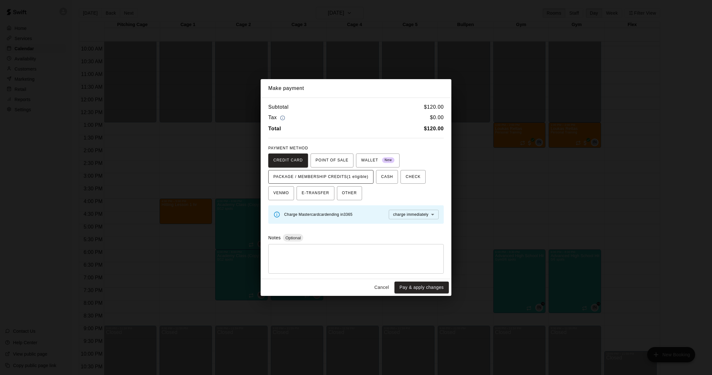
click at [359, 180] on span "PACKAGE / MEMBERSHIP CREDITS (1 eligible)" at bounding box center [321, 177] width 95 height 10
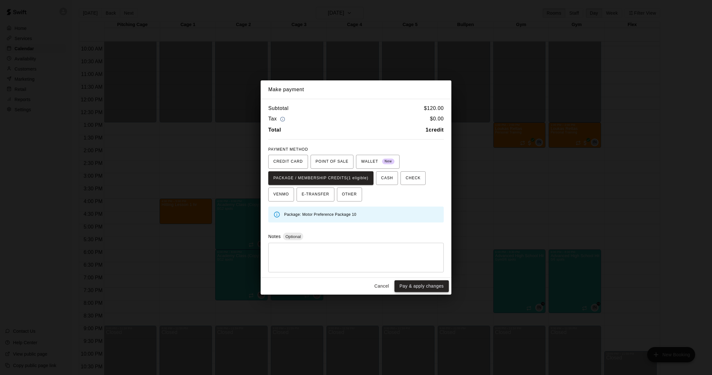
click at [420, 283] on button "Pay & apply changes" at bounding box center [422, 287] width 54 height 12
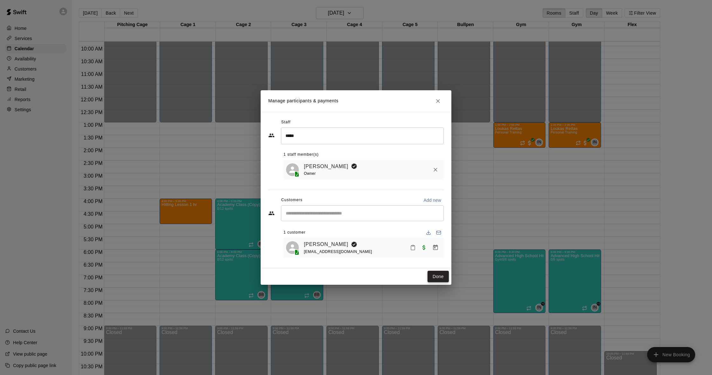
click at [445, 281] on button "Done" at bounding box center [438, 277] width 21 height 12
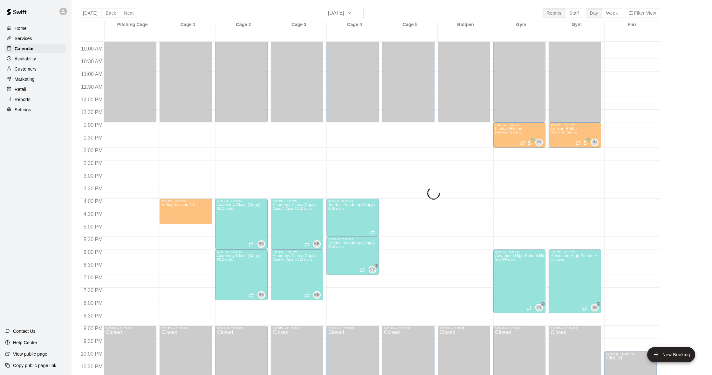
scroll to position [253, 0]
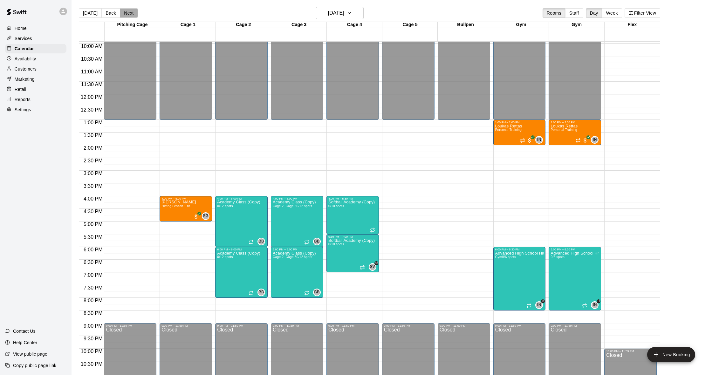
click at [132, 13] on button "Next" at bounding box center [129, 13] width 18 height 10
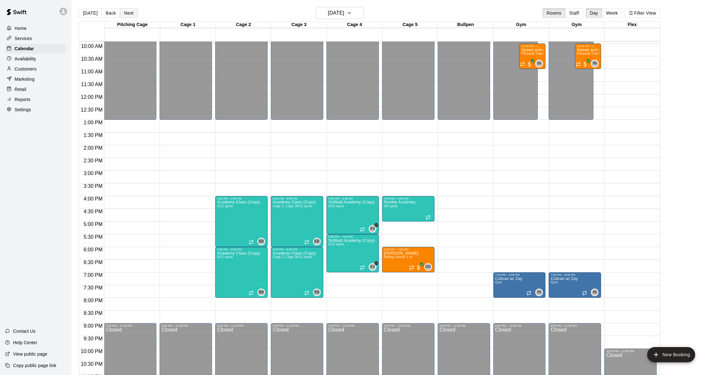
scroll to position [0, 0]
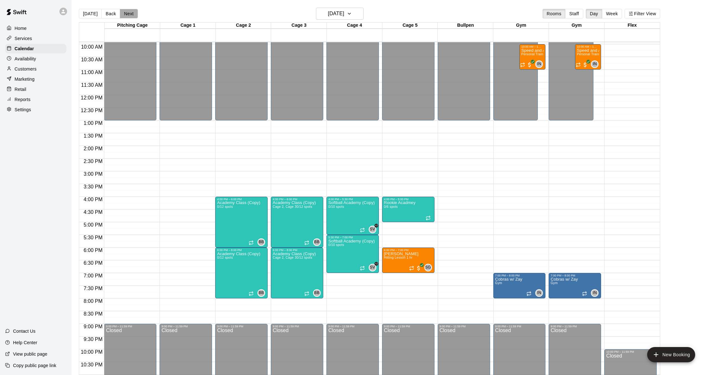
click at [132, 14] on button "Next" at bounding box center [129, 14] width 18 height 10
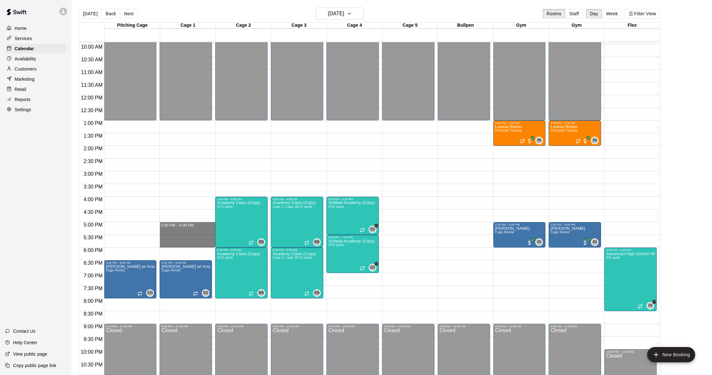
drag, startPoint x: 168, startPoint y: 224, endPoint x: 169, endPoint y: 244, distance: 19.4
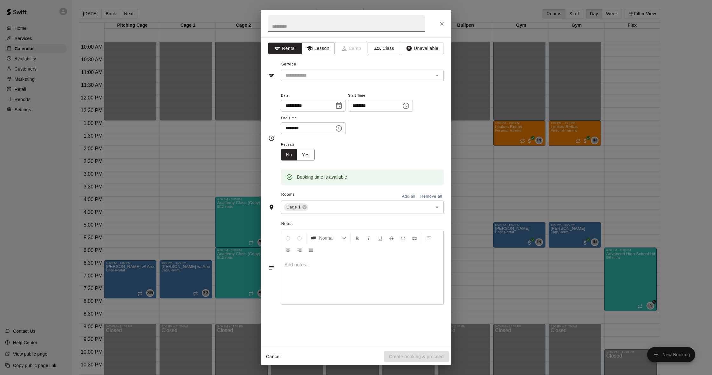
click at [326, 51] on button "Lesson" at bounding box center [317, 49] width 33 height 12
click at [323, 81] on div "**********" at bounding box center [356, 192] width 191 height 311
click at [325, 75] on input "text" at bounding box center [353, 76] width 140 height 8
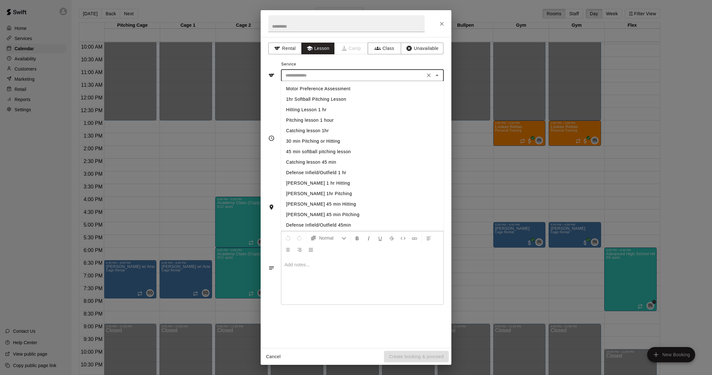
click at [323, 110] on li "Hitting Lesson 1 hr" at bounding box center [362, 110] width 163 height 10
type input "**********"
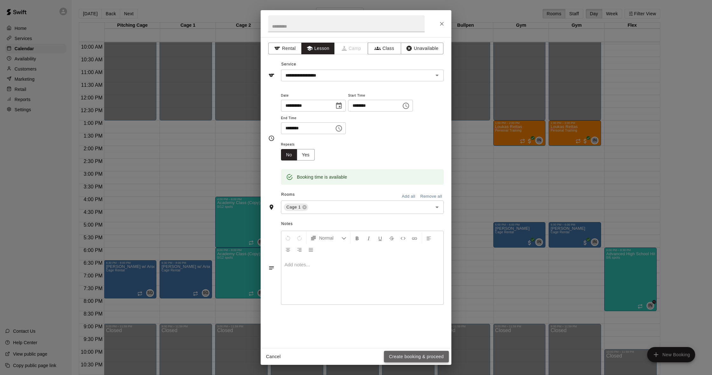
click at [414, 355] on button "Create booking & proceed" at bounding box center [416, 357] width 65 height 12
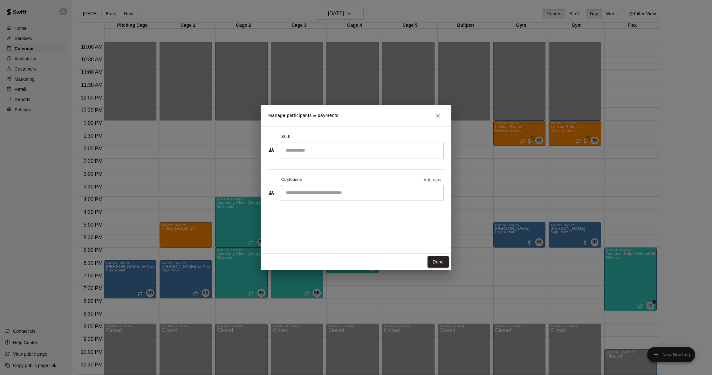
click at [320, 150] on input "Search staff" at bounding box center [362, 150] width 157 height 11
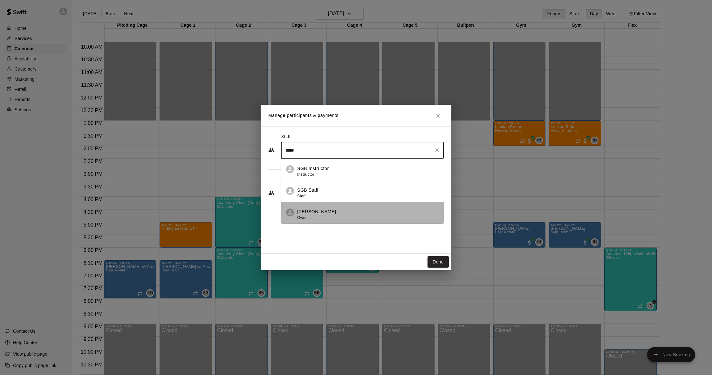
click at [318, 214] on p "[PERSON_NAME]" at bounding box center [316, 212] width 39 height 7
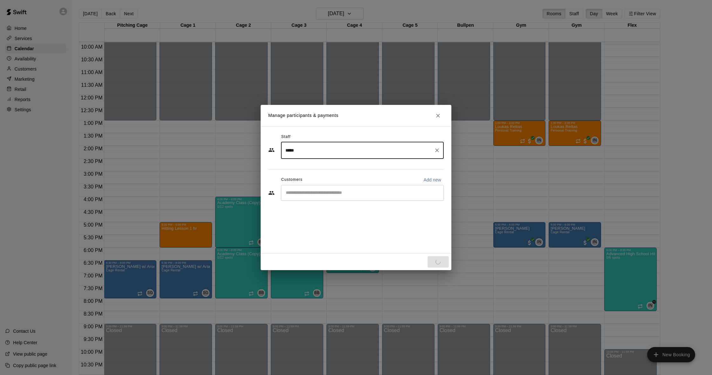
click at [375, 188] on div "​" at bounding box center [362, 193] width 163 height 16
type input "*****"
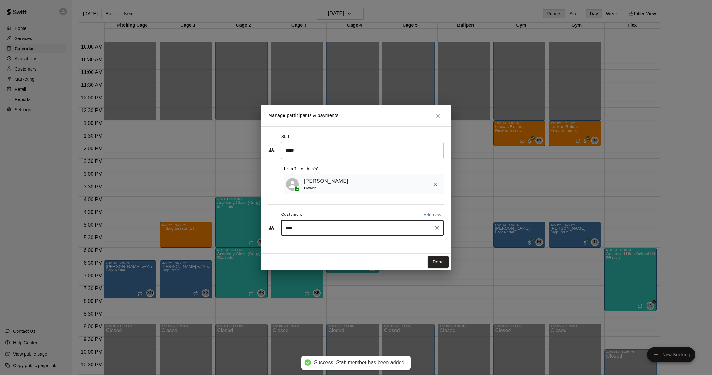
type input "*****"
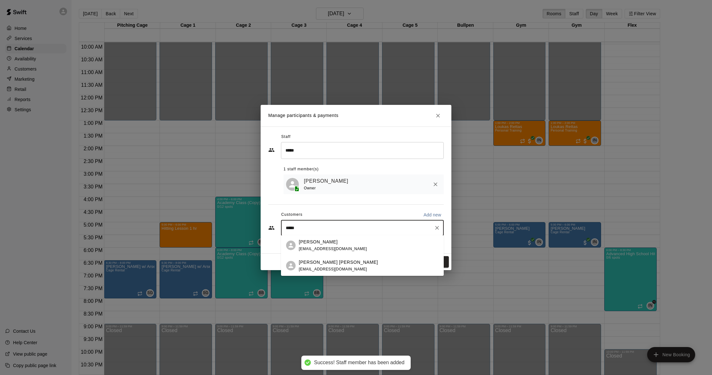
drag, startPoint x: 364, startPoint y: 225, endPoint x: 354, endPoint y: 244, distance: 20.6
click at [355, 244] on div "[PERSON_NAME]" at bounding box center [333, 242] width 68 height 7
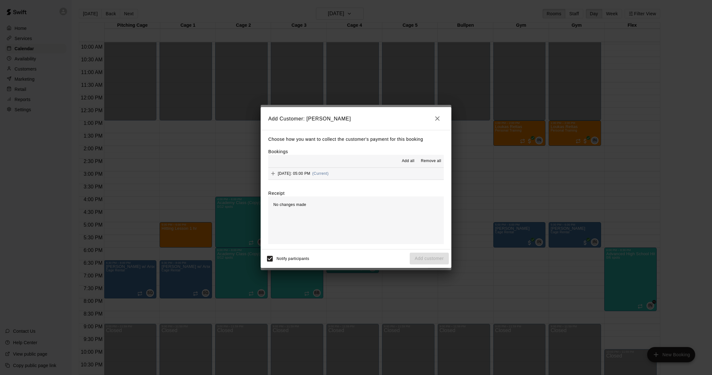
drag, startPoint x: 371, startPoint y: 173, endPoint x: 400, endPoint y: 182, distance: 30.7
click at [371, 173] on button "Wednesday, August 27: 05:00 PM (Current)" at bounding box center [356, 174] width 176 height 12
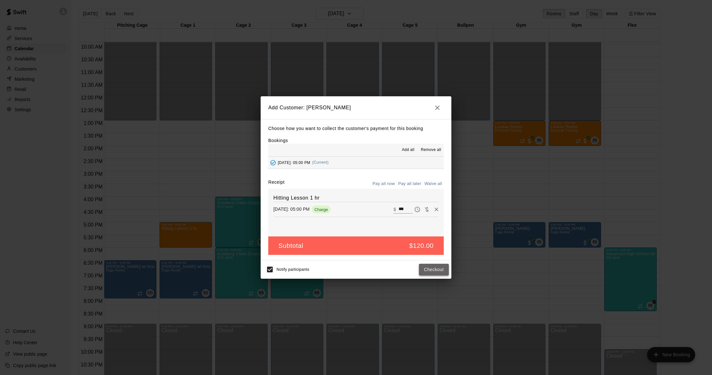
click at [438, 267] on button "Checkout" at bounding box center [434, 270] width 30 height 12
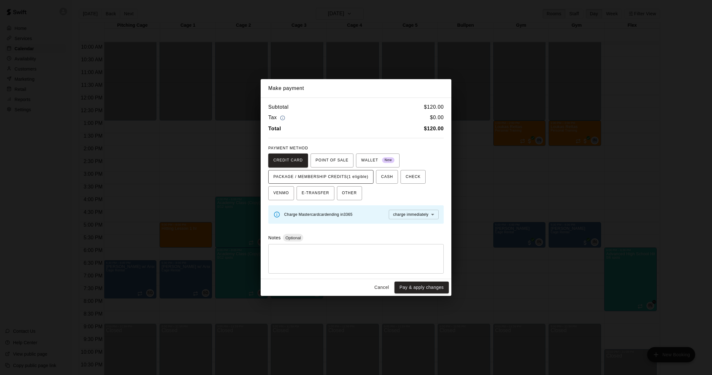
click at [354, 178] on span "PACKAGE / MEMBERSHIP CREDITS (1 eligible)" at bounding box center [321, 177] width 95 height 10
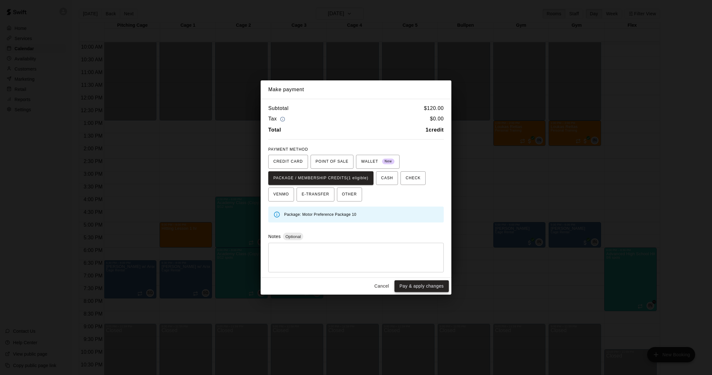
click at [421, 284] on button "Pay & apply changes" at bounding box center [422, 287] width 54 height 12
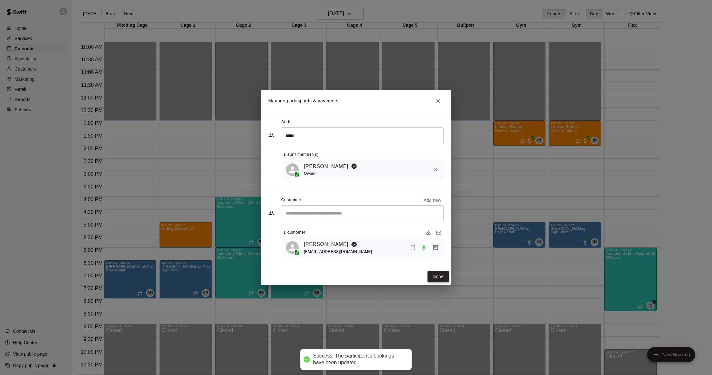
click at [438, 277] on button "Done" at bounding box center [438, 277] width 21 height 12
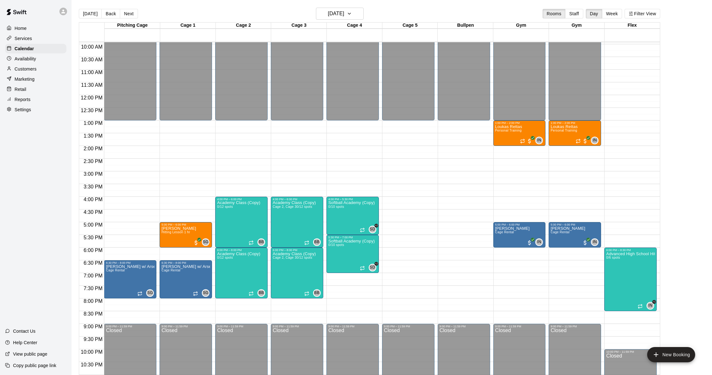
click at [25, 67] on p "Customers" at bounding box center [26, 69] width 22 height 6
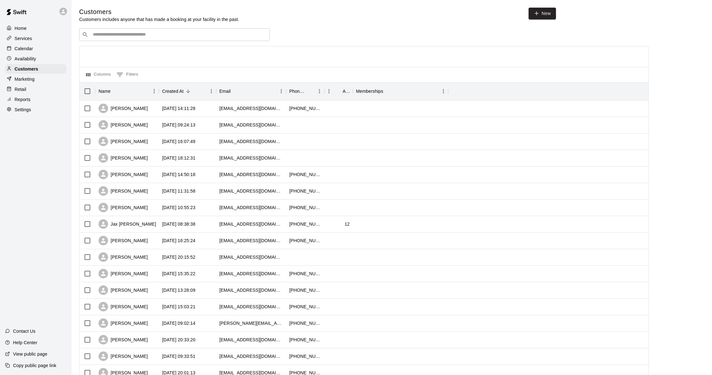
click at [45, 46] on div "Calendar" at bounding box center [35, 49] width 61 height 10
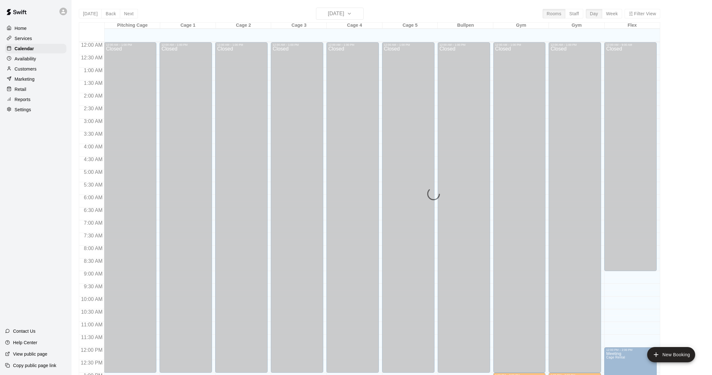
scroll to position [252, 0]
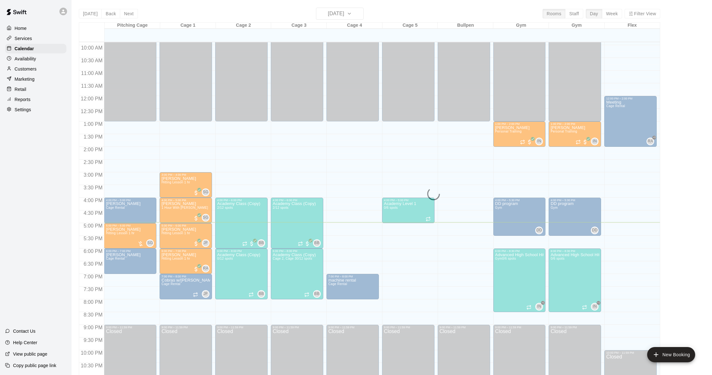
click at [323, 15] on div "Today Back Next Friday Aug 15 Rooms Staff Day Week Filter View Pitching Cage 15…" at bounding box center [370, 195] width 582 height 375
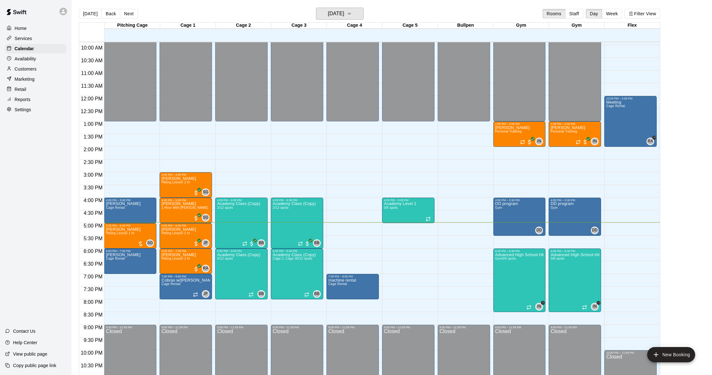
click at [328, 15] on h6 "[DATE]" at bounding box center [336, 13] width 16 height 9
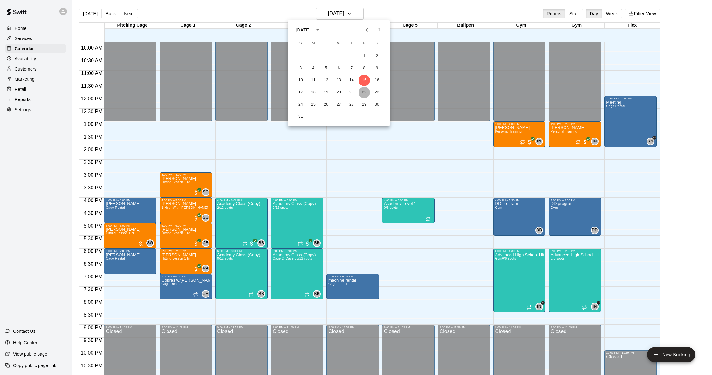
click at [366, 91] on button "22" at bounding box center [364, 92] width 11 height 11
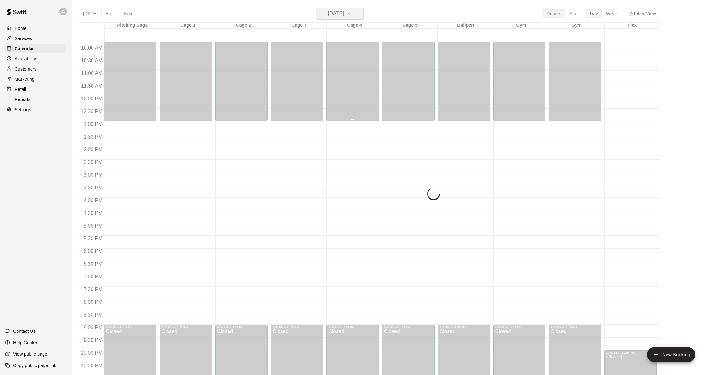
scroll to position [0, 0]
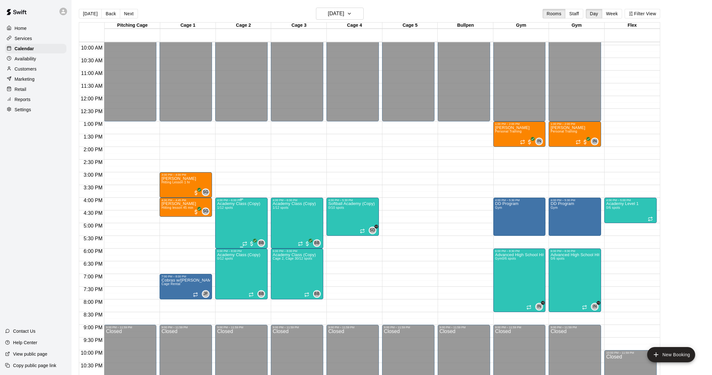
click at [220, 227] on img "edit" at bounding box center [223, 223] width 7 height 7
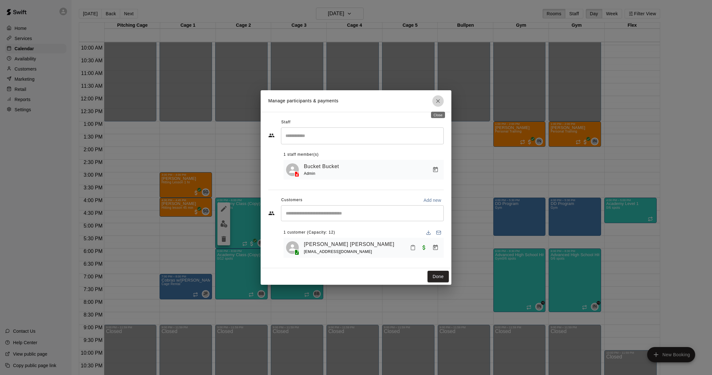
click at [438, 105] on button "Close" at bounding box center [438, 100] width 11 height 11
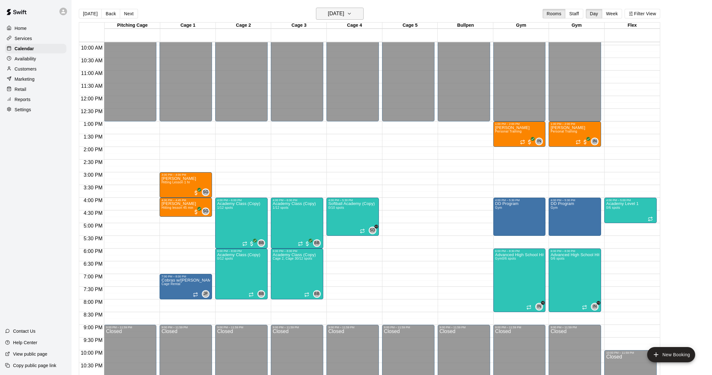
click at [323, 19] on button "Friday Aug 22" at bounding box center [340, 14] width 48 height 12
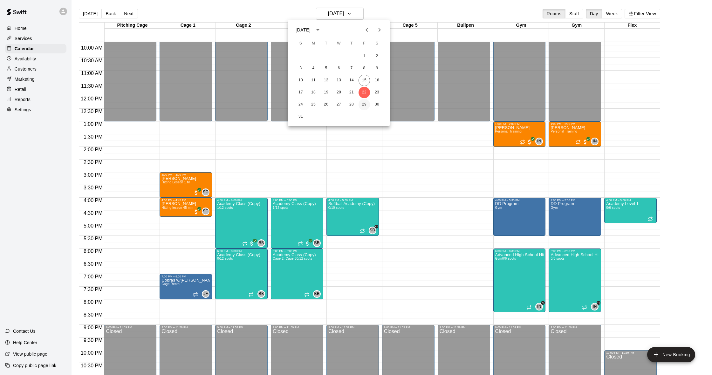
click at [365, 103] on button "29" at bounding box center [364, 104] width 11 height 11
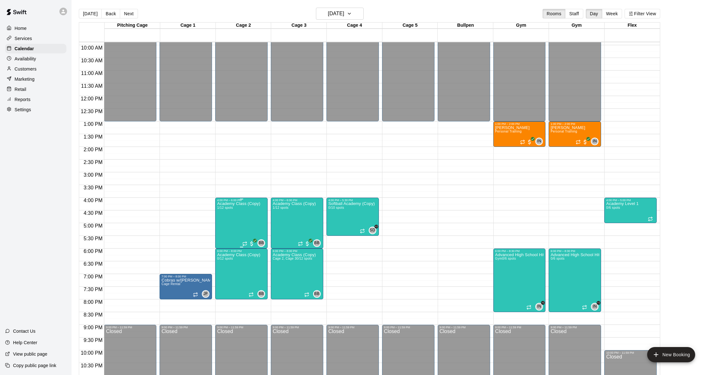
click at [228, 224] on button "edit" at bounding box center [224, 224] width 13 height 12
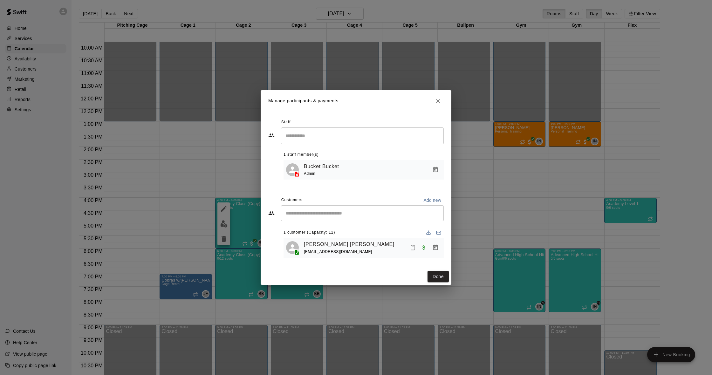
click at [437, 102] on icon "Close" at bounding box center [438, 101] width 6 height 6
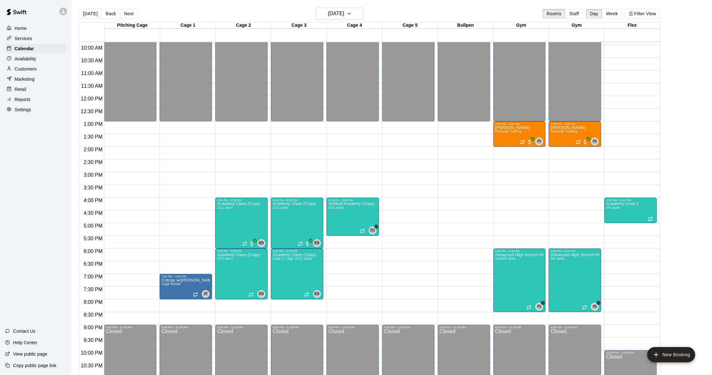
click at [33, 74] on div "Home Services Calendar Availability Customers Marketing Retail Reports Settings" at bounding box center [36, 69] width 72 height 92
click at [37, 70] on div "Customers" at bounding box center [35, 69] width 61 height 10
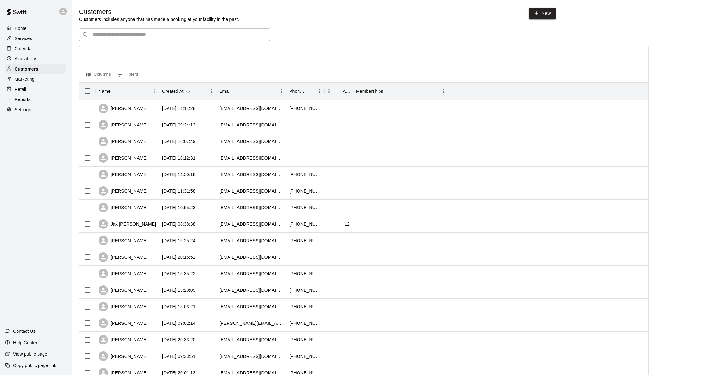
click at [20, 49] on p "Calendar" at bounding box center [24, 48] width 18 height 6
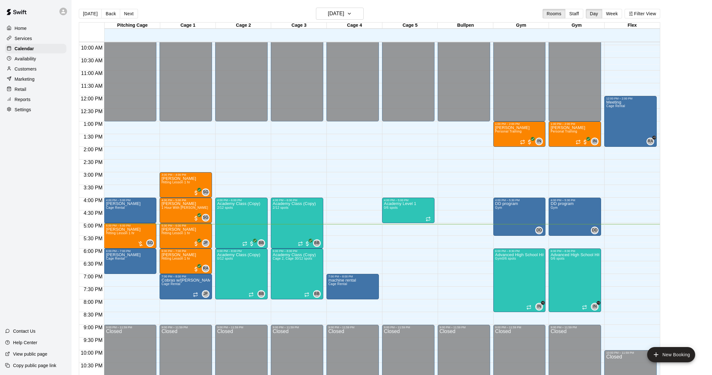
click at [35, 63] on div "Home Services Calendar Availability Customers Marketing Retail Reports Settings" at bounding box center [36, 69] width 72 height 92
click at [41, 68] on div "Customers" at bounding box center [35, 69] width 61 height 10
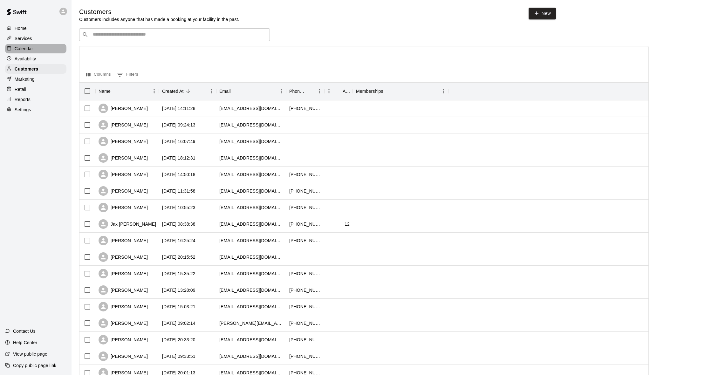
click at [30, 48] on p "Calendar" at bounding box center [24, 48] width 18 height 6
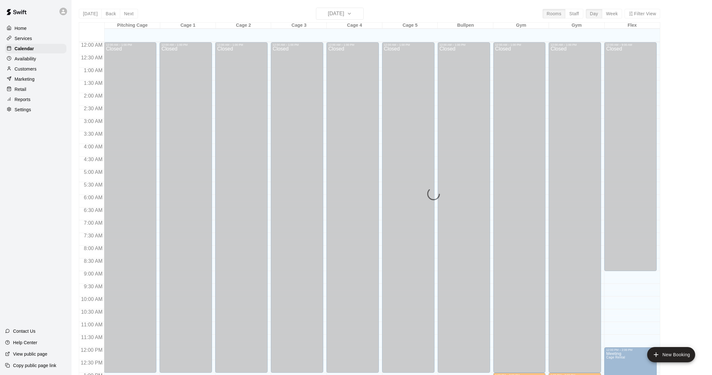
scroll to position [252, 0]
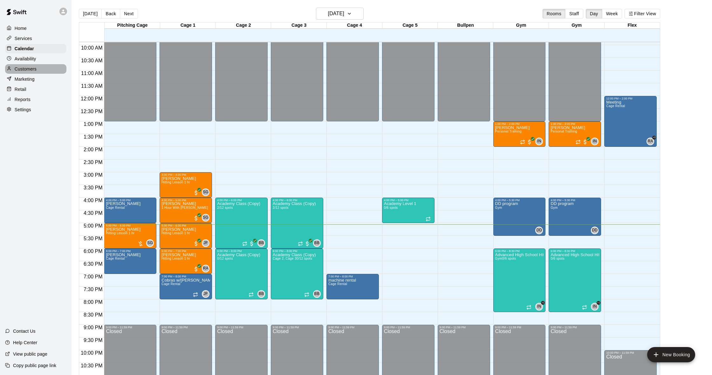
drag, startPoint x: 31, startPoint y: 69, endPoint x: 51, endPoint y: 64, distance: 21.0
click at [31, 68] on p "Customers" at bounding box center [26, 69] width 22 height 6
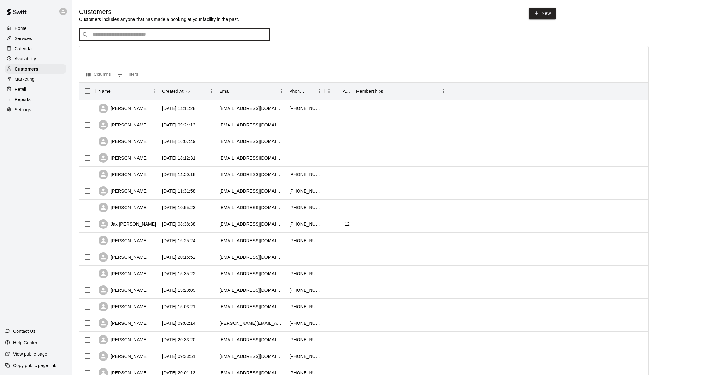
click at [140, 33] on input "Search customers by name or email" at bounding box center [179, 34] width 176 height 6
type input "**********"
drag, startPoint x: 142, startPoint y: 33, endPoint x: 59, endPoint y: 31, distance: 82.1
click at [59, 31] on div "**********" at bounding box center [356, 274] width 712 height 549
type input "****"
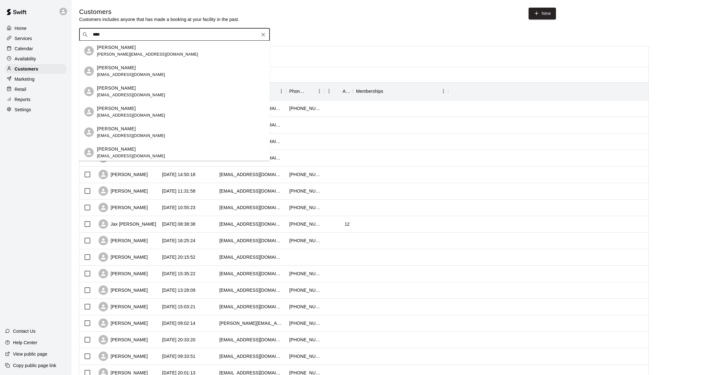
click at [128, 73] on span "joeythomas31@gmail.com" at bounding box center [131, 75] width 68 height 4
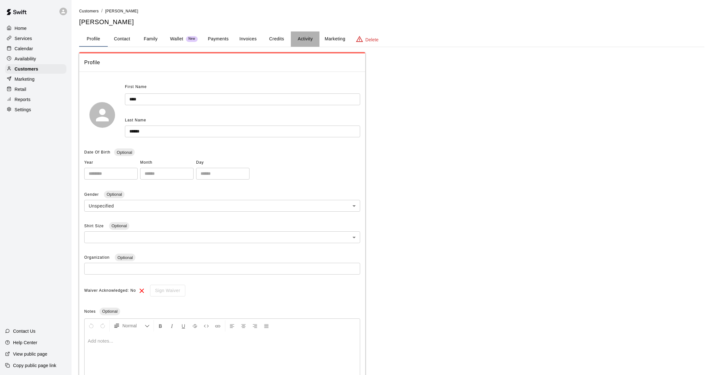
click at [293, 41] on button "Activity" at bounding box center [305, 38] width 29 height 15
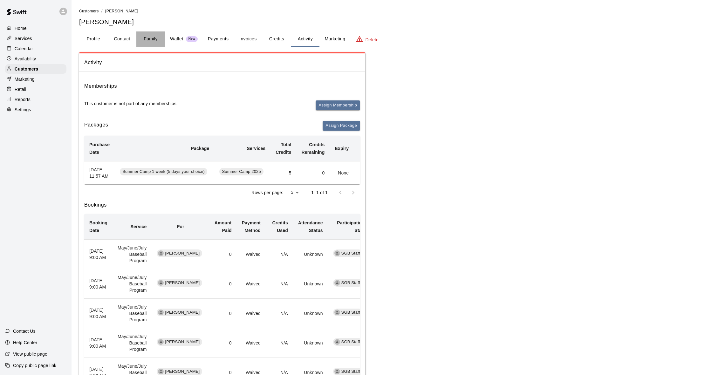
click at [155, 35] on button "Family" at bounding box center [150, 38] width 29 height 15
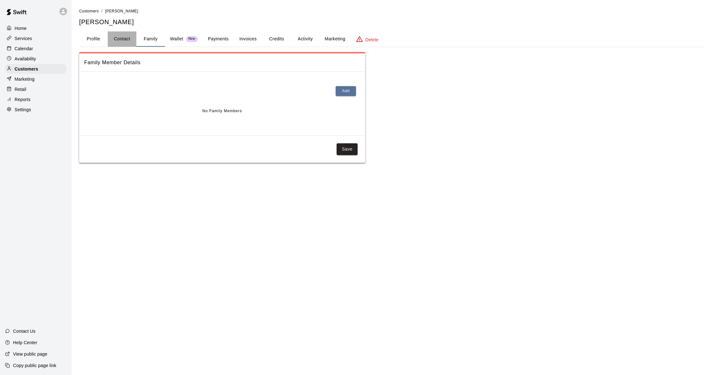
click at [124, 36] on button "Contact" at bounding box center [122, 38] width 29 height 15
select select "**"
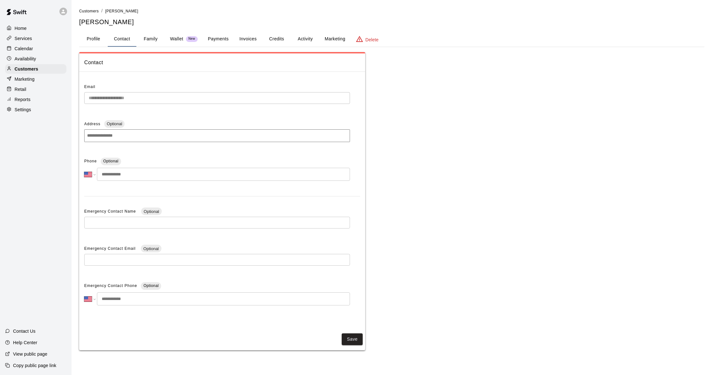
click at [96, 40] on button "Profile" at bounding box center [93, 38] width 29 height 15
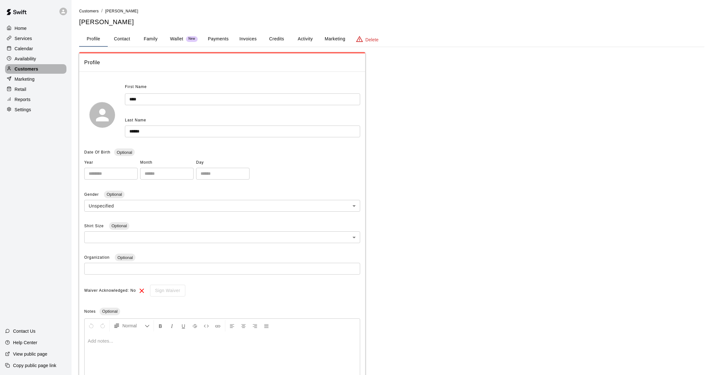
click at [32, 69] on p "Customers" at bounding box center [27, 69] width 24 height 6
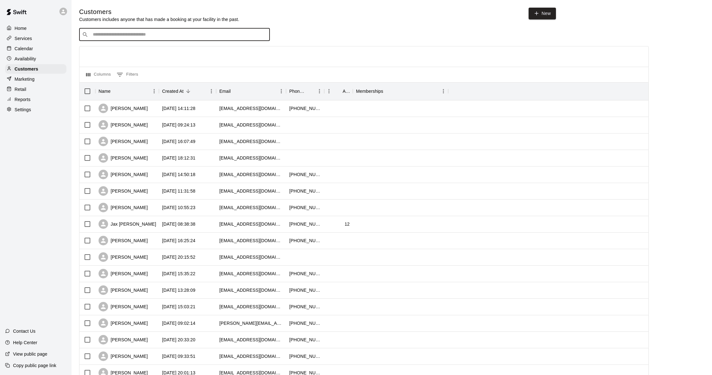
click at [161, 35] on input "Search customers by name or email" at bounding box center [179, 34] width 176 height 6
type input "********"
click at [149, 49] on div "samantha freeborn" at bounding box center [131, 47] width 68 height 7
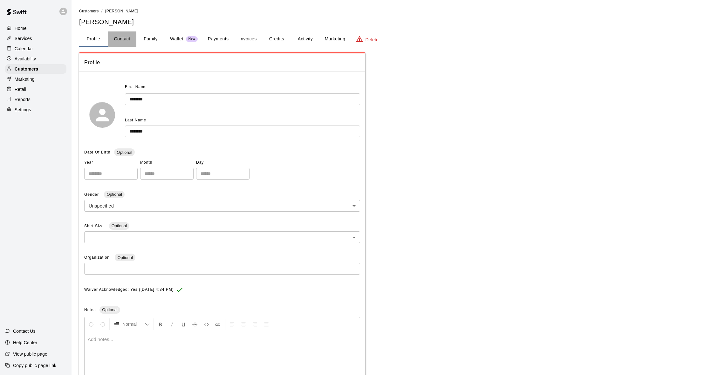
click at [134, 38] on button "Contact" at bounding box center [122, 38] width 29 height 15
select select "**"
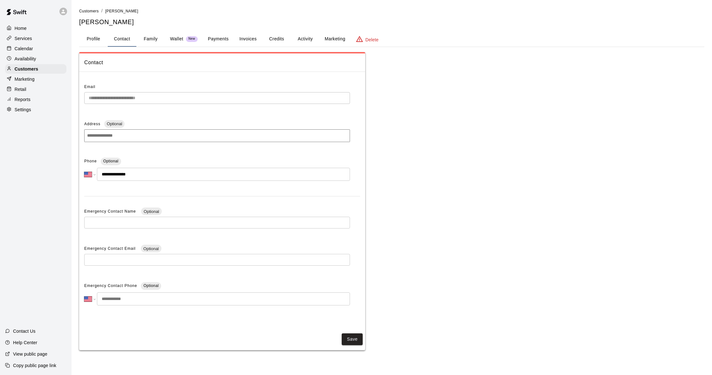
click at [22, 46] on p "Calendar" at bounding box center [24, 48] width 18 height 6
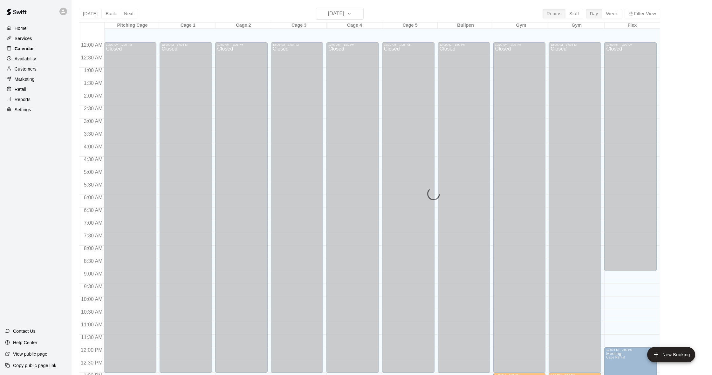
scroll to position [252, 0]
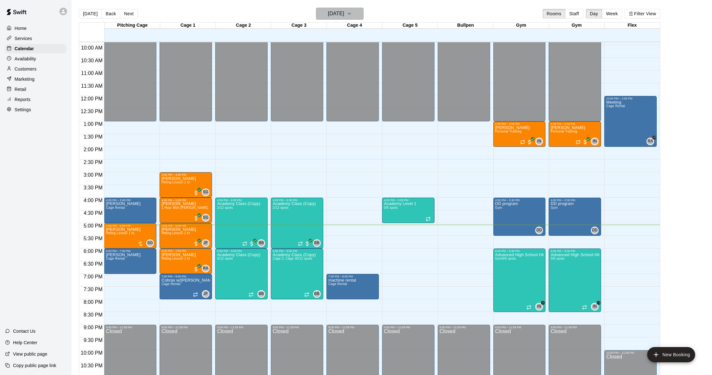
click at [352, 16] on button "[DATE]" at bounding box center [340, 14] width 48 height 12
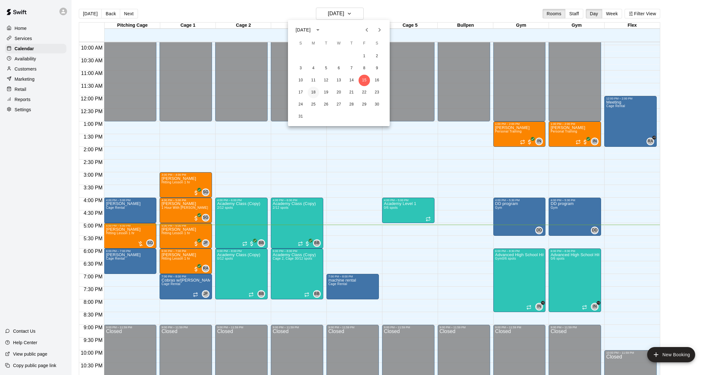
click at [313, 93] on button "18" at bounding box center [313, 92] width 11 height 11
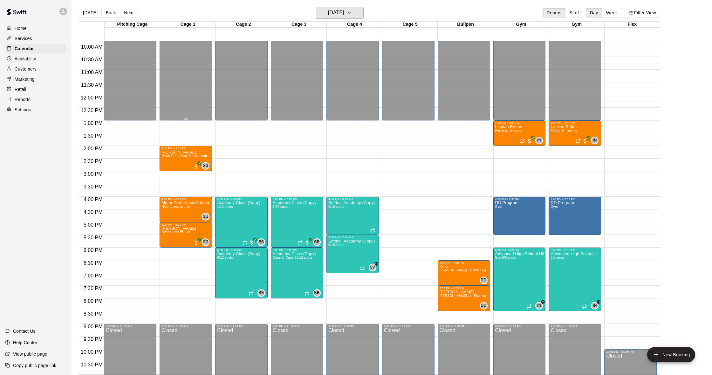
scroll to position [1, 0]
click at [31, 96] on div "Reports" at bounding box center [35, 100] width 61 height 10
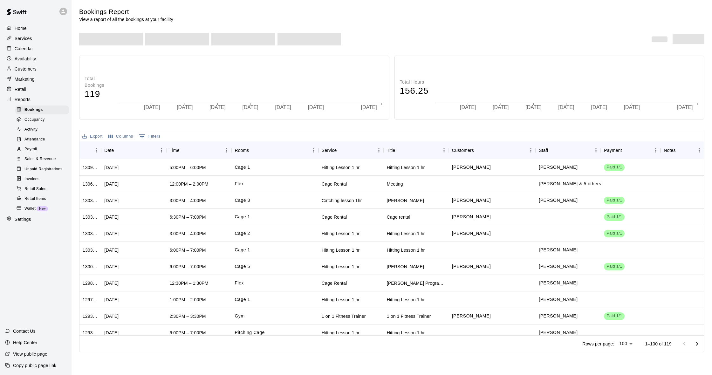
click at [51, 157] on span "Sales & Revenue" at bounding box center [39, 159] width 31 height 6
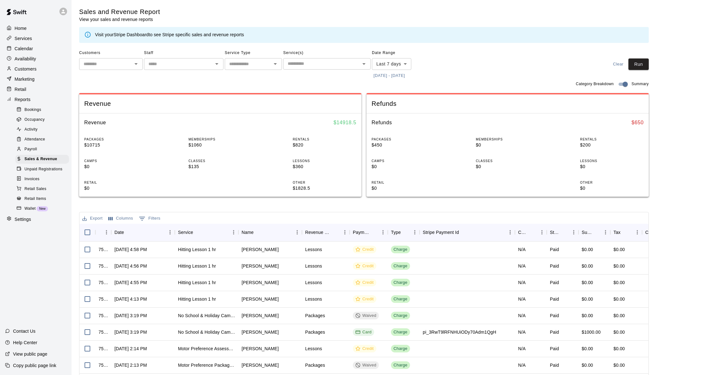
click at [398, 62] on body "Home Services Calendar Availability Customers Marketing Retail Reports Bookings…" at bounding box center [356, 218] width 712 height 437
click at [391, 142] on li "Custom" at bounding box center [391, 140] width 39 height 10
type input "******"
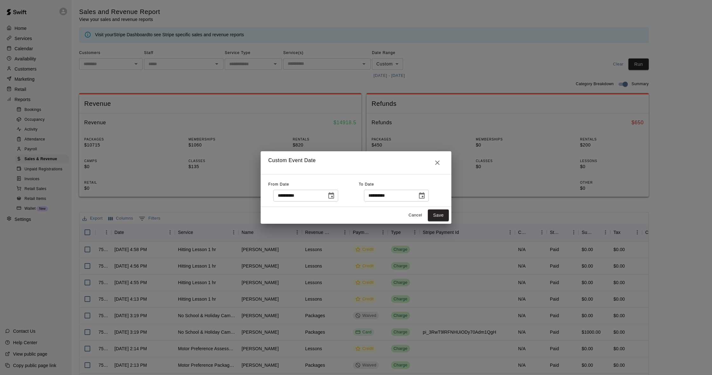
click at [335, 198] on icon "Choose date, selected date is Aug 8, 2025" at bounding box center [332, 196] width 8 height 8
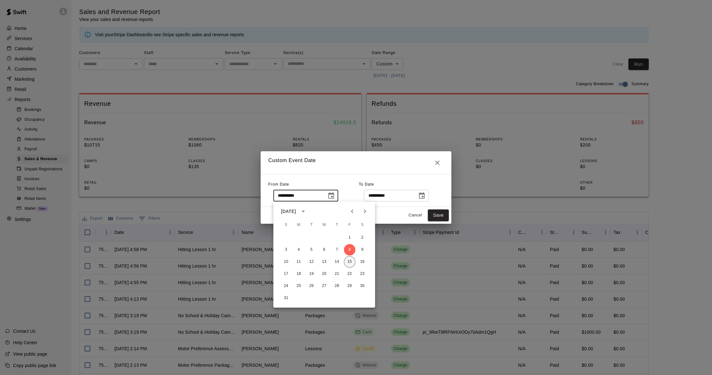
click at [349, 263] on button "15" at bounding box center [349, 261] width 11 height 11
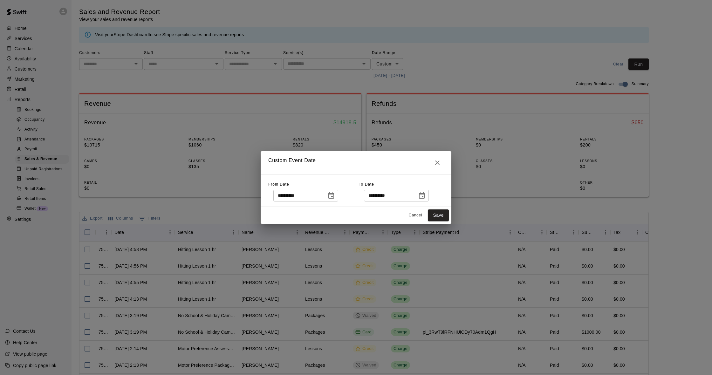
type input "**********"
click at [438, 211] on button "Save" at bounding box center [438, 216] width 21 height 12
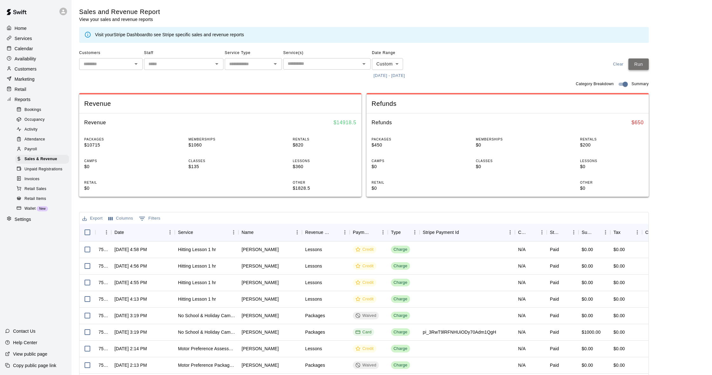
click at [639, 67] on button "Run" at bounding box center [639, 65] width 20 height 12
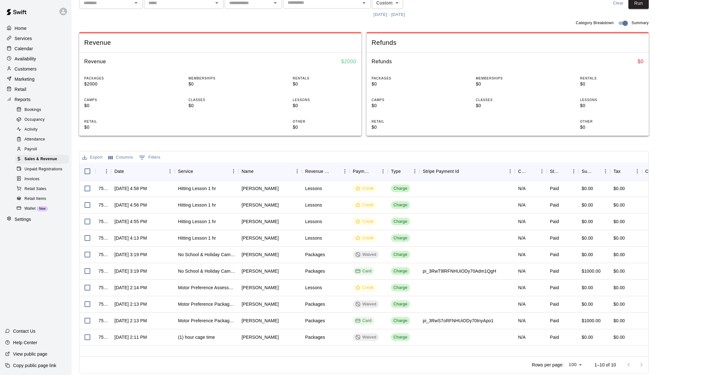
scroll to position [60, 0]
click at [17, 70] on p "Customers" at bounding box center [26, 69] width 22 height 6
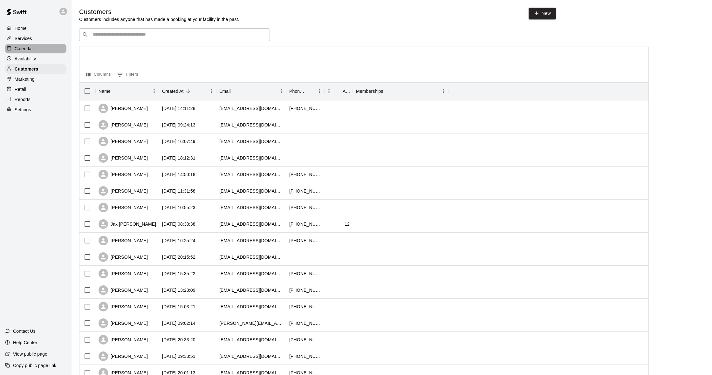
click at [15, 48] on p "Calendar" at bounding box center [24, 48] width 18 height 6
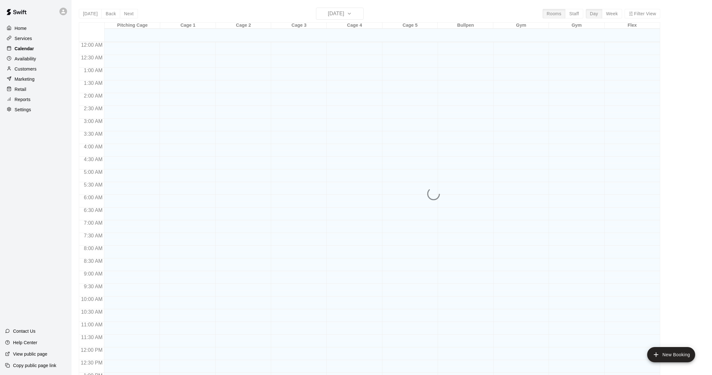
scroll to position [252, 0]
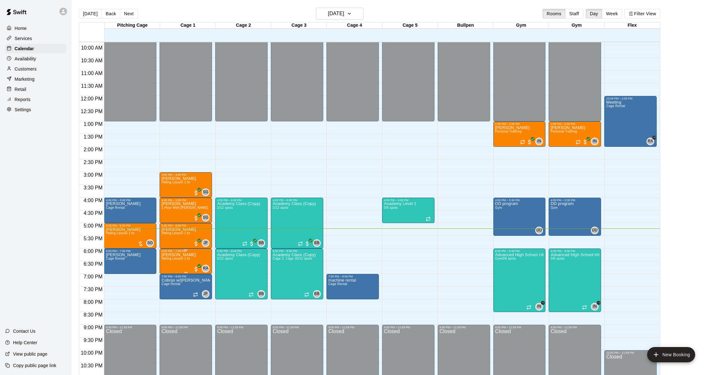
click at [187, 260] on span "Hitting Lesson 1 hr" at bounding box center [176, 258] width 29 height 3
click at [166, 279] on img "edit" at bounding box center [168, 278] width 7 height 7
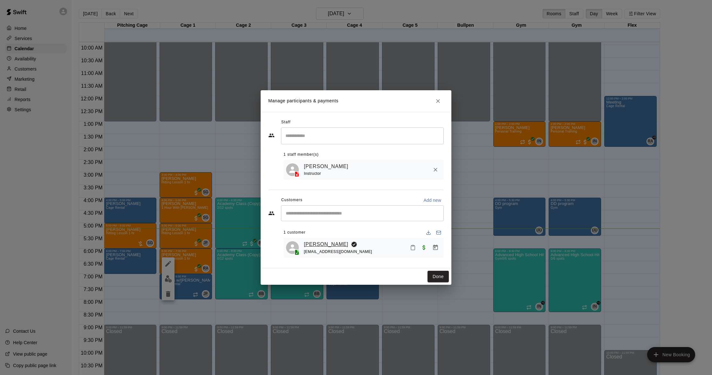
click at [322, 245] on link "[PERSON_NAME]" at bounding box center [326, 244] width 45 height 8
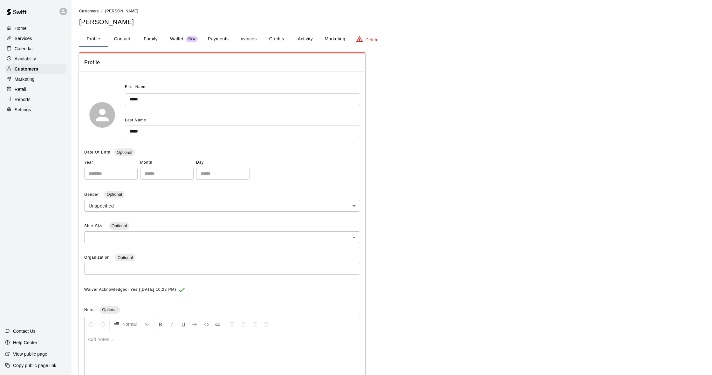
click at [308, 36] on button "Activity" at bounding box center [305, 38] width 29 height 15
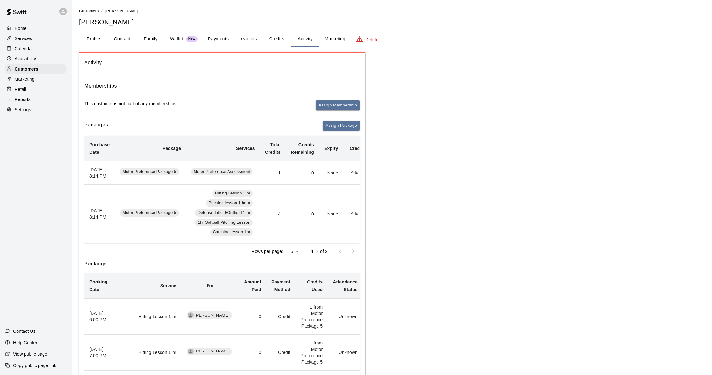
click at [134, 40] on button "Contact" at bounding box center [122, 38] width 29 height 15
select select "**"
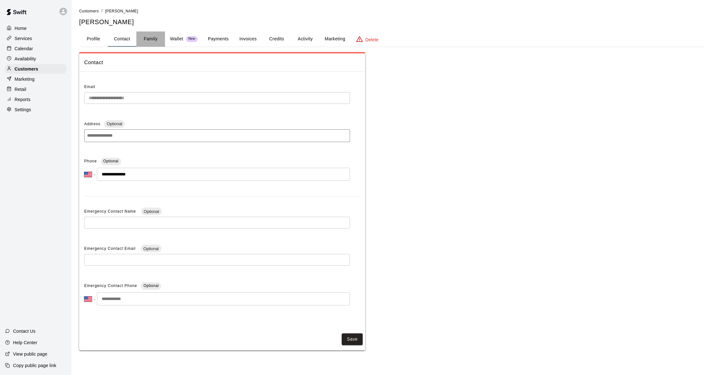
click at [151, 38] on button "Family" at bounding box center [150, 38] width 29 height 15
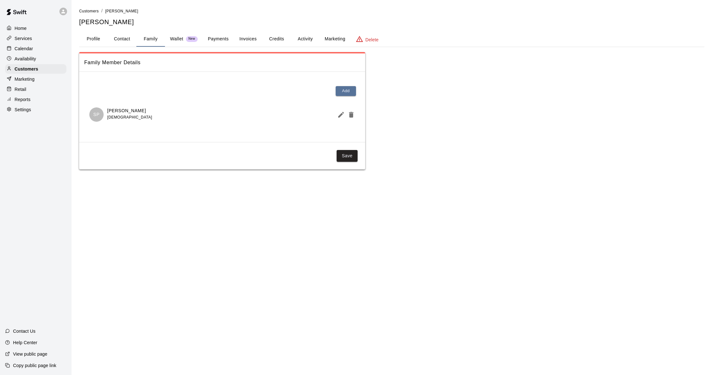
click at [313, 39] on button "Activity" at bounding box center [305, 38] width 29 height 15
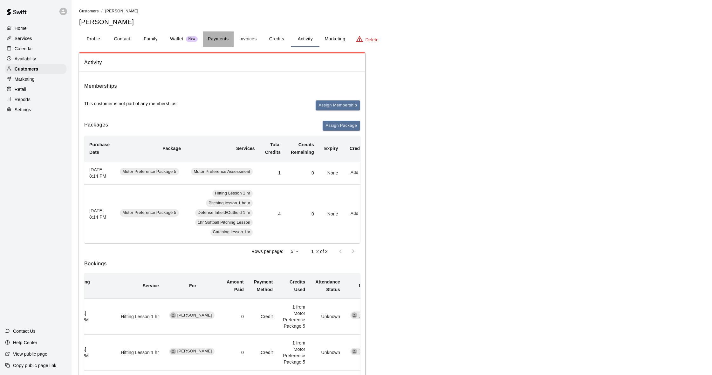
click at [217, 36] on button "Payments" at bounding box center [218, 38] width 31 height 15
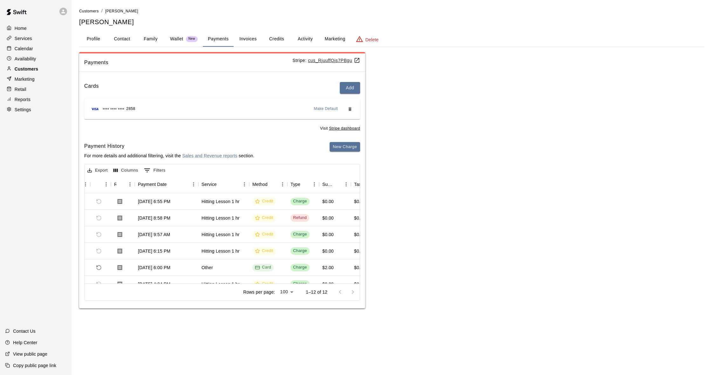
scroll to position [0, 31]
click at [19, 49] on p "Calendar" at bounding box center [24, 48] width 18 height 6
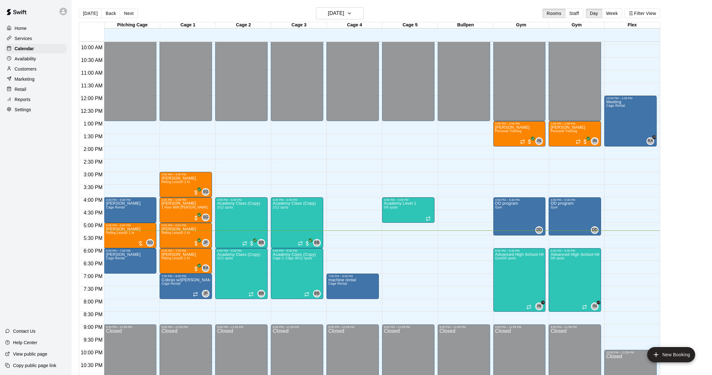
scroll to position [1, 0]
click at [127, 16] on button "Next" at bounding box center [129, 13] width 18 height 10
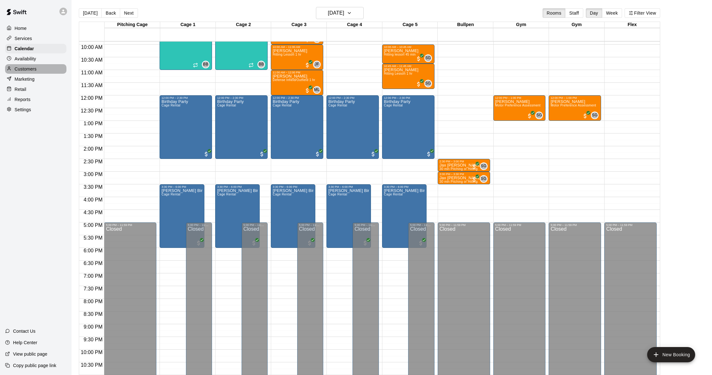
click at [35, 71] on p "Customers" at bounding box center [26, 69] width 22 height 6
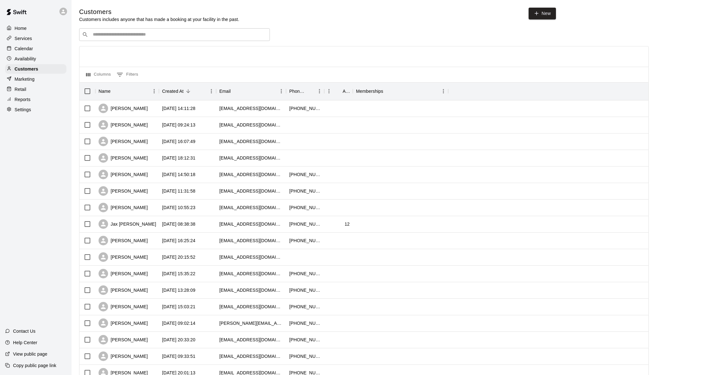
click at [136, 35] on input "Search customers by name or email" at bounding box center [179, 34] width 176 height 6
type input "*****"
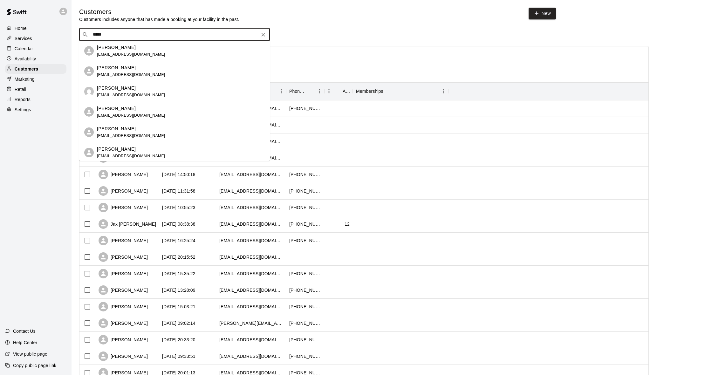
click at [141, 50] on div "[PERSON_NAME] [EMAIL_ADDRESS][DOMAIN_NAME]" at bounding box center [181, 51] width 168 height 14
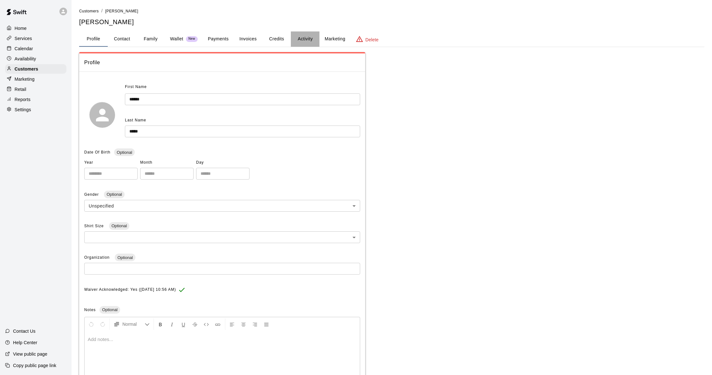
click at [303, 39] on button "Activity" at bounding box center [305, 38] width 29 height 15
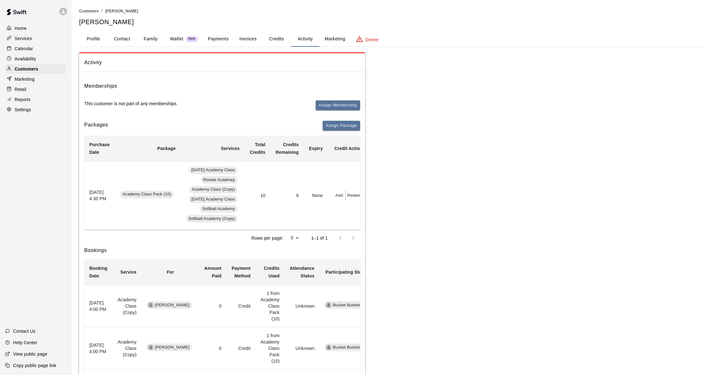
scroll to position [3, 0]
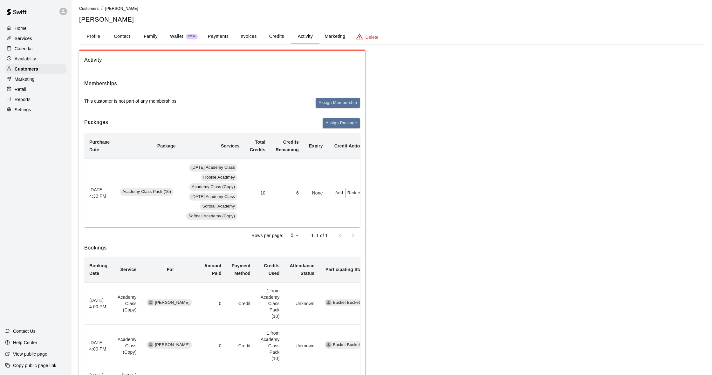
click at [220, 38] on button "Payments" at bounding box center [218, 36] width 31 height 15
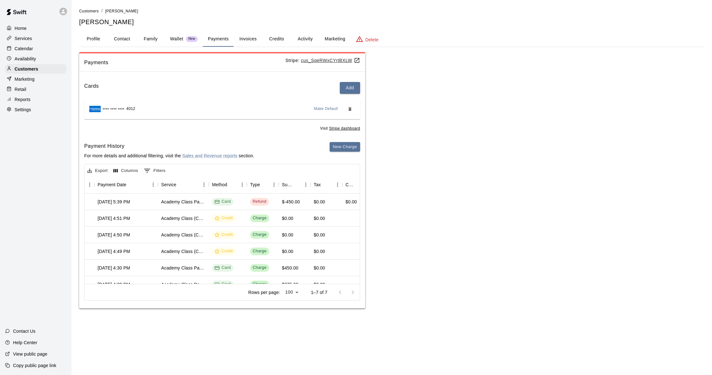
scroll to position [0, 0]
click at [33, 69] on p "Customers" at bounding box center [27, 69] width 24 height 6
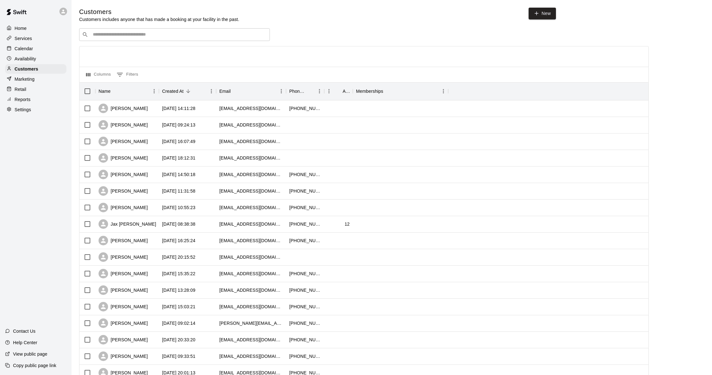
click at [118, 34] on input "Search customers by name or email" at bounding box center [179, 34] width 176 height 6
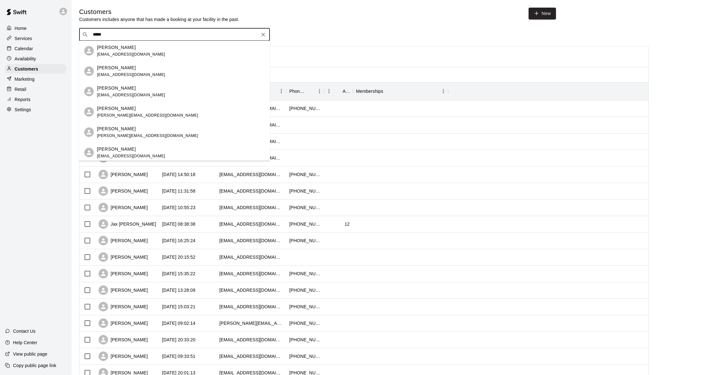
type input "******"
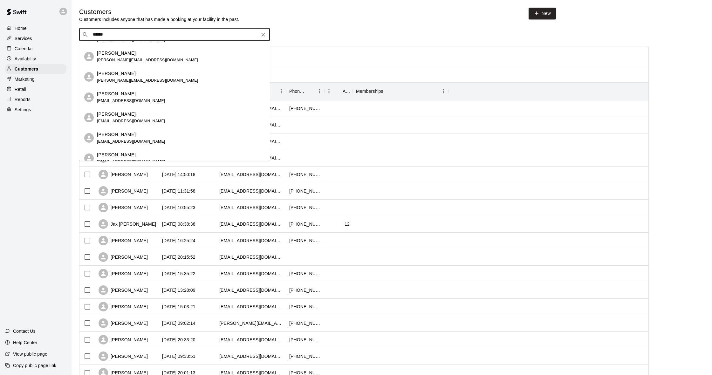
scroll to position [56, 0]
drag, startPoint x: 126, startPoint y: 116, endPoint x: 121, endPoint y: 118, distance: 5.0
click at [126, 116] on div "[PERSON_NAME]" at bounding box center [131, 114] width 68 height 7
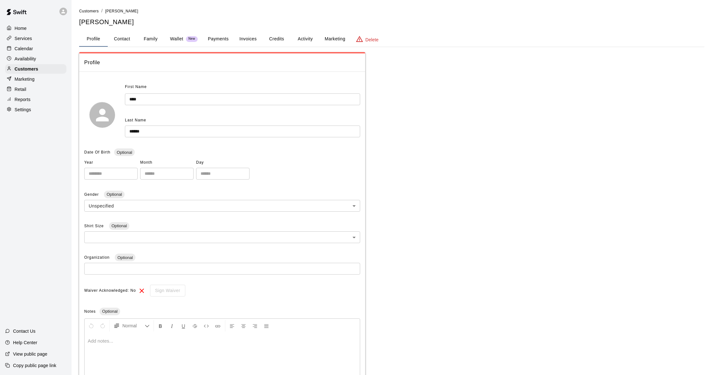
click at [297, 38] on button "Activity" at bounding box center [305, 38] width 29 height 15
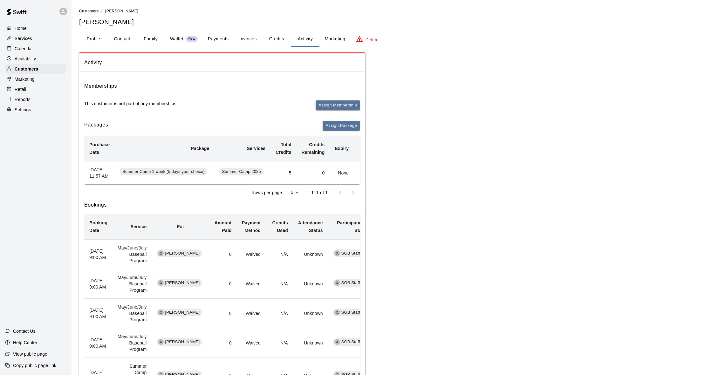
scroll to position [0, 1]
click at [144, 40] on button "Family" at bounding box center [150, 38] width 29 height 15
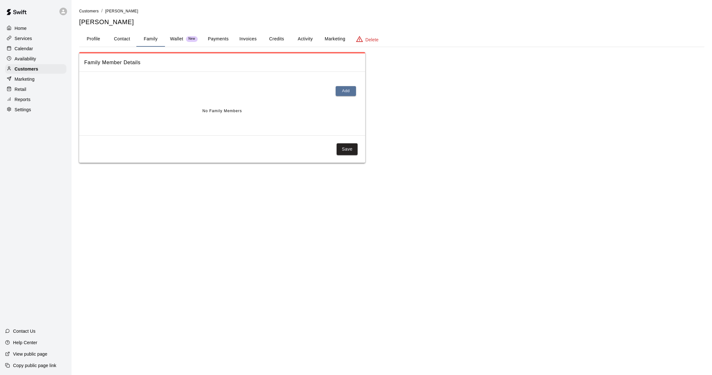
click at [129, 39] on button "Contact" at bounding box center [122, 38] width 29 height 15
select select "**"
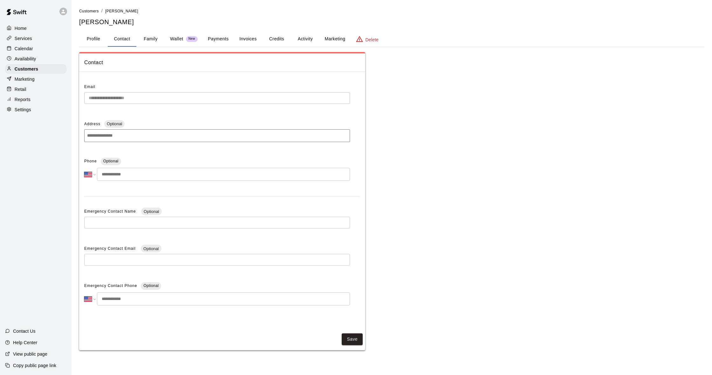
click at [210, 37] on button "Payments" at bounding box center [218, 38] width 31 height 15
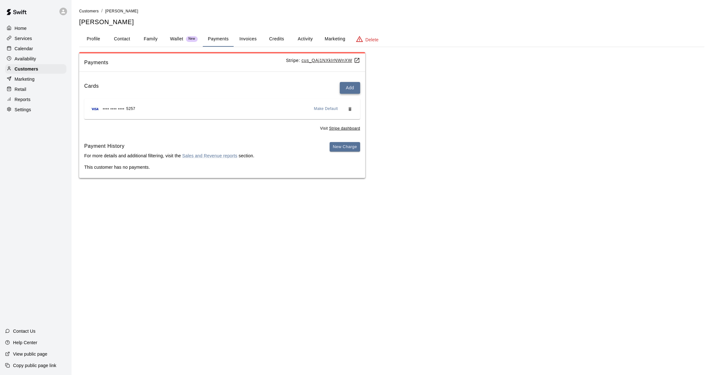
click at [350, 89] on button "Add" at bounding box center [350, 88] width 20 height 12
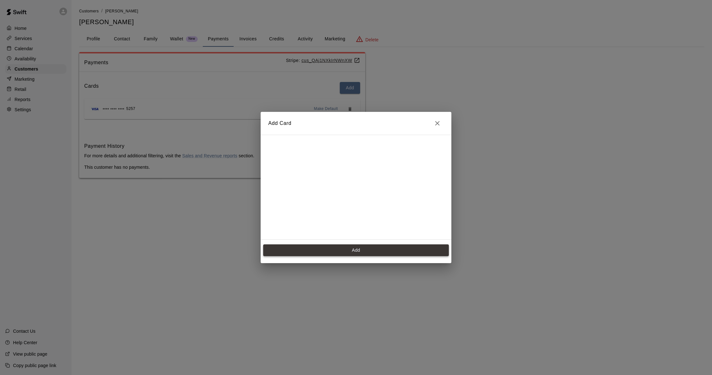
scroll to position [88, 0]
click at [335, 249] on button "Add" at bounding box center [356, 251] width 186 height 12
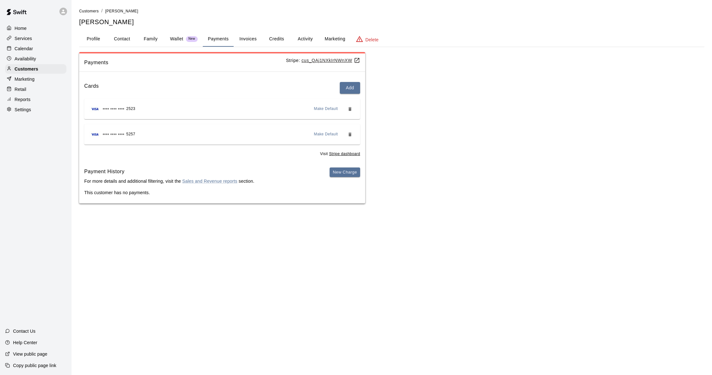
scroll to position [0, 0]
click at [327, 132] on span "Make Default" at bounding box center [326, 134] width 24 height 6
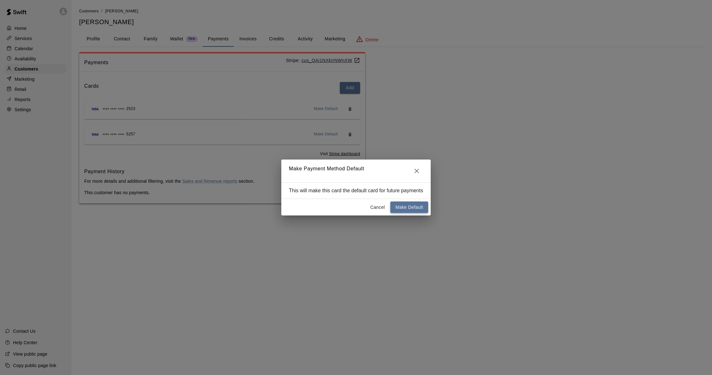
click at [416, 210] on button "Make Default" at bounding box center [410, 208] width 38 height 12
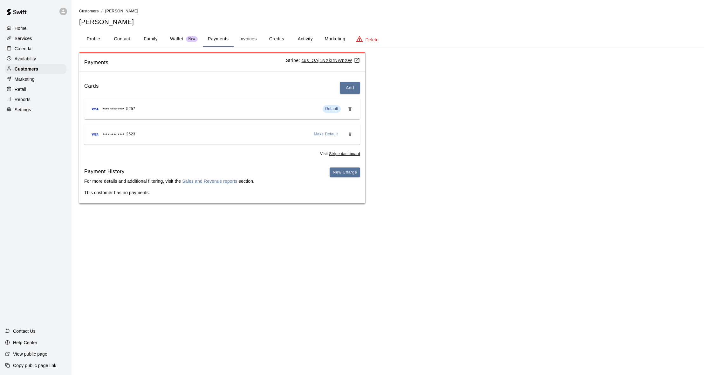
click at [298, 39] on button "Activity" at bounding box center [305, 38] width 29 height 15
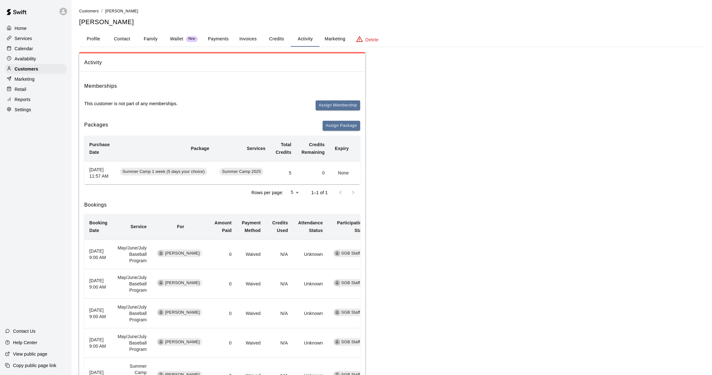
click at [218, 39] on button "Payments" at bounding box center [218, 38] width 31 height 15
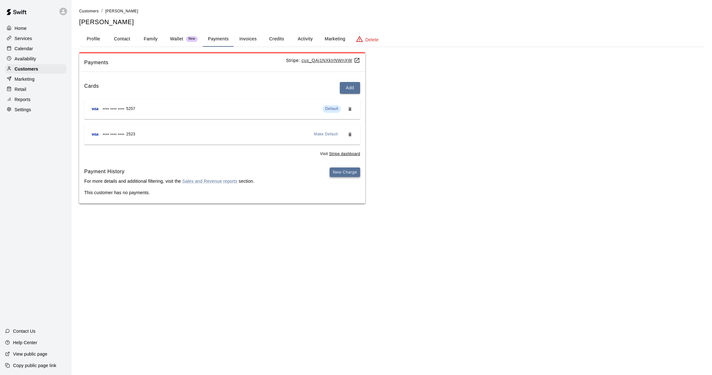
click at [338, 168] on button "New Charge" at bounding box center [345, 173] width 31 height 10
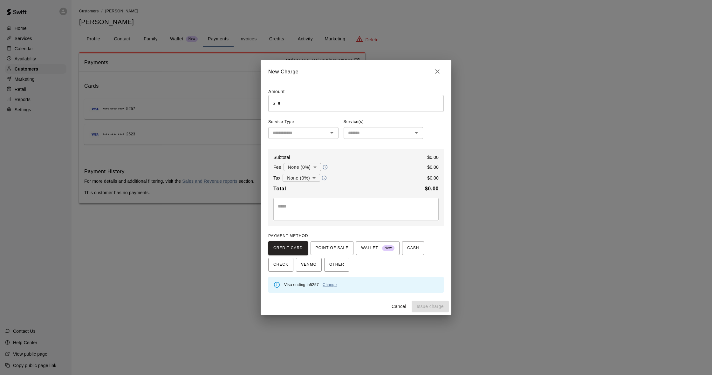
click at [289, 107] on input "*" at bounding box center [361, 103] width 166 height 17
type input "******"
click at [315, 136] on input "text" at bounding box center [298, 133] width 56 height 8
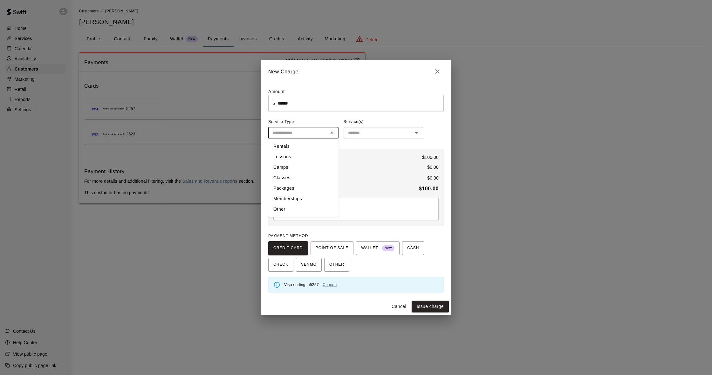
click at [284, 208] on li "Other" at bounding box center [303, 209] width 70 height 10
type input "*****"
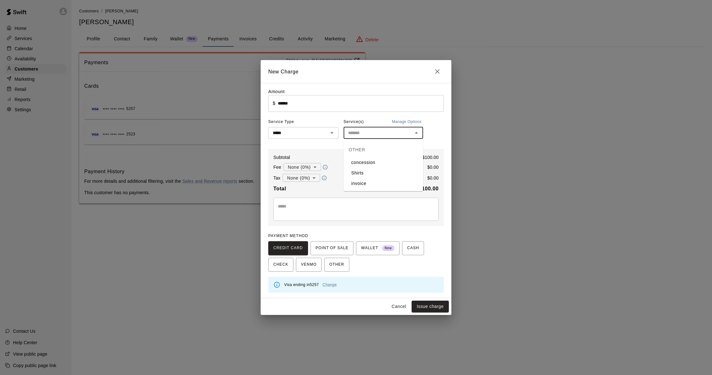
click at [376, 134] on input "text" at bounding box center [378, 133] width 65 height 8
click at [376, 184] on li "invoice" at bounding box center [384, 183] width 80 height 10
type input "*******"
click at [424, 301] on button "Issue charge" at bounding box center [430, 307] width 37 height 12
type input "*"
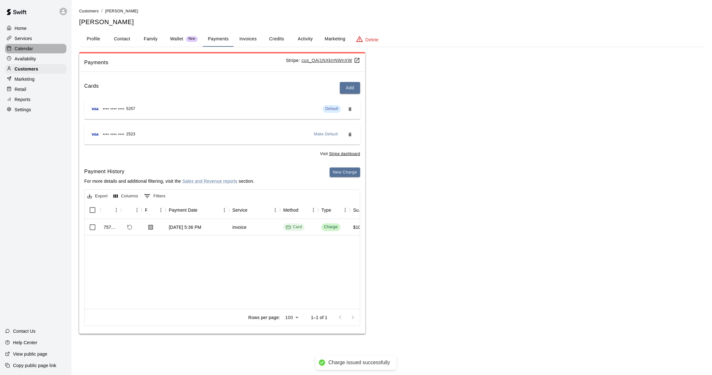
click at [33, 46] on p "Calendar" at bounding box center [24, 48] width 18 height 6
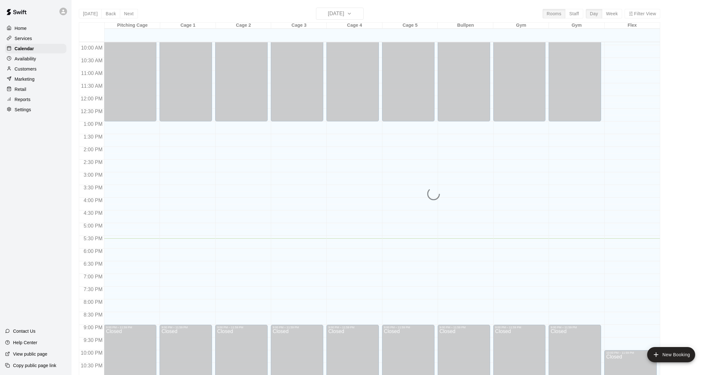
click at [337, 11] on div "Today Back Next Friday Aug 15 Rooms Staff Day Week Filter View Pitching Cage 15…" at bounding box center [370, 195] width 582 height 375
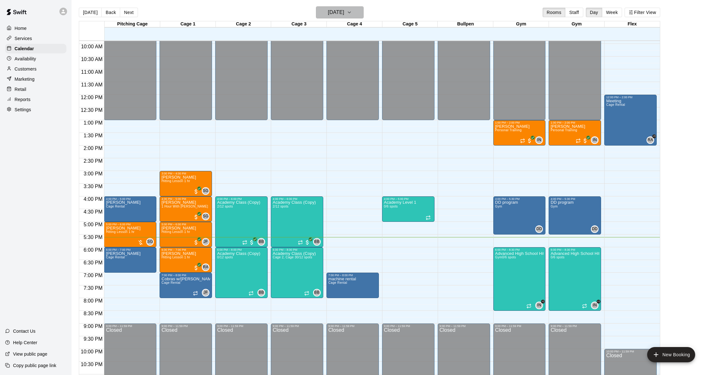
scroll to position [3, 0]
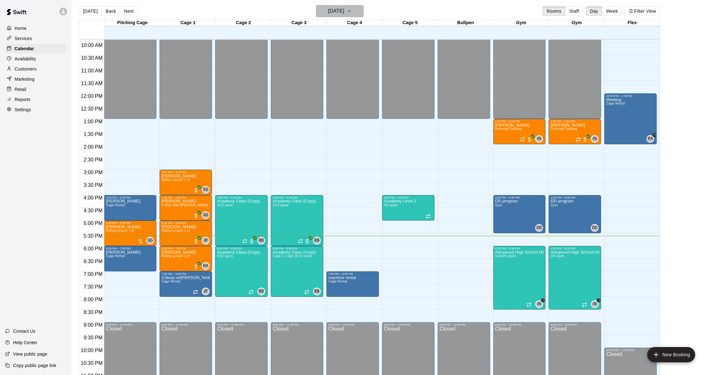
click at [338, 13] on h6 "[DATE]" at bounding box center [336, 11] width 16 height 9
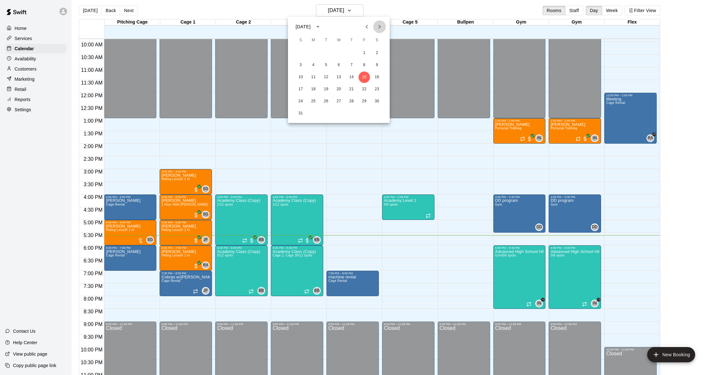
click at [381, 29] on icon "Next month" at bounding box center [380, 27] width 8 height 8
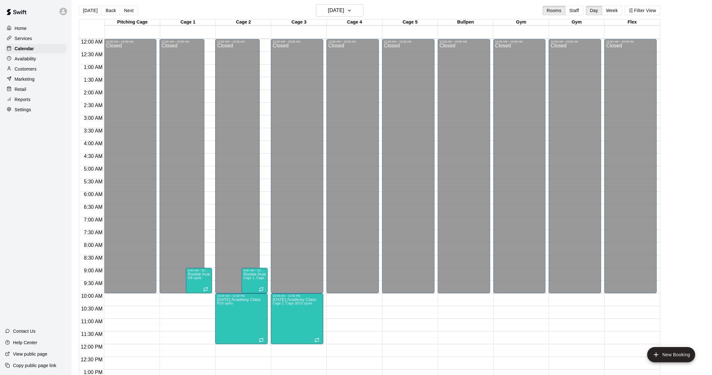
scroll to position [228, 0]
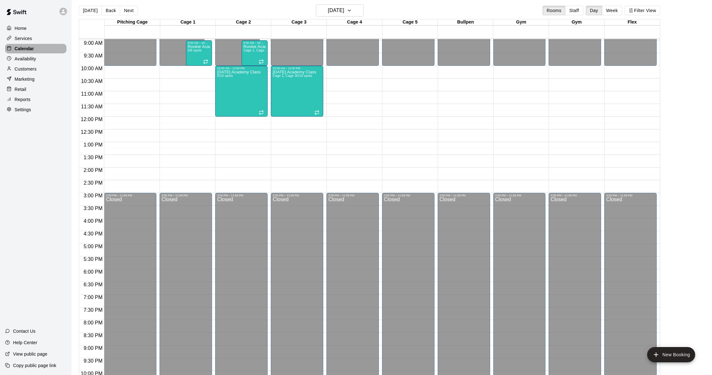
click at [23, 45] on div "Calendar" at bounding box center [35, 49] width 61 height 10
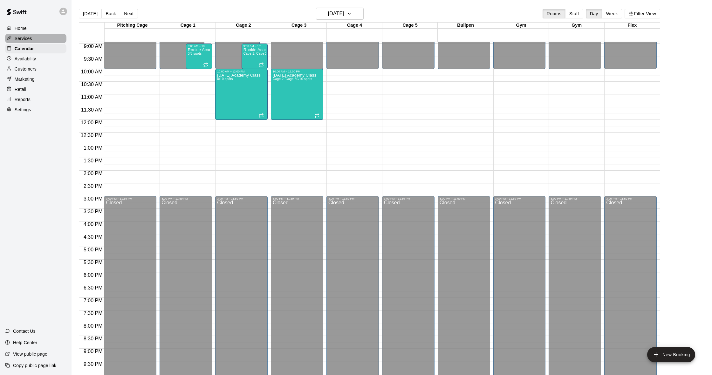
click at [24, 39] on p "Services" at bounding box center [23, 38] width 17 height 6
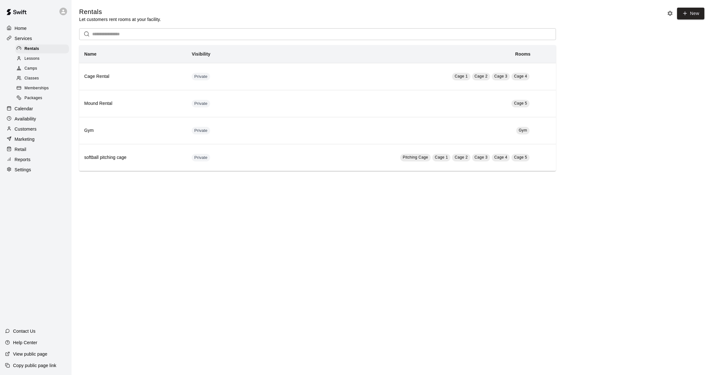
click at [15, 107] on p "Calendar" at bounding box center [24, 109] width 18 height 6
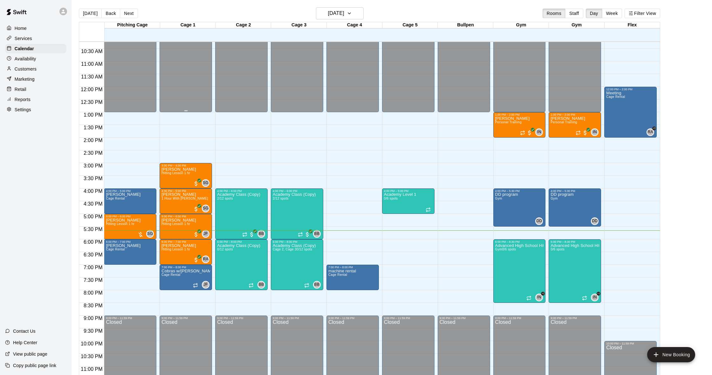
scroll to position [259, 0]
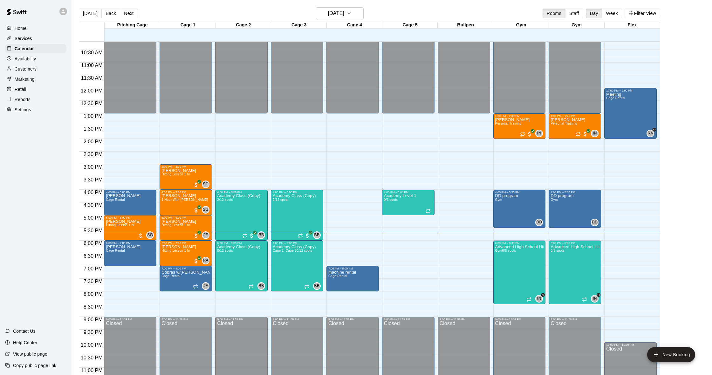
click at [36, 68] on p "Customers" at bounding box center [26, 69] width 22 height 6
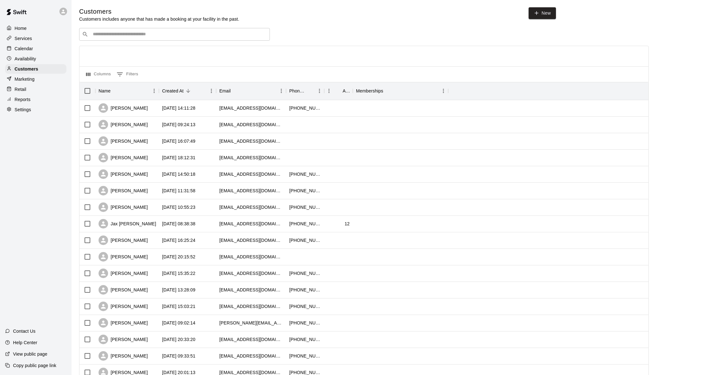
scroll to position [0, 0]
click at [32, 98] on div "Reports" at bounding box center [35, 100] width 61 height 10
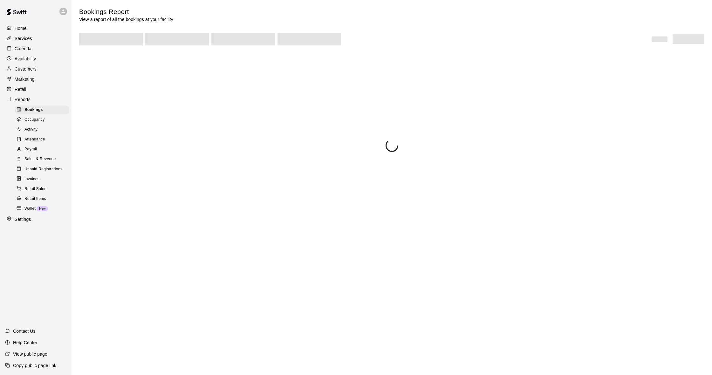
click at [50, 159] on span "Sales & Revenue" at bounding box center [39, 159] width 31 height 6
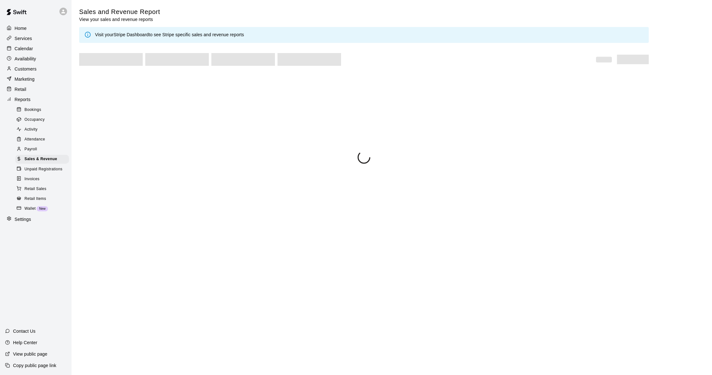
click at [36, 66] on p "Customers" at bounding box center [26, 69] width 22 height 6
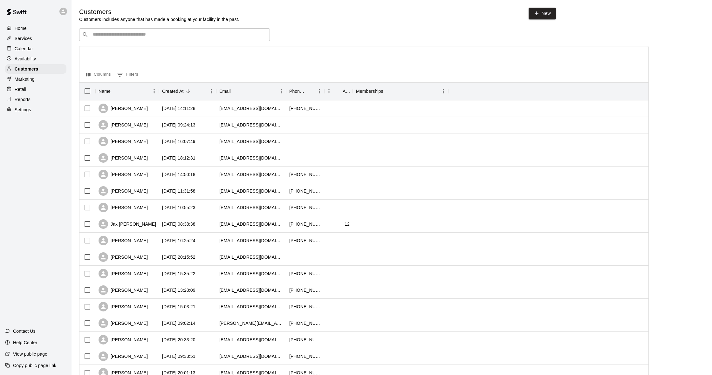
click at [28, 45] on div "Calendar" at bounding box center [35, 49] width 61 height 10
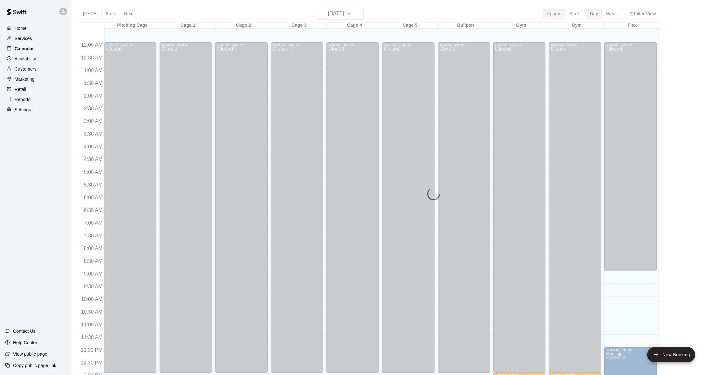
scroll to position [252, 0]
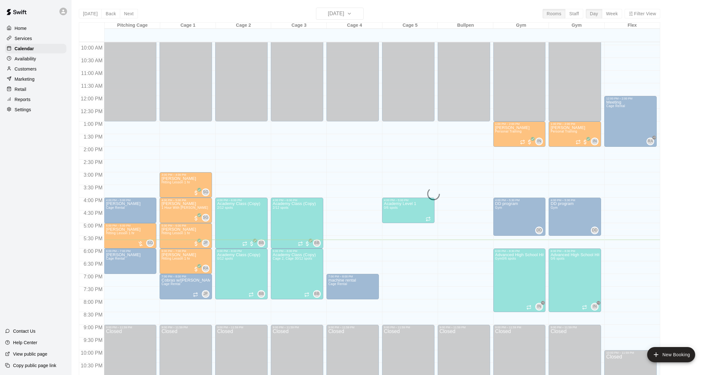
click at [33, 67] on p "Customers" at bounding box center [26, 69] width 22 height 6
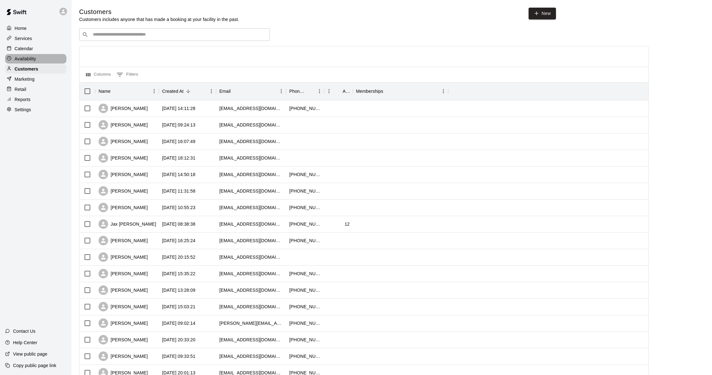
click at [31, 59] on p "Availability" at bounding box center [26, 59] width 22 height 6
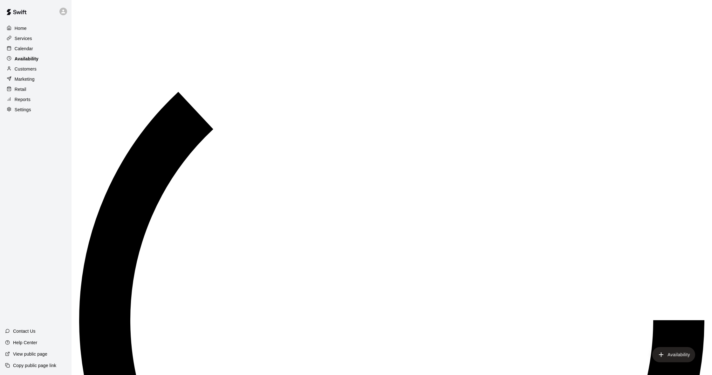
scroll to position [271, 0]
click at [28, 46] on p "Calendar" at bounding box center [24, 48] width 18 height 6
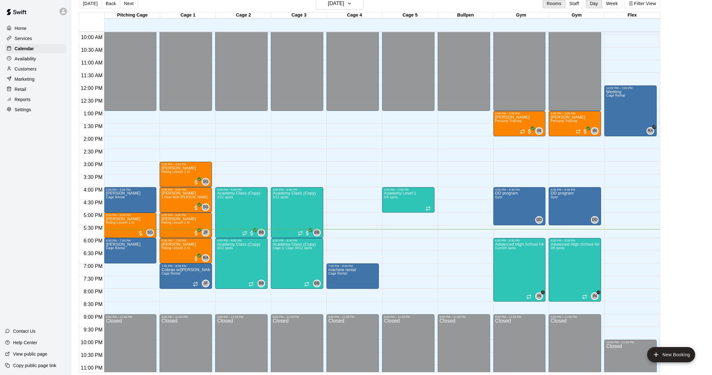
scroll to position [252, 0]
click at [504, 263] on img "edit" at bounding box center [501, 264] width 7 height 7
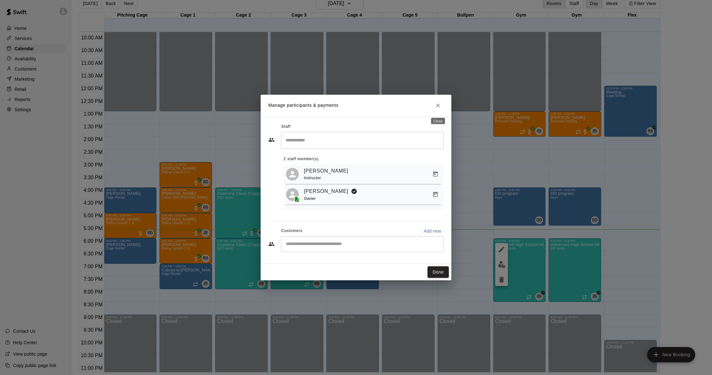
click at [434, 106] on button "Close" at bounding box center [438, 105] width 11 height 11
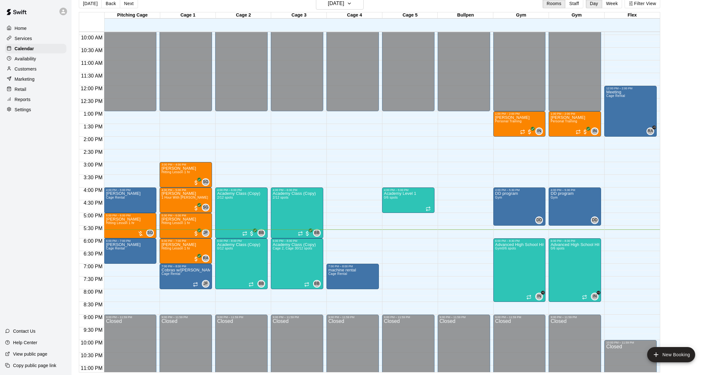
click at [26, 72] on p "Customers" at bounding box center [26, 69] width 22 height 6
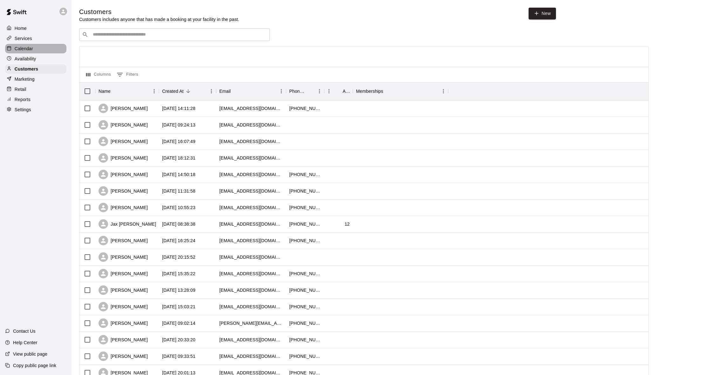
click at [33, 49] on div "Calendar" at bounding box center [35, 49] width 61 height 10
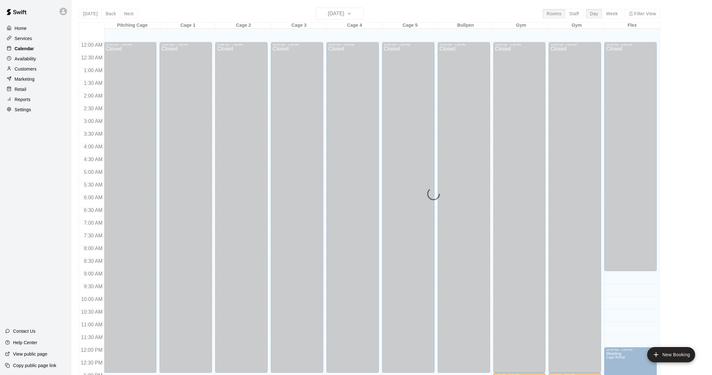
scroll to position [252, 0]
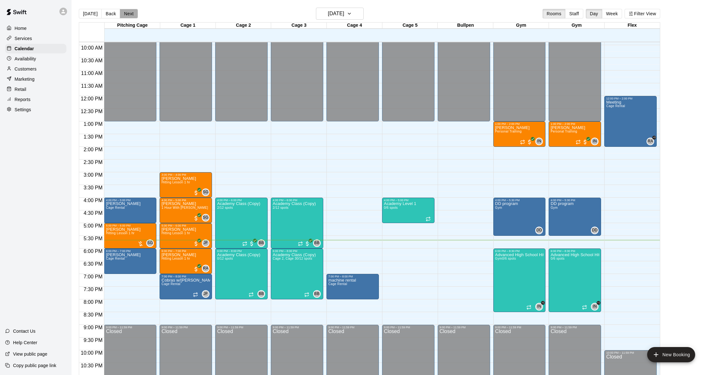
click at [121, 14] on button "Next" at bounding box center [129, 14] width 18 height 10
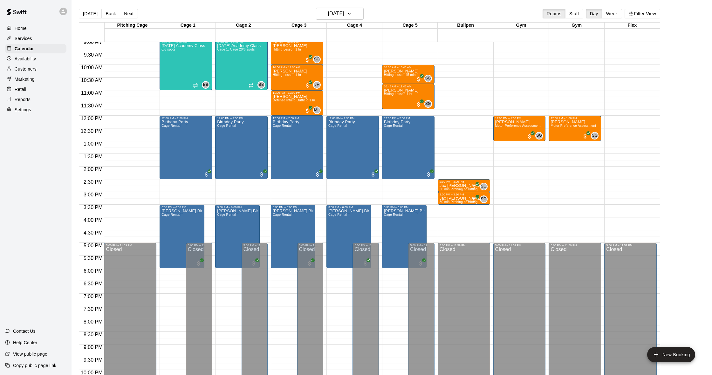
scroll to position [226, 0]
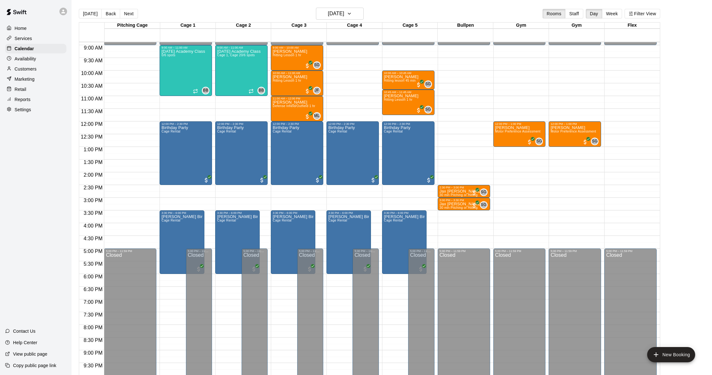
click at [32, 69] on p "Customers" at bounding box center [26, 69] width 22 height 6
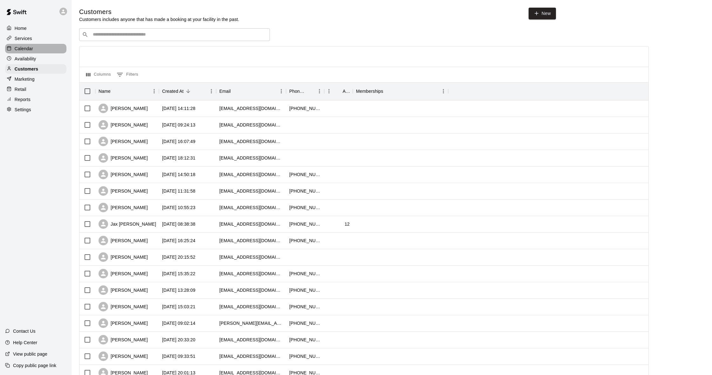
click at [25, 51] on p "Calendar" at bounding box center [24, 48] width 18 height 6
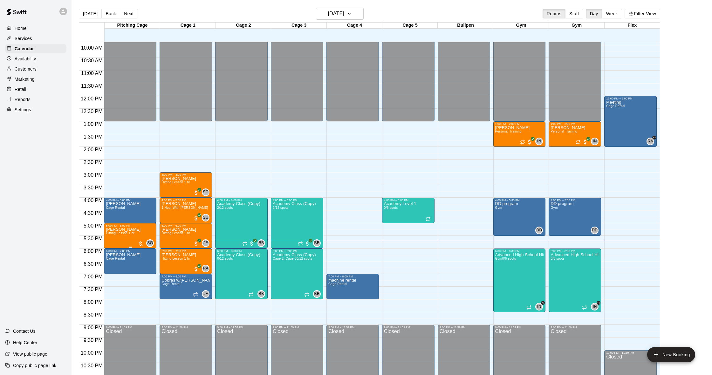
click at [115, 230] on p "[PERSON_NAME]" at bounding box center [123, 230] width 35 height 0
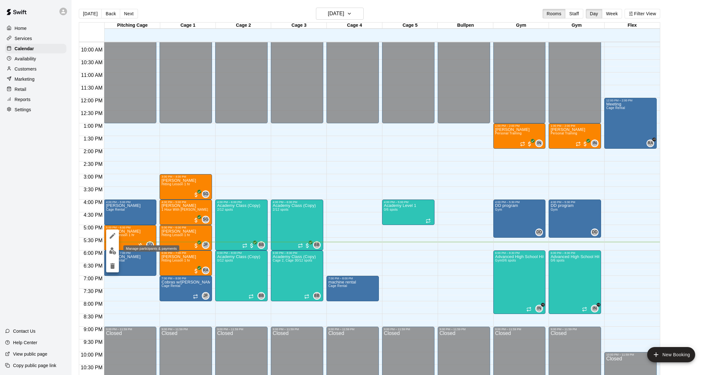
click at [110, 253] on img "edit" at bounding box center [112, 250] width 7 height 7
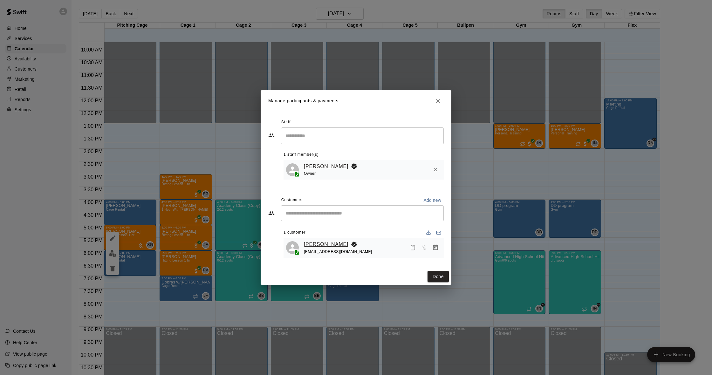
click at [329, 243] on link "[PERSON_NAME]" at bounding box center [326, 244] width 45 height 8
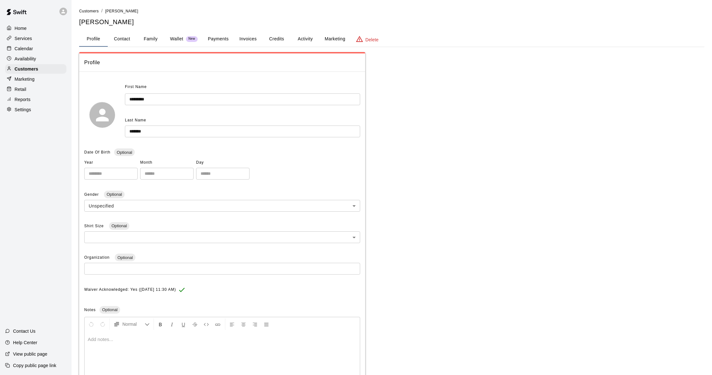
click at [309, 38] on button "Activity" at bounding box center [305, 38] width 29 height 15
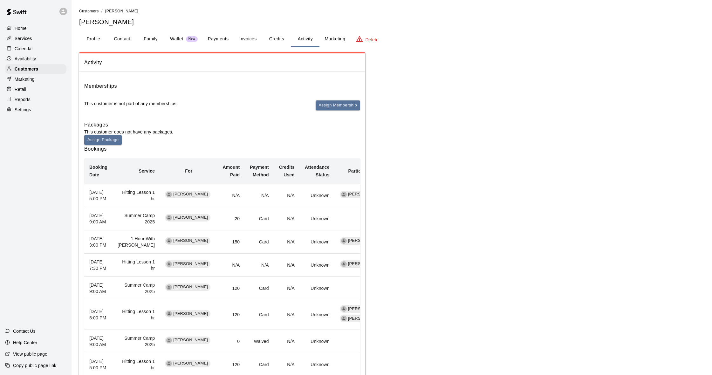
click at [44, 50] on div "Calendar" at bounding box center [35, 49] width 61 height 10
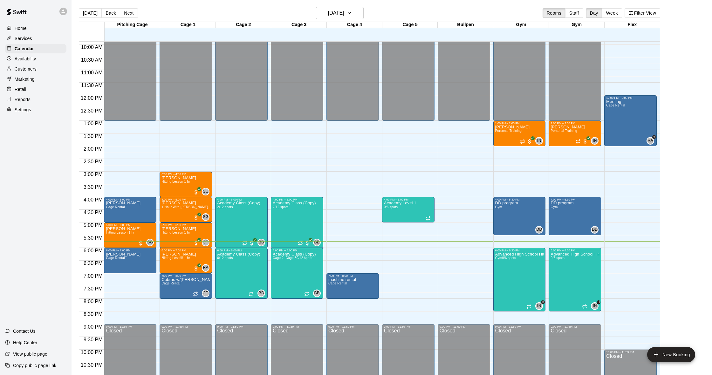
scroll to position [1, 0]
click at [24, 69] on p "Customers" at bounding box center [26, 69] width 22 height 6
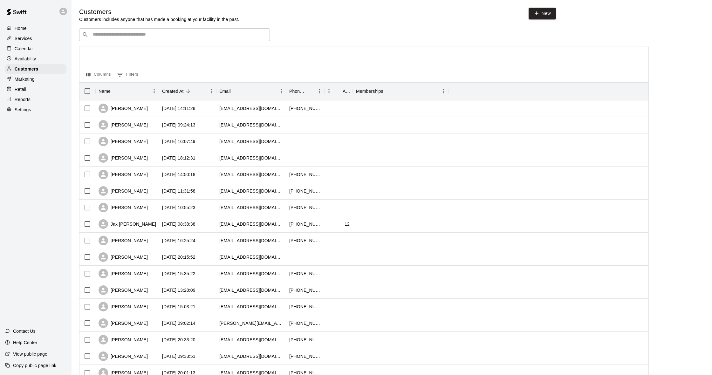
click at [169, 34] on input "Search customers by name or email" at bounding box center [179, 34] width 176 height 6
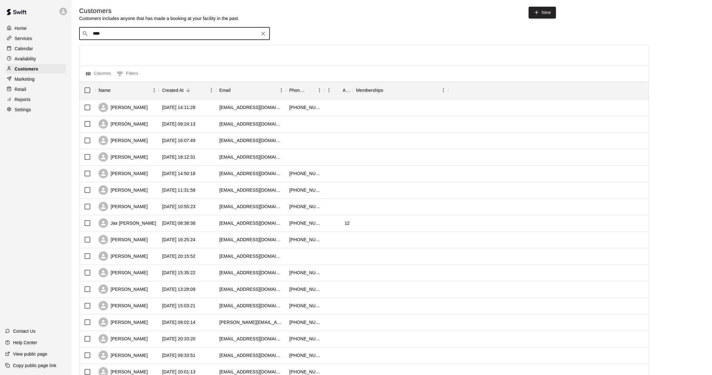
type input "*****"
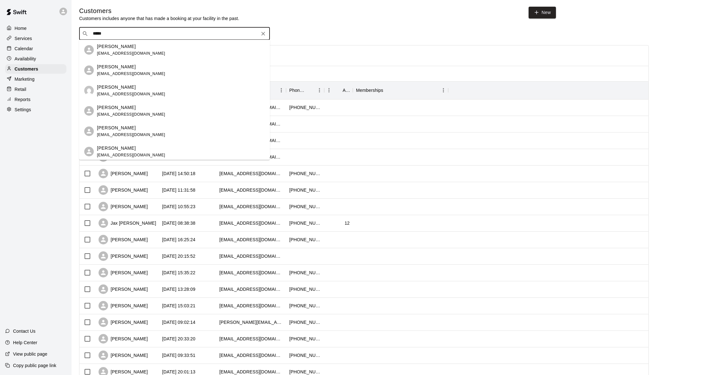
click at [161, 52] on div "[PERSON_NAME] [EMAIL_ADDRESS][DOMAIN_NAME]" at bounding box center [181, 50] width 168 height 14
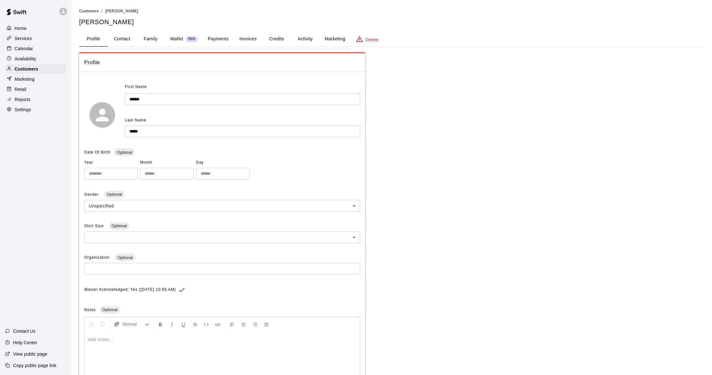
click at [302, 36] on button "Activity" at bounding box center [305, 38] width 29 height 15
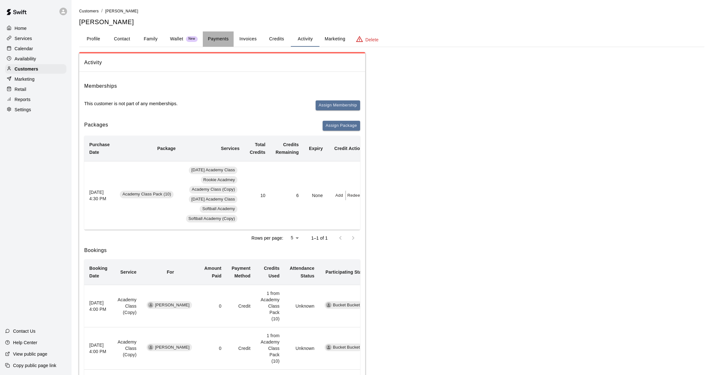
click at [212, 35] on button "Payments" at bounding box center [218, 38] width 31 height 15
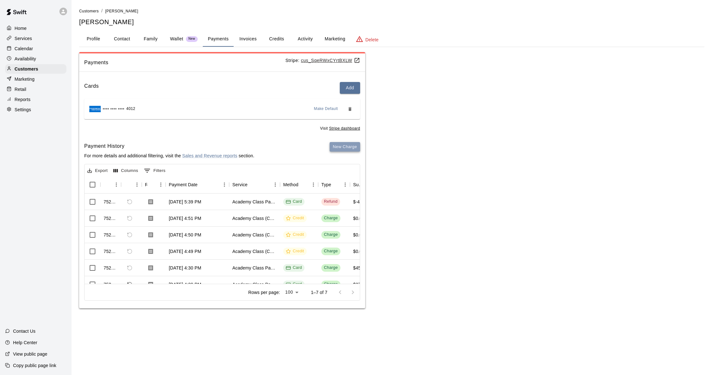
click at [347, 145] on button "New Charge" at bounding box center [345, 147] width 31 height 10
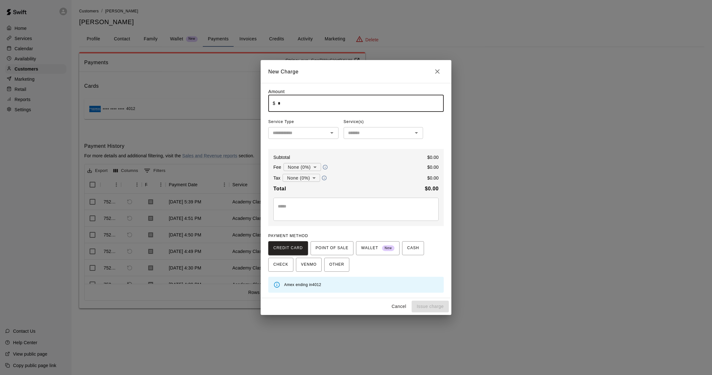
click at [300, 100] on input "*" at bounding box center [361, 103] width 166 height 17
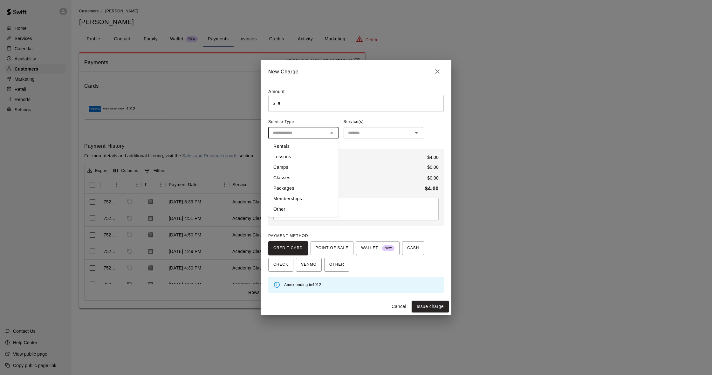
type input "****"
click at [297, 131] on input "text" at bounding box center [298, 133] width 56 height 8
click at [288, 214] on li "Other" at bounding box center [303, 209] width 70 height 10
type input "*****"
click at [369, 139] on div "​" at bounding box center [384, 133] width 80 height 12
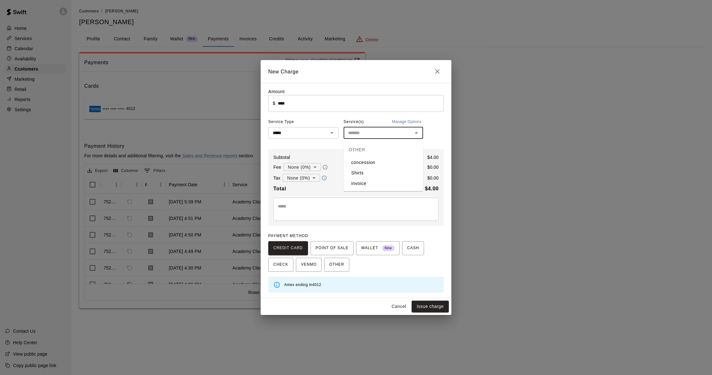
click at [370, 165] on li "concession" at bounding box center [384, 162] width 80 height 10
type input "**********"
click at [419, 307] on button "Issue charge" at bounding box center [430, 307] width 37 height 12
type input "*"
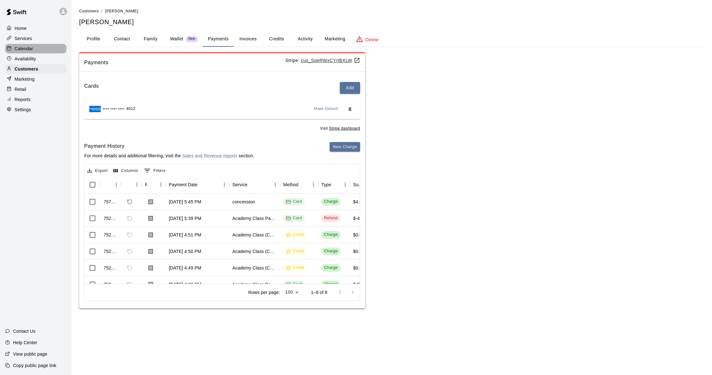
click at [30, 51] on p "Calendar" at bounding box center [24, 48] width 18 height 6
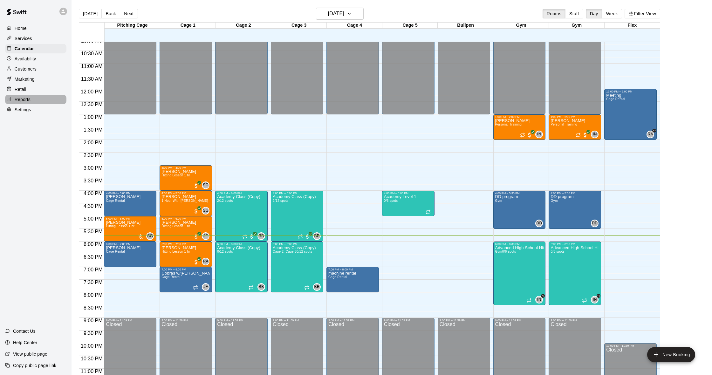
click at [21, 99] on p "Reports" at bounding box center [23, 99] width 16 height 6
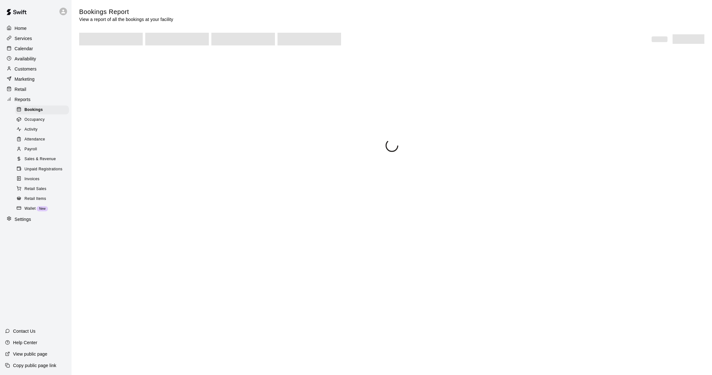
click at [43, 156] on span "Sales & Revenue" at bounding box center [39, 159] width 31 height 6
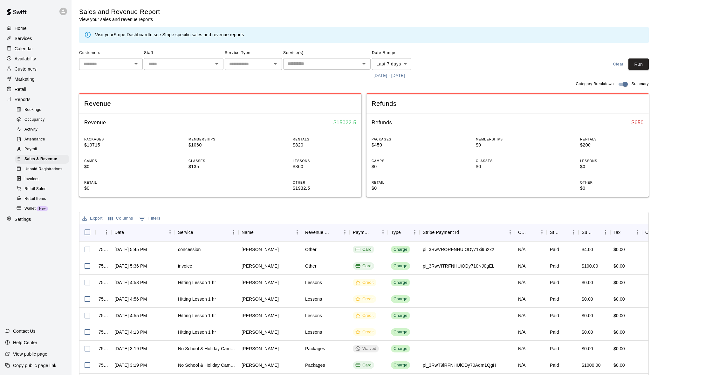
click at [392, 64] on body "Home Services Calendar Availability Customers Marketing Retail Reports Bookings…" at bounding box center [356, 218] width 712 height 437
click at [385, 142] on li "Custom" at bounding box center [391, 140] width 39 height 10
type input "******"
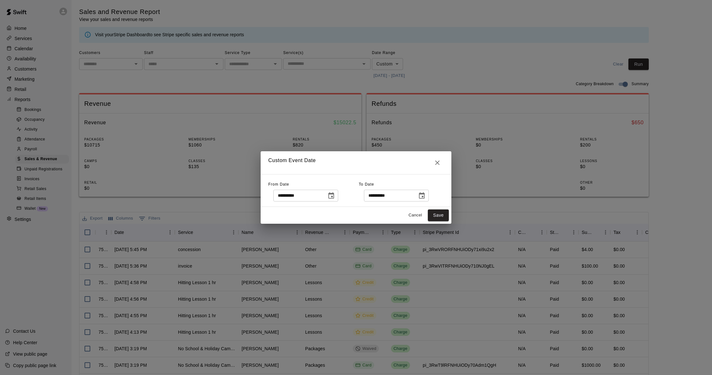
click at [335, 196] on icon "Choose date, selected date is Aug 8, 2025" at bounding box center [332, 196] width 8 height 8
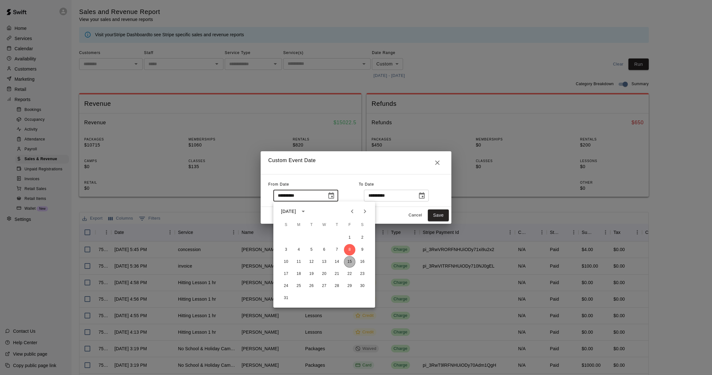
click at [348, 260] on button "15" at bounding box center [349, 261] width 11 height 11
type input "**********"
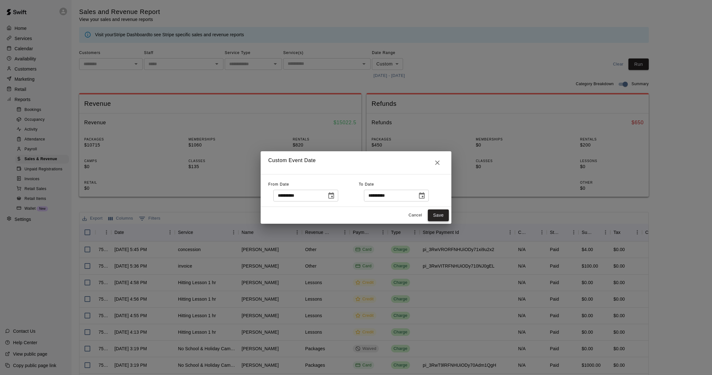
click at [441, 217] on button "Save" at bounding box center [438, 216] width 21 height 12
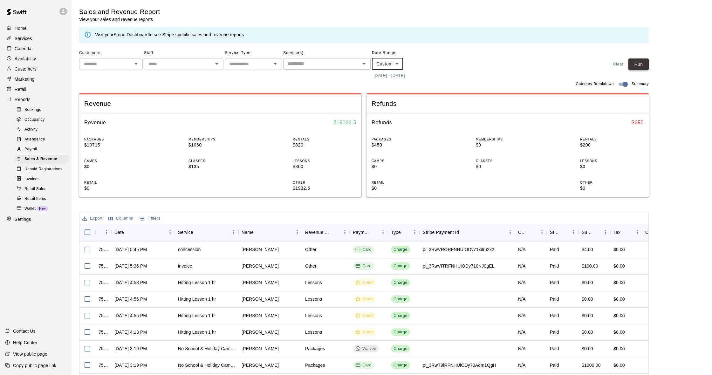
click at [646, 65] on button "Run" at bounding box center [639, 65] width 20 height 12
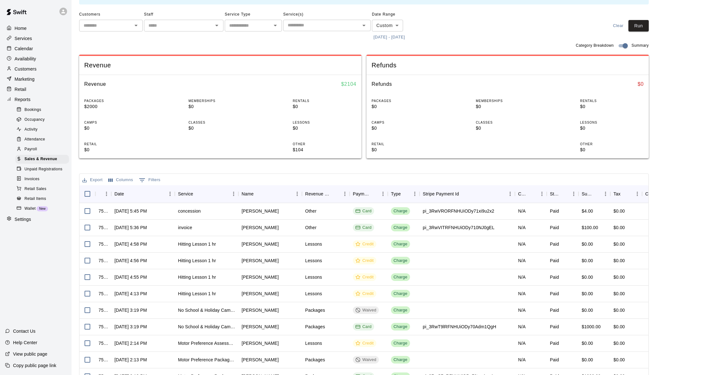
scroll to position [44, 0]
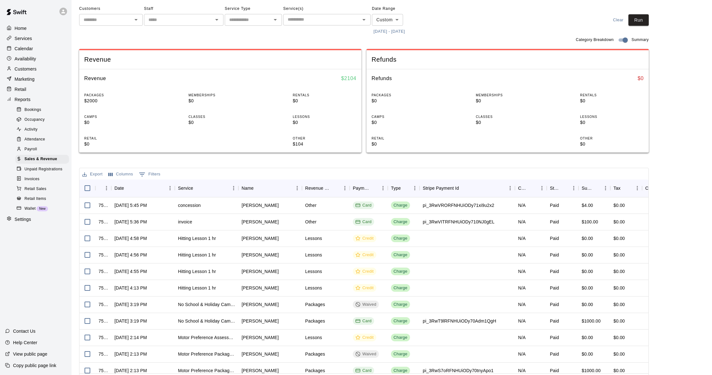
click at [38, 67] on div "Customers" at bounding box center [35, 69] width 61 height 10
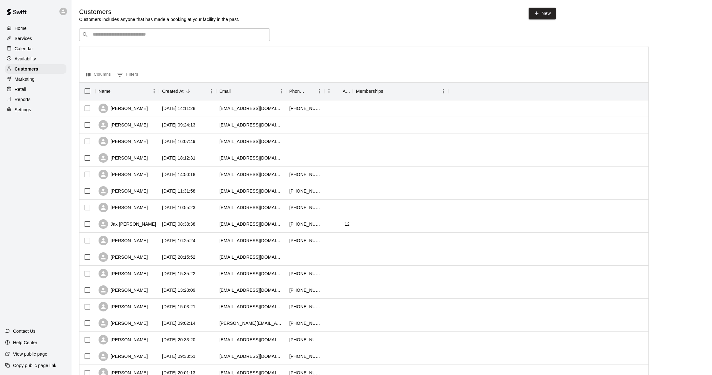
scroll to position [1, 0]
click at [28, 45] on p "Calendar" at bounding box center [24, 48] width 18 height 6
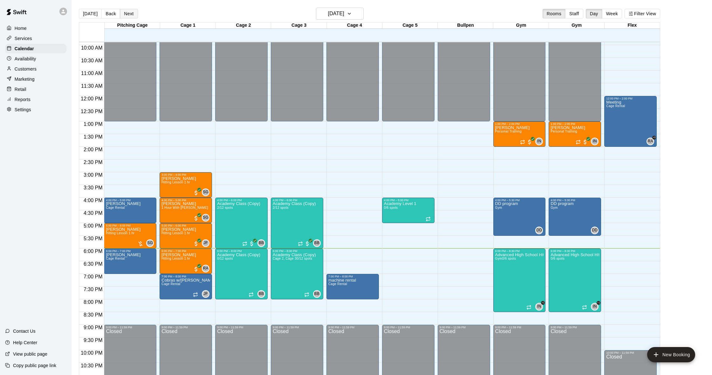
click at [129, 16] on button "Next" at bounding box center [129, 14] width 18 height 10
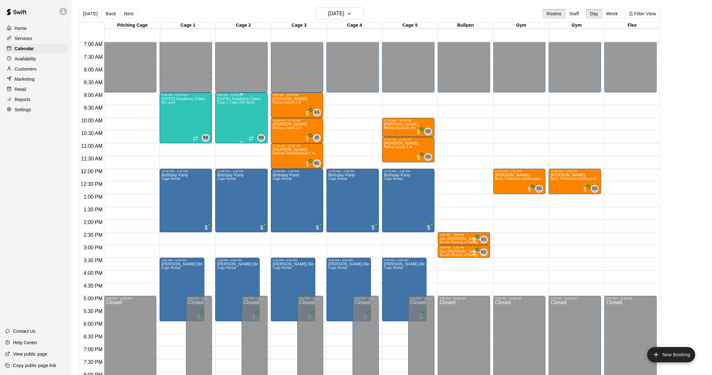
scroll to position [177, 0]
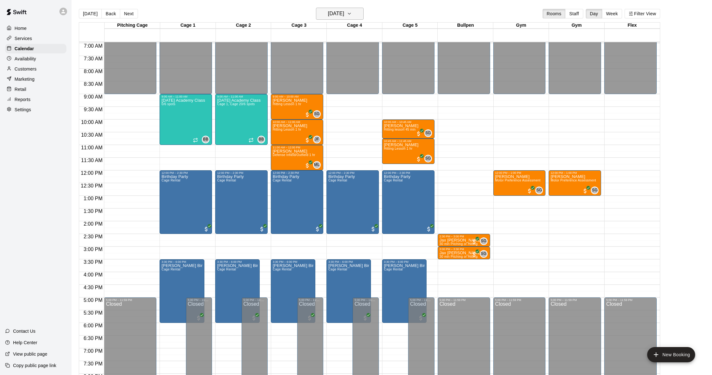
click at [328, 15] on h6 "[DATE]" at bounding box center [336, 13] width 16 height 9
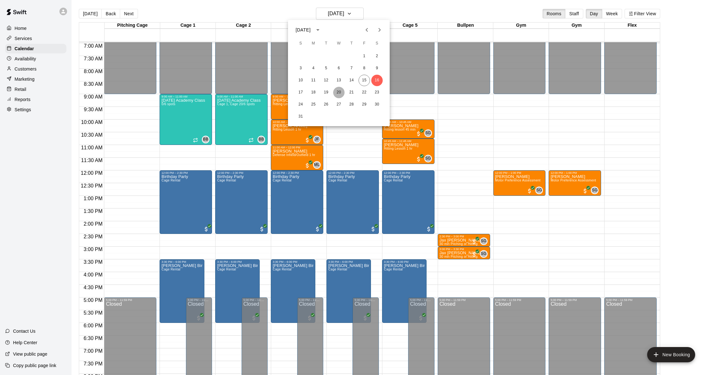
click at [338, 92] on button "20" at bounding box center [338, 92] width 11 height 11
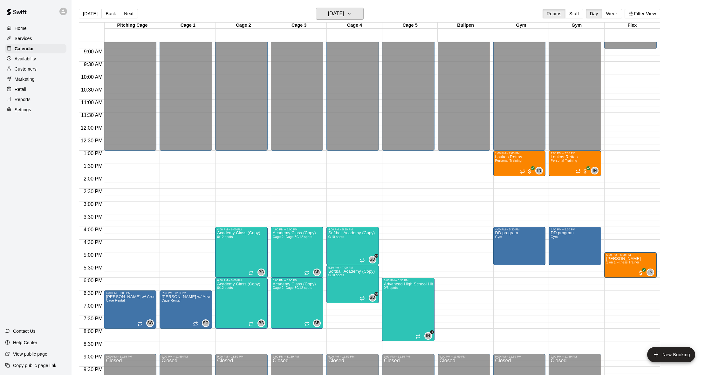
scroll to position [0, 0]
drag, startPoint x: 166, startPoint y: 253, endPoint x: 167, endPoint y: 280, distance: 27.1
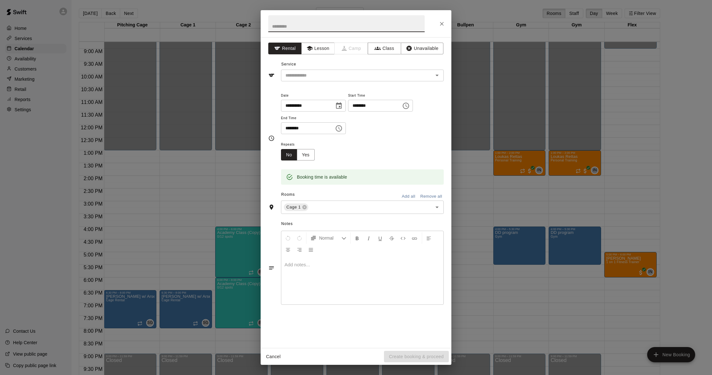
click at [297, 129] on input "********" at bounding box center [305, 128] width 49 height 12
type input "********"
click at [324, 51] on button "Lesson" at bounding box center [317, 49] width 33 height 12
click at [328, 70] on div "​" at bounding box center [362, 76] width 163 height 12
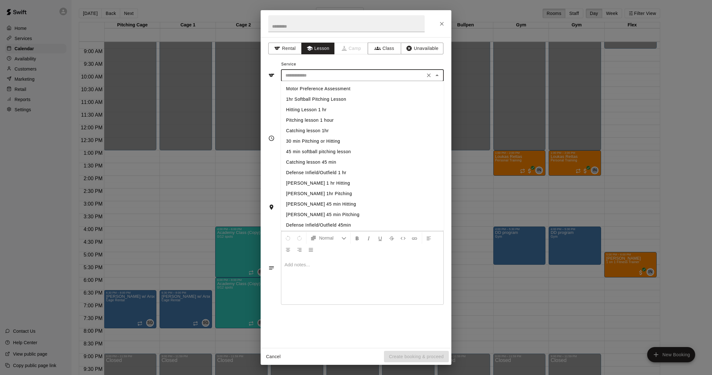
click at [331, 110] on li "Hitting Lesson 1 hr" at bounding box center [362, 110] width 163 height 10
type input "**********"
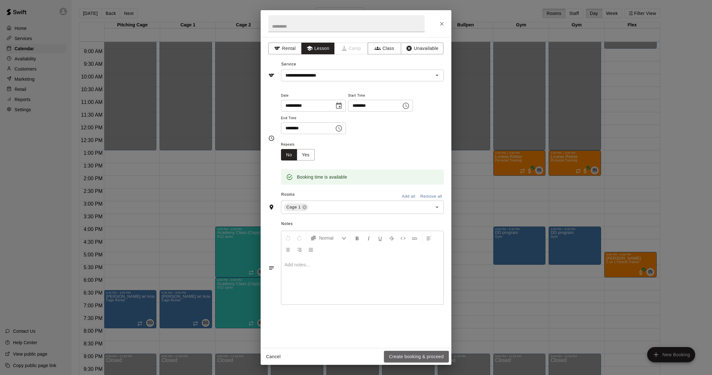
drag, startPoint x: 425, startPoint y: 352, endPoint x: 419, endPoint y: 343, distance: 11.1
click at [425, 351] on button "Create booking & proceed" at bounding box center [416, 357] width 65 height 12
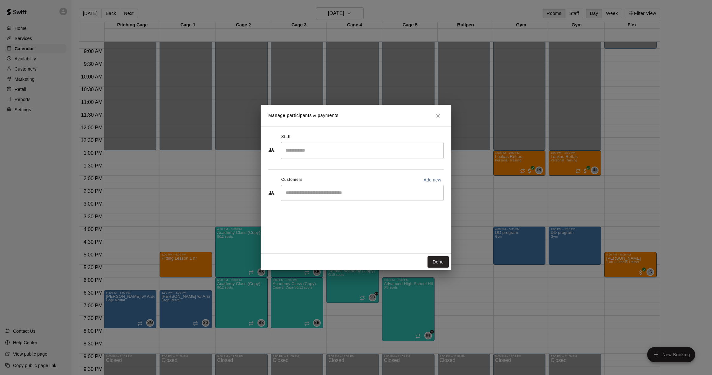
click at [336, 156] on input "Search staff" at bounding box center [362, 150] width 157 height 11
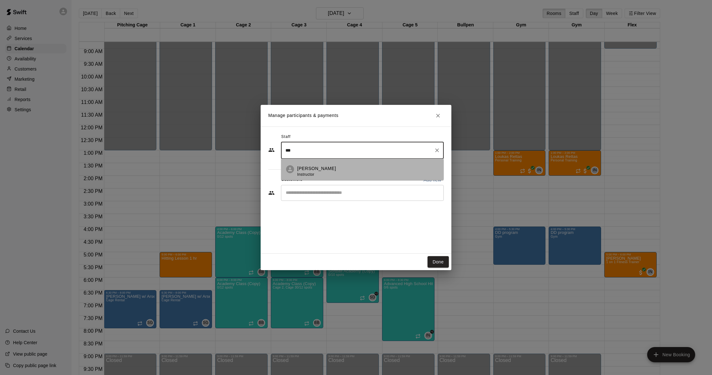
click at [328, 173] on div "[PERSON_NAME] Instructor" at bounding box center [368, 171] width 142 height 12
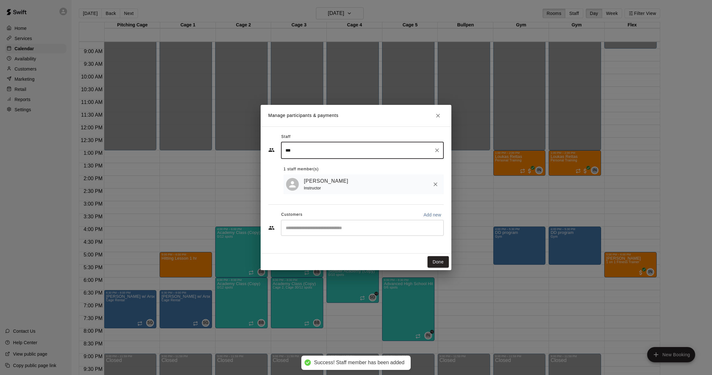
click at [311, 234] on div "​" at bounding box center [362, 228] width 163 height 16
type input "***"
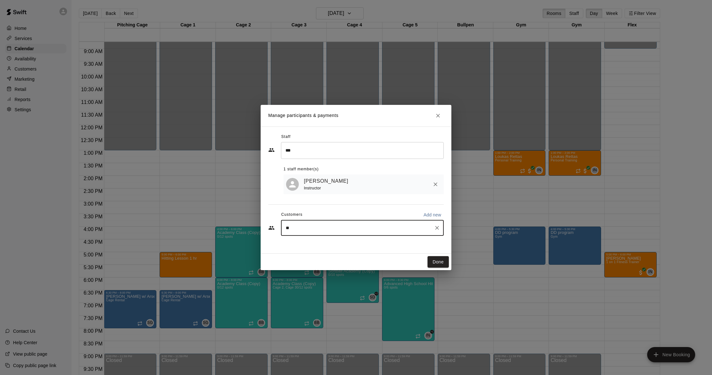
type input "***"
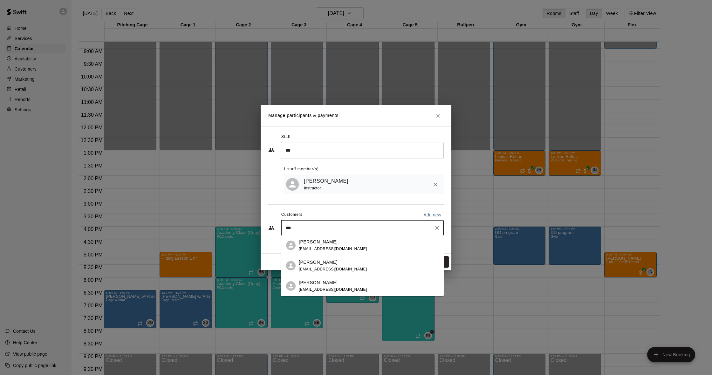
click at [332, 247] on span "[EMAIL_ADDRESS][DOMAIN_NAME]" at bounding box center [333, 249] width 68 height 4
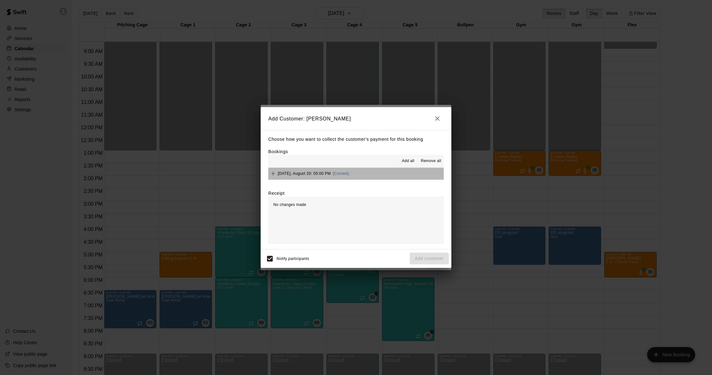
click at [372, 173] on button "[DATE], August 20: 05:00 PM (Current)" at bounding box center [356, 174] width 176 height 12
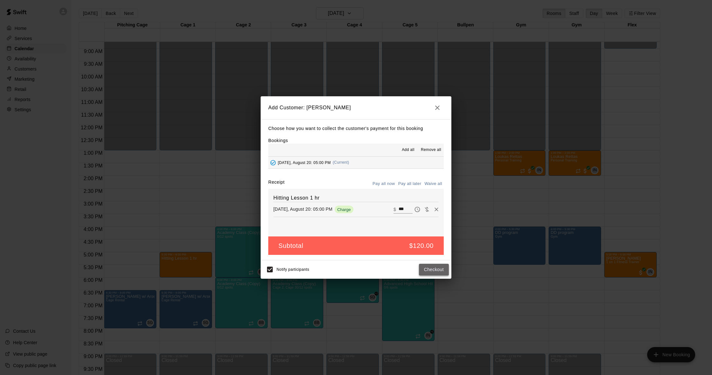
click at [434, 269] on button "Checkout" at bounding box center [434, 270] width 30 height 12
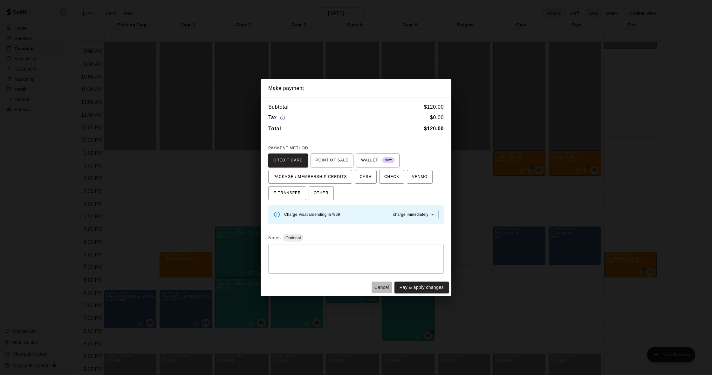
click at [379, 286] on button "Cancel" at bounding box center [382, 288] width 20 height 12
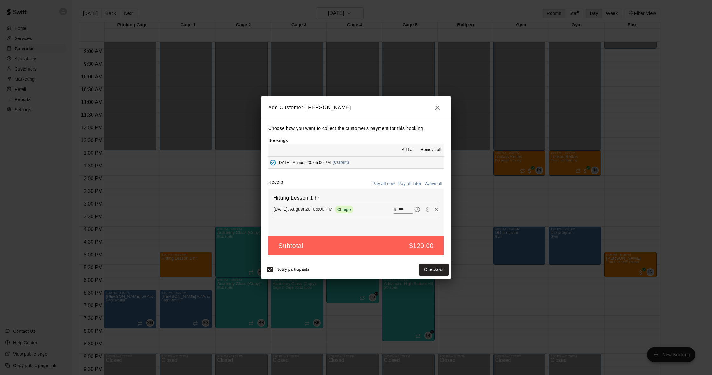
click at [436, 184] on button "Waive all" at bounding box center [433, 184] width 21 height 10
type input "*"
click at [419, 267] on button "Add customer" at bounding box center [429, 270] width 39 height 12
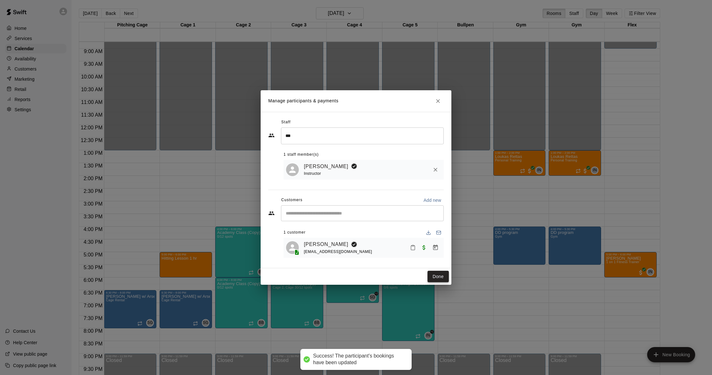
click at [430, 272] on button "Done" at bounding box center [438, 277] width 21 height 12
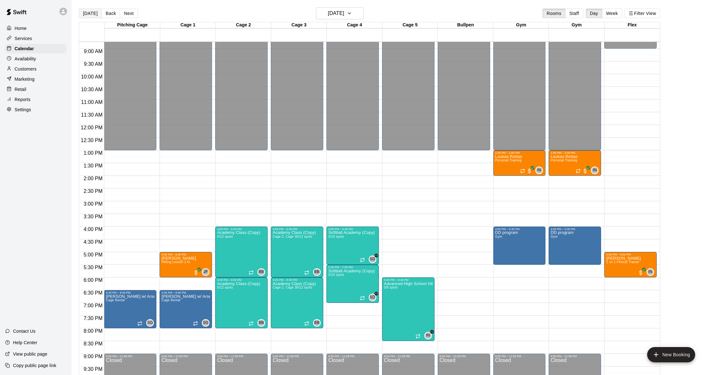
click at [89, 11] on button "[DATE]" at bounding box center [90, 14] width 23 height 10
